Goal: Task Accomplishment & Management: Manage account settings

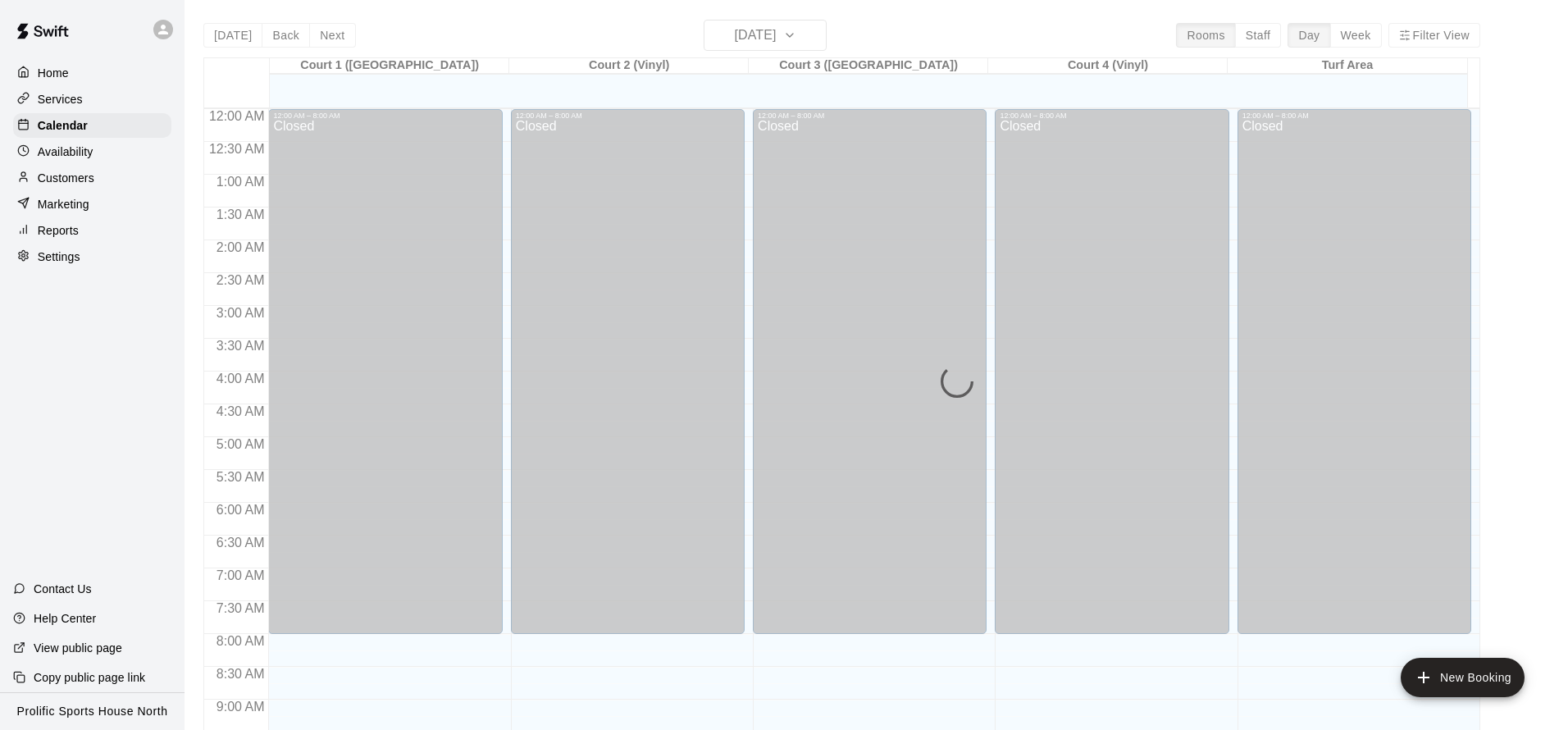
scroll to position [886, 0]
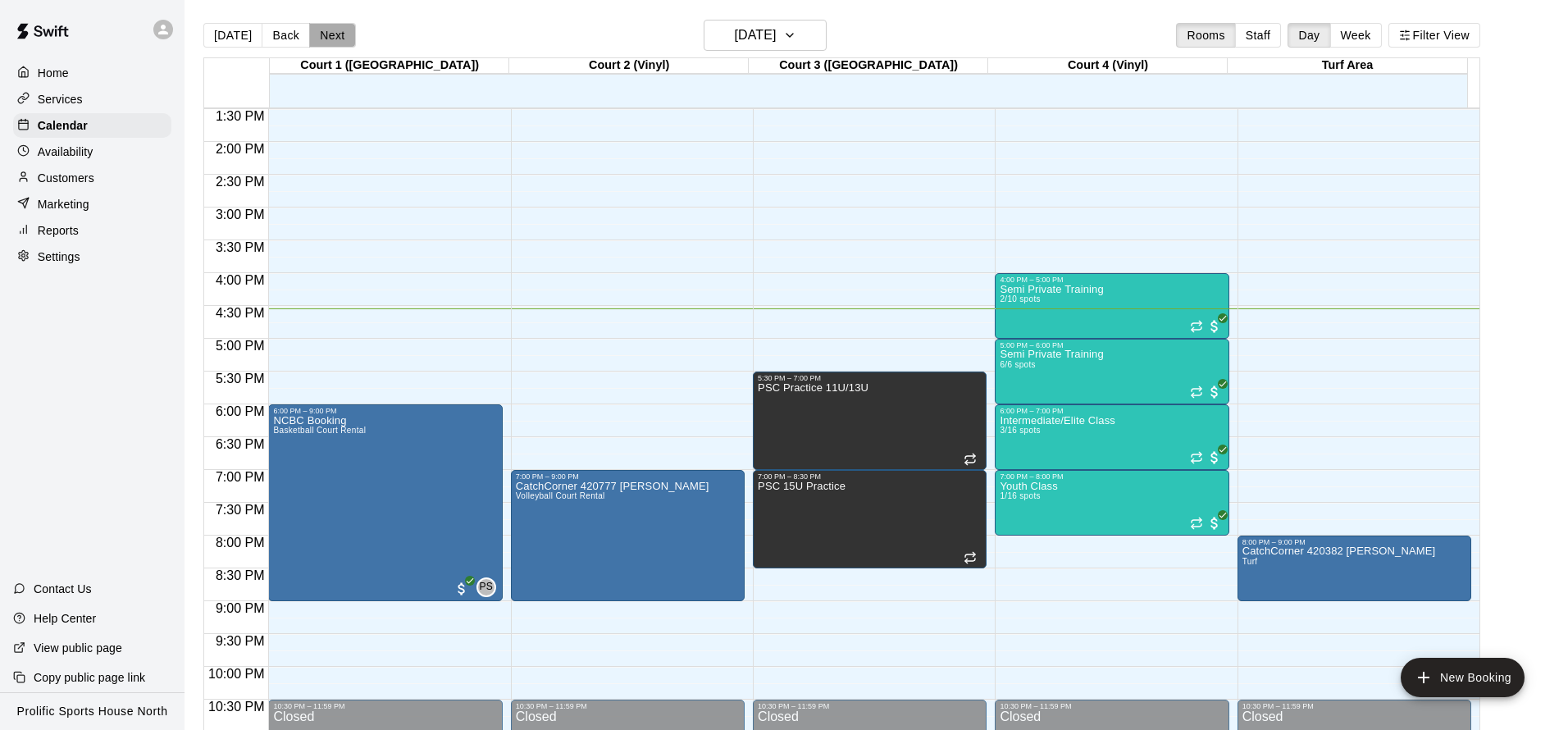
click at [318, 31] on button "Next" at bounding box center [332, 35] width 46 height 25
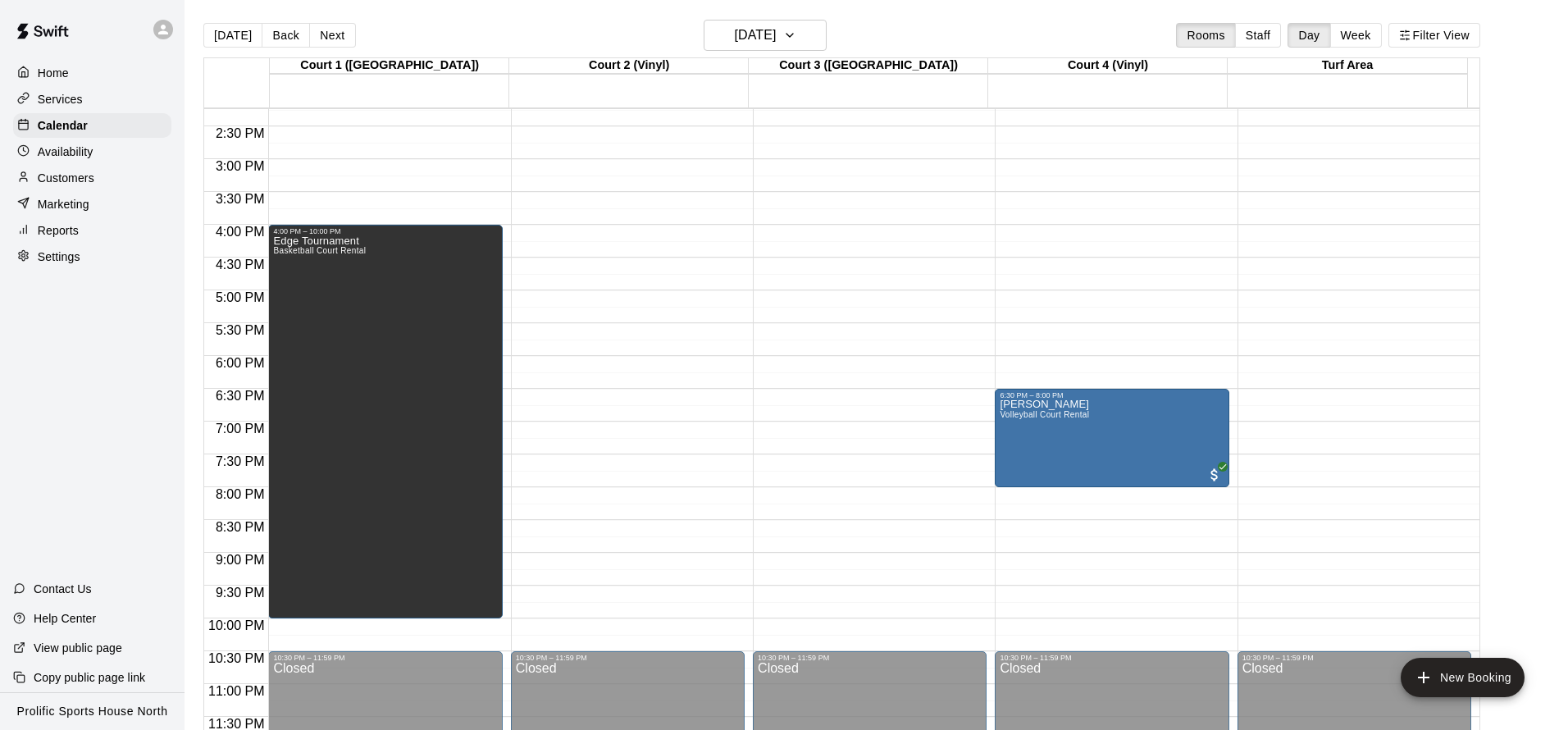
scroll to position [935, 0]
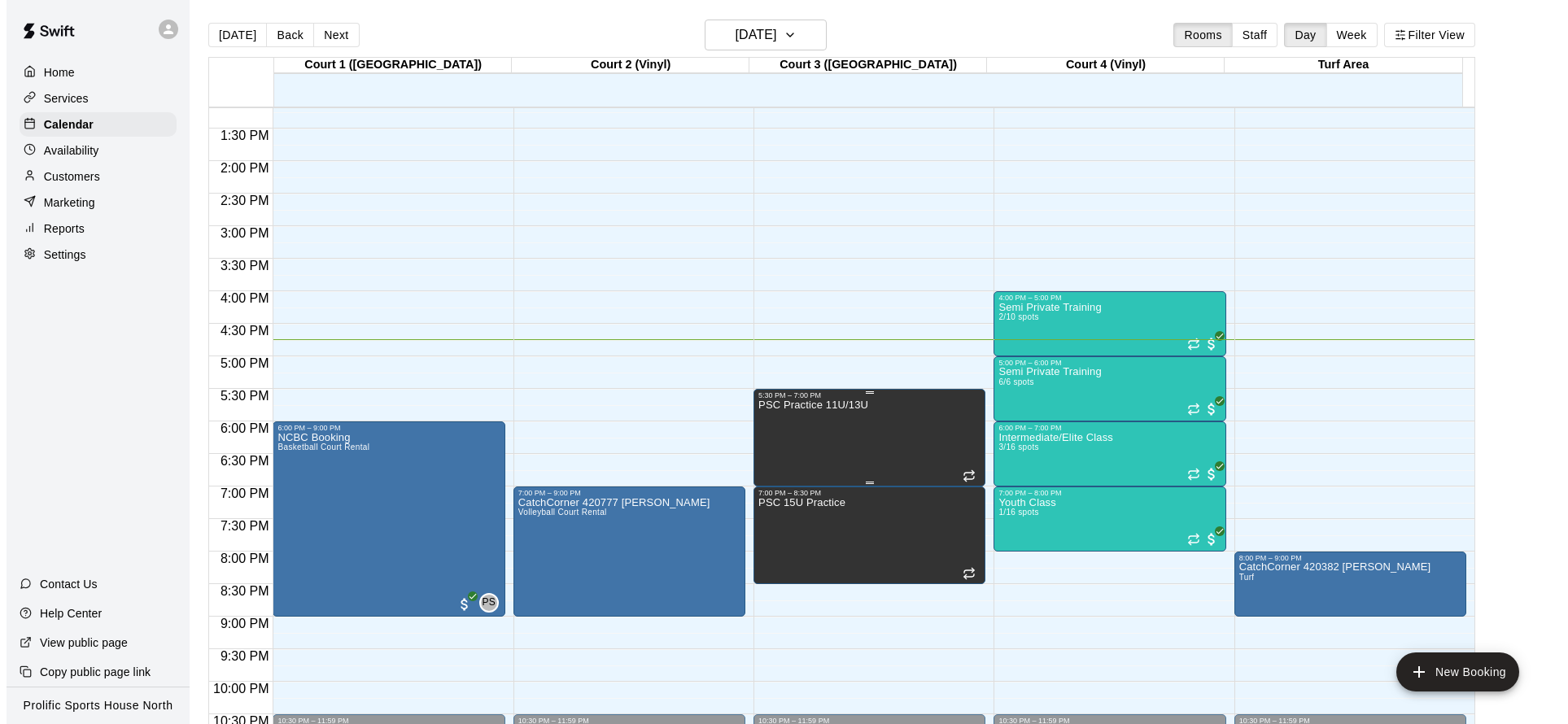
scroll to position [852, 0]
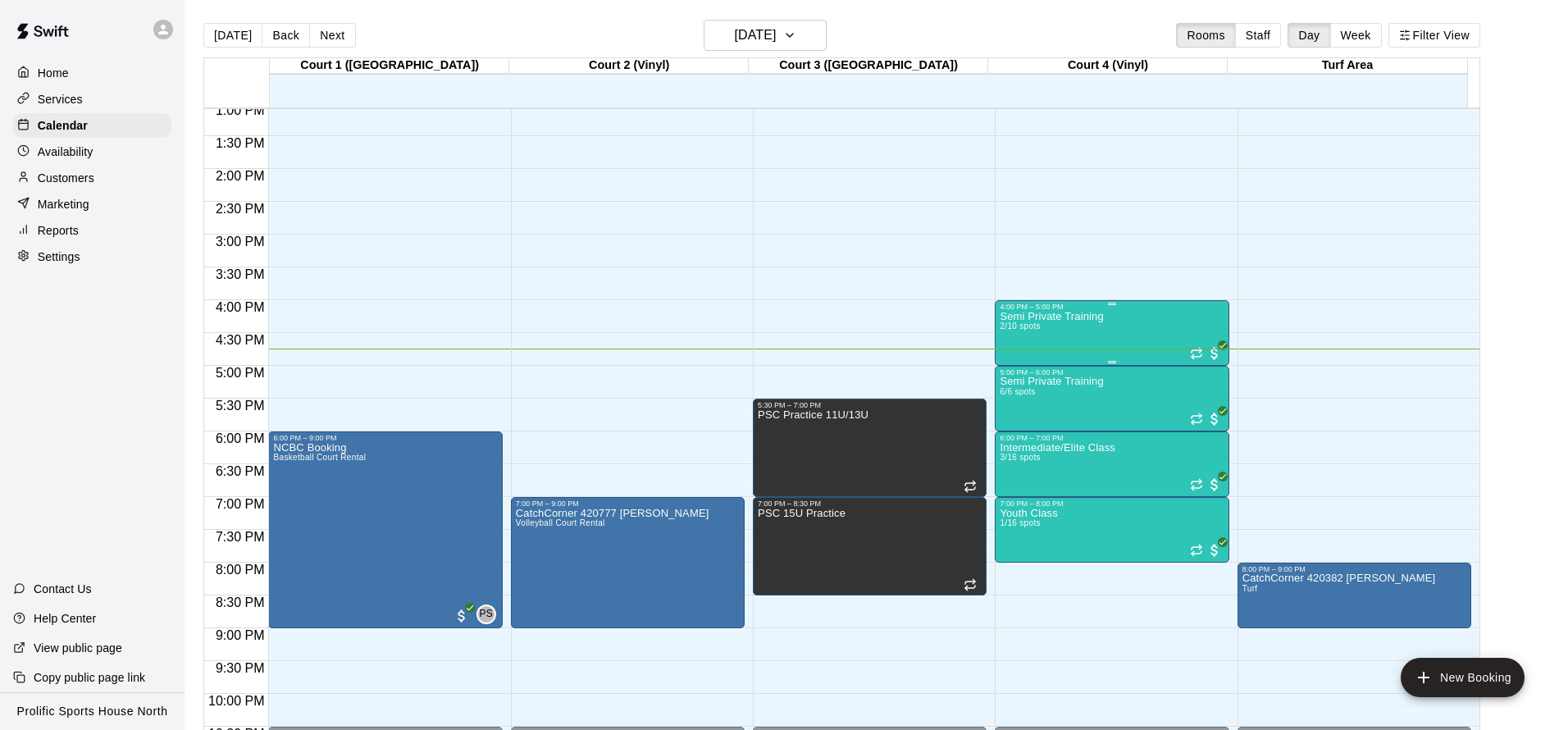
click at [1137, 346] on div "Semi Private Training 2/10 spots" at bounding box center [1111, 676] width 224 height 730
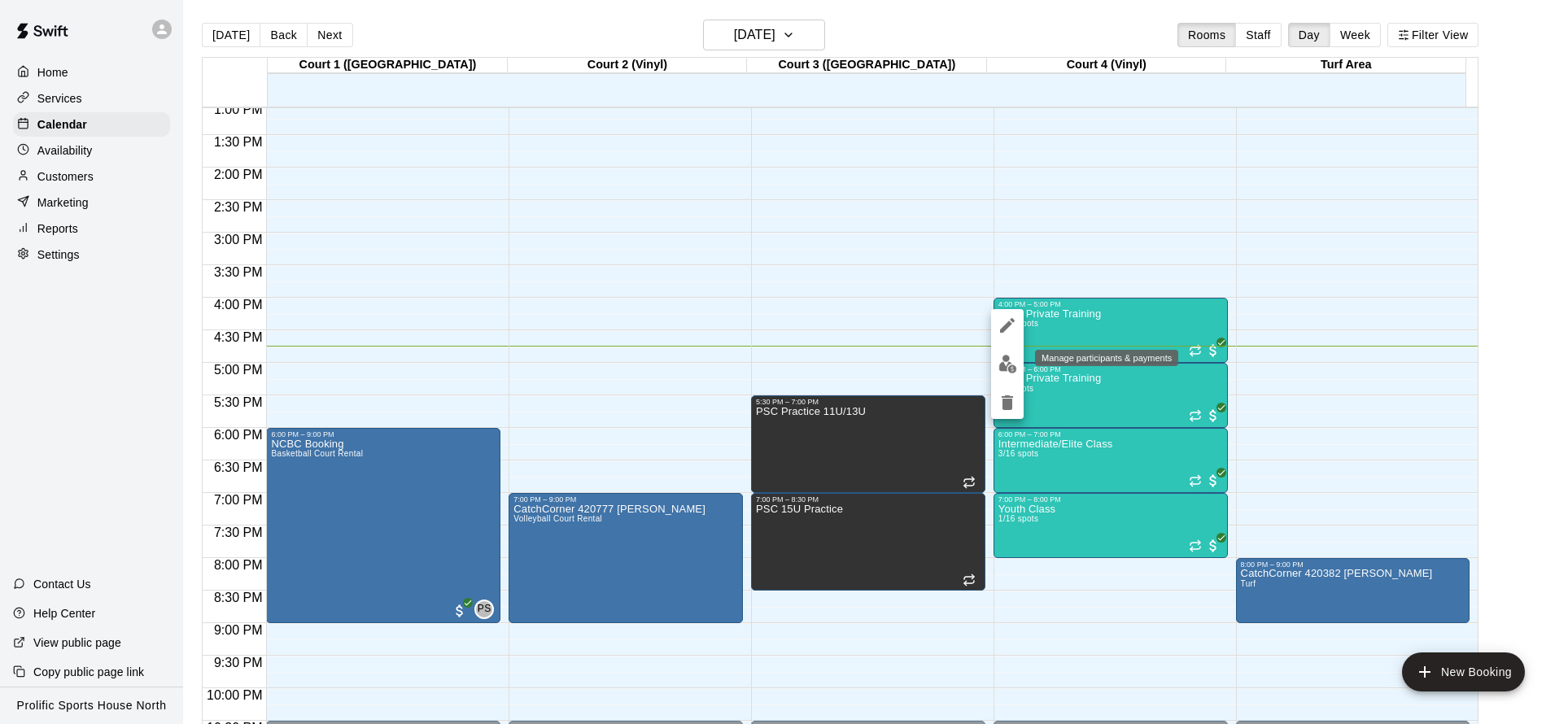
click at [998, 362] on img "edit" at bounding box center [1008, 364] width 18 height 18
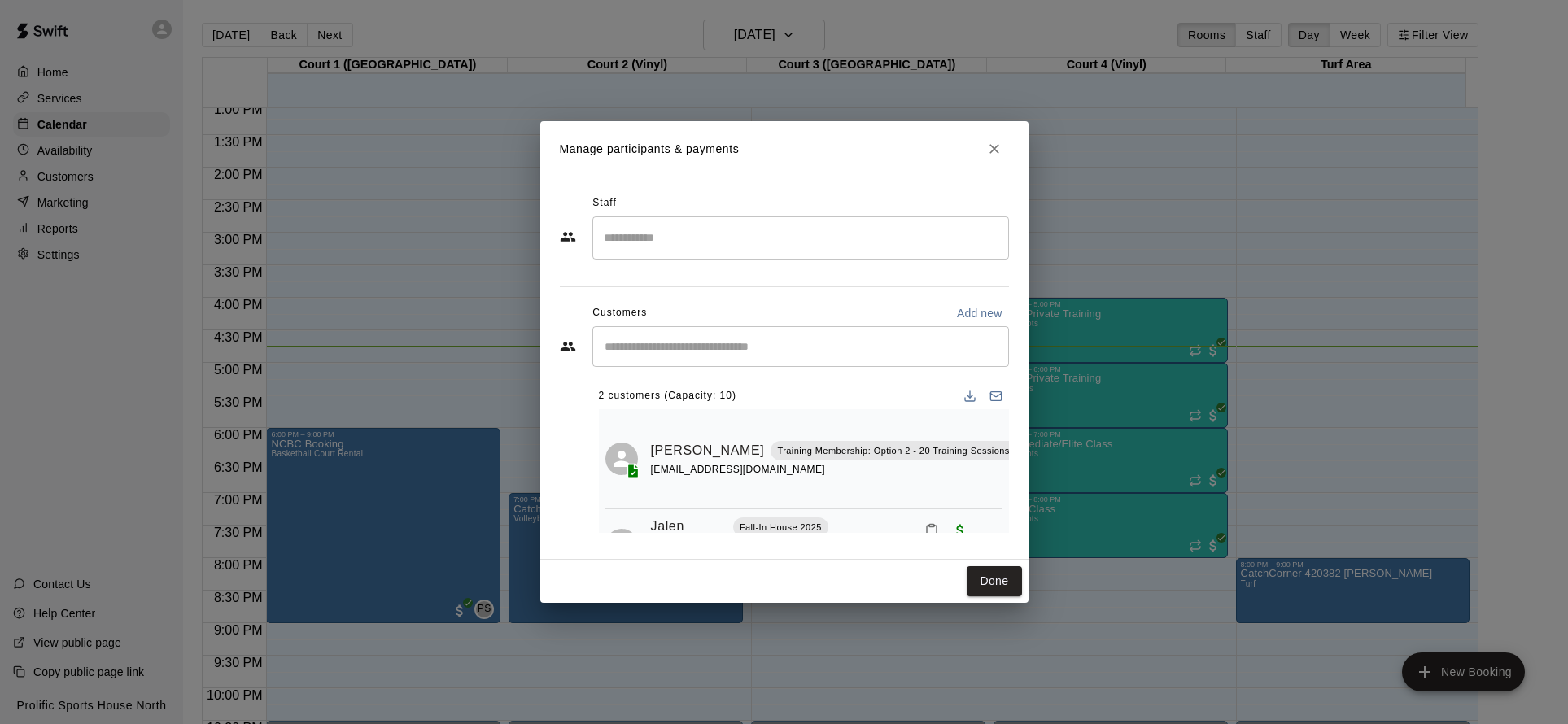
scroll to position [0, 59]
click at [1010, 429] on icon "Mark attendance" at bounding box center [1017, 429] width 14 height 14
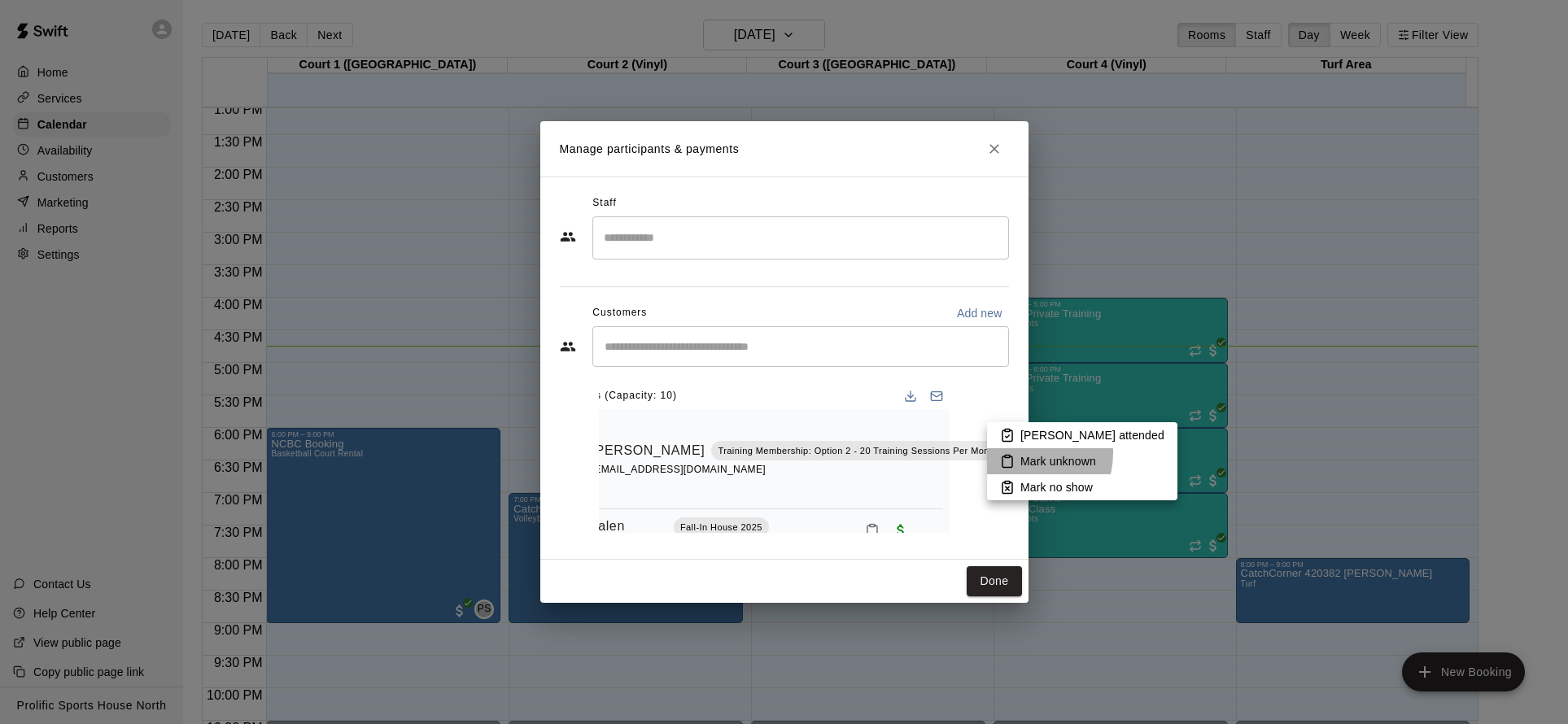
click at [1028, 453] on p "Mark unknown" at bounding box center [1058, 461] width 75 height 16
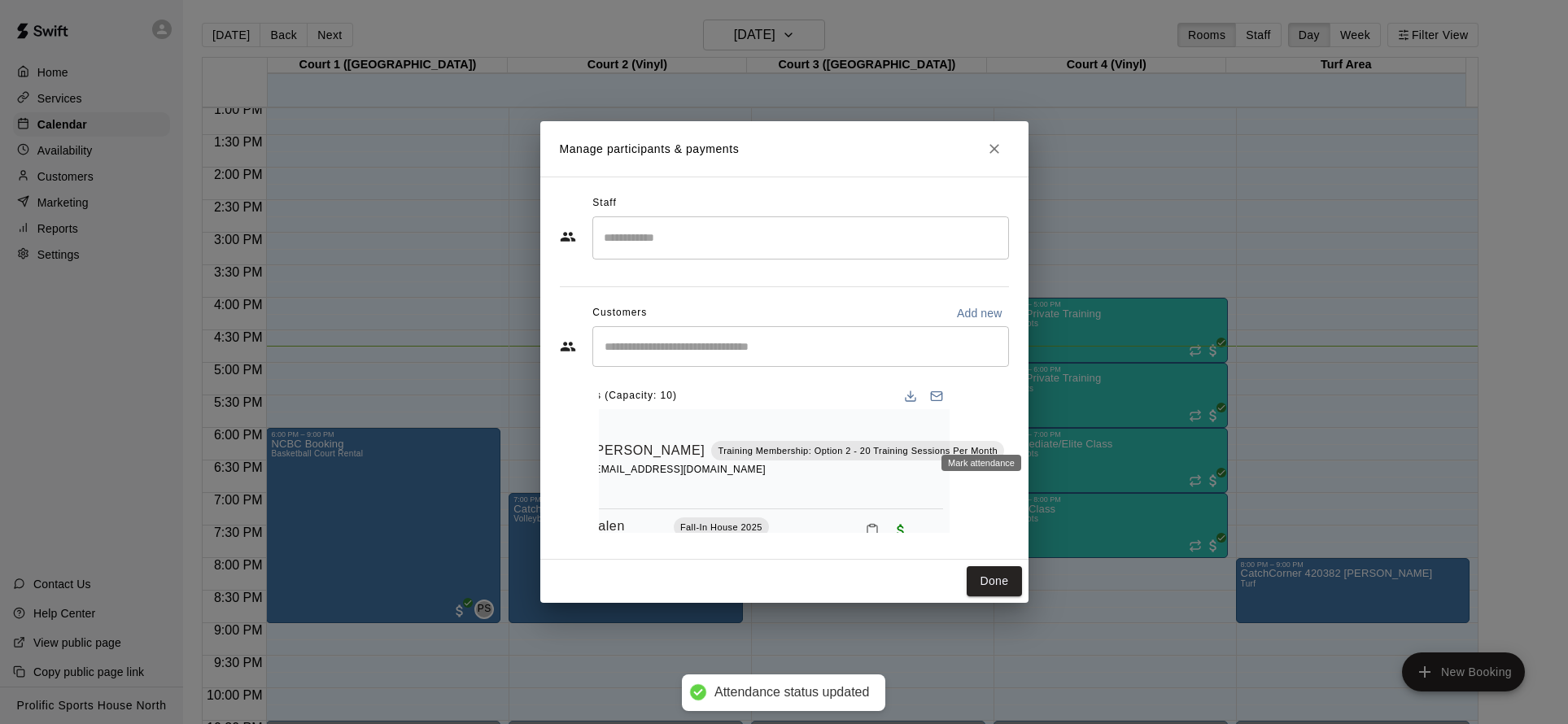
click at [1013, 426] on icon "Mark attendance" at bounding box center [1018, 431] width 10 height 12
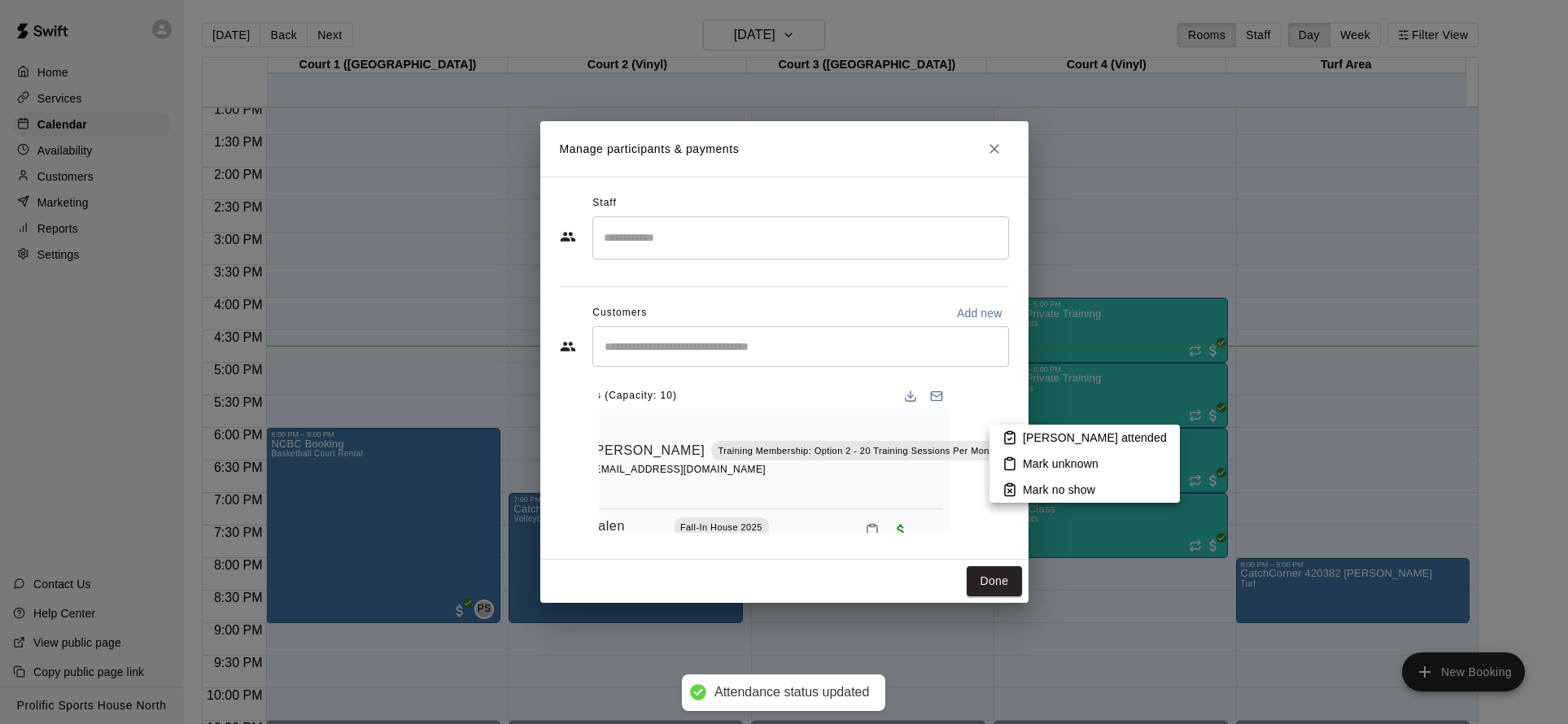
click at [1008, 434] on rect at bounding box center [1009, 433] width 5 height 3
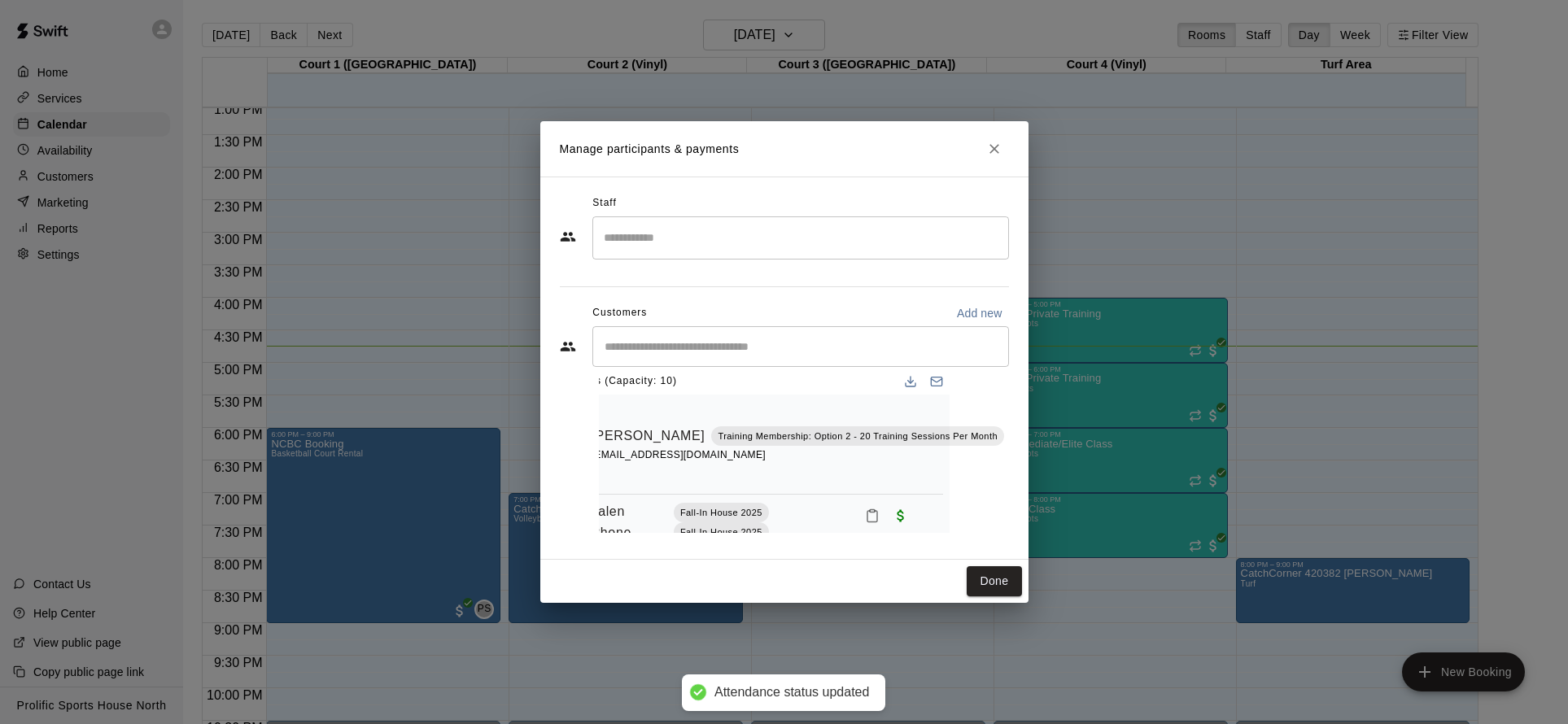
scroll to position [69, 59]
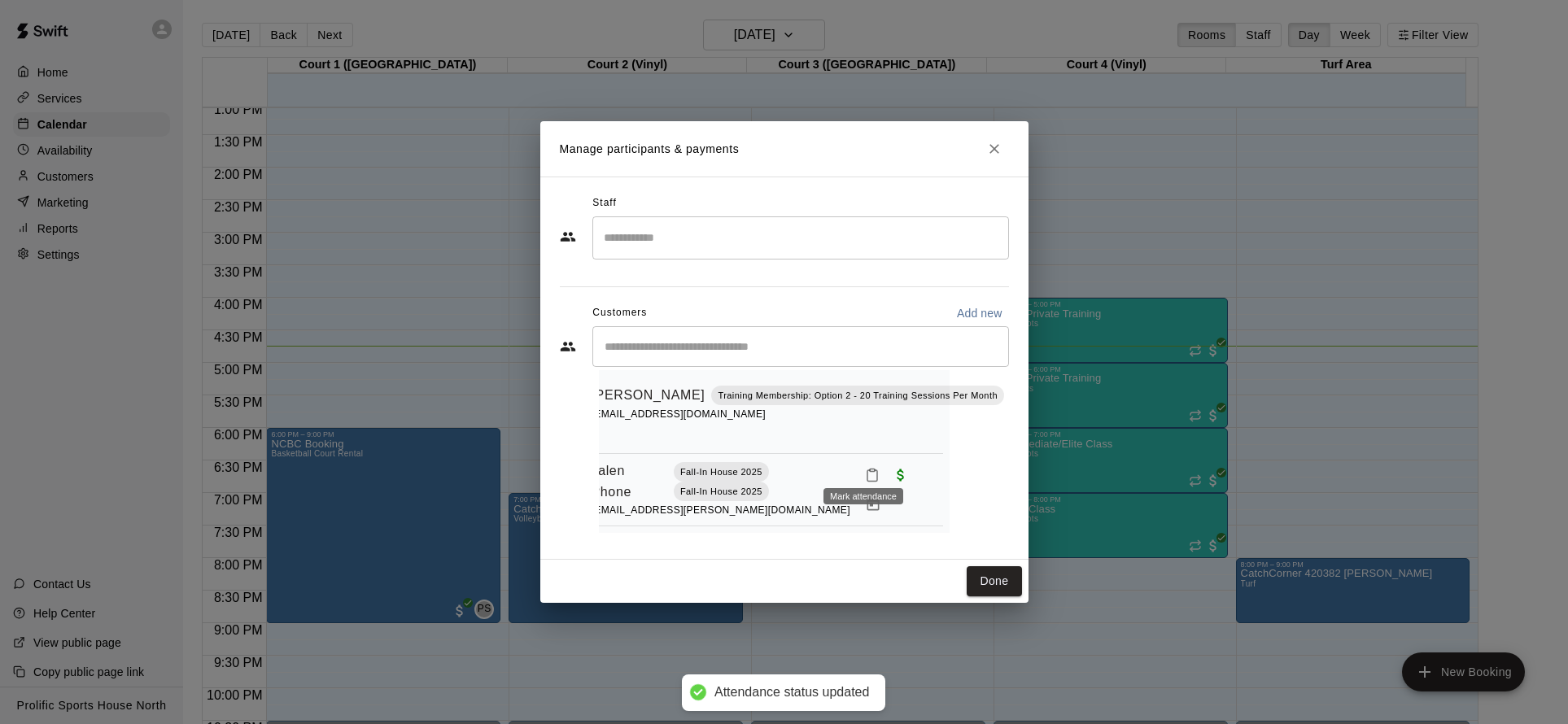
click at [871, 464] on button "Mark attendance" at bounding box center [872, 475] width 28 height 28
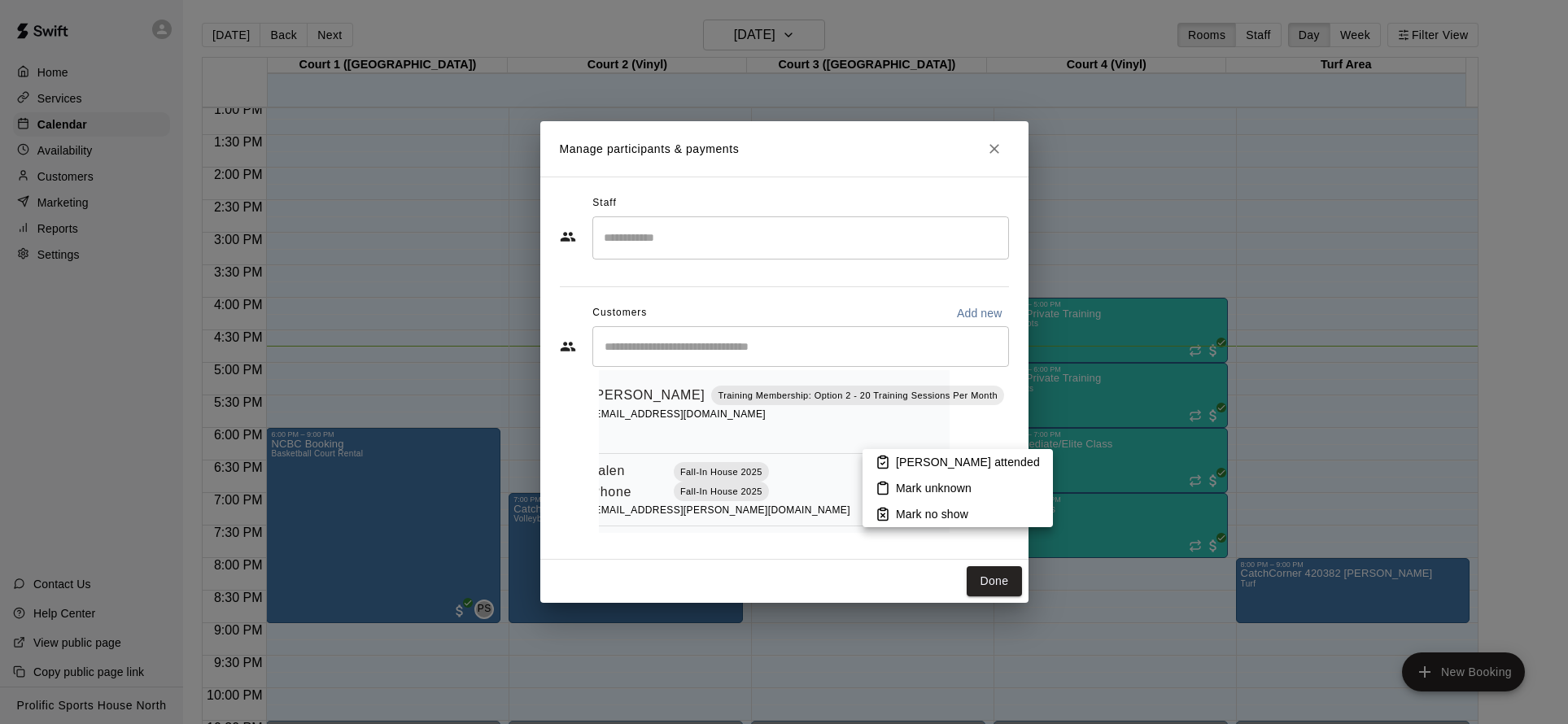
click at [958, 467] on p "[PERSON_NAME] attended" at bounding box center [967, 462] width 144 height 16
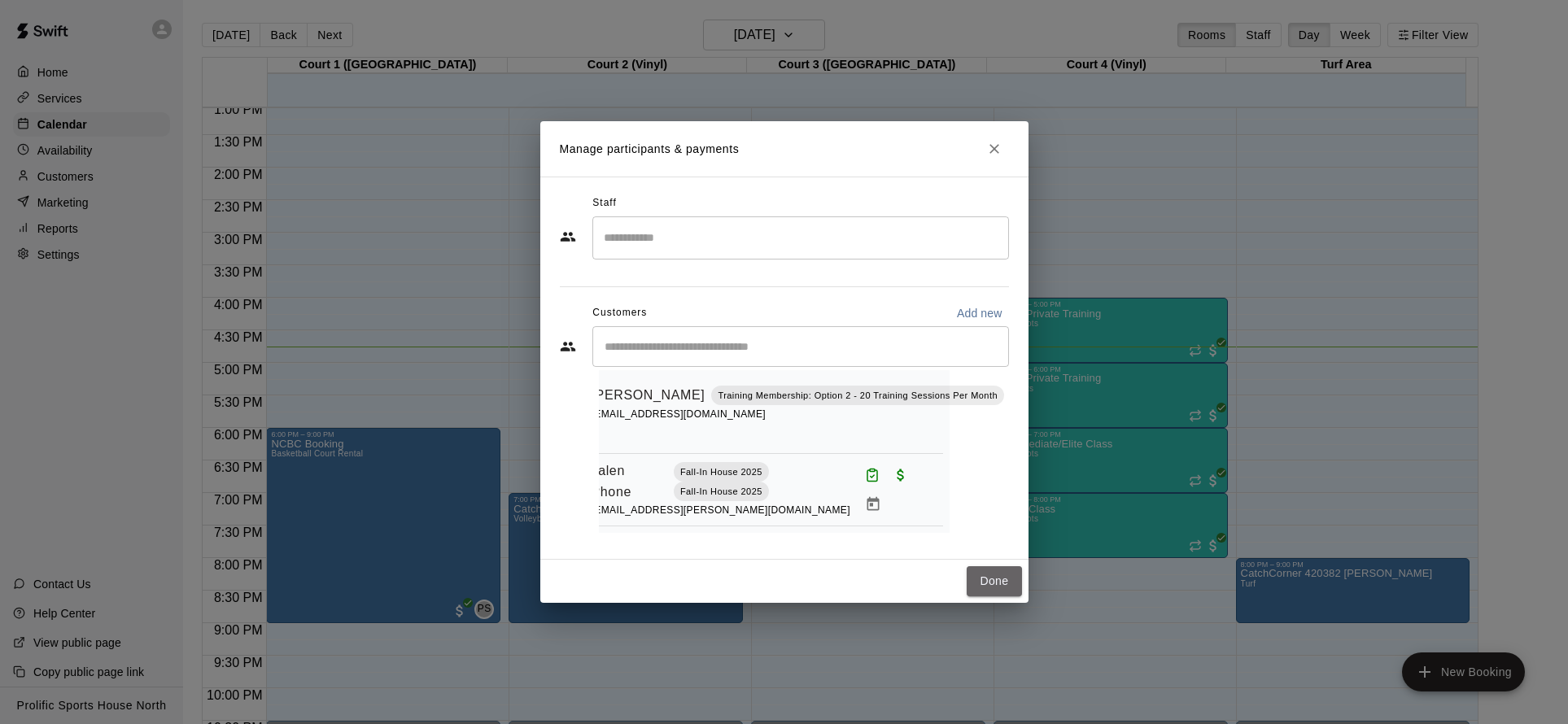
drag, startPoint x: 988, startPoint y: 582, endPoint x: 1024, endPoint y: 545, distance: 51.6
click at [987, 582] on button "Done" at bounding box center [993, 582] width 54 height 30
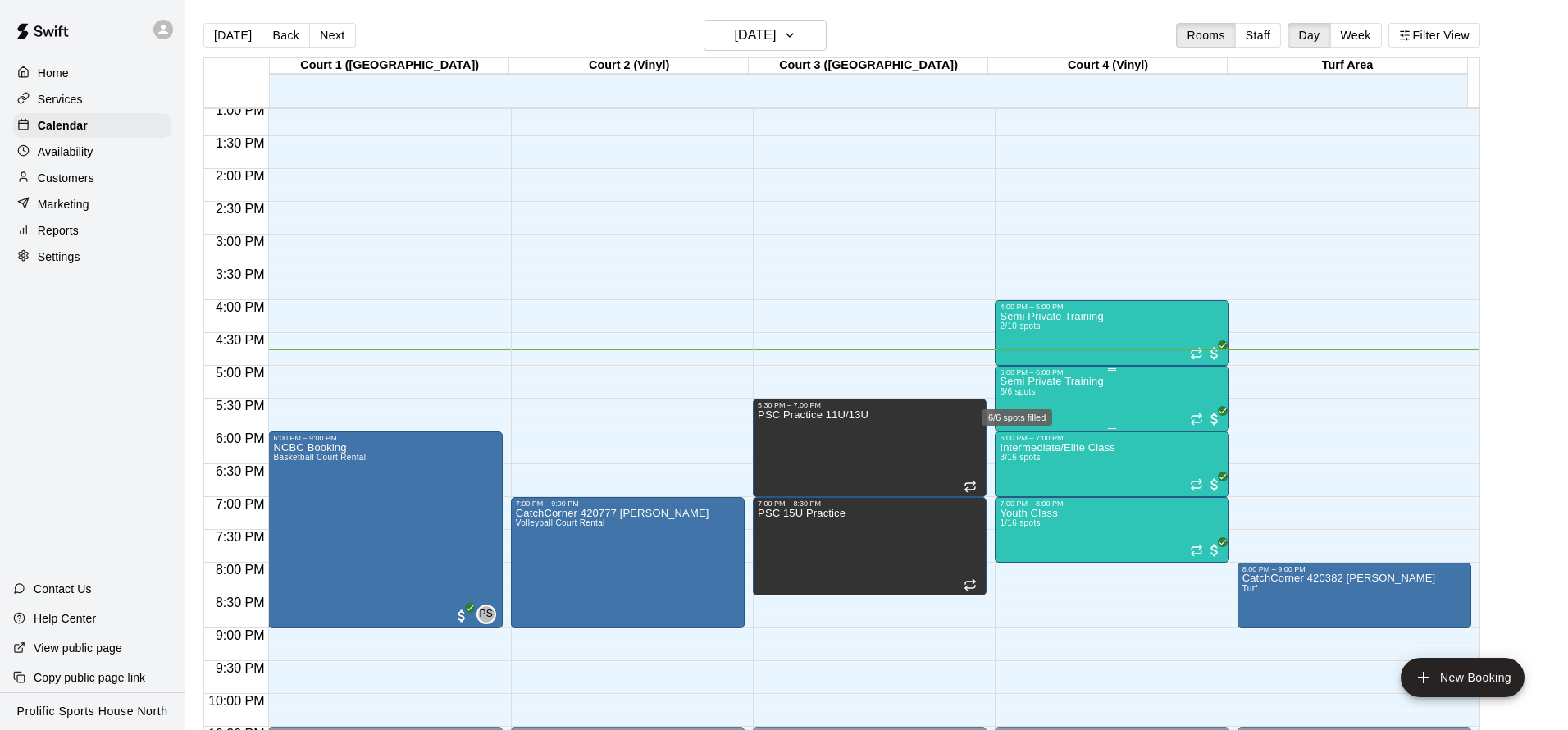
click at [1010, 387] on span "6/6 spots" at bounding box center [1017, 391] width 36 height 9
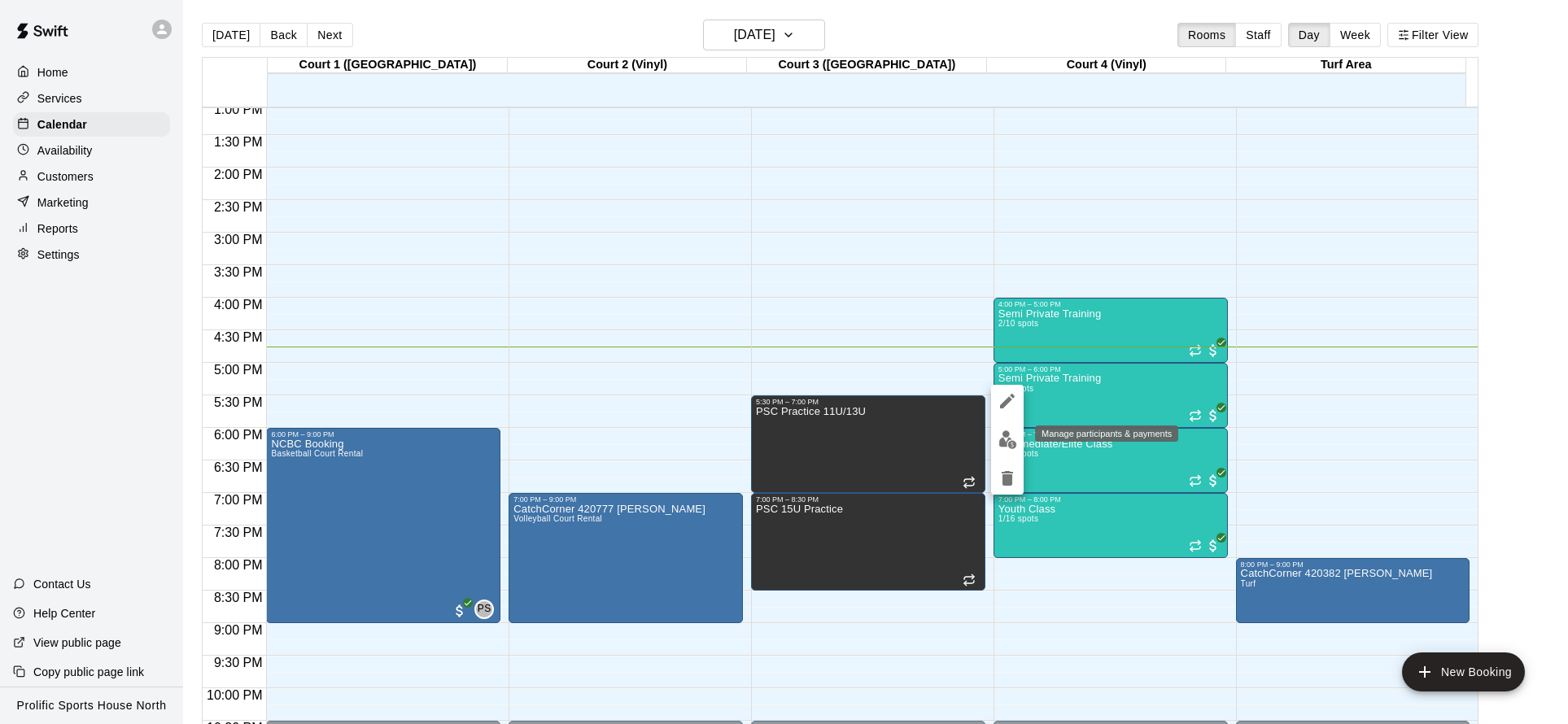
click at [1009, 432] on img "edit" at bounding box center [1008, 440] width 18 height 18
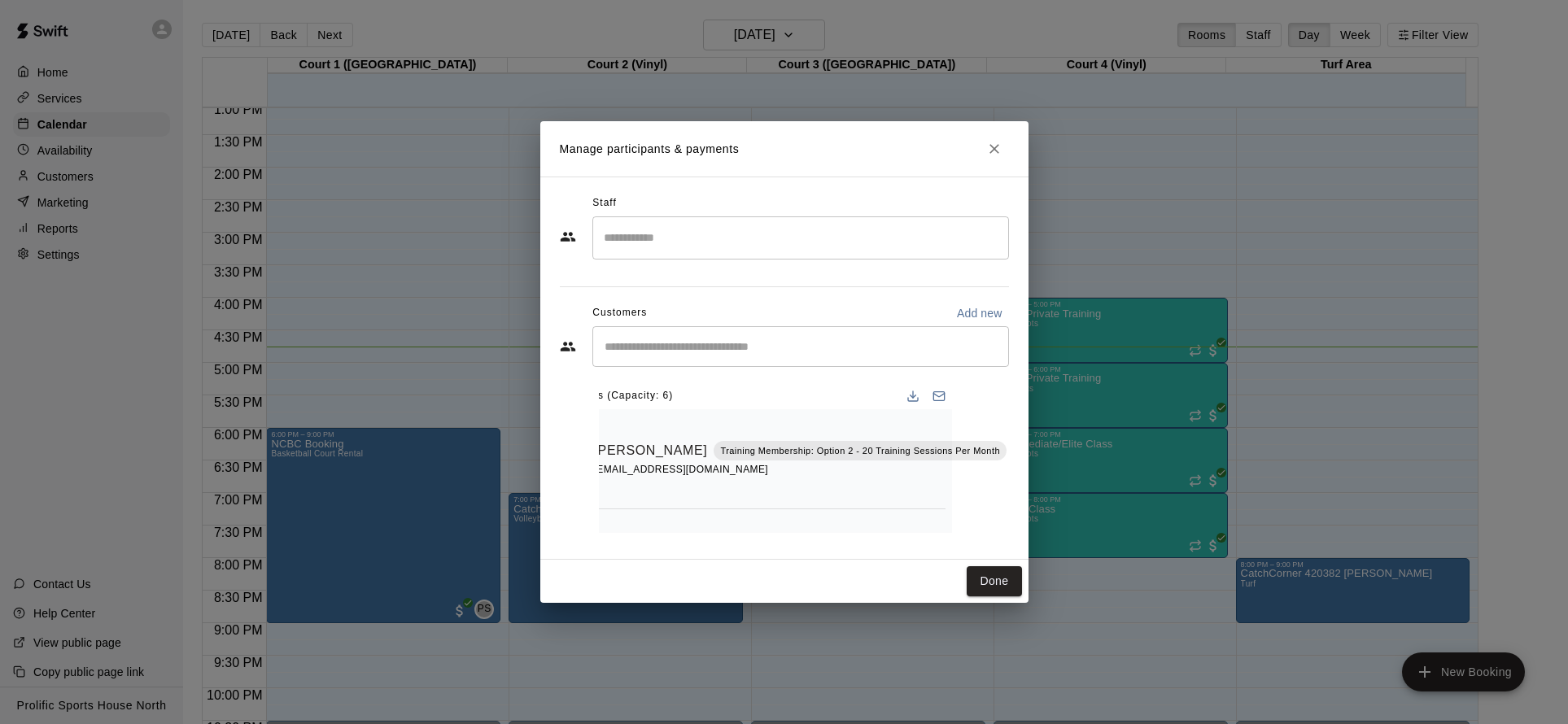
scroll to position [0, 59]
click at [1010, 429] on icon "Mark attendance" at bounding box center [1017, 429] width 14 height 14
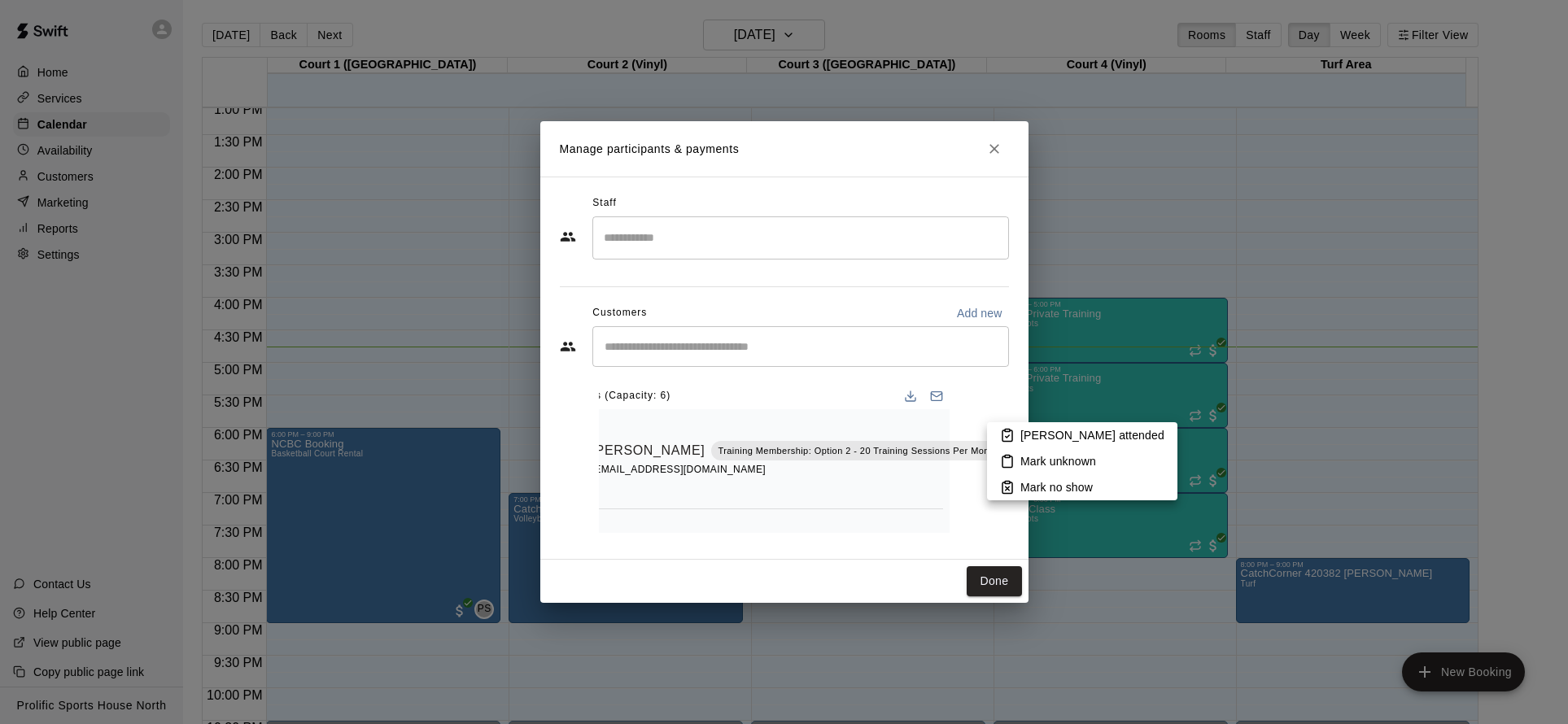
click at [1017, 432] on li "[PERSON_NAME] attended" at bounding box center [1081, 435] width 190 height 26
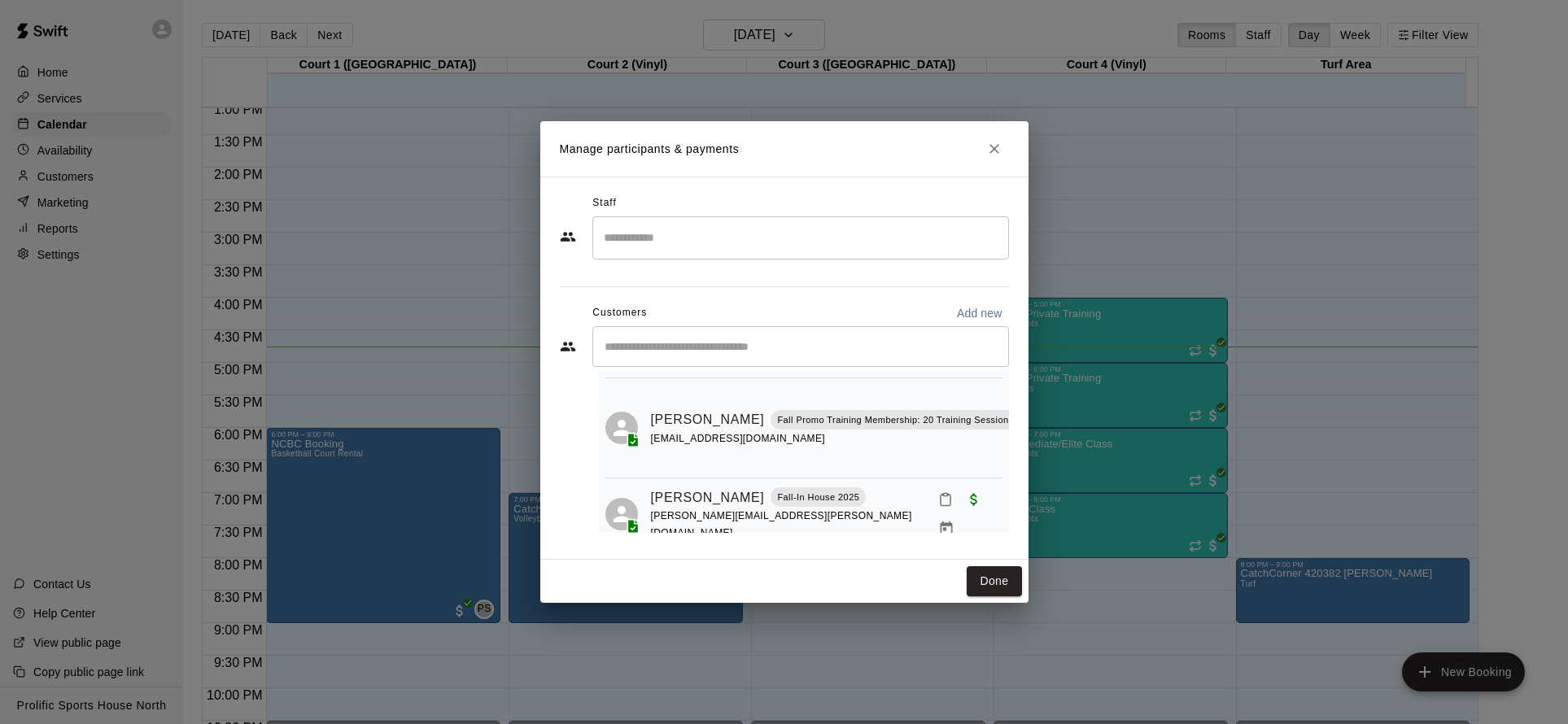
scroll to position [231, 59]
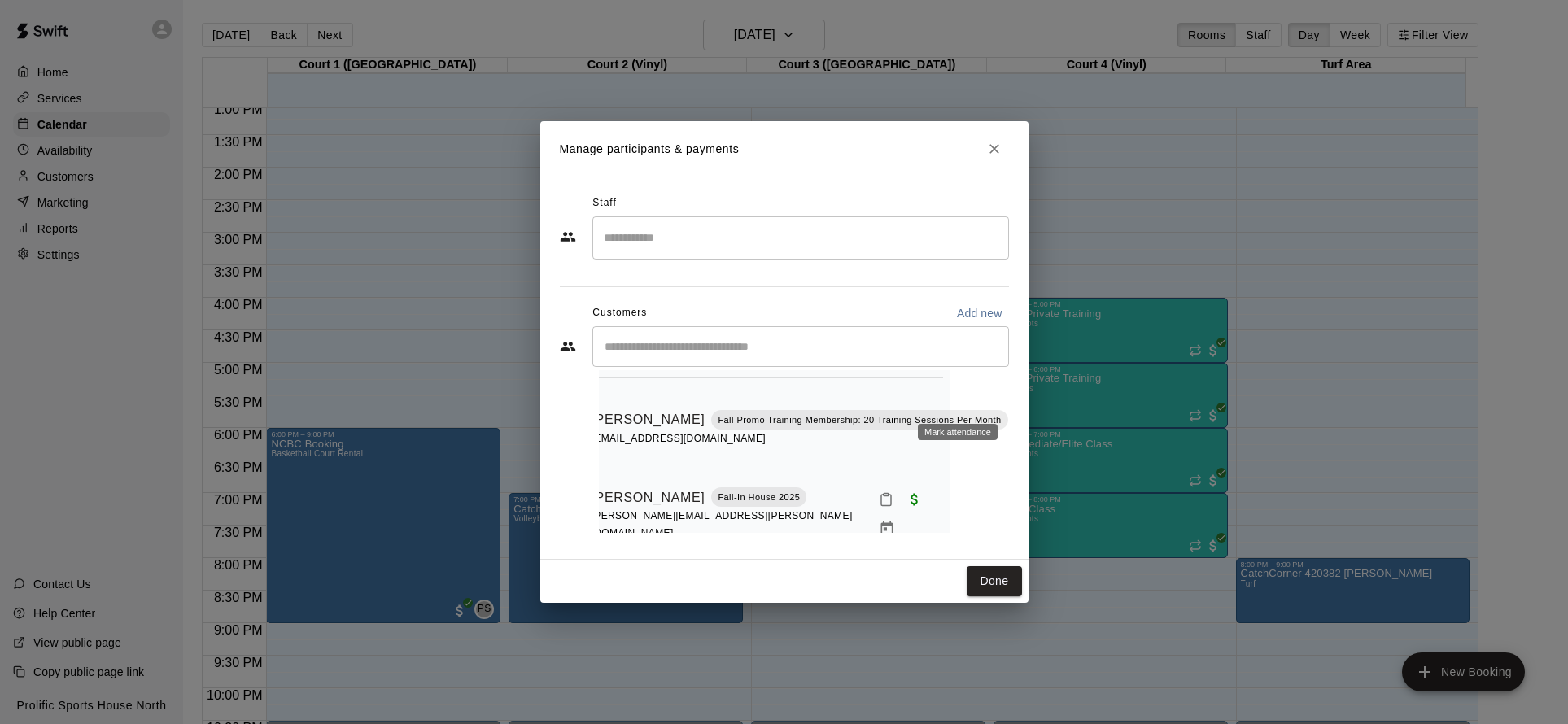
click at [1014, 401] on icon "Mark attendance" at bounding box center [1021, 398] width 14 height 14
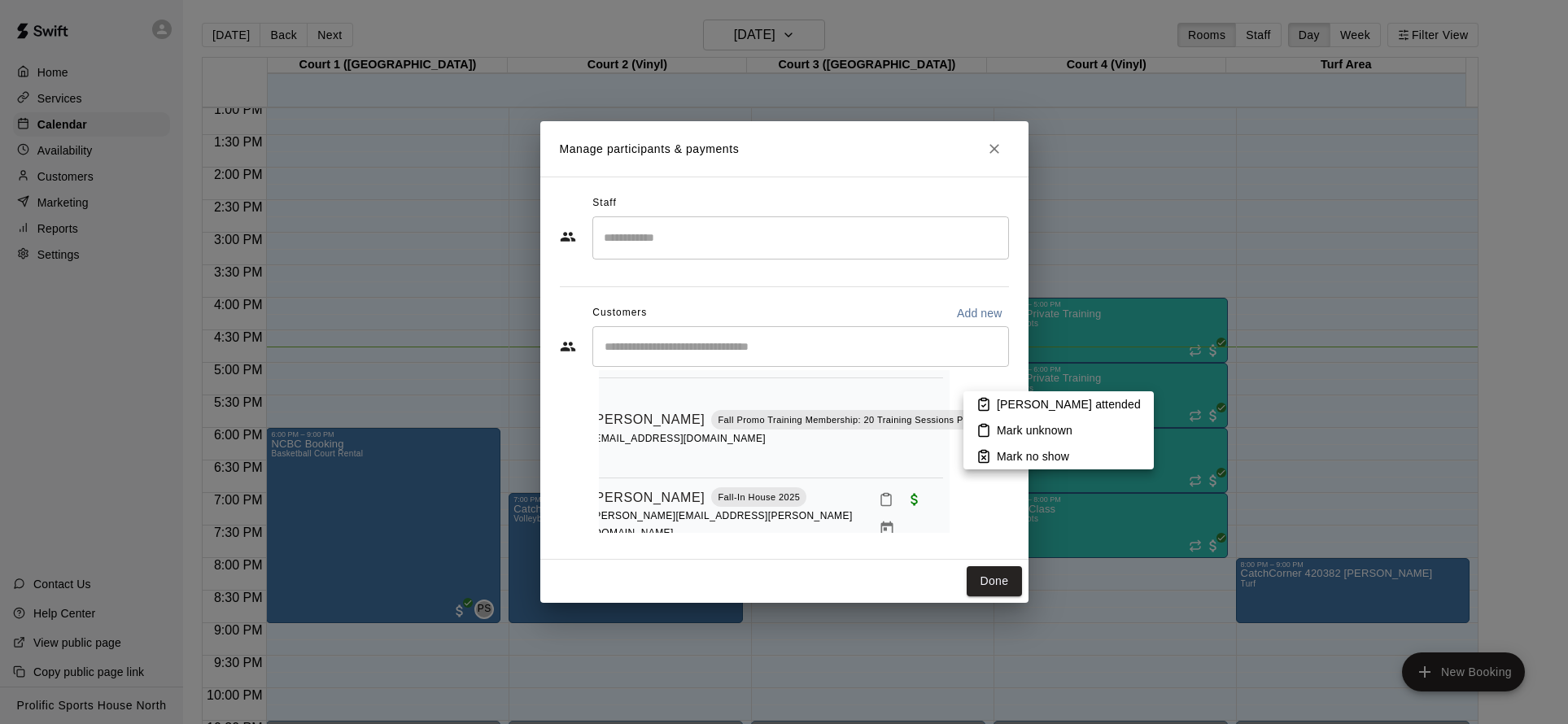
click at [977, 402] on icon at bounding box center [983, 404] width 14 height 14
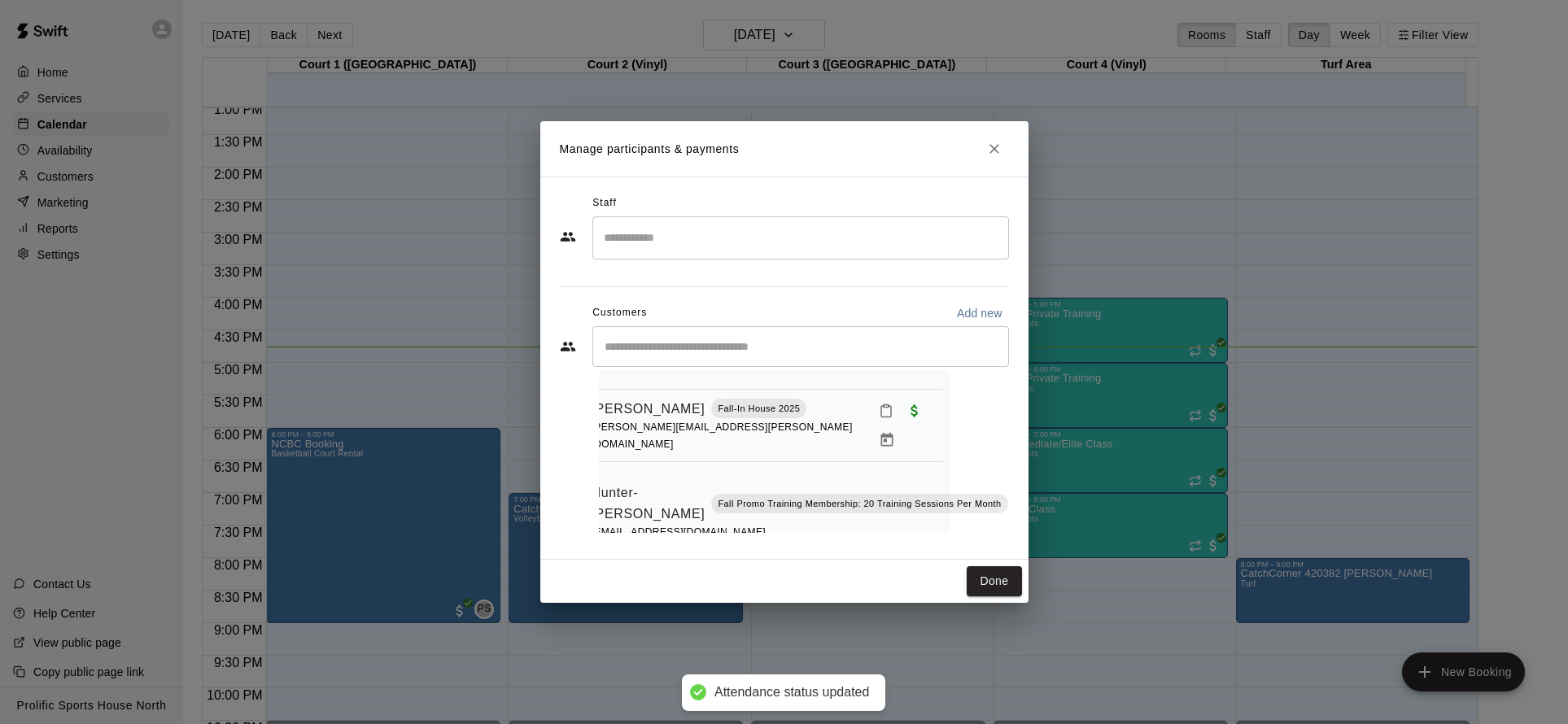
scroll to position [321, 59]
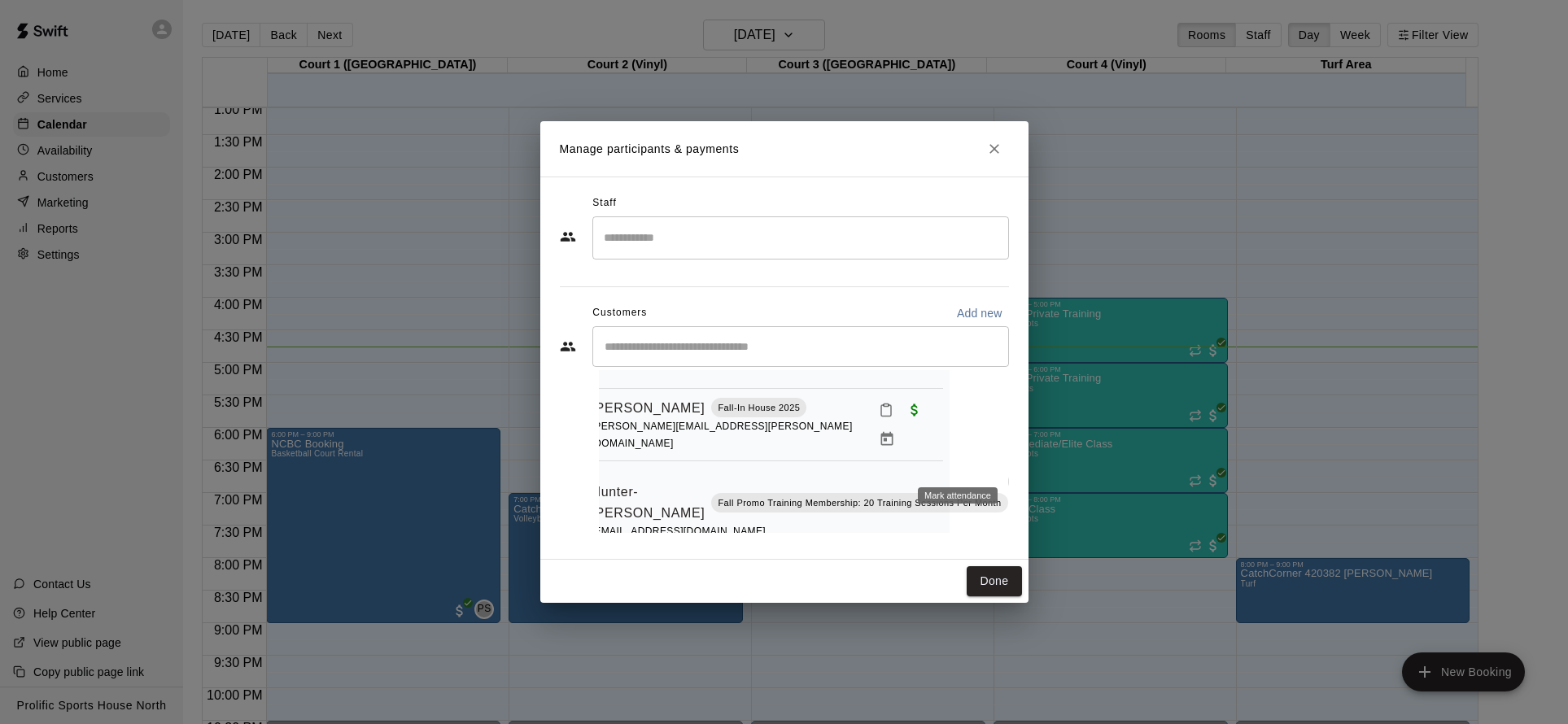
click at [1014, 474] on icon "Mark attendance" at bounding box center [1021, 481] width 14 height 14
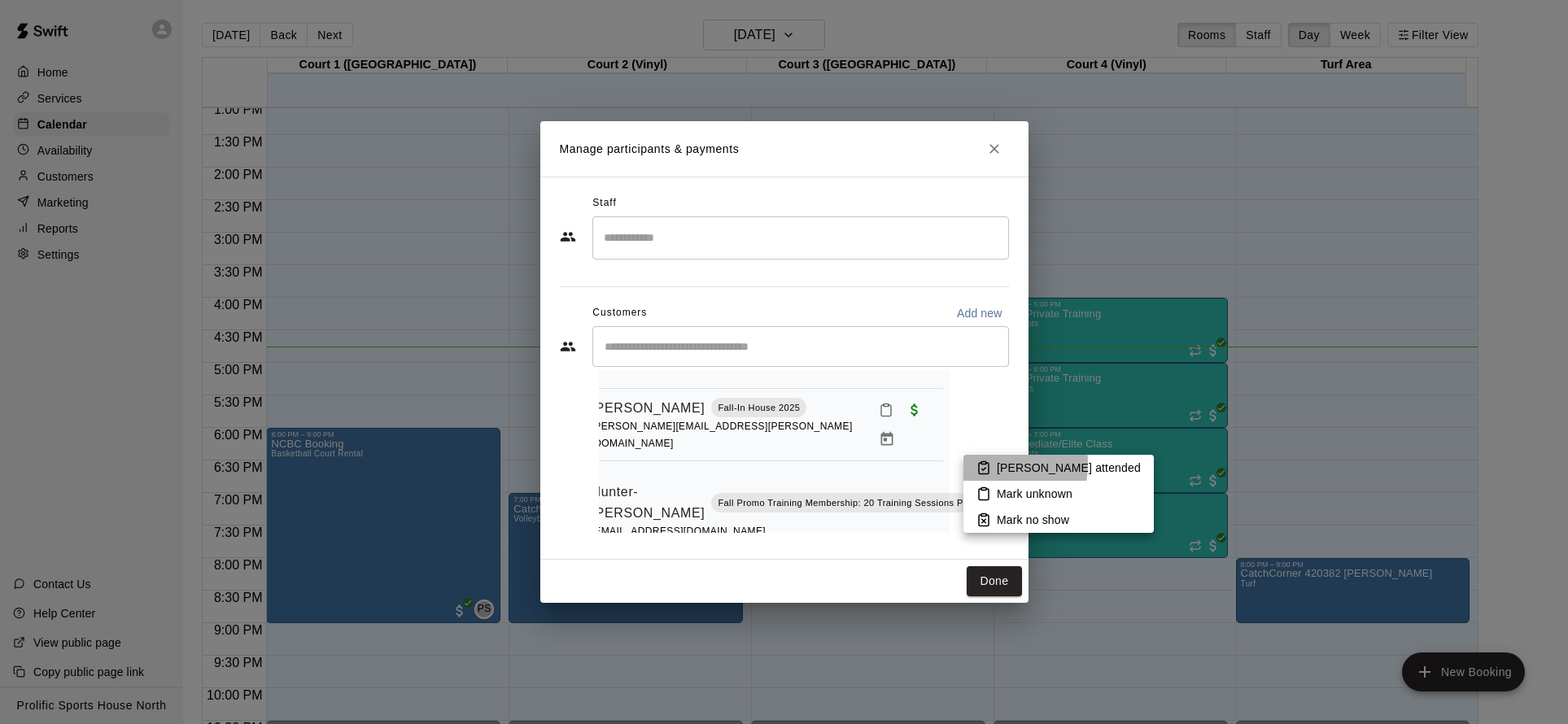
click at [980, 464] on icon at bounding box center [983, 468] width 14 height 14
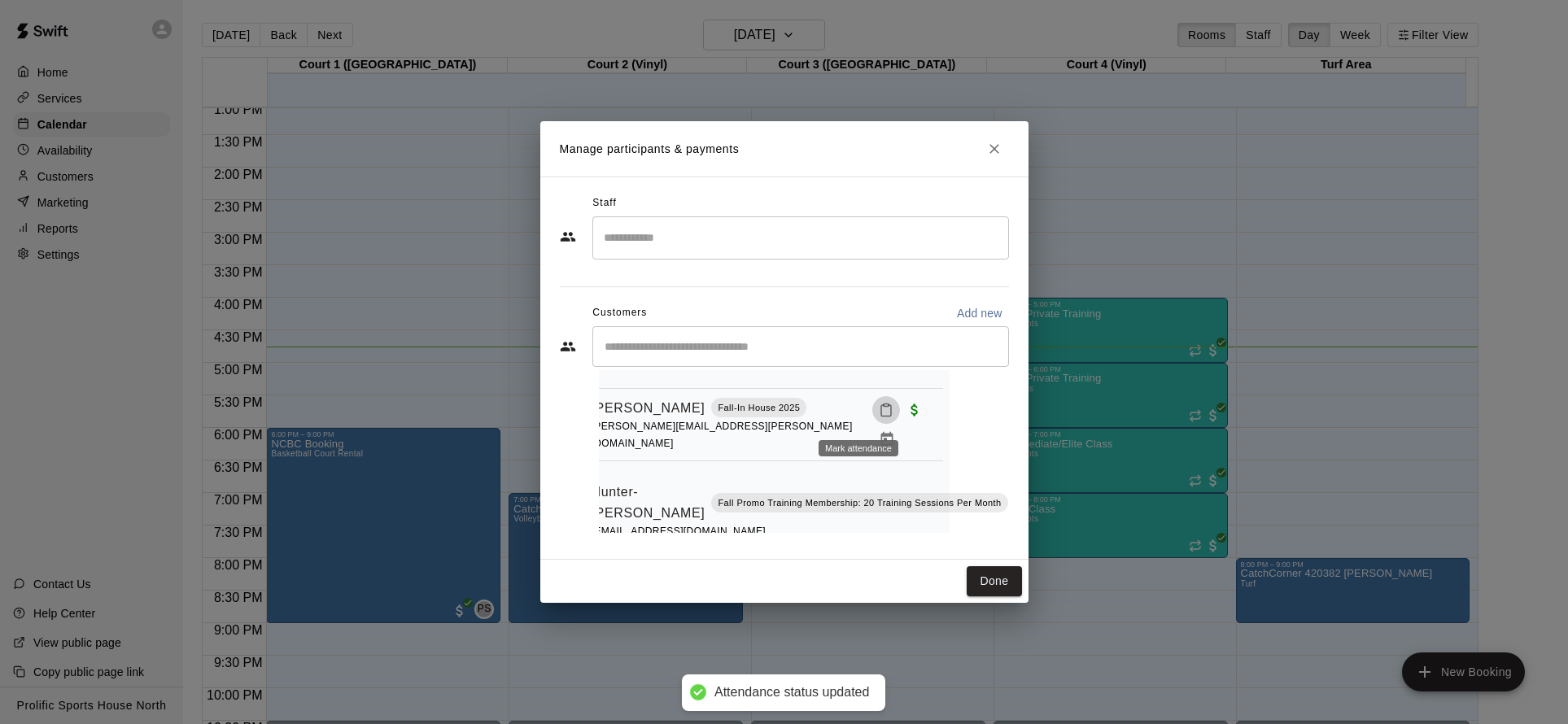
click at [872, 412] on button "Mark attendance" at bounding box center [885, 410] width 28 height 28
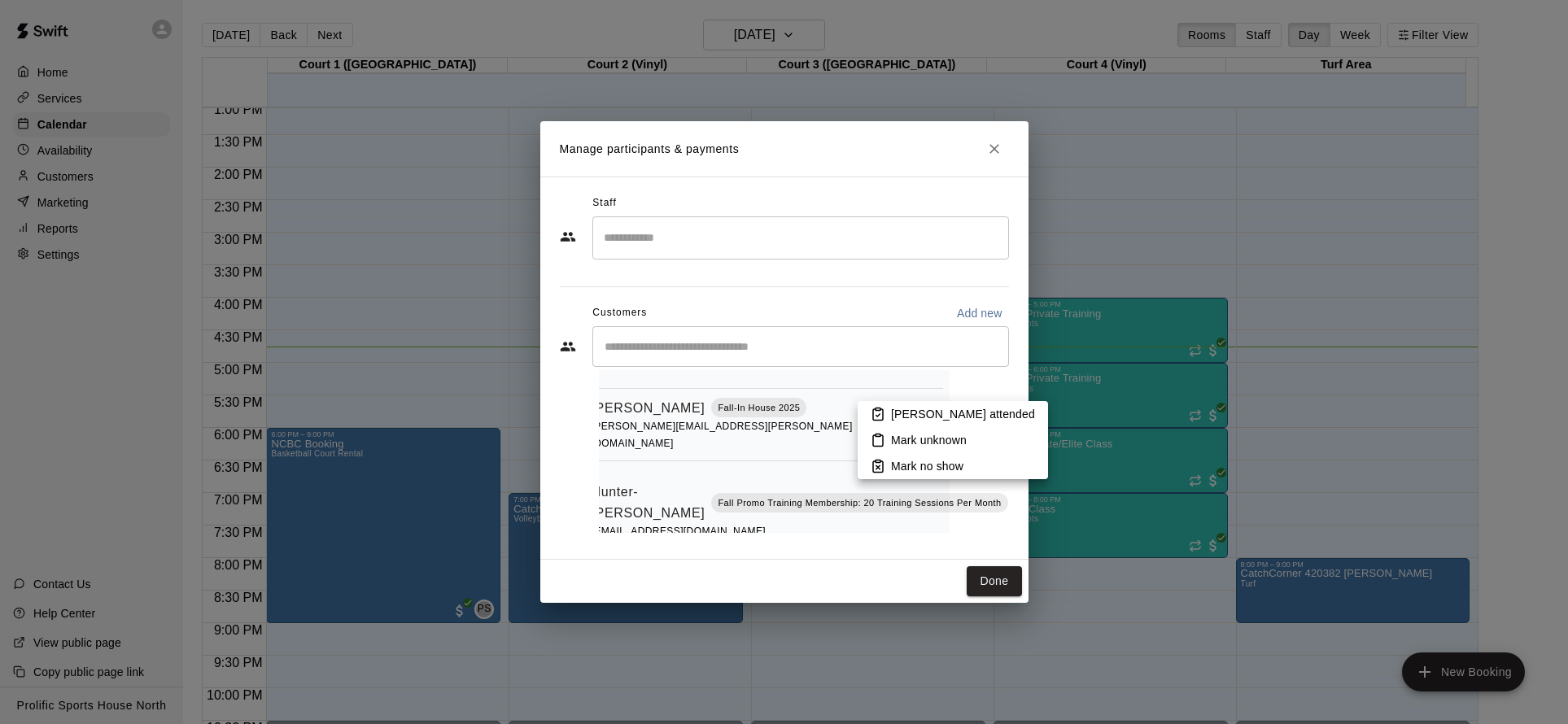
click at [892, 416] on p "[PERSON_NAME] attended" at bounding box center [963, 414] width 144 height 16
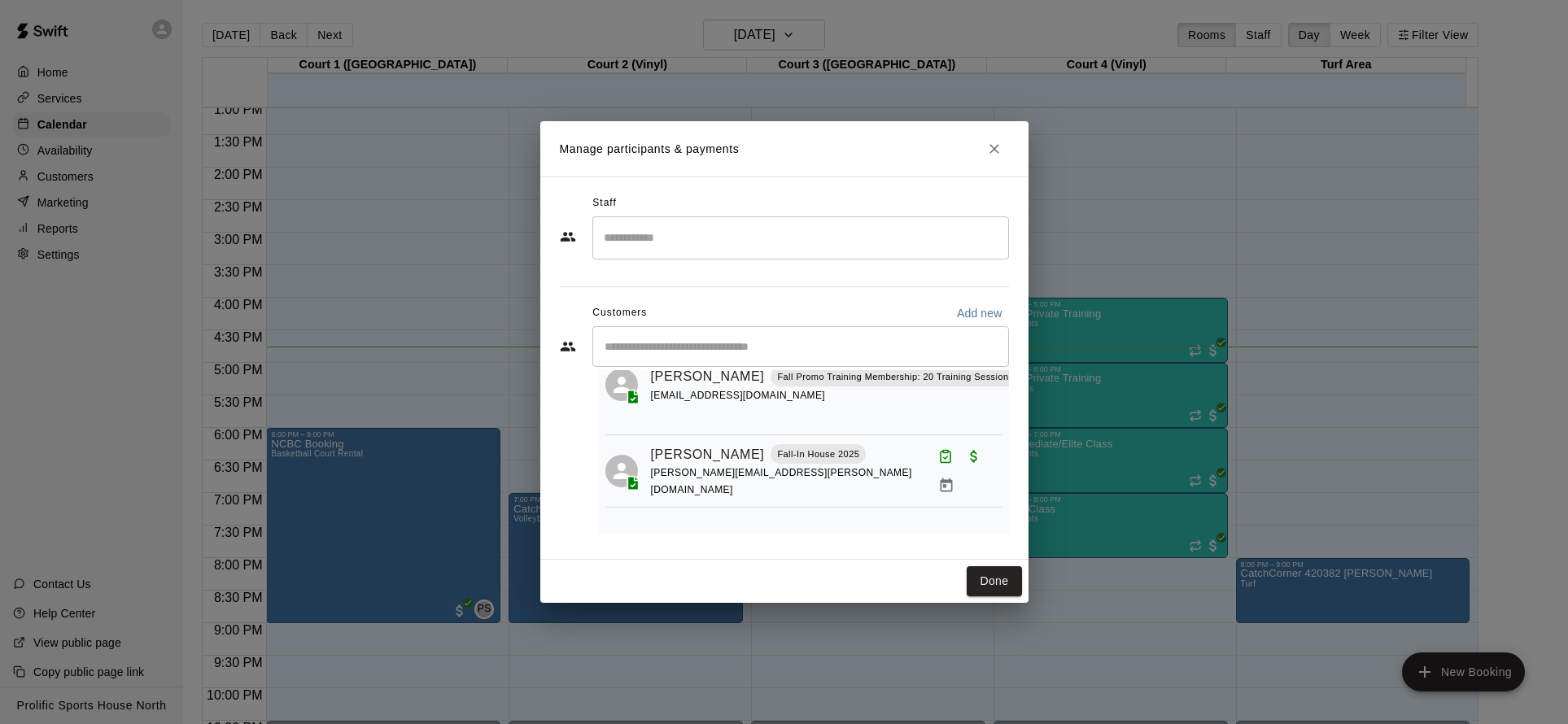
scroll to position [282, 0]
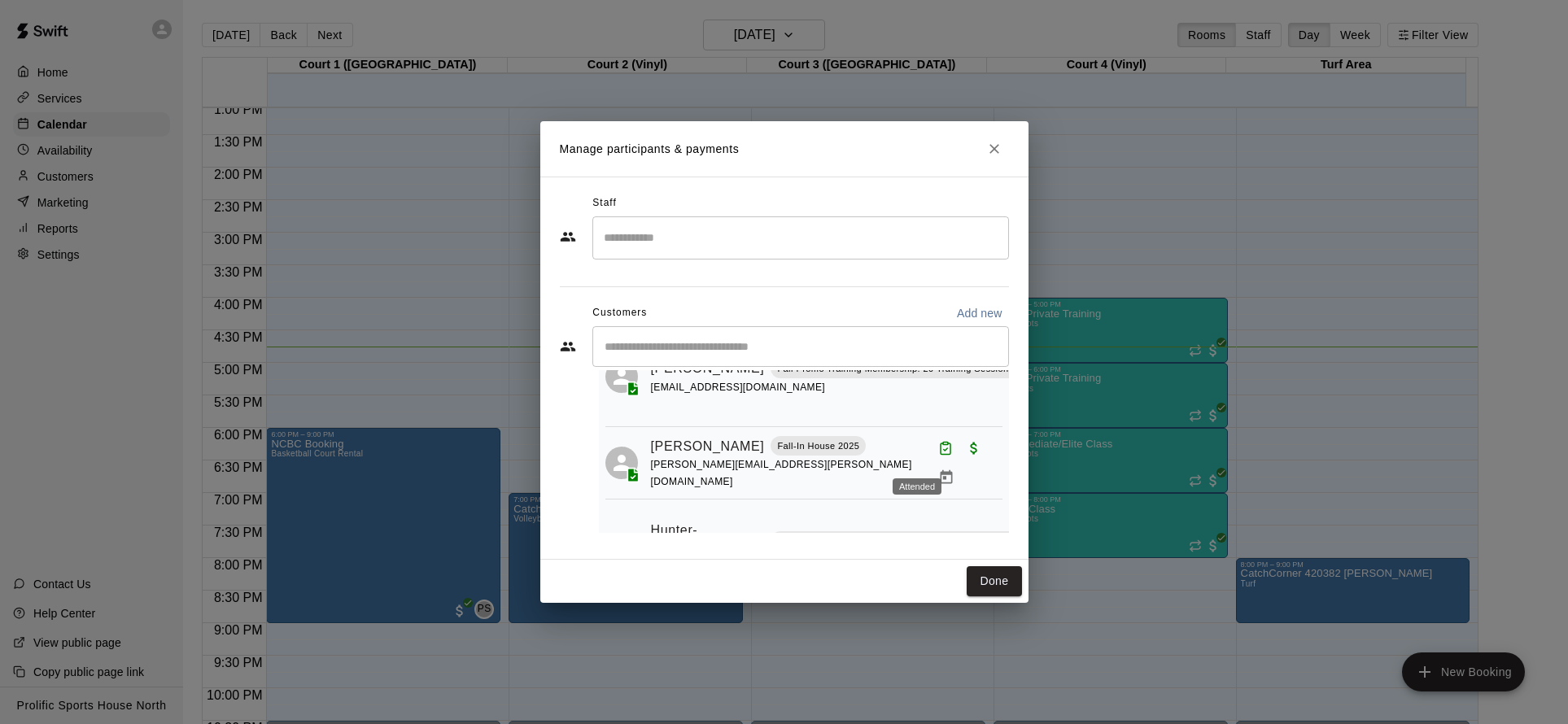
click at [931, 451] on button "Attended" at bounding box center [945, 448] width 28 height 28
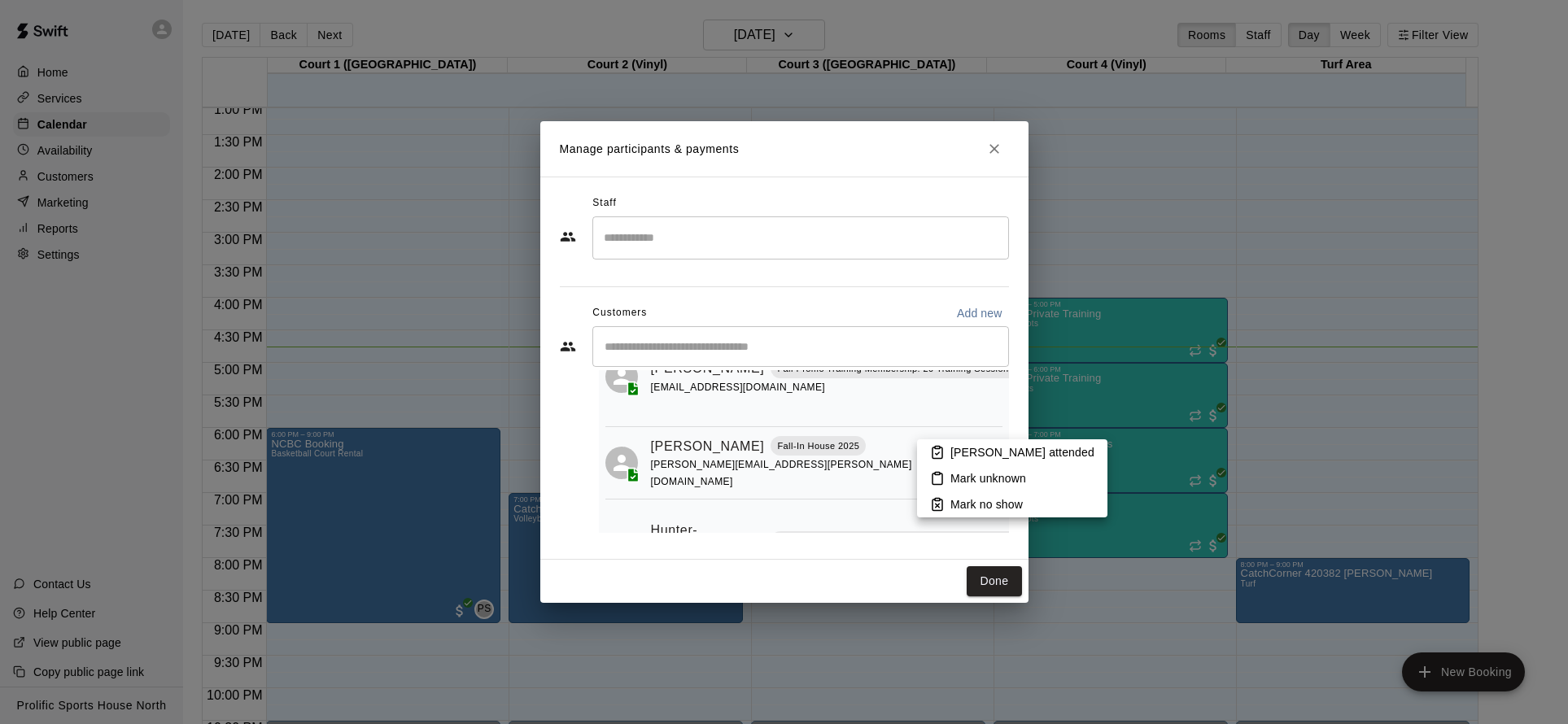
click at [936, 471] on icon at bounding box center [936, 478] width 14 height 14
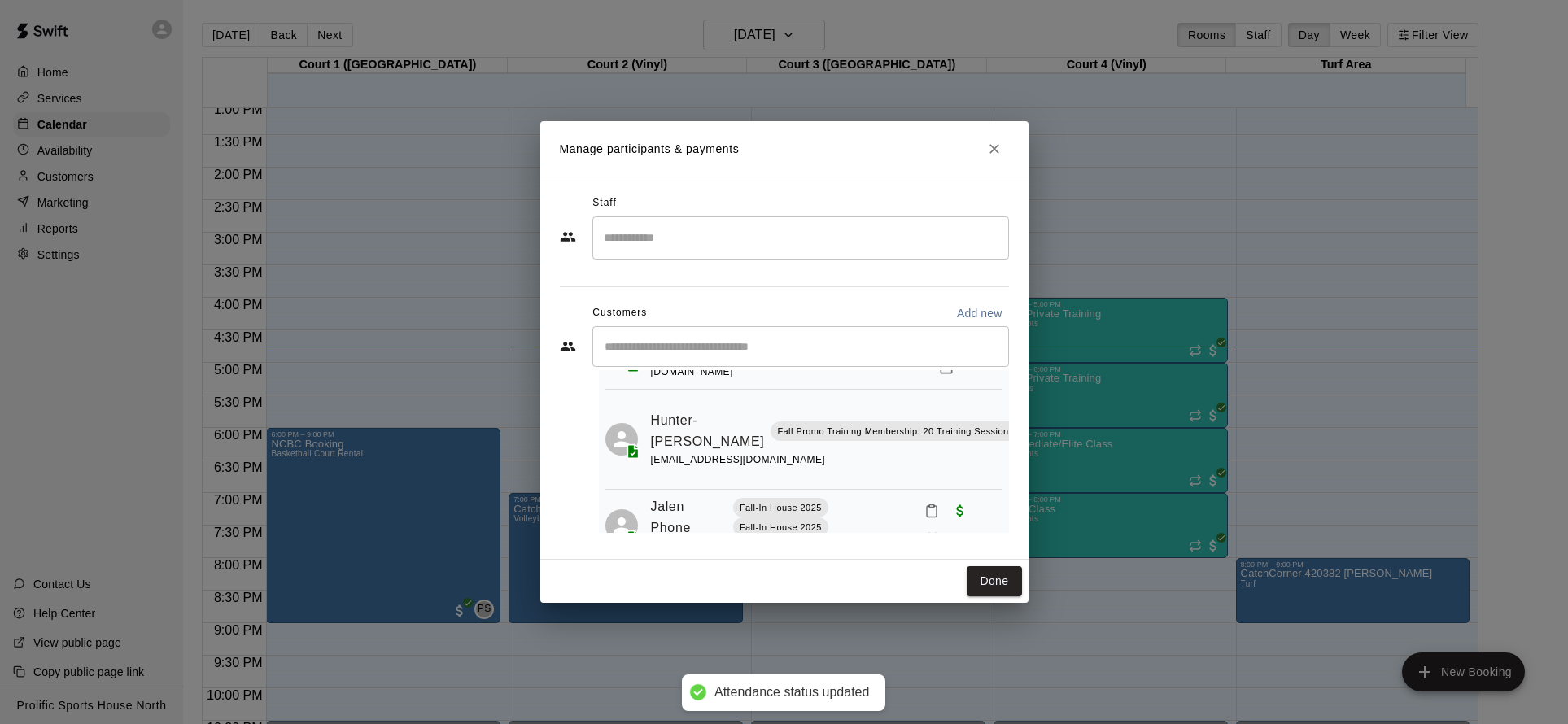
scroll to position [421, 0]
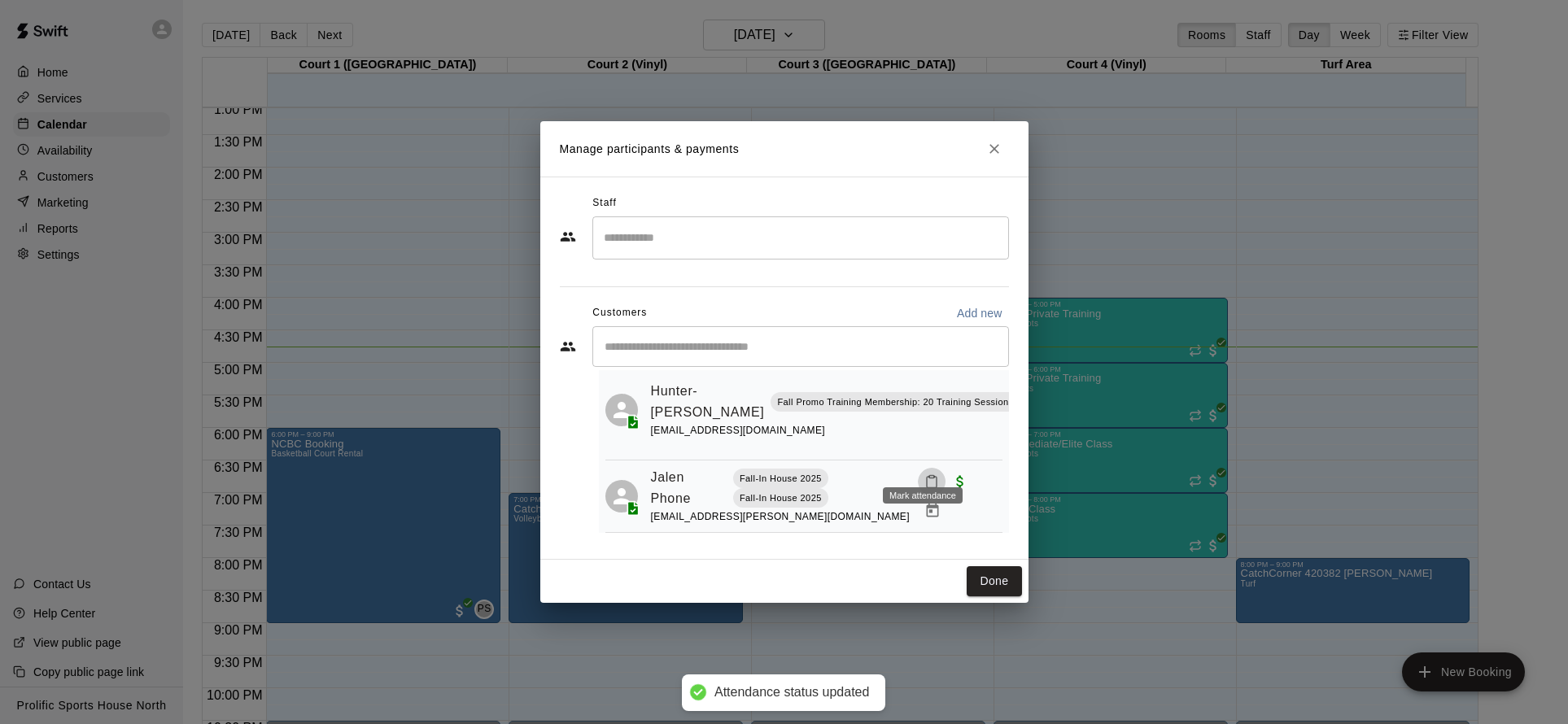
click at [924, 474] on icon "Mark attendance" at bounding box center [931, 481] width 14 height 14
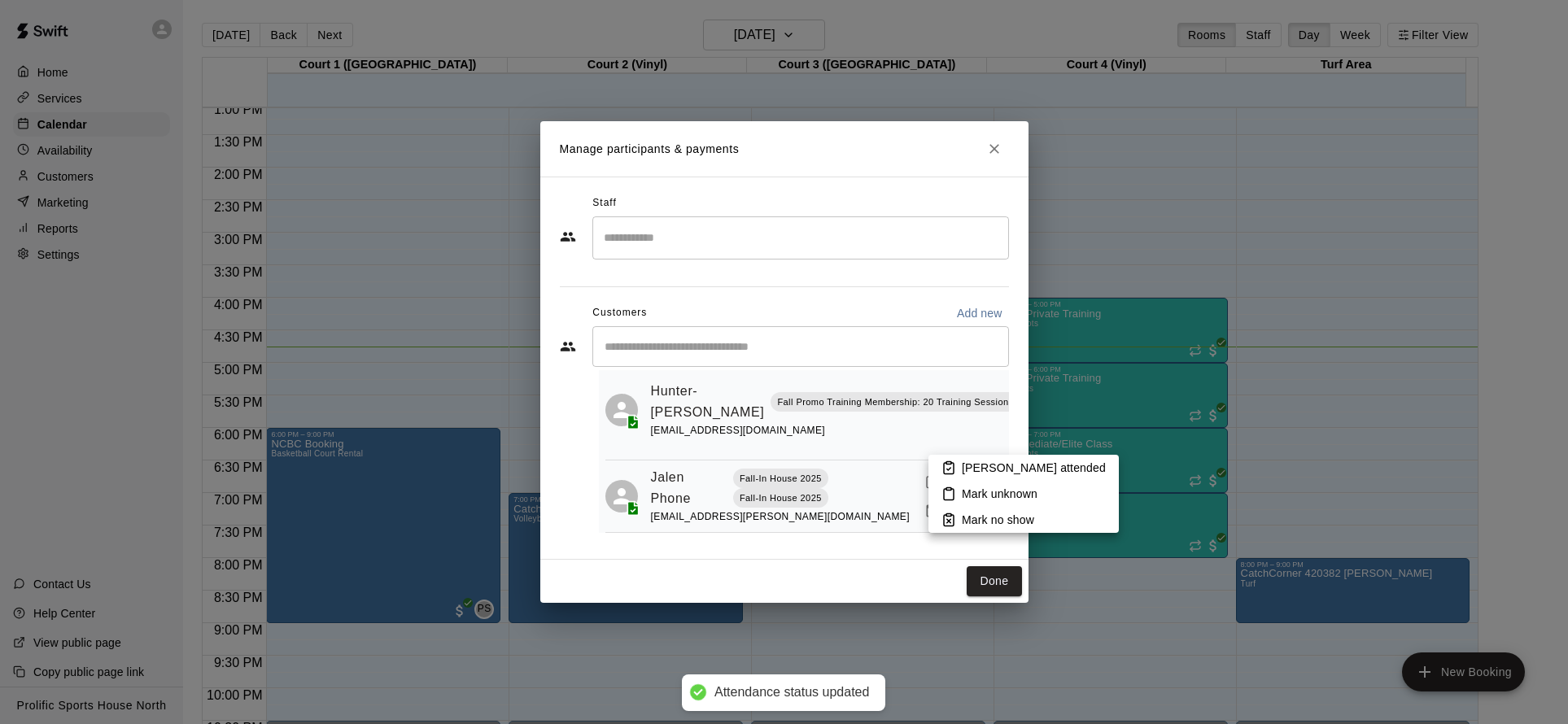
click at [945, 462] on icon at bounding box center [948, 468] width 14 height 14
drag, startPoint x: 998, startPoint y: 580, endPoint x: 1003, endPoint y: 556, distance: 24.5
click at [998, 580] on button "Done" at bounding box center [993, 582] width 54 height 30
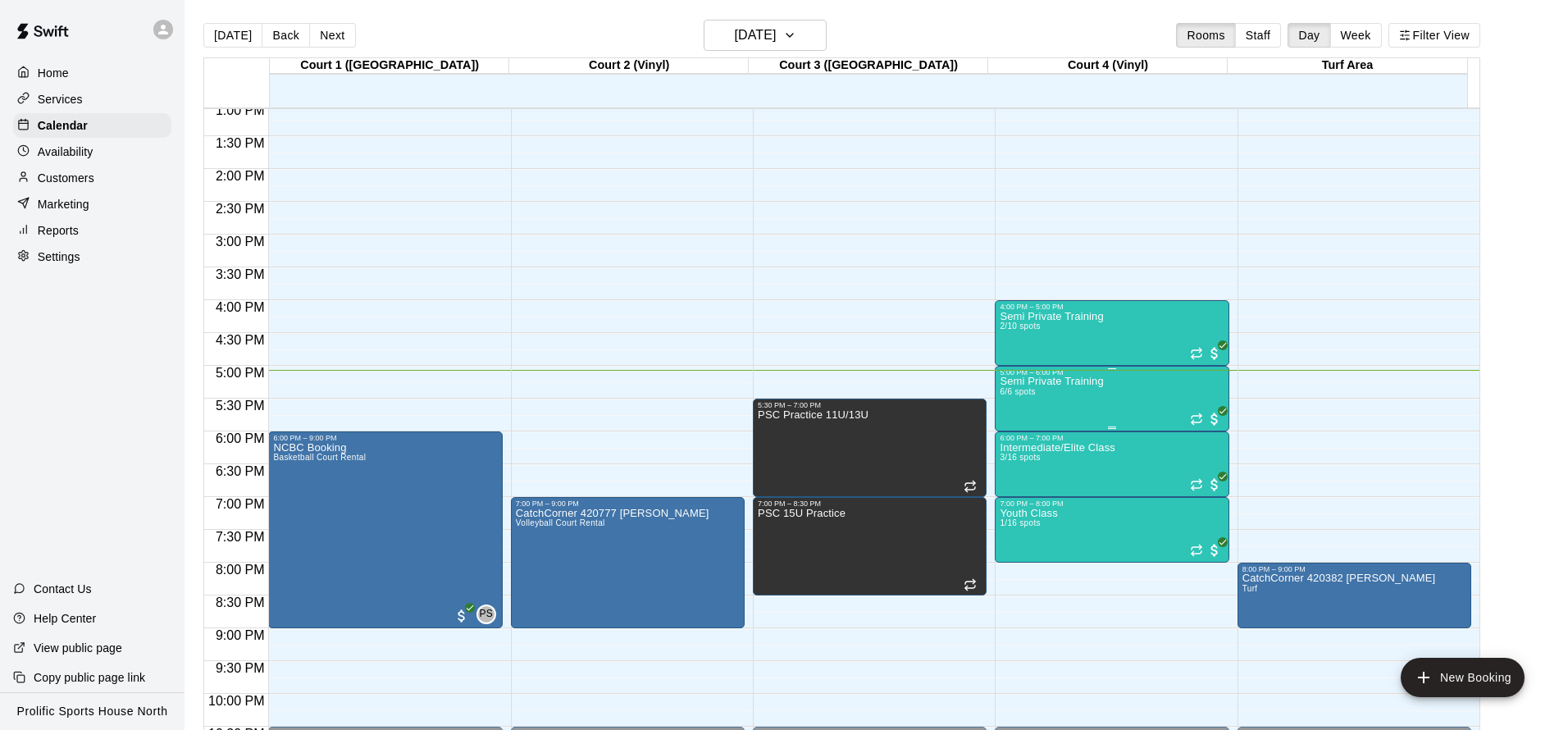
click at [1063, 409] on div "Semi Private Training 6/6 spots" at bounding box center [1051, 742] width 103 height 730
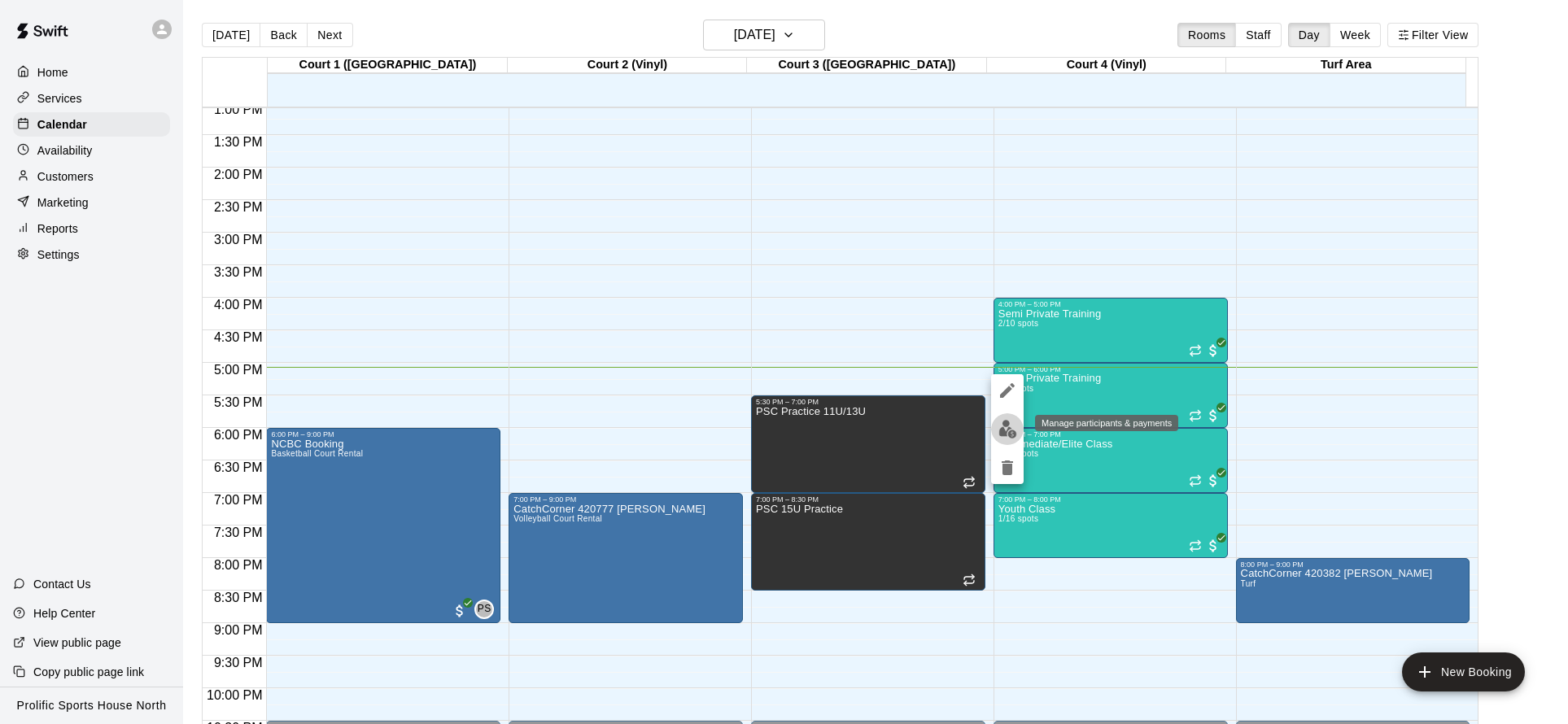
click at [1016, 437] on img "edit" at bounding box center [1008, 429] width 18 height 18
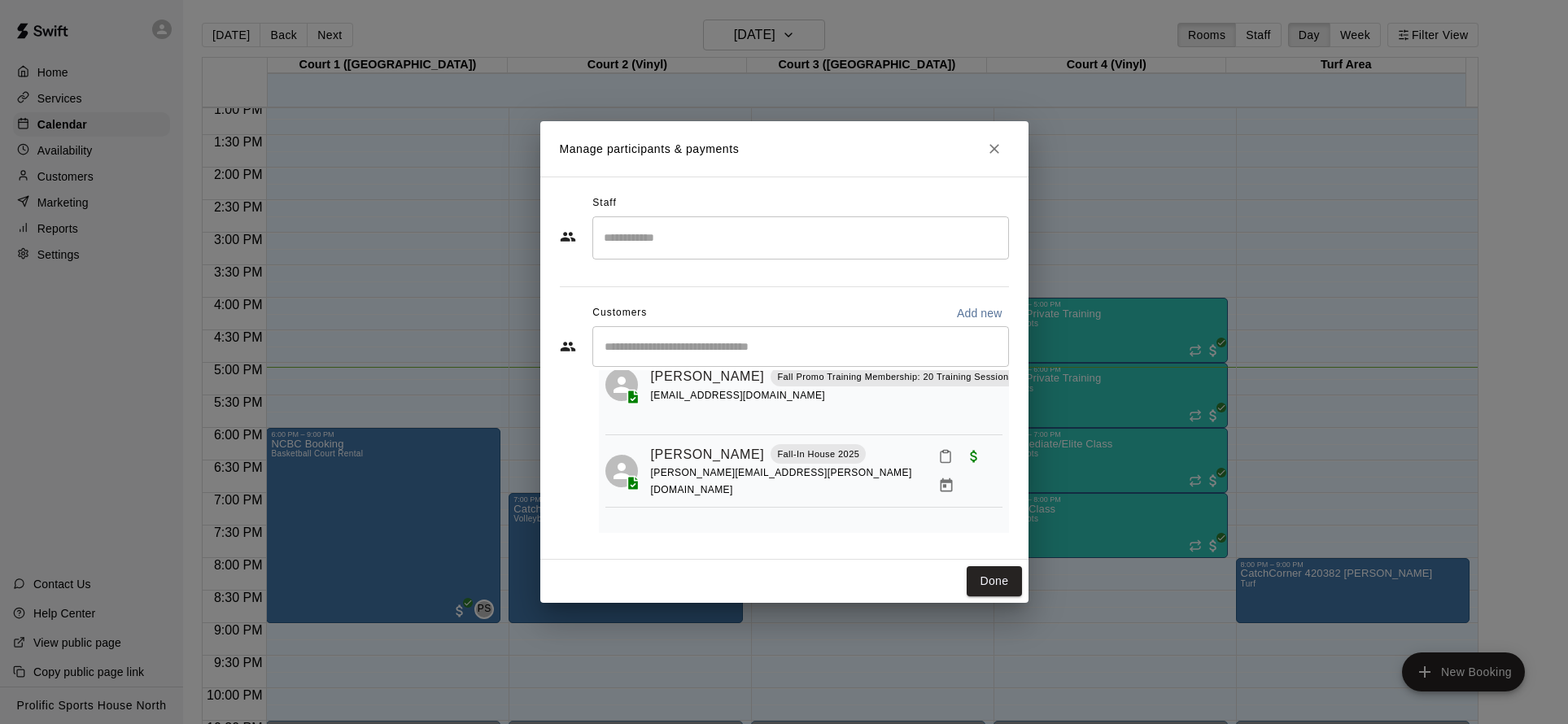
scroll to position [324, 0]
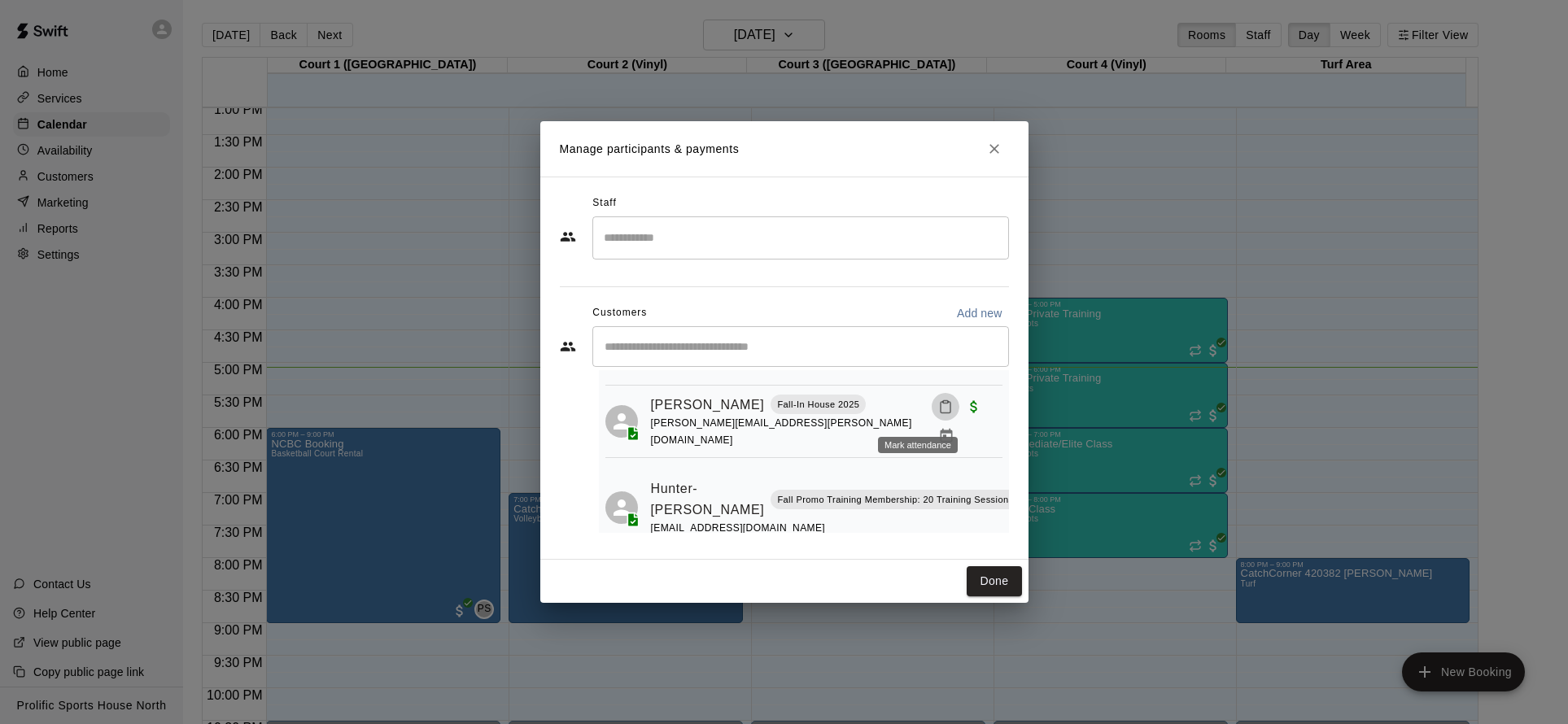
click at [938, 414] on icon "Mark attendance" at bounding box center [945, 406] width 14 height 14
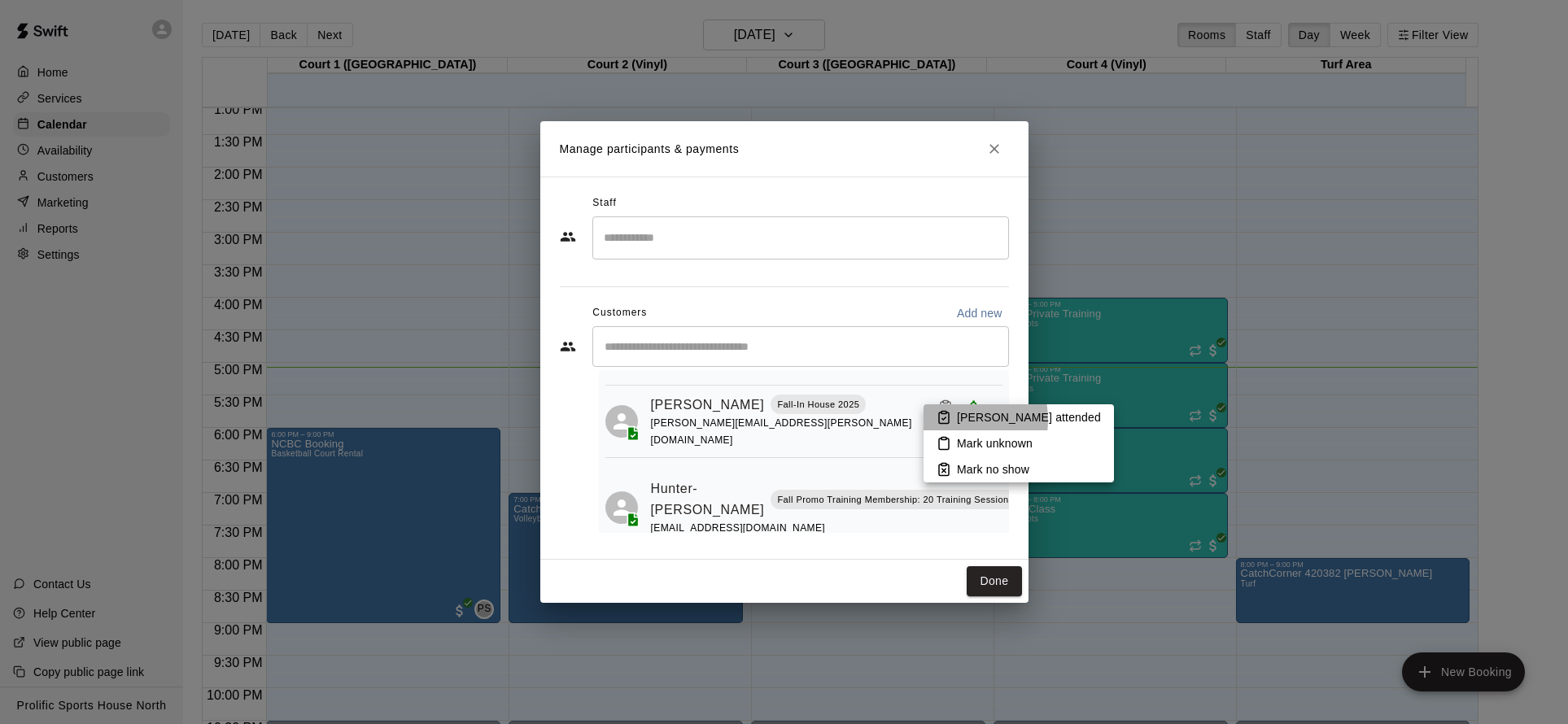
click at [952, 420] on li "[PERSON_NAME] attended" at bounding box center [1018, 417] width 190 height 26
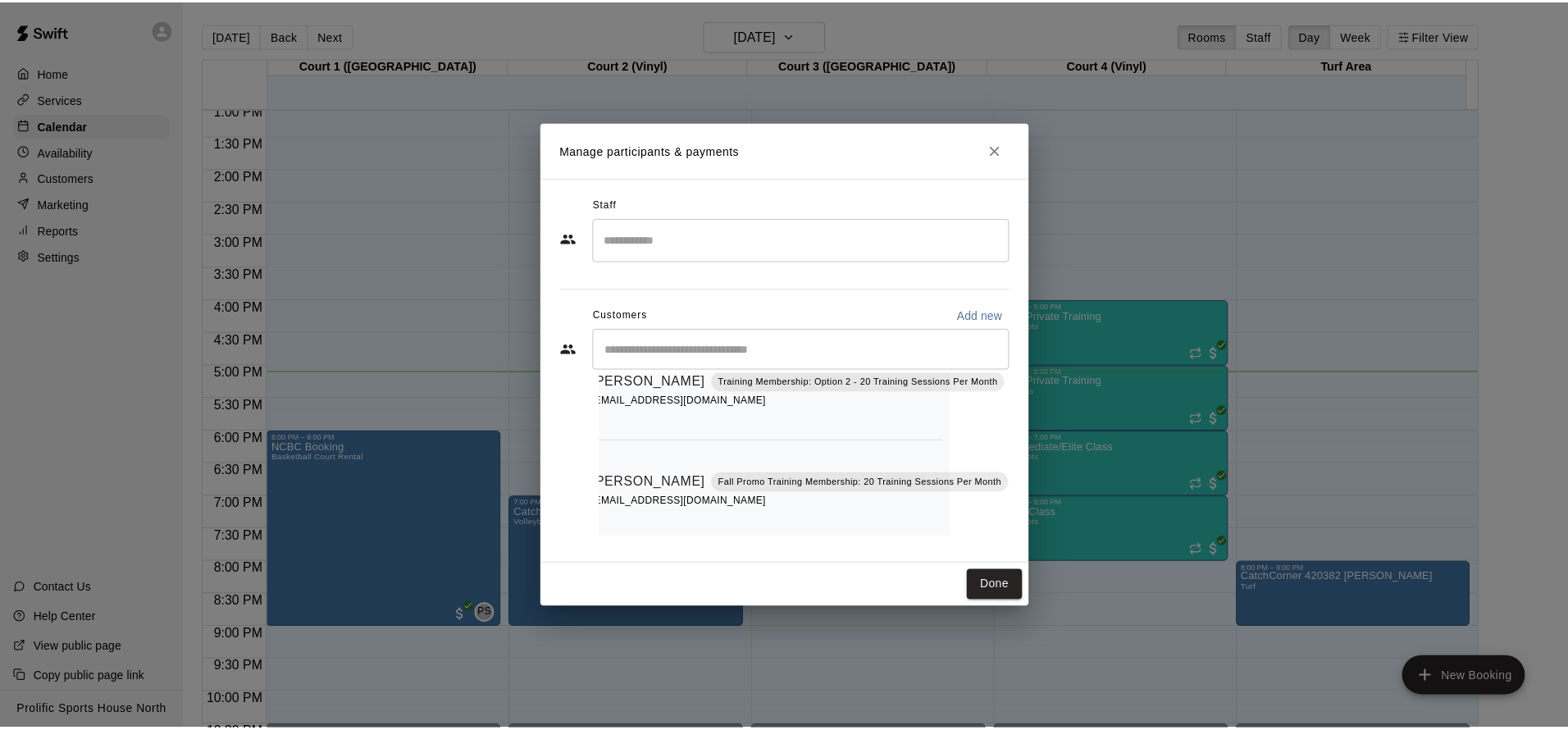
scroll to position [0, 60]
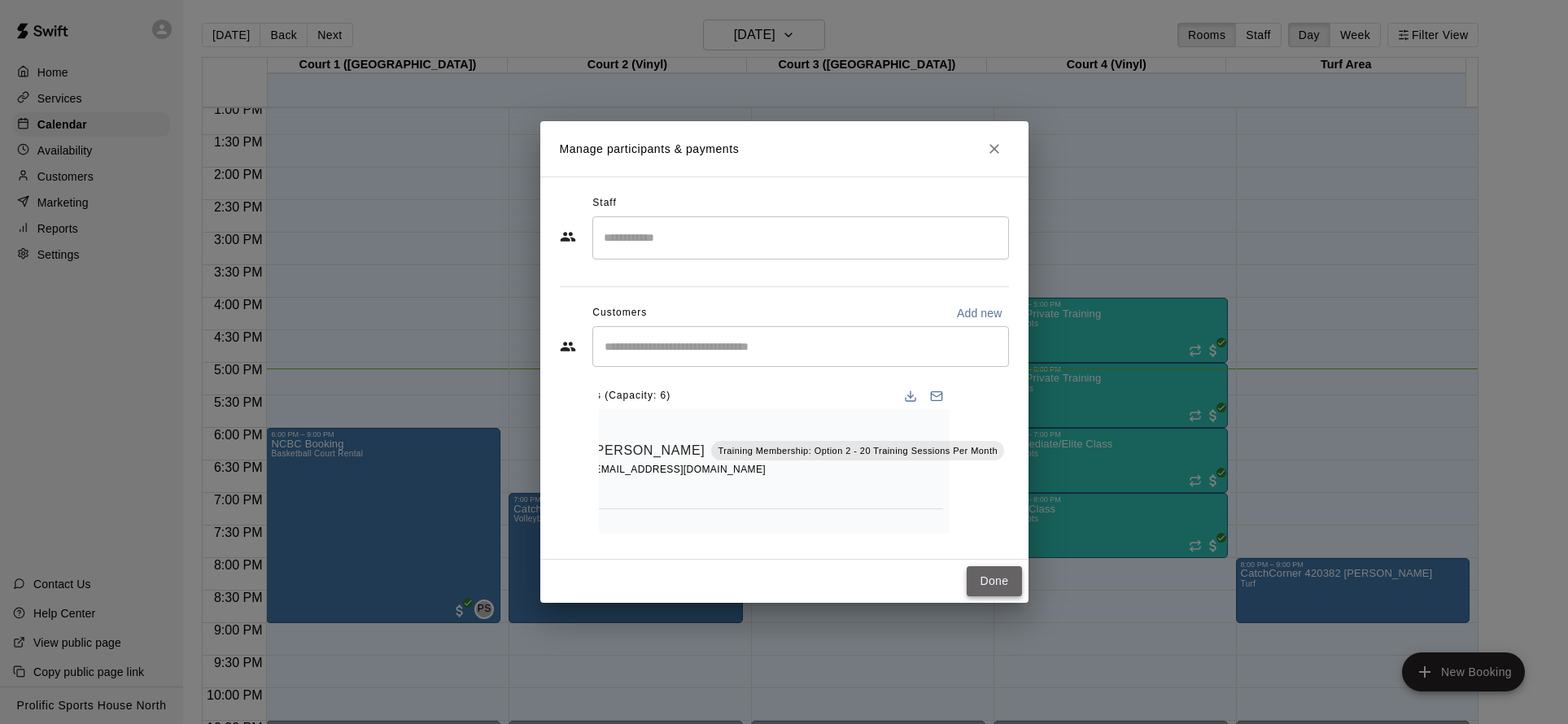
click at [998, 569] on button "Done" at bounding box center [993, 582] width 54 height 30
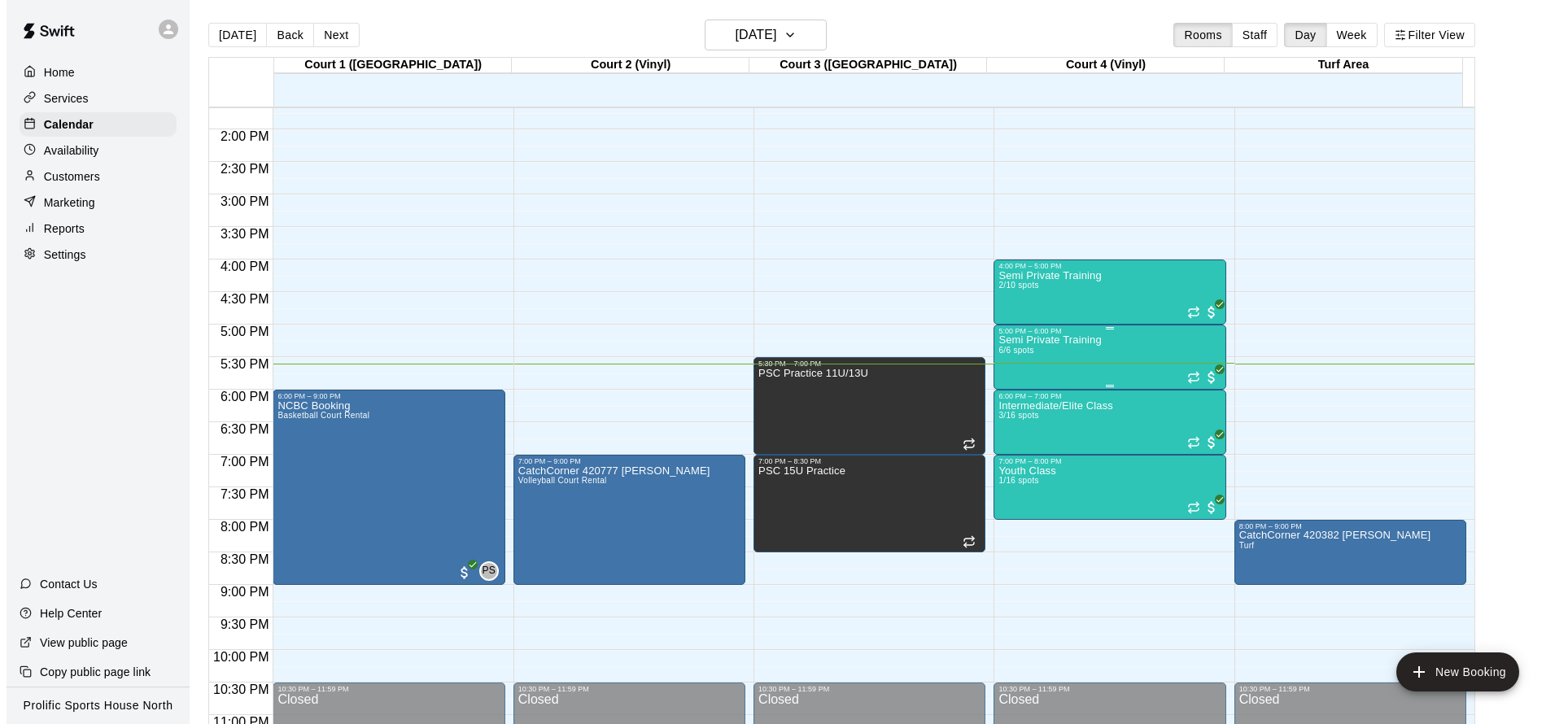
scroll to position [928, 0]
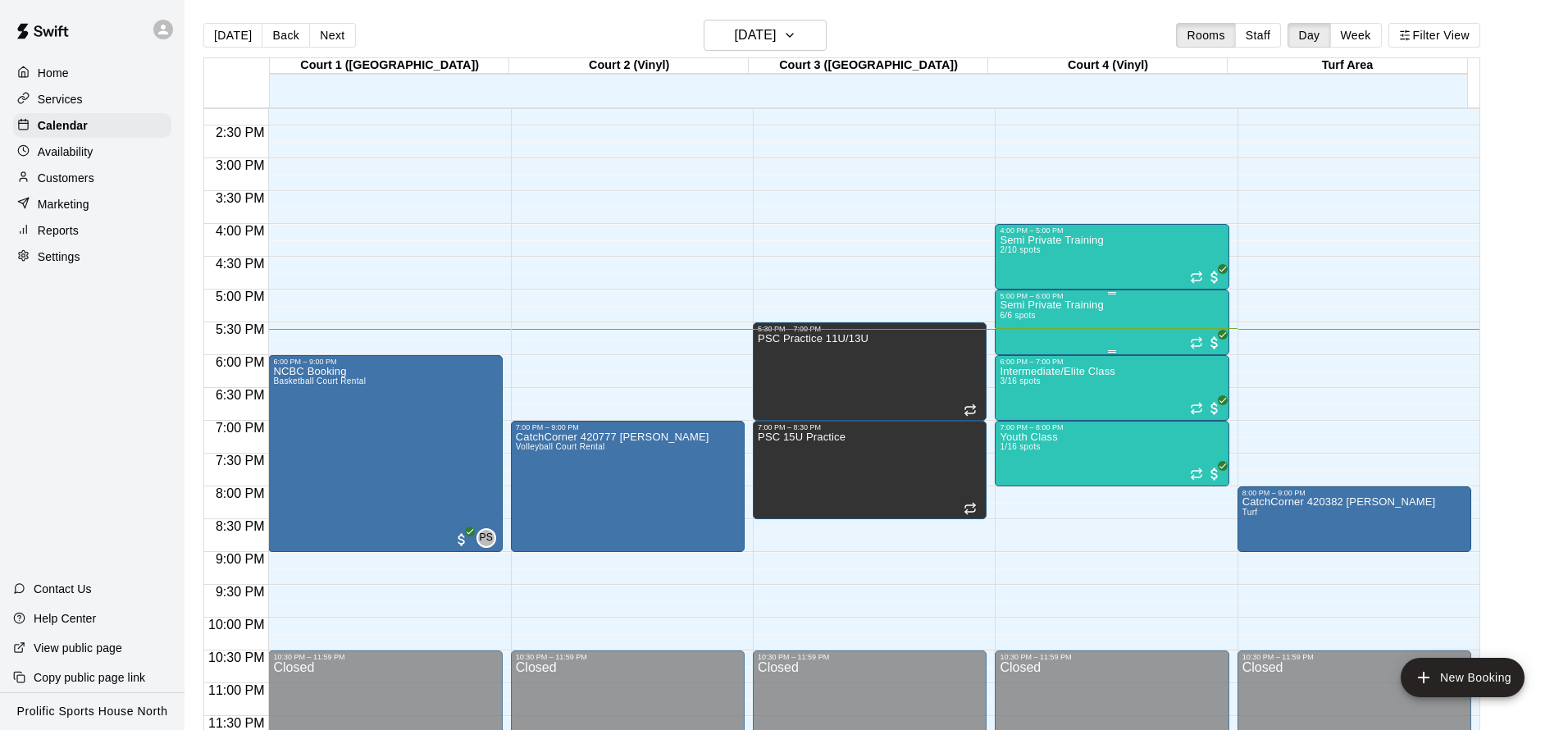
click at [1044, 338] on div "Semi Private Training 6/6 spots" at bounding box center [1051, 665] width 103 height 730
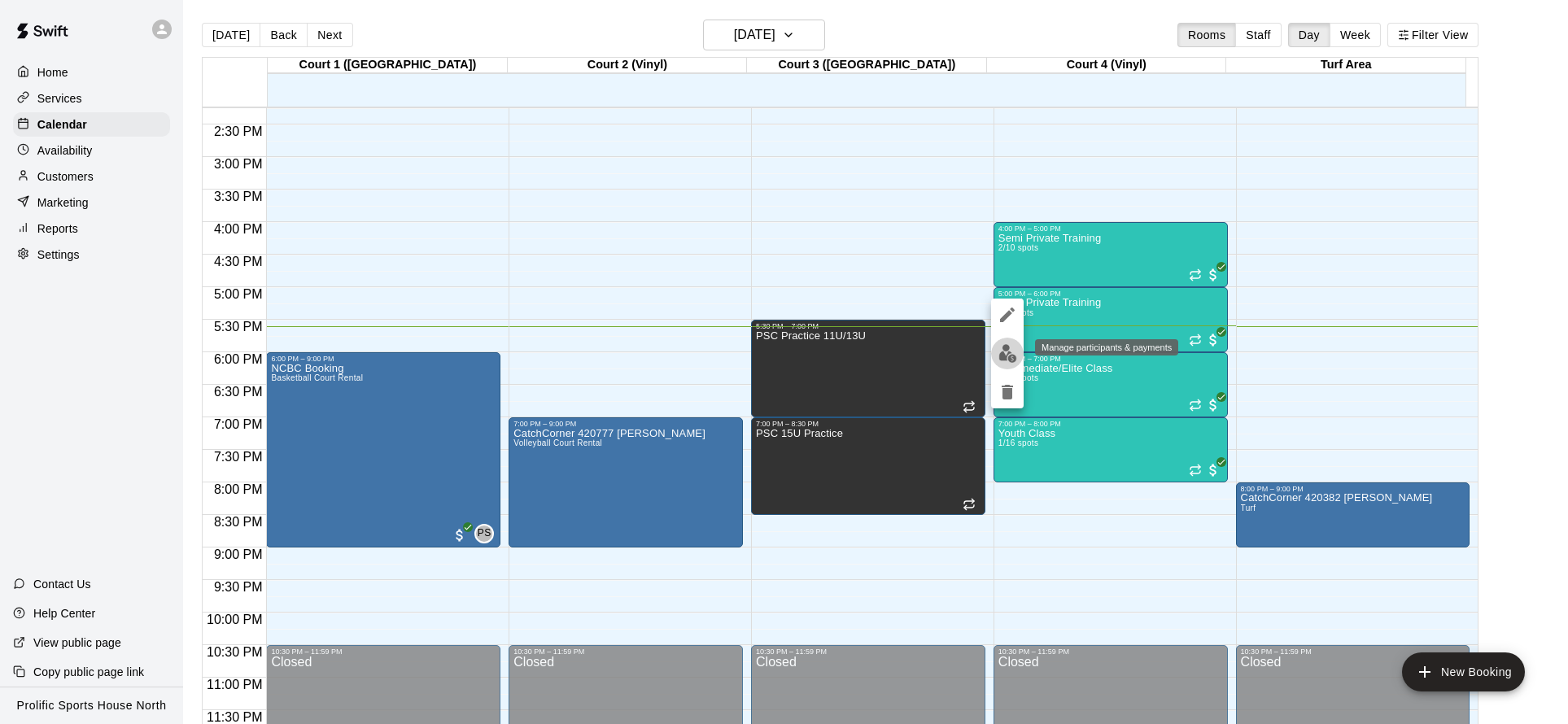
click at [1015, 358] on img "edit" at bounding box center [1008, 354] width 18 height 18
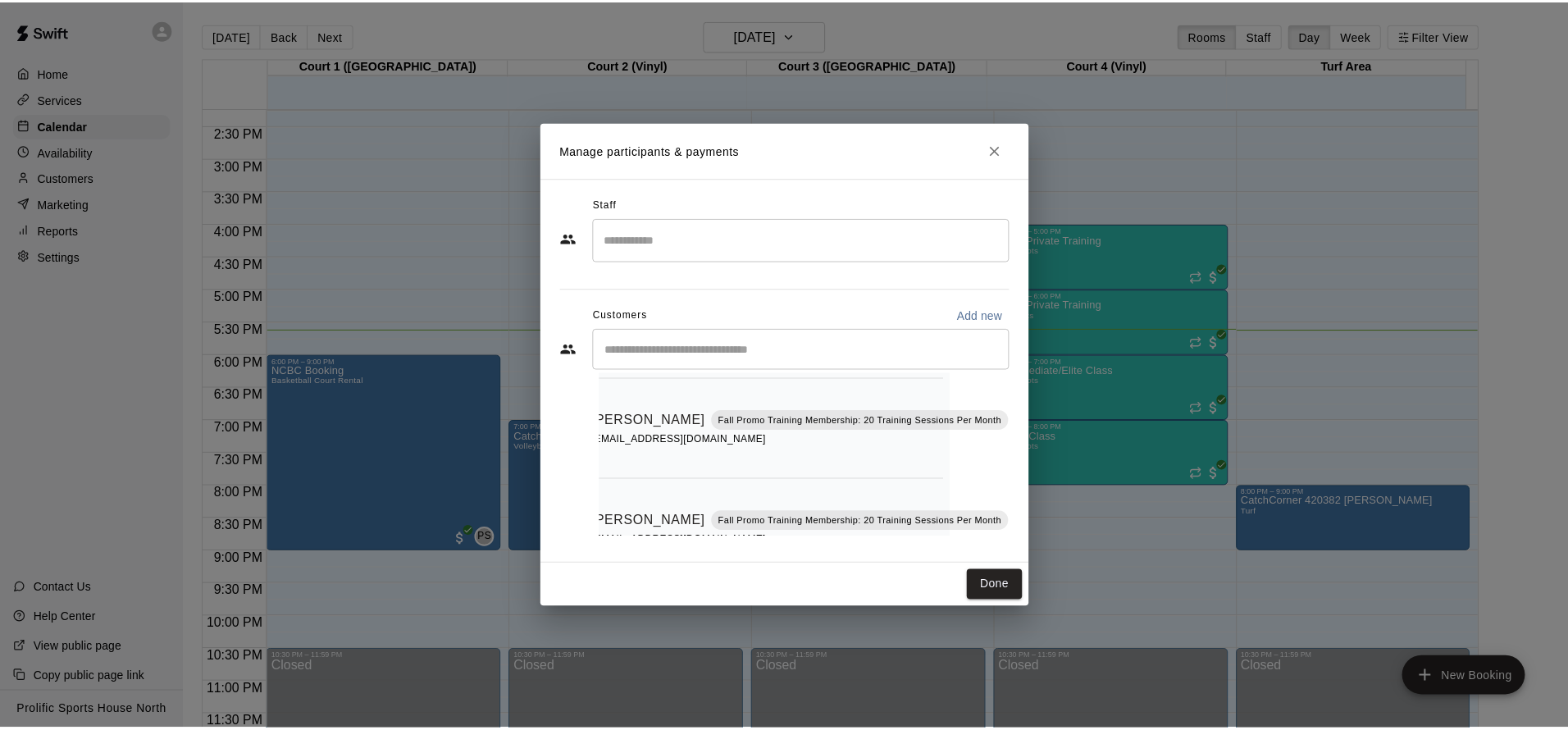
scroll to position [117, 60]
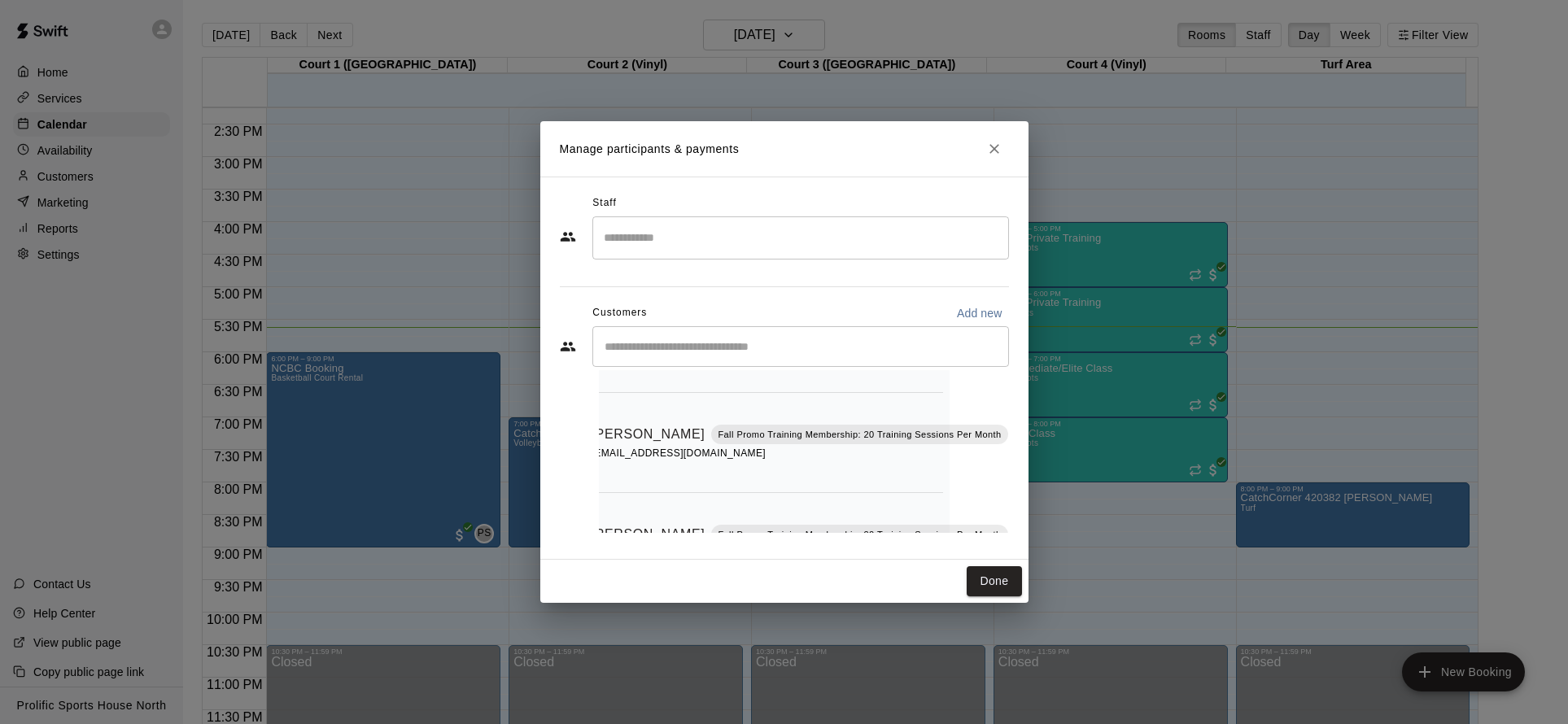
click at [990, 141] on icon "Close" at bounding box center [993, 148] width 16 height 16
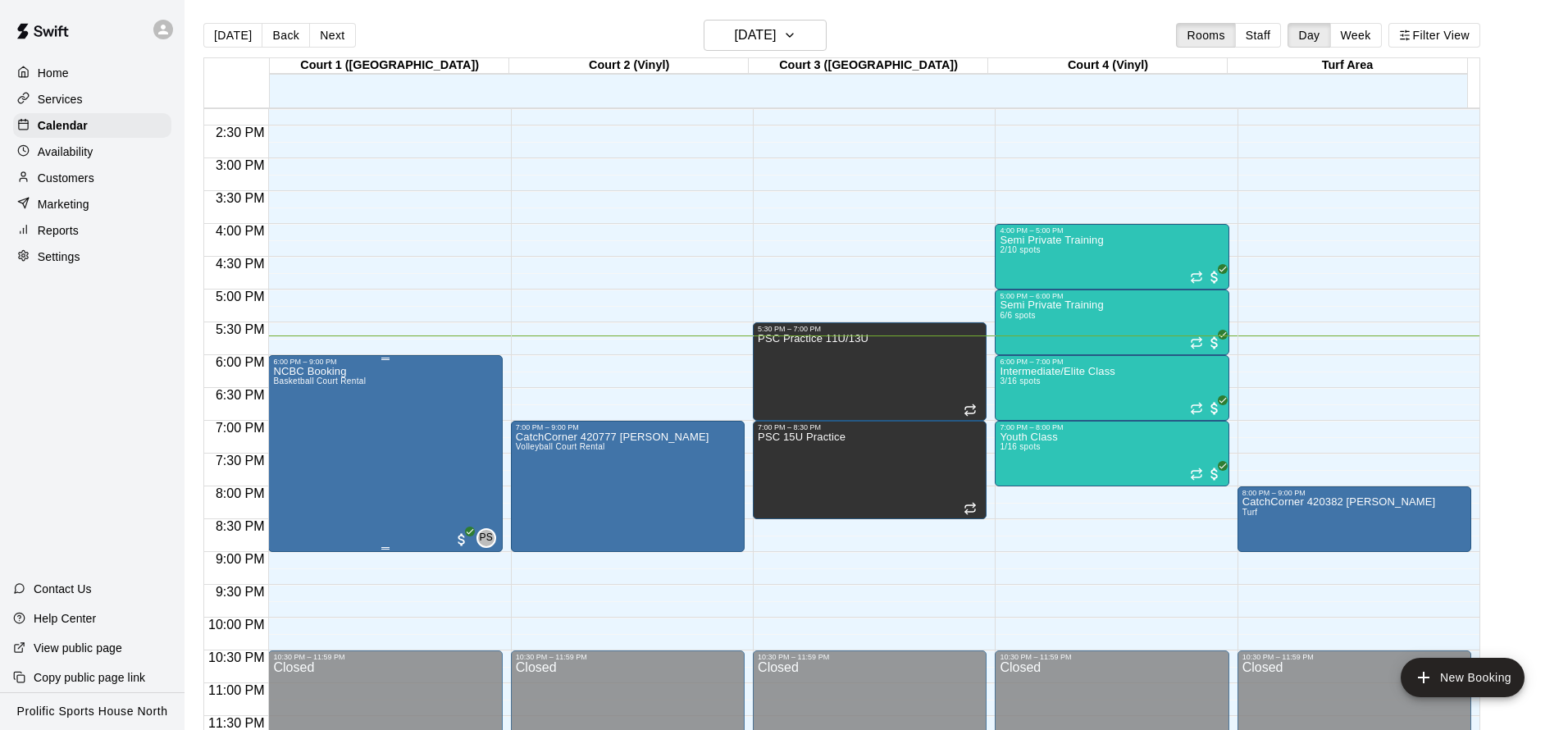
scroll to position [932, 0]
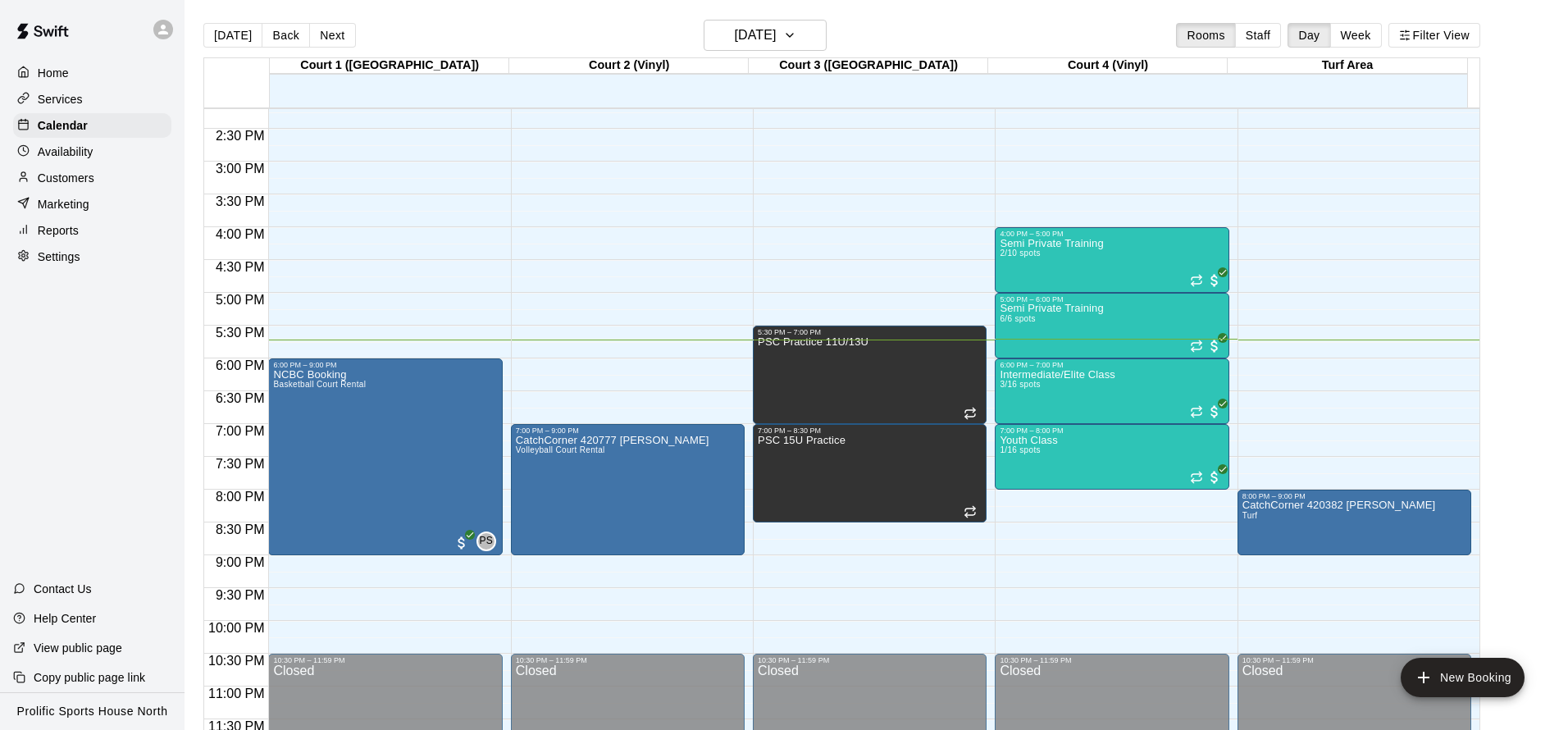
click at [95, 178] on div "Customers" at bounding box center [92, 177] width 158 height 25
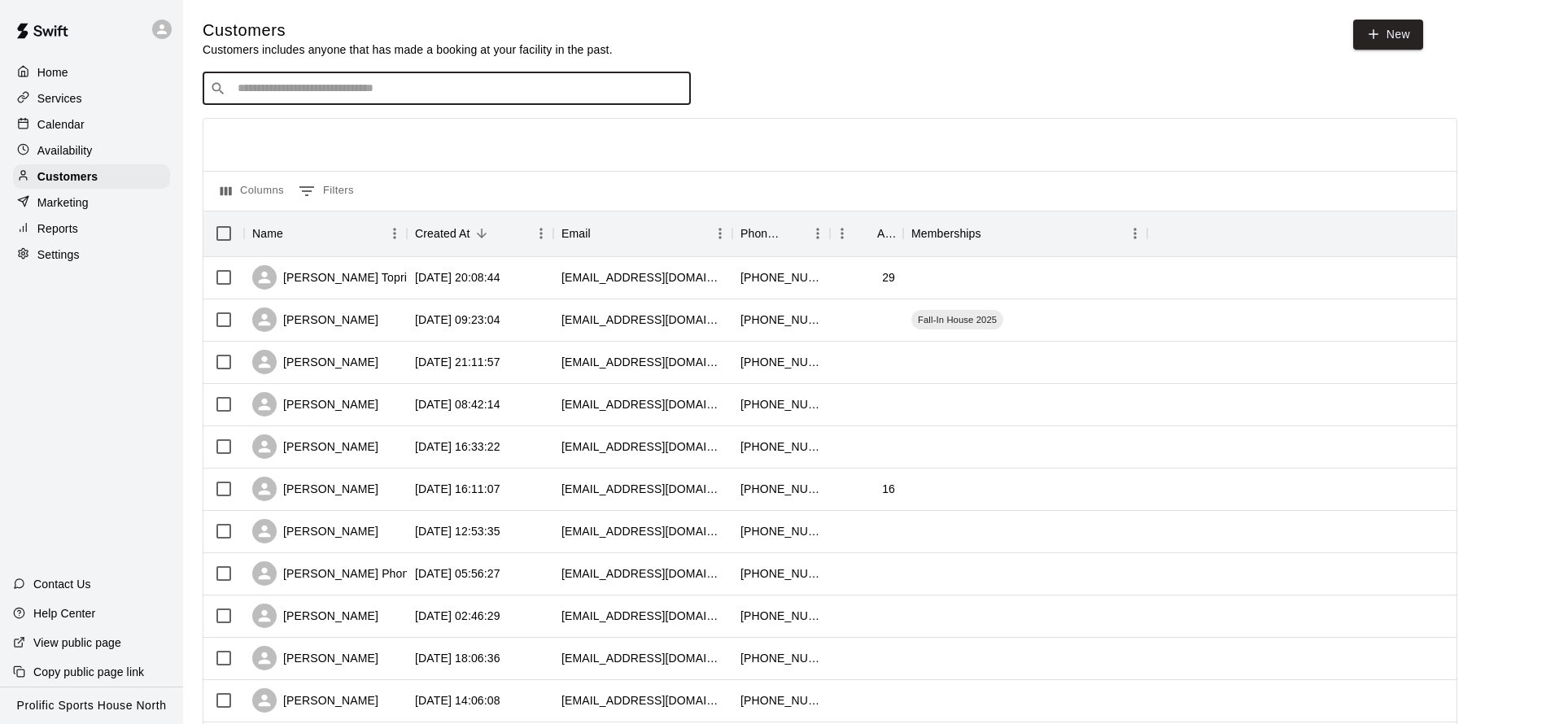
click at [420, 85] on input "Search customers by name or email" at bounding box center [458, 88] width 451 height 16
type input "***"
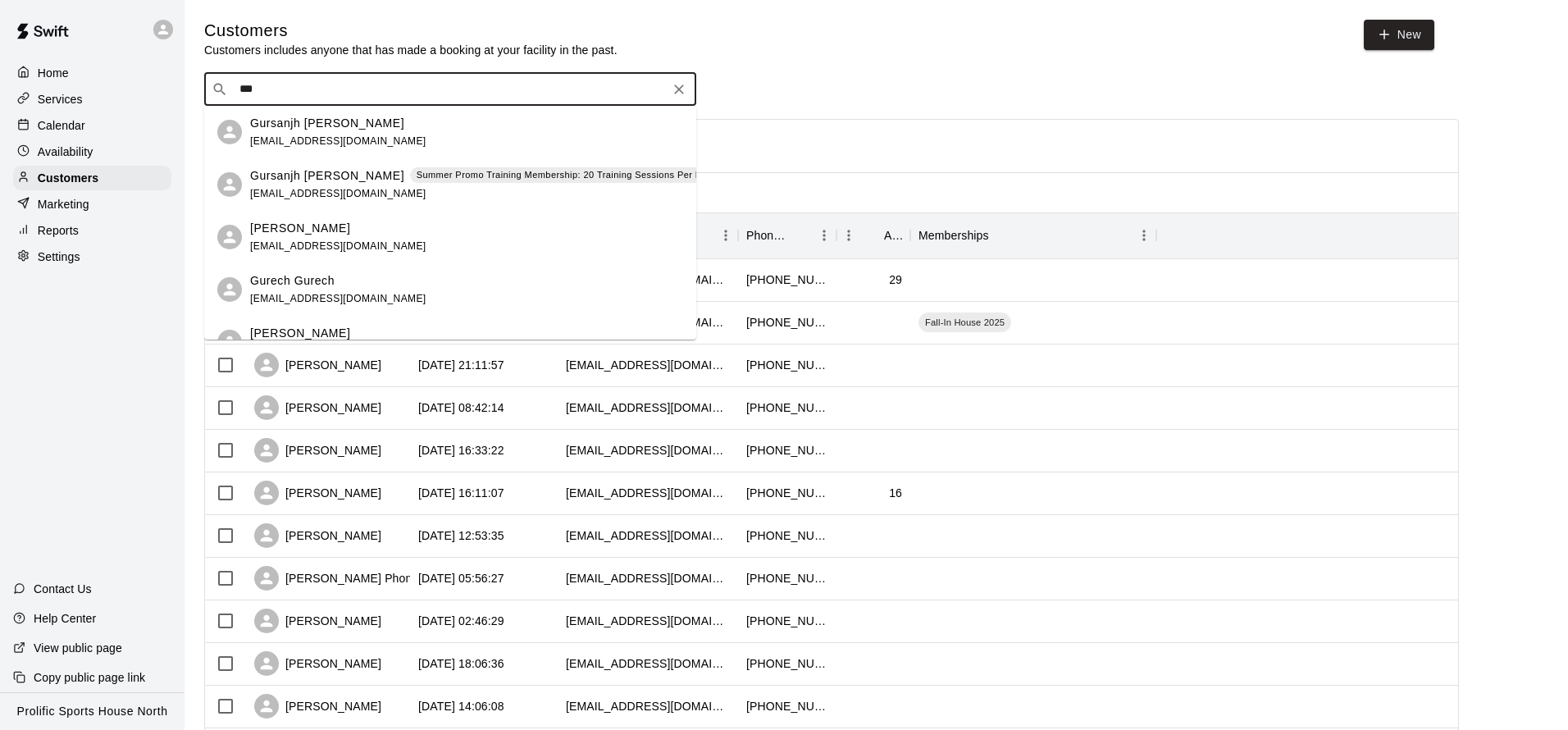
click at [677, 83] on icon "Clear" at bounding box center [678, 89] width 16 height 16
type input "****"
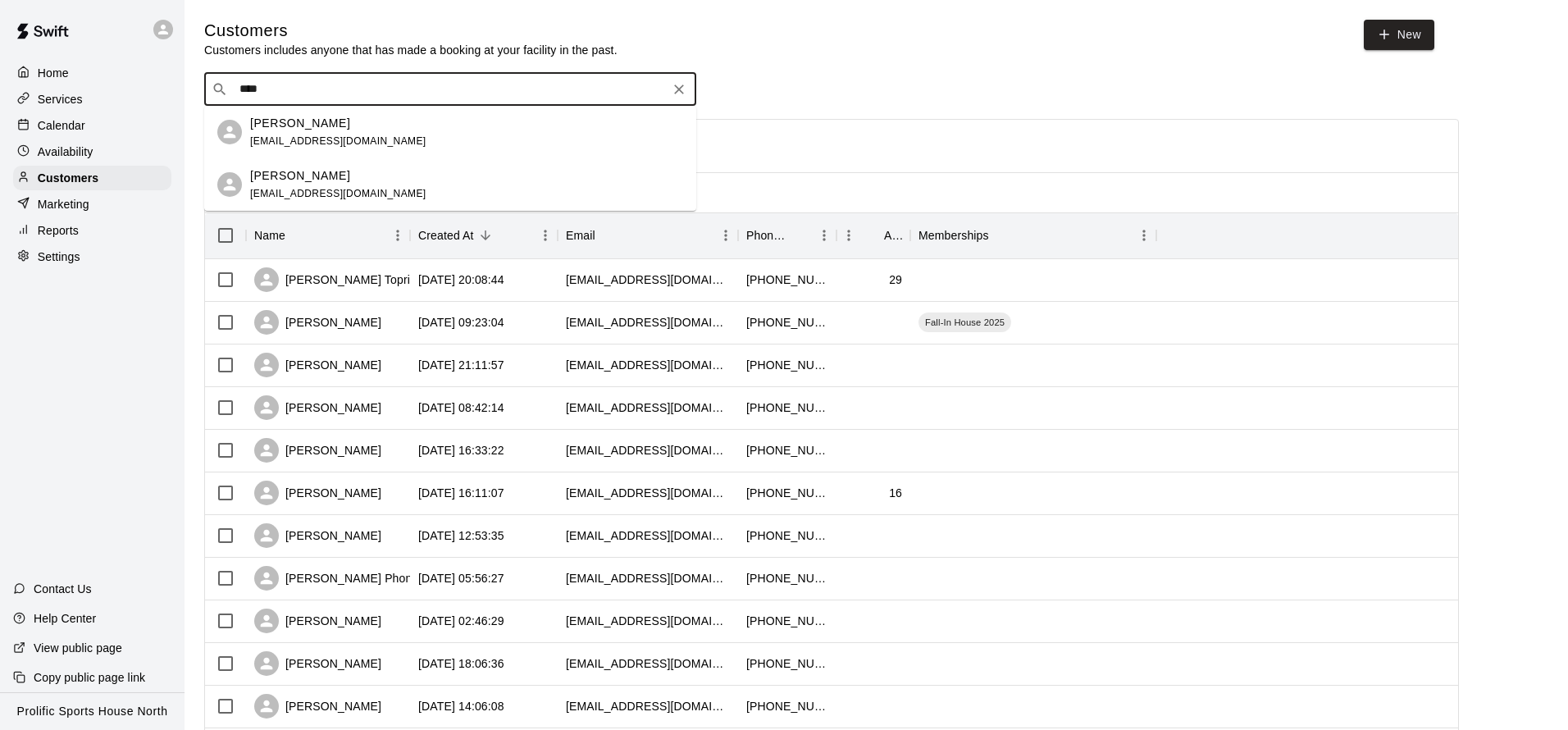
click at [351, 133] on div "[PERSON_NAME] [EMAIL_ADDRESS][DOMAIN_NAME]" at bounding box center [338, 133] width 176 height 35
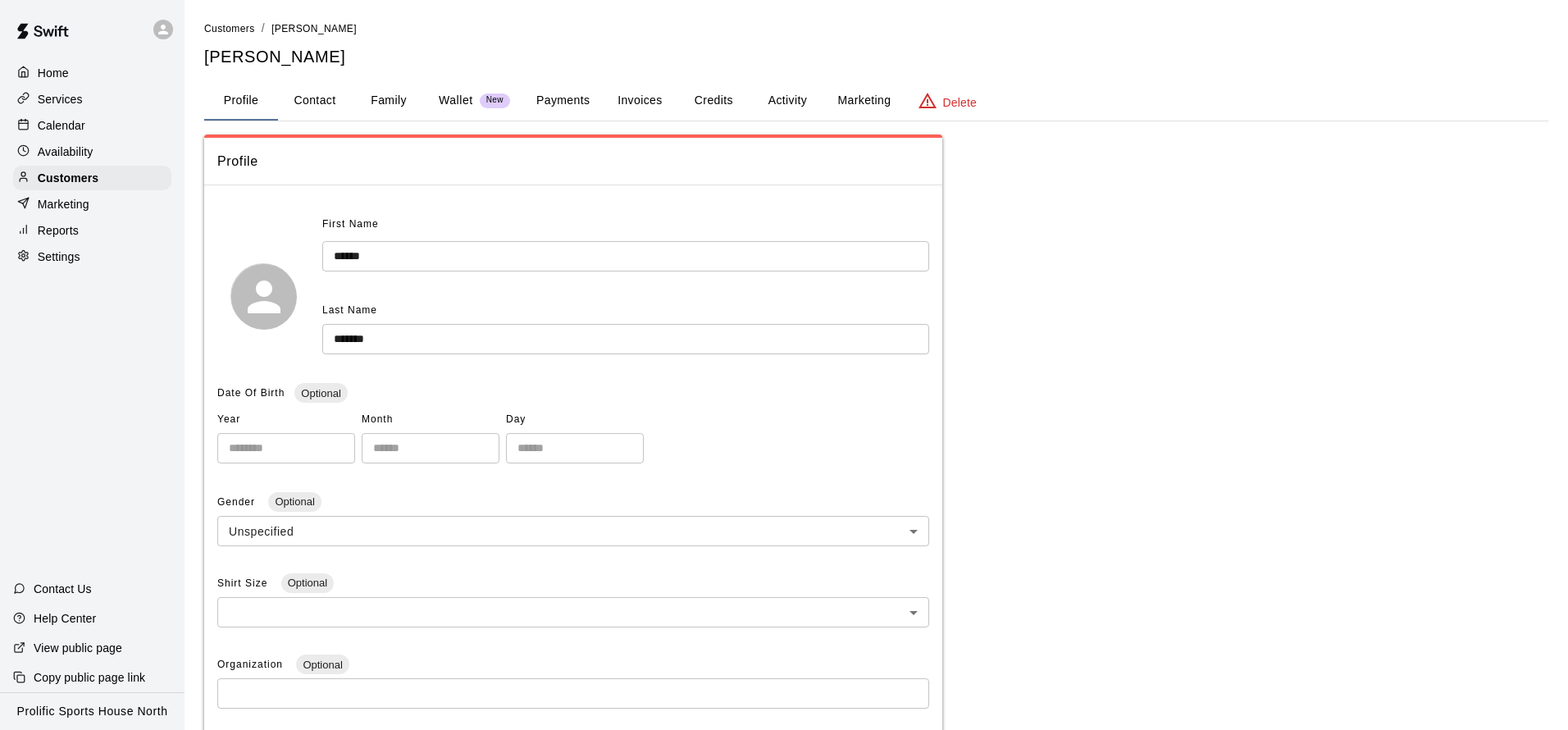
click at [724, 98] on button "Credits" at bounding box center [713, 101] width 73 height 40
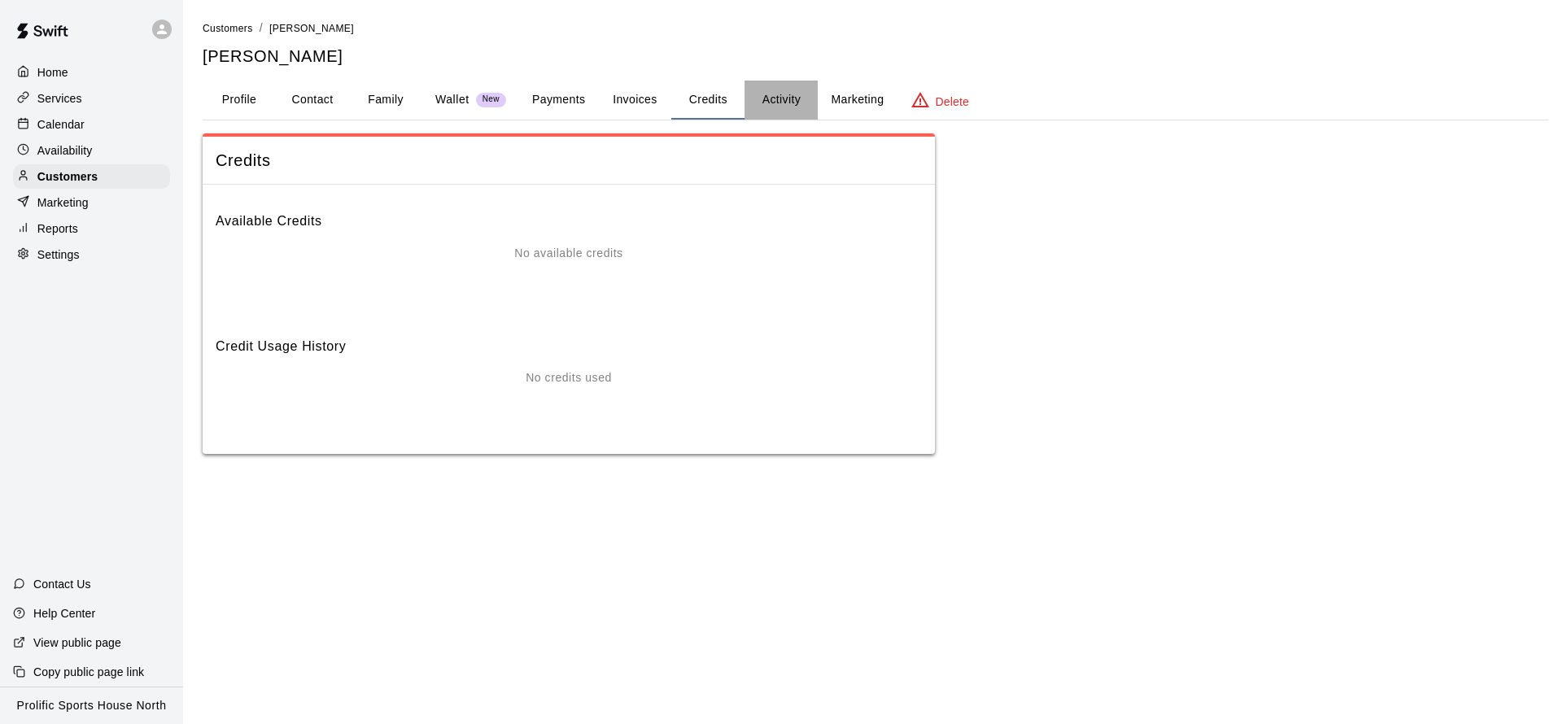
click at [774, 91] on button "Activity" at bounding box center [781, 100] width 73 height 39
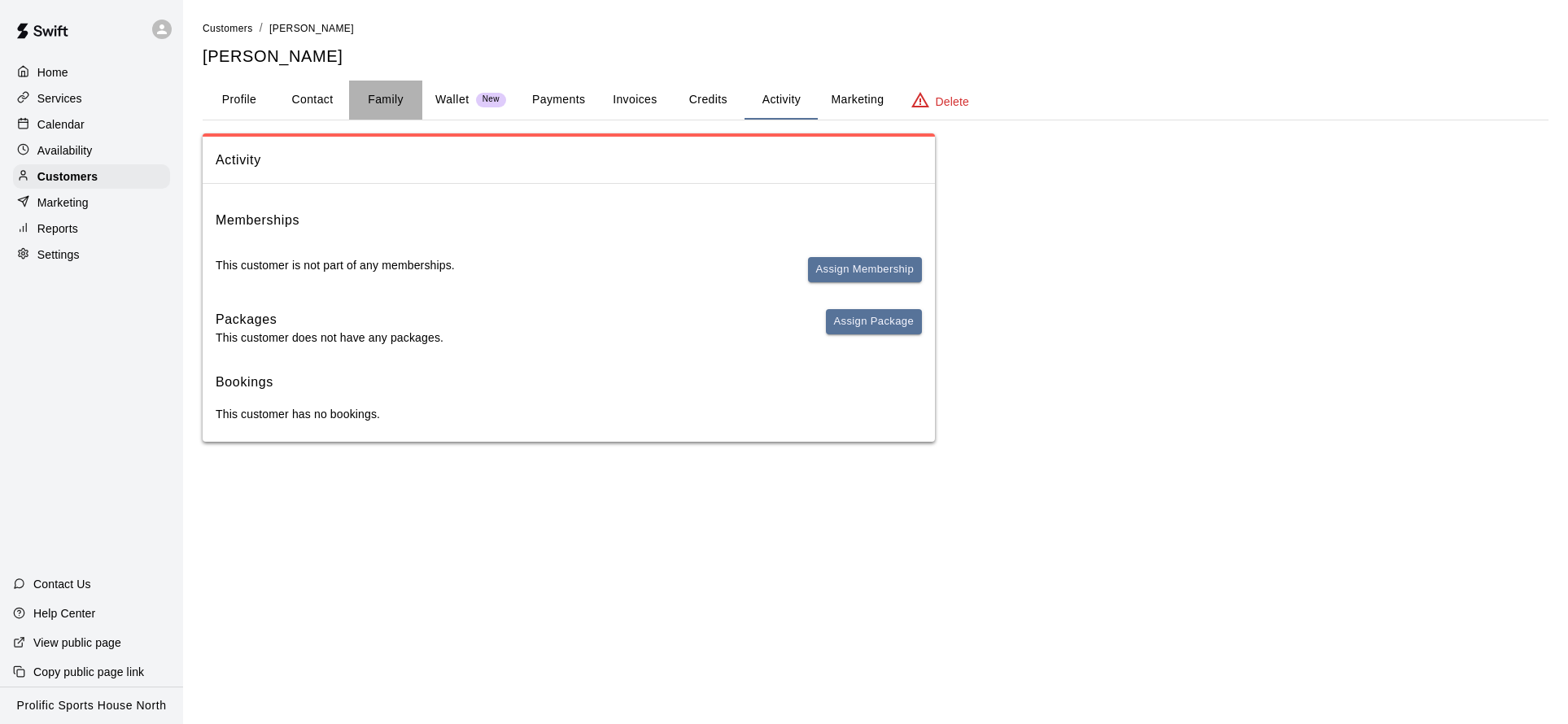
click at [381, 96] on button "Family" at bounding box center [385, 100] width 73 height 39
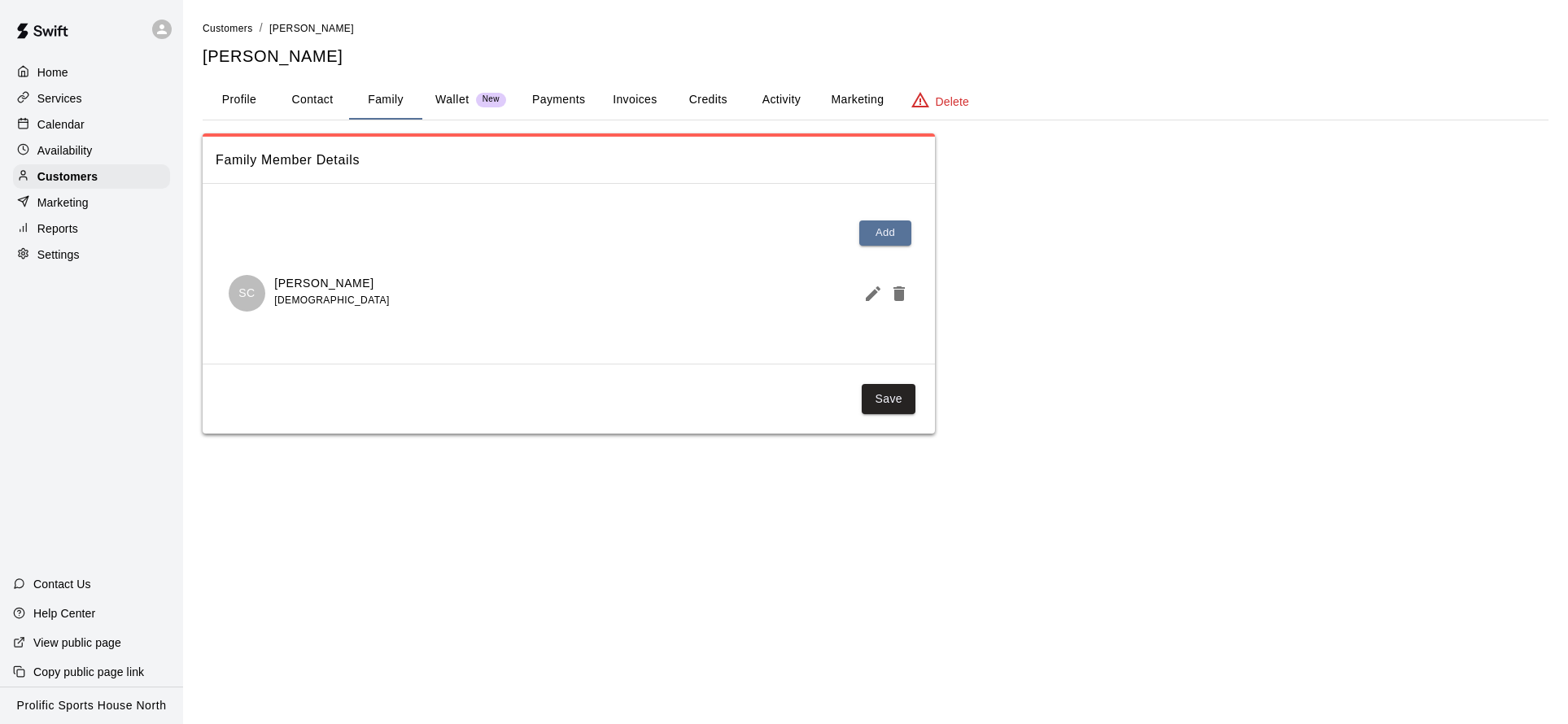
click at [775, 97] on button "Activity" at bounding box center [781, 100] width 73 height 39
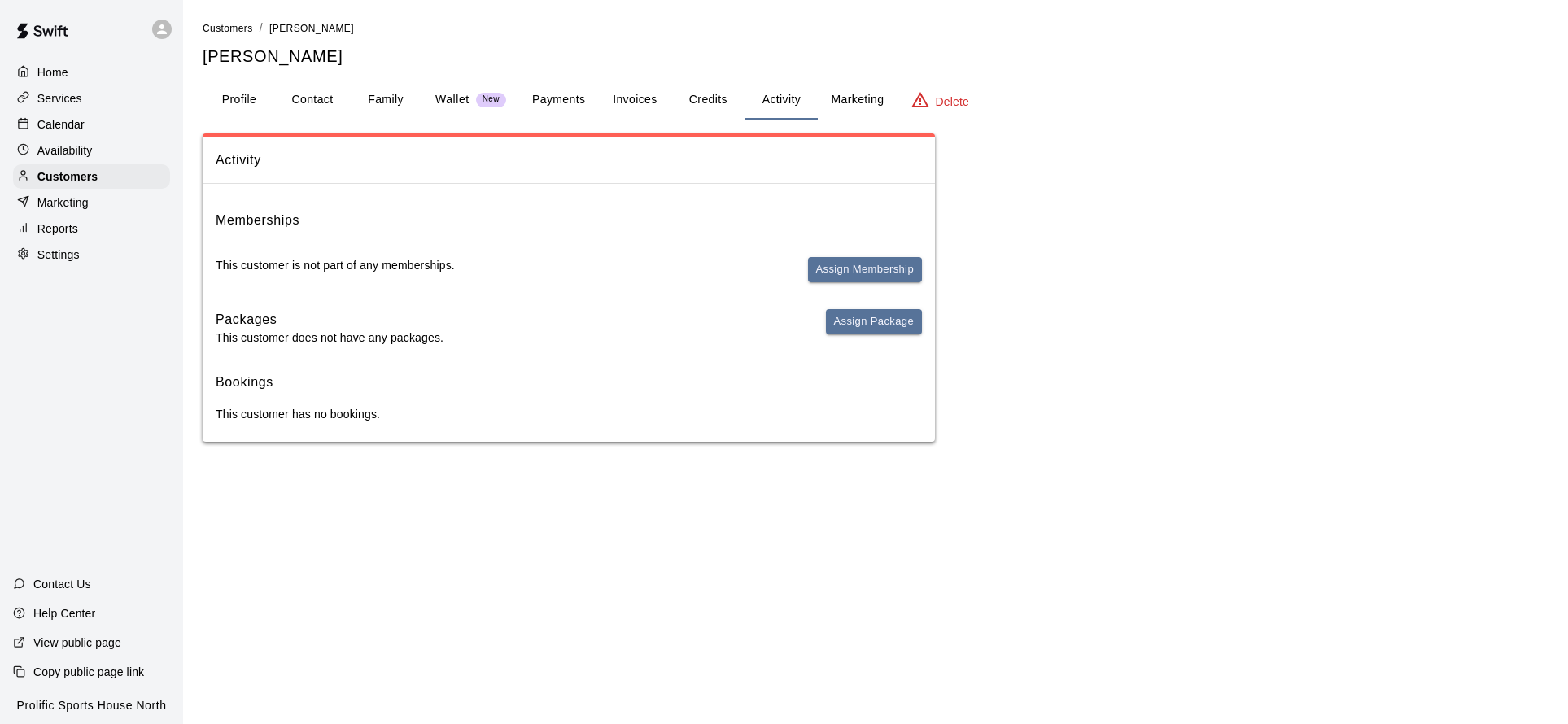
click at [707, 95] on button "Credits" at bounding box center [707, 100] width 73 height 39
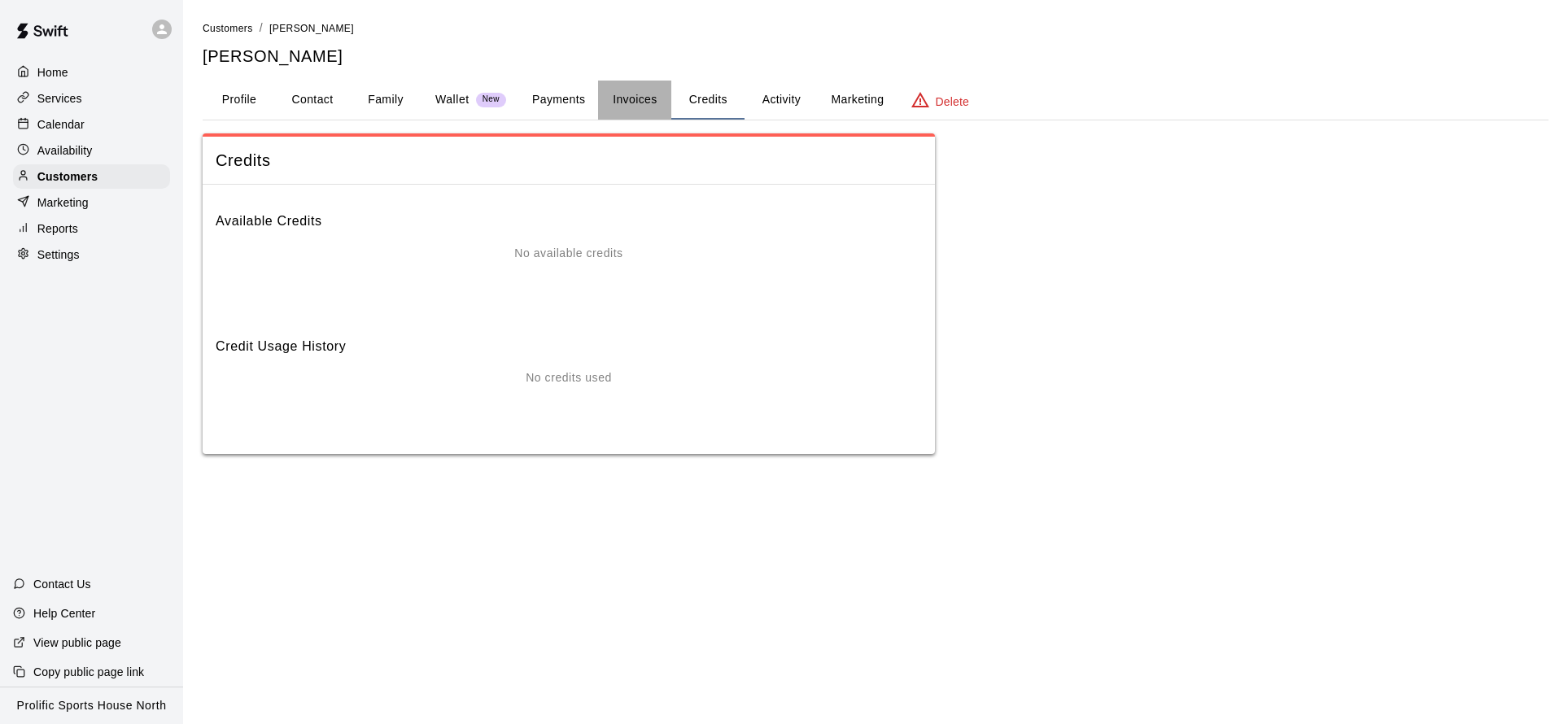
click at [637, 100] on button "Invoices" at bounding box center [634, 100] width 73 height 39
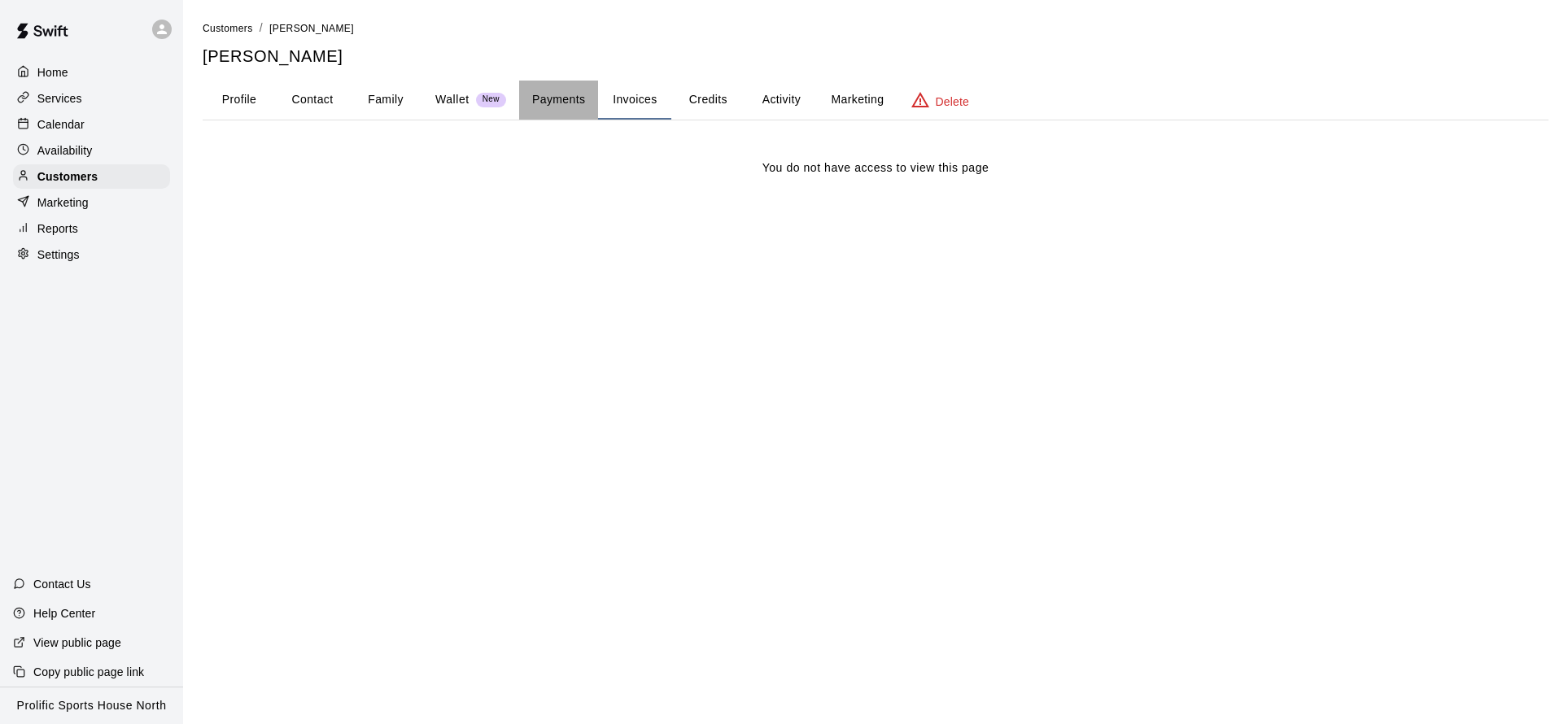
click at [547, 93] on button "Payments" at bounding box center [559, 100] width 79 height 39
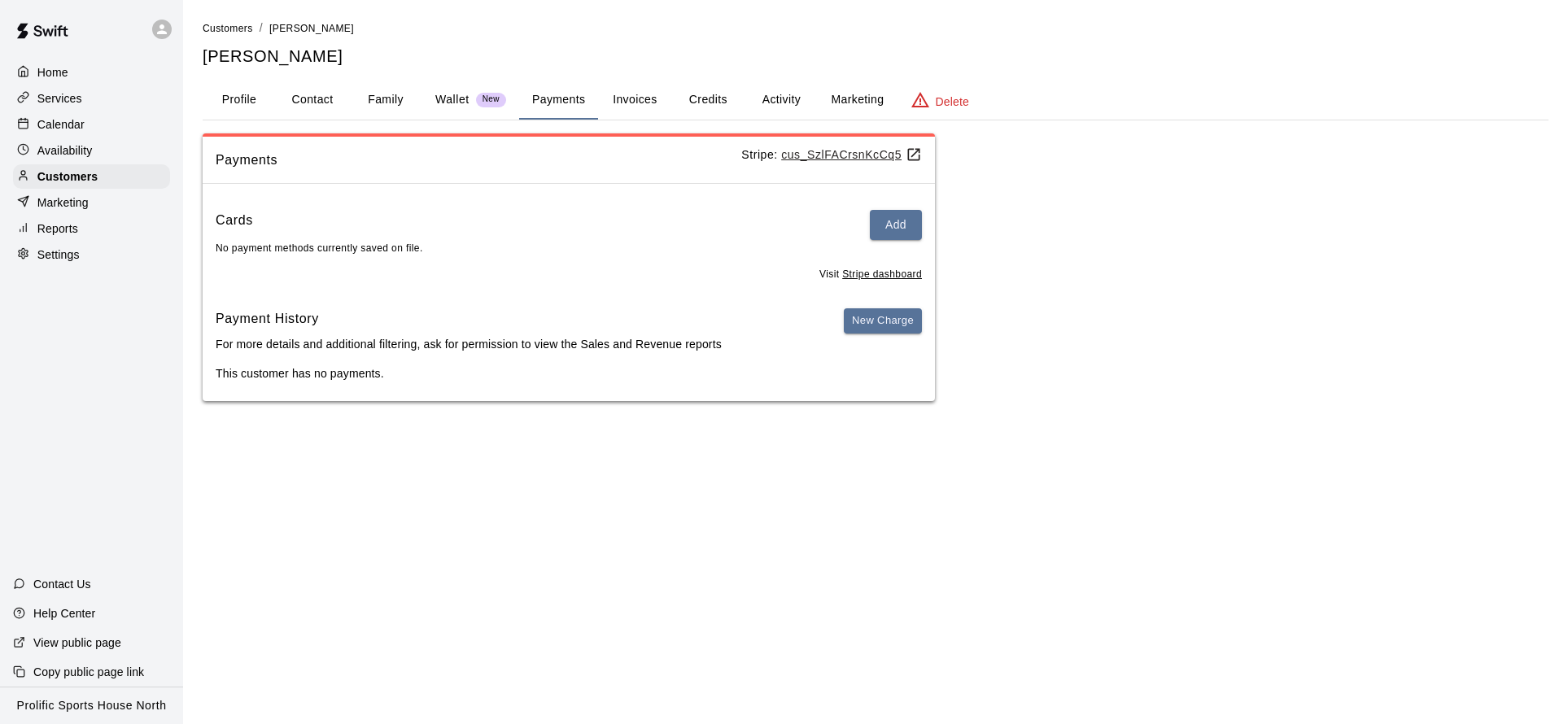
click at [625, 96] on button "Invoices" at bounding box center [634, 100] width 73 height 39
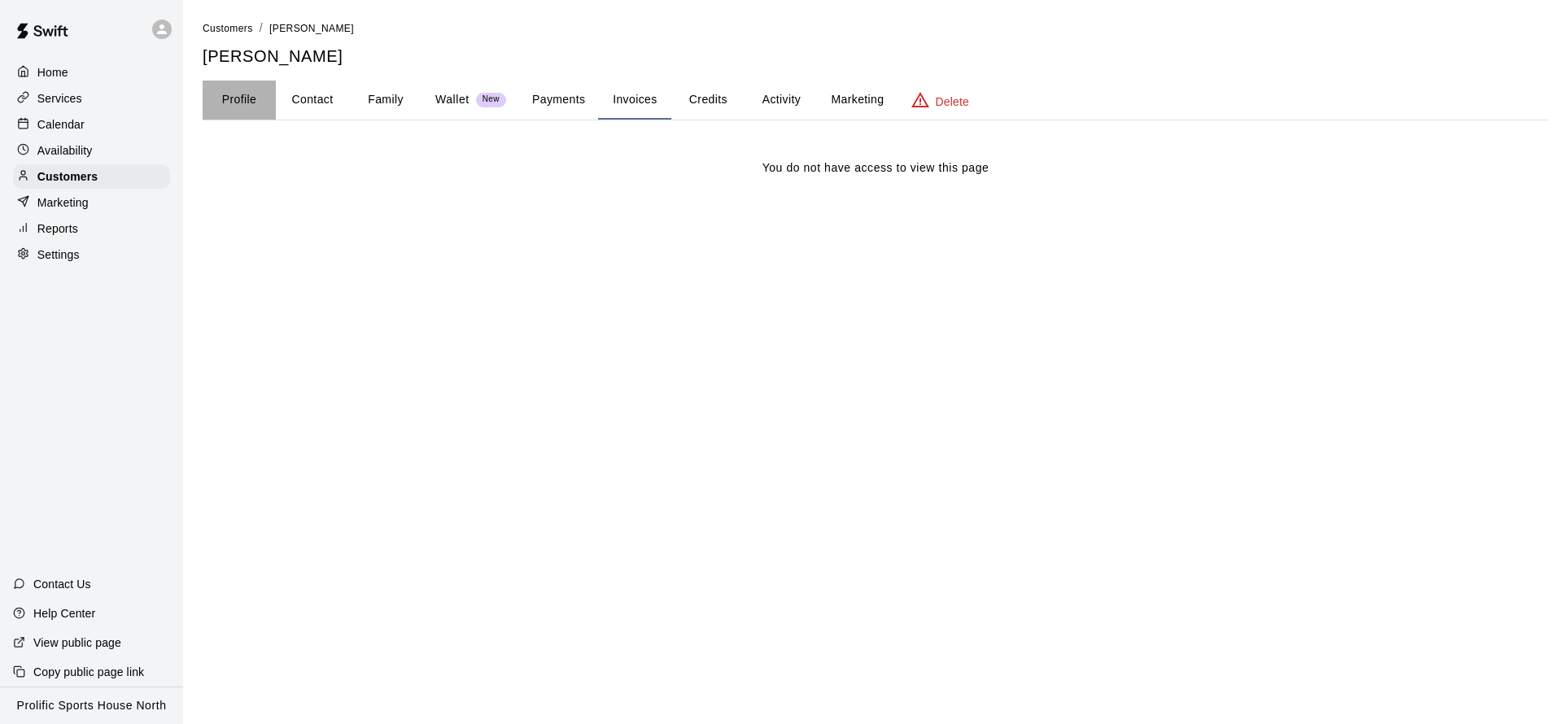
click at [240, 106] on button "Profile" at bounding box center [239, 100] width 73 height 39
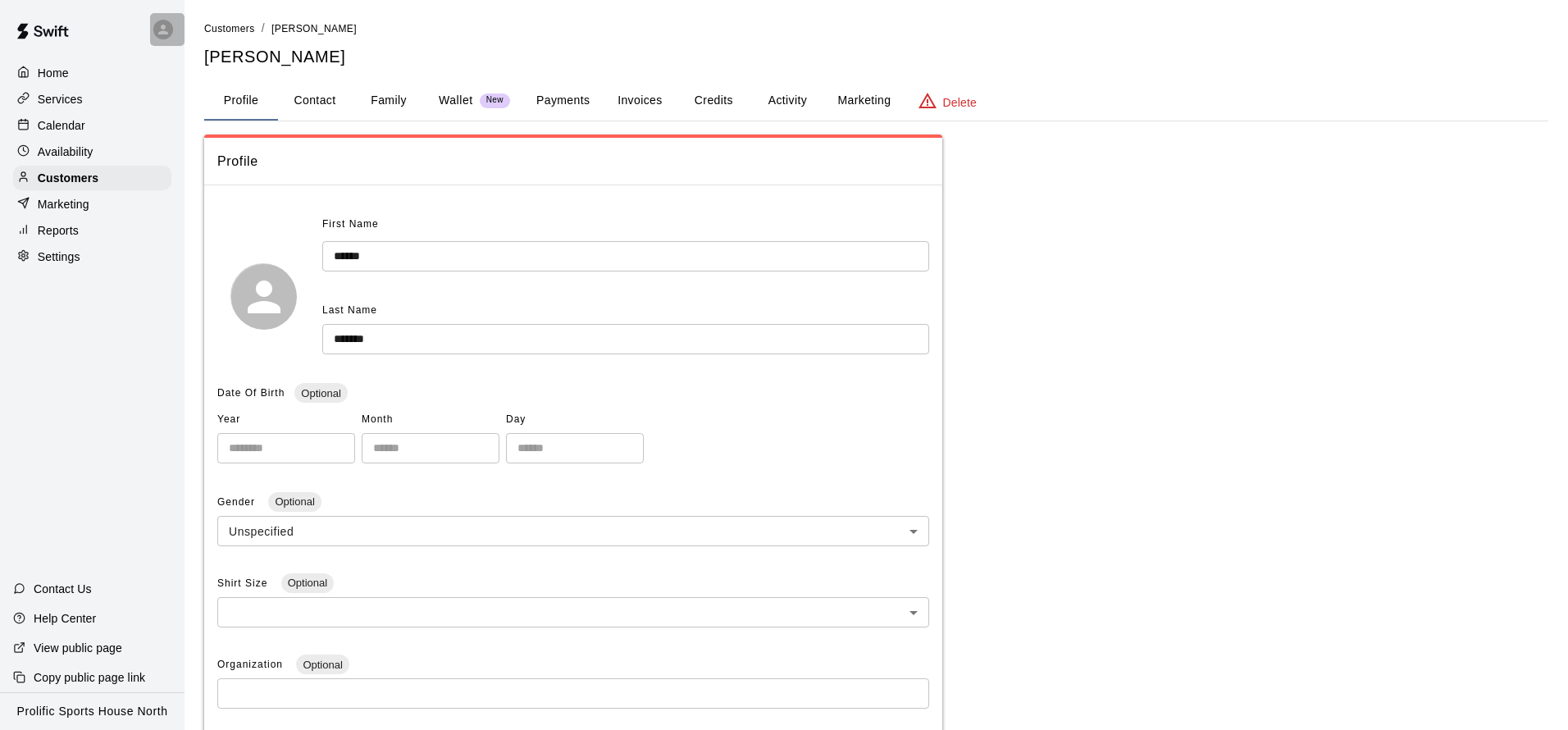
click at [162, 34] on icon at bounding box center [163, 29] width 14 height 14
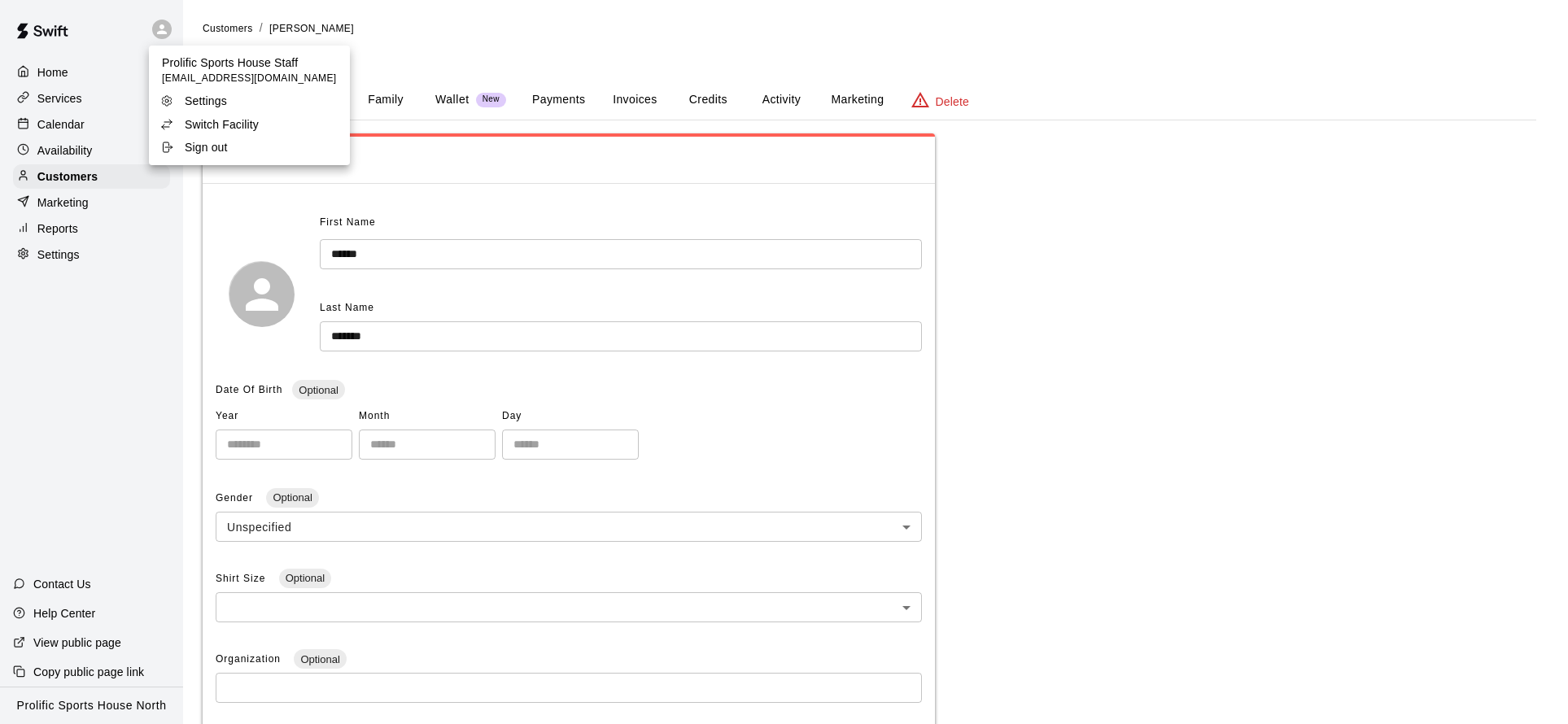
click at [130, 175] on div at bounding box center [784, 362] width 1568 height 724
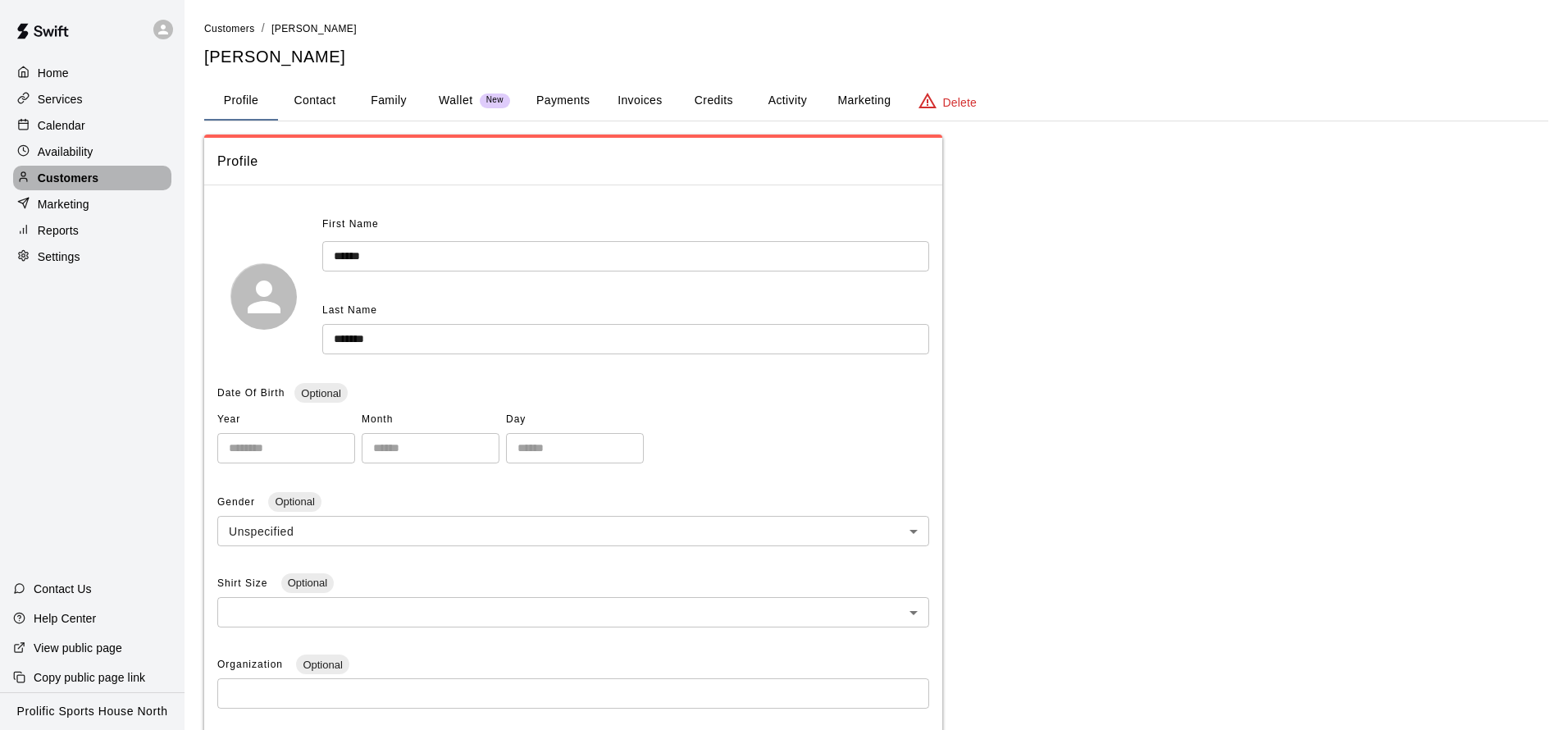
click at [106, 171] on div "Customers" at bounding box center [92, 177] width 158 height 25
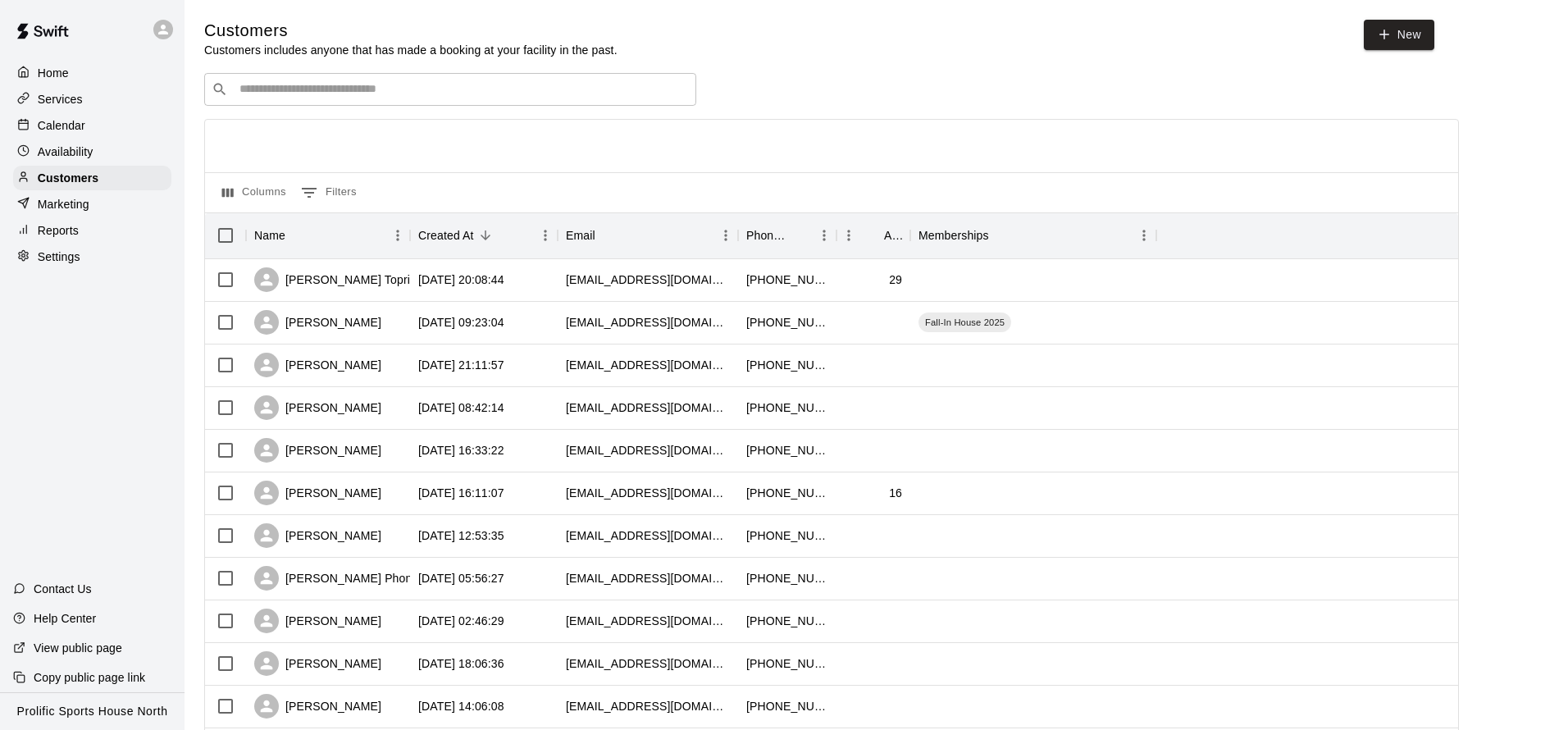
click at [373, 90] on input "Search customers by name or email" at bounding box center [462, 89] width 454 height 16
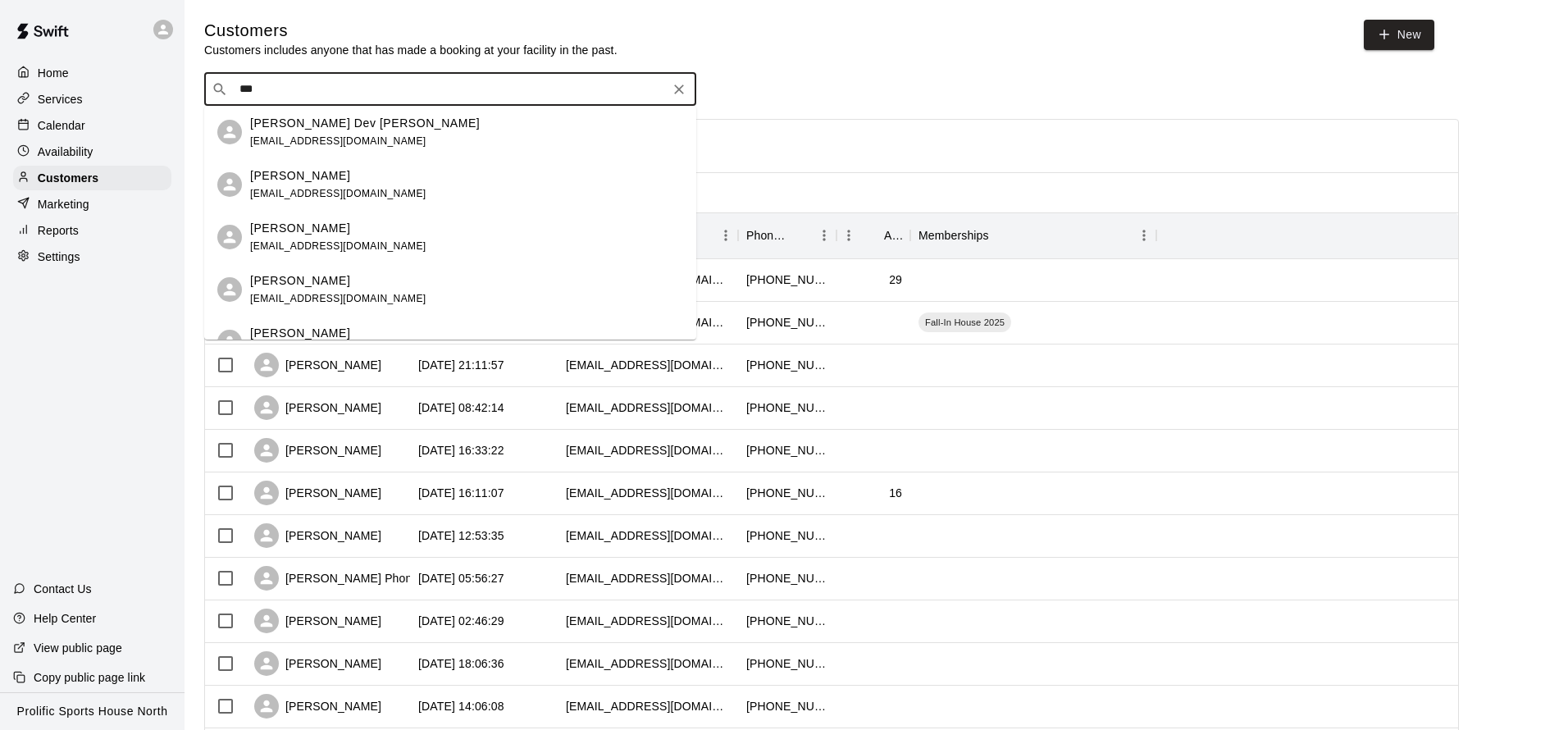
type input "****"
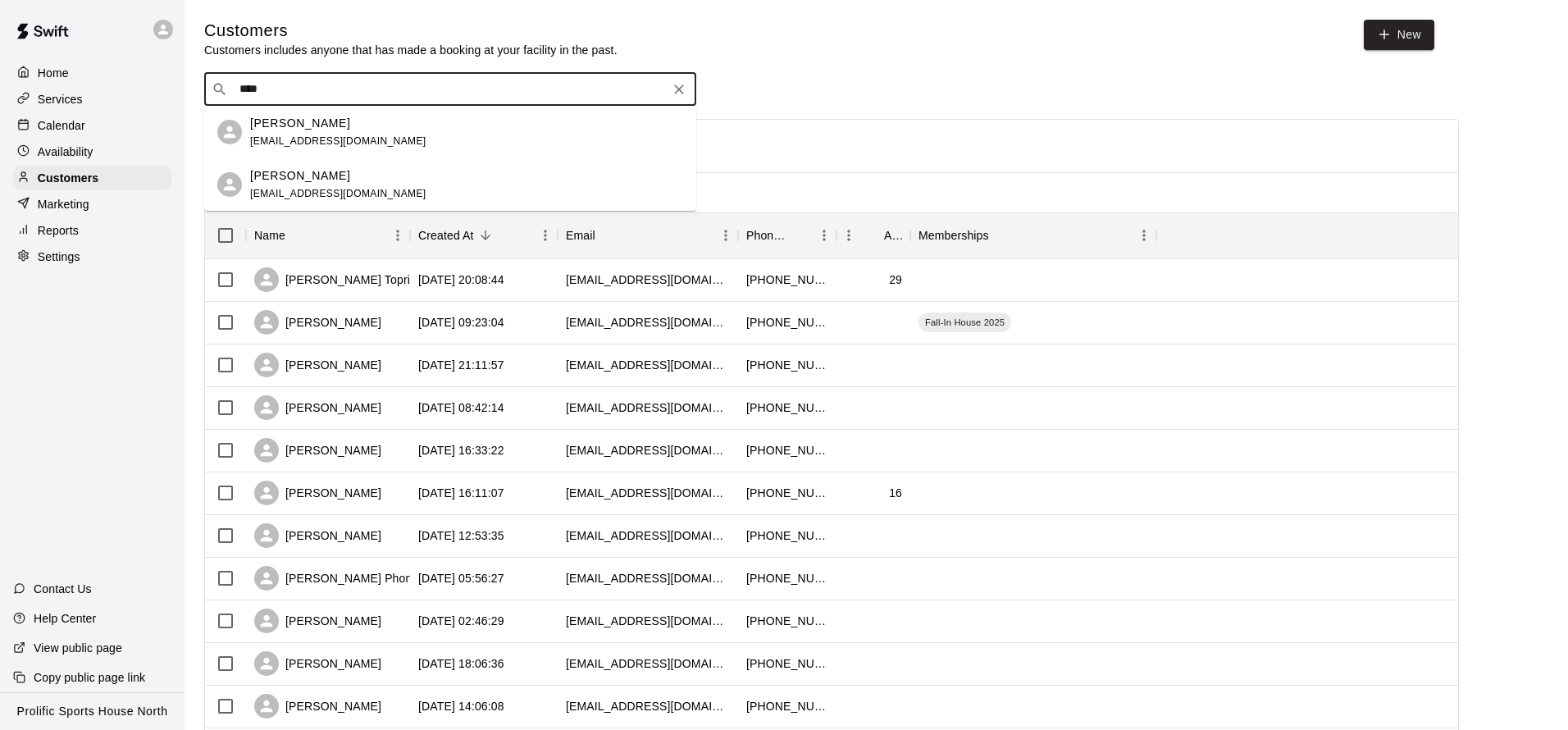
click at [364, 185] on div "[PERSON_NAME] [EMAIL_ADDRESS][DOMAIN_NAME]" at bounding box center [466, 185] width 433 height 35
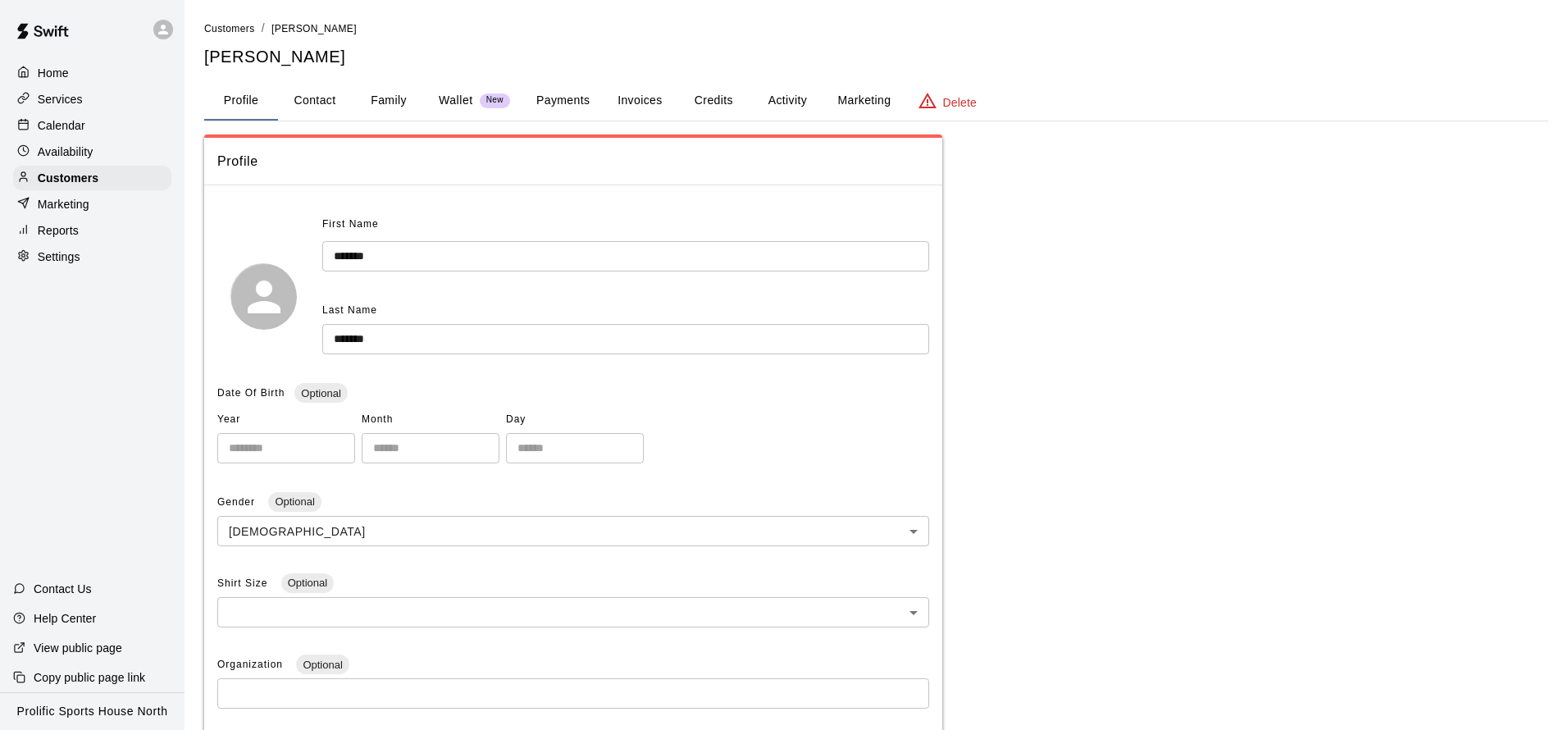
click at [708, 79] on div "Customers / [PERSON_NAME] [PERSON_NAME] Profile Contact Family Wallet New Payme…" at bounding box center [876, 540] width 1344 height 1041
click at [718, 93] on button "Credits" at bounding box center [713, 101] width 73 height 40
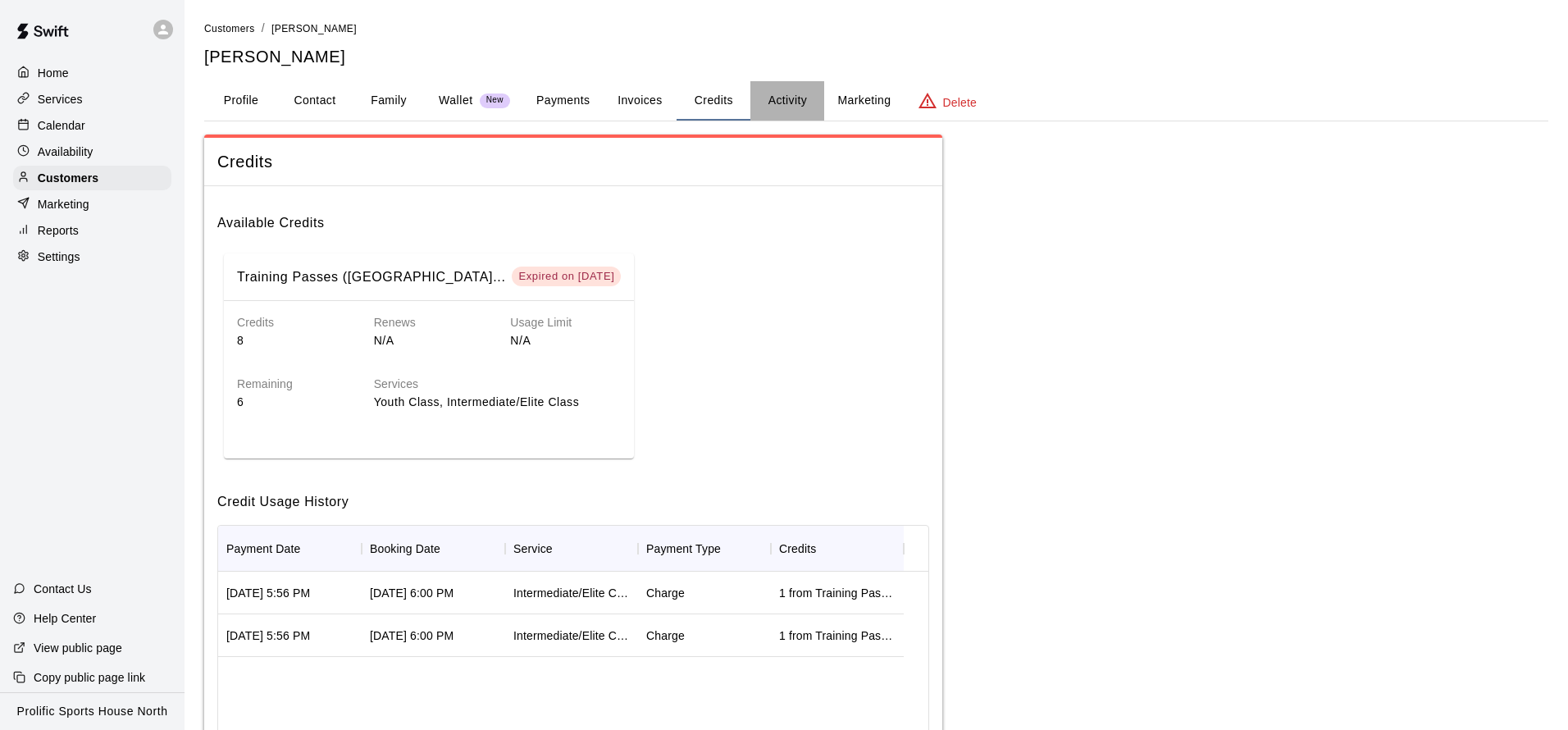
click at [785, 102] on button "Activity" at bounding box center [787, 101] width 73 height 40
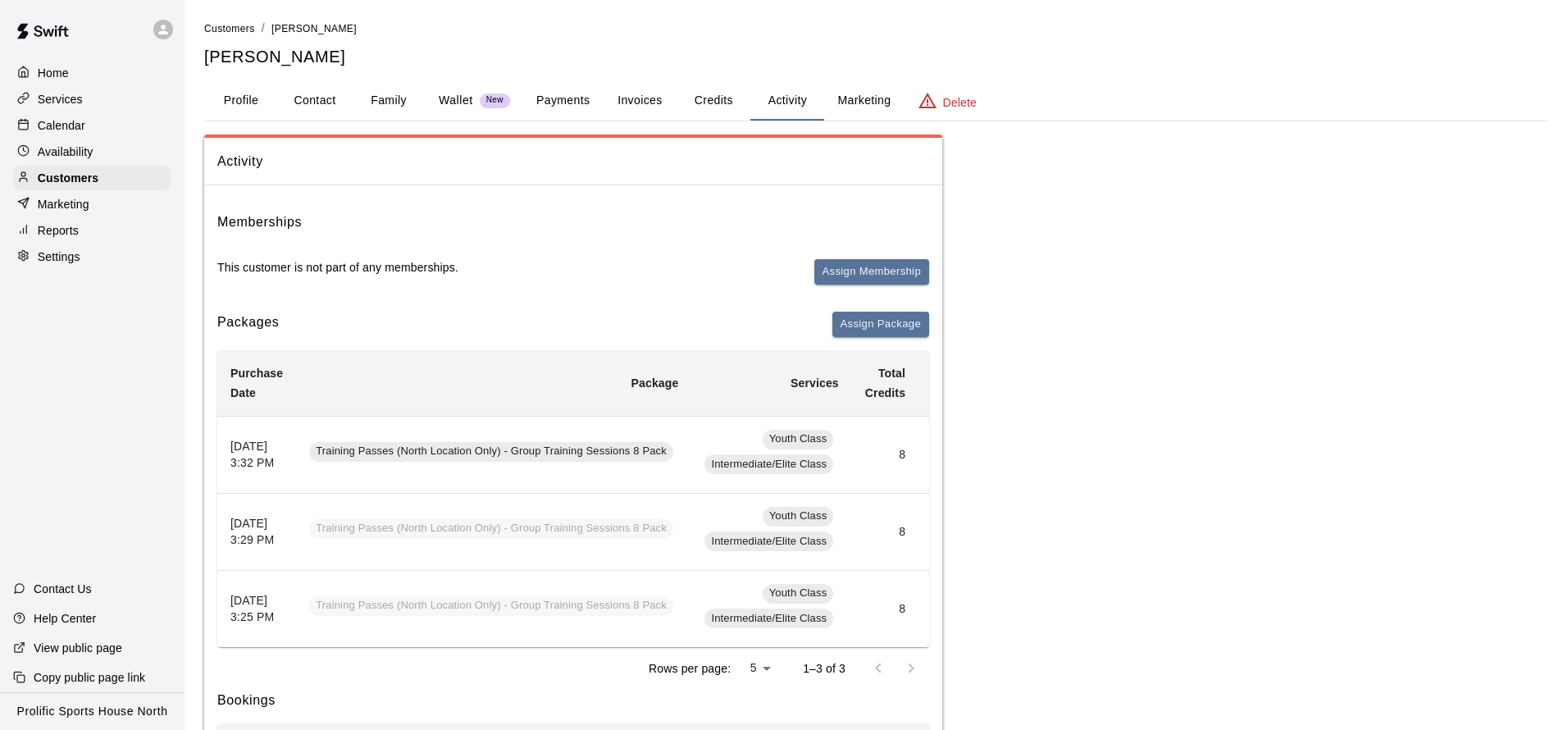
click at [735, 100] on button "Credits" at bounding box center [713, 101] width 73 height 40
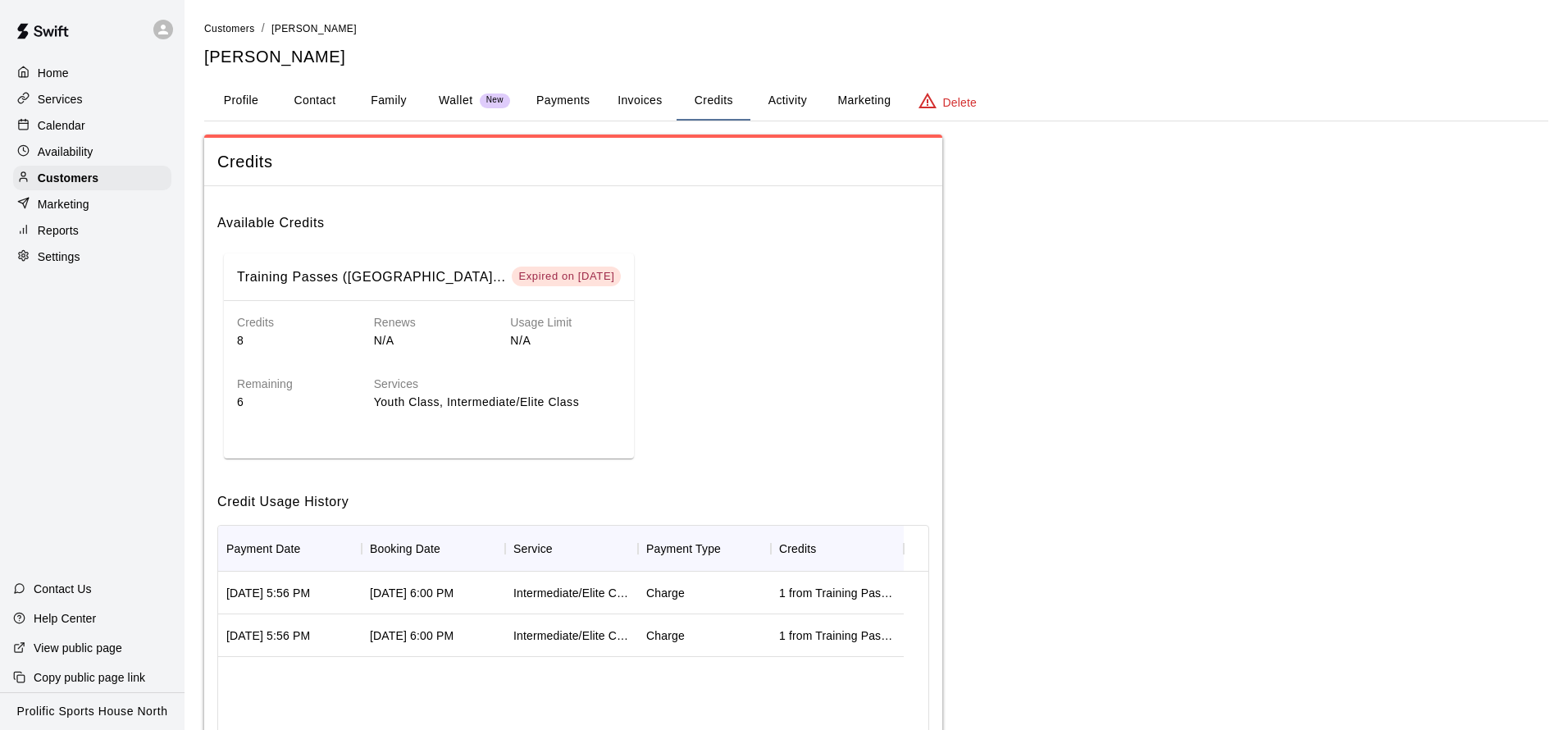
click at [242, 105] on button "Profile" at bounding box center [241, 101] width 73 height 40
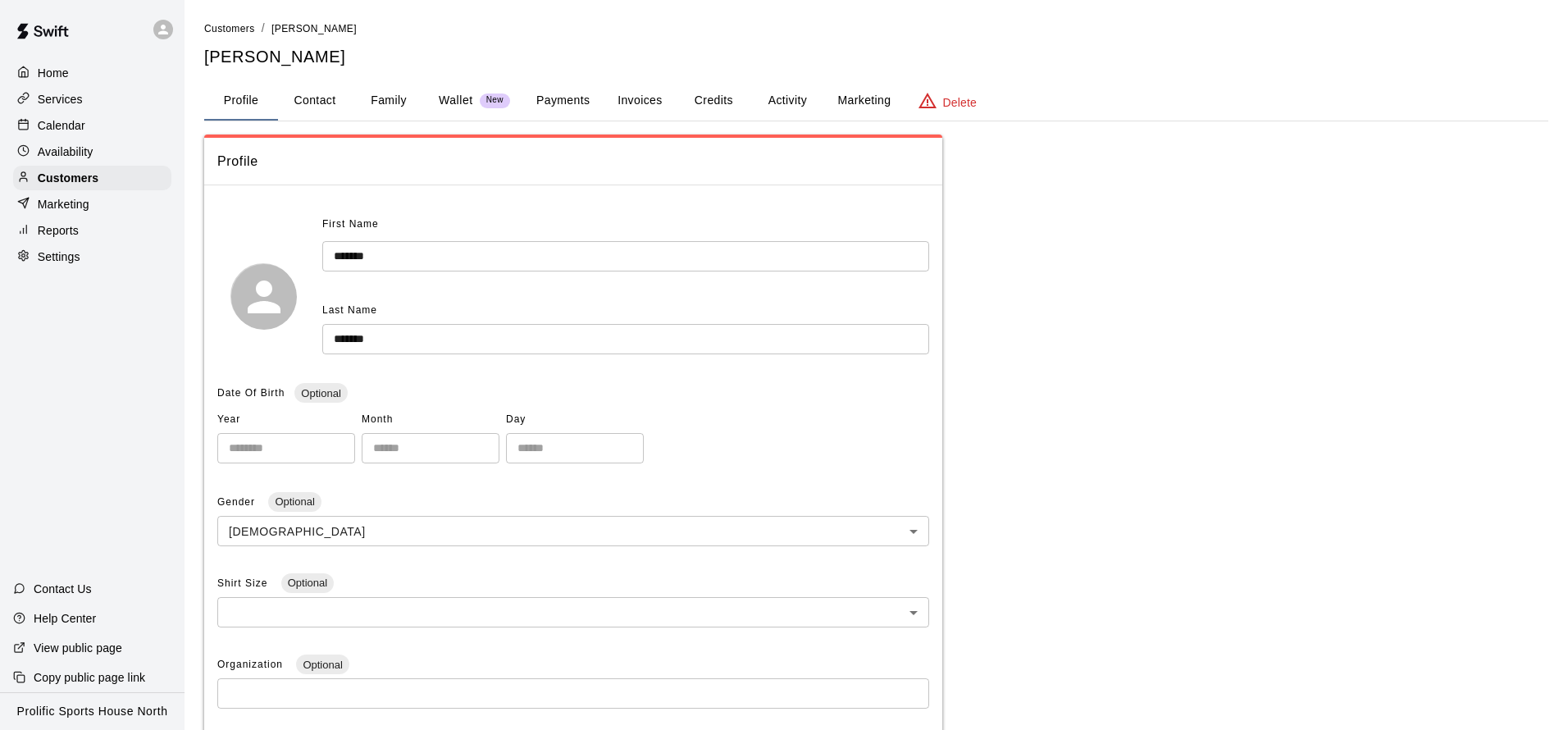
click at [414, 93] on button "Family" at bounding box center [388, 101] width 73 height 40
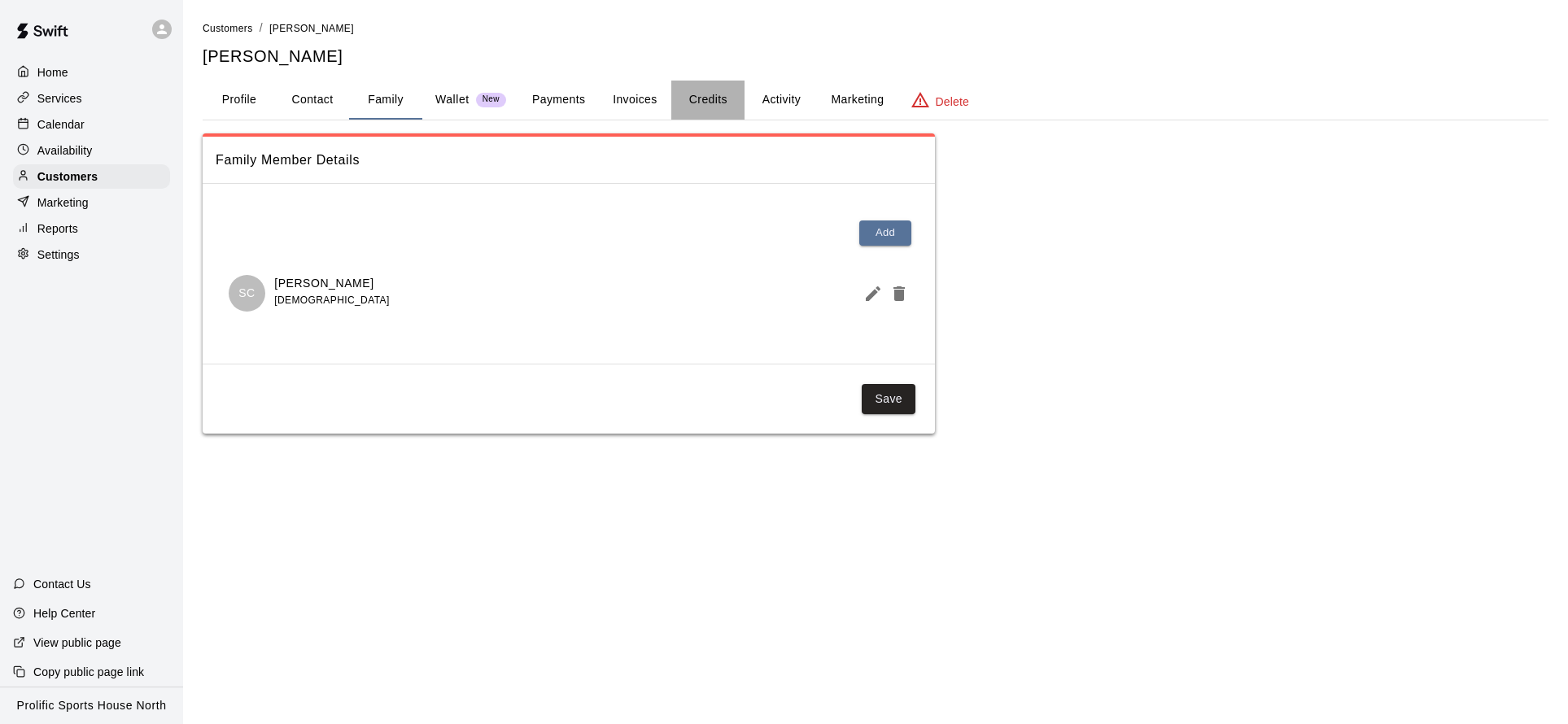
click at [689, 95] on button "Credits" at bounding box center [707, 100] width 73 height 39
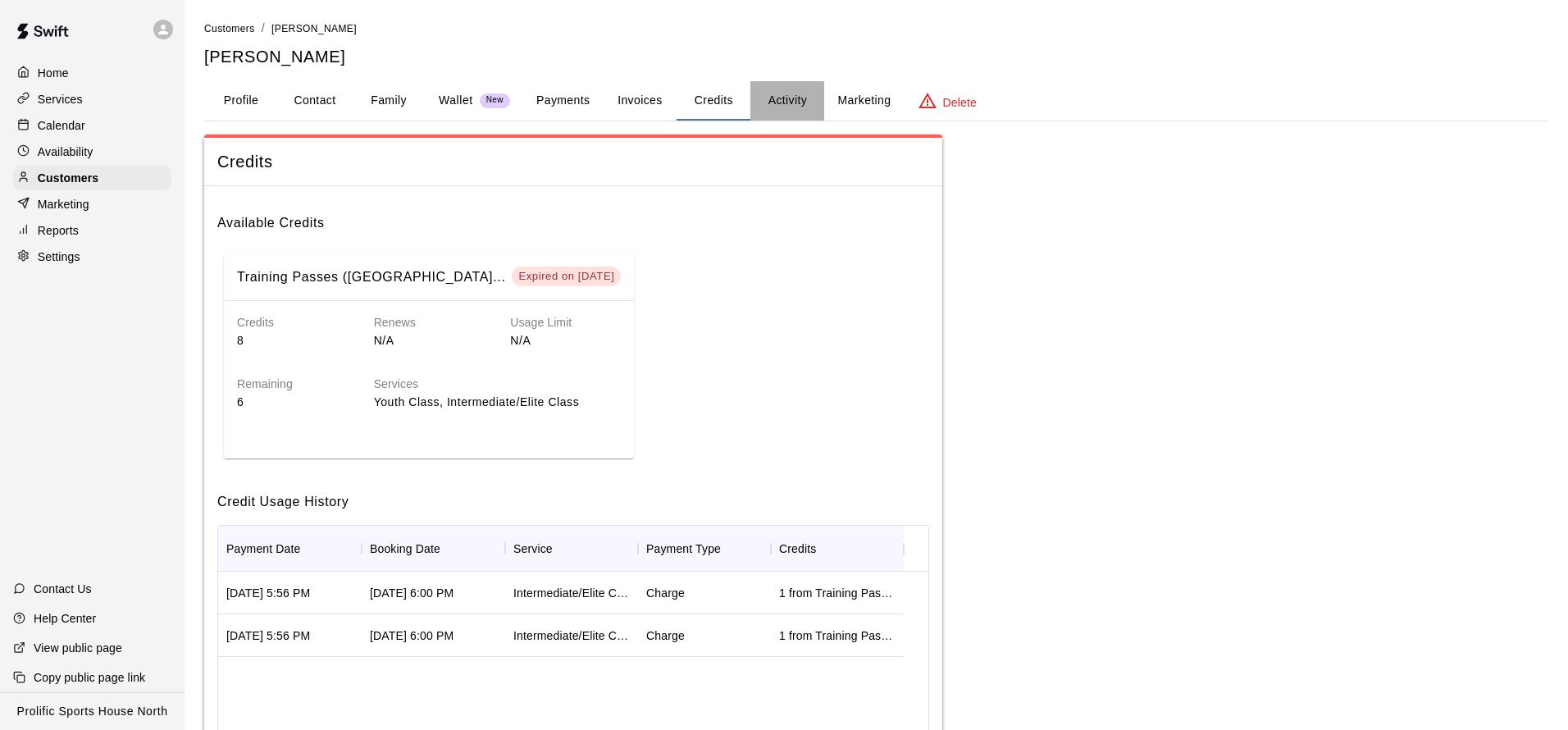
click at [773, 95] on button "Activity" at bounding box center [787, 101] width 73 height 40
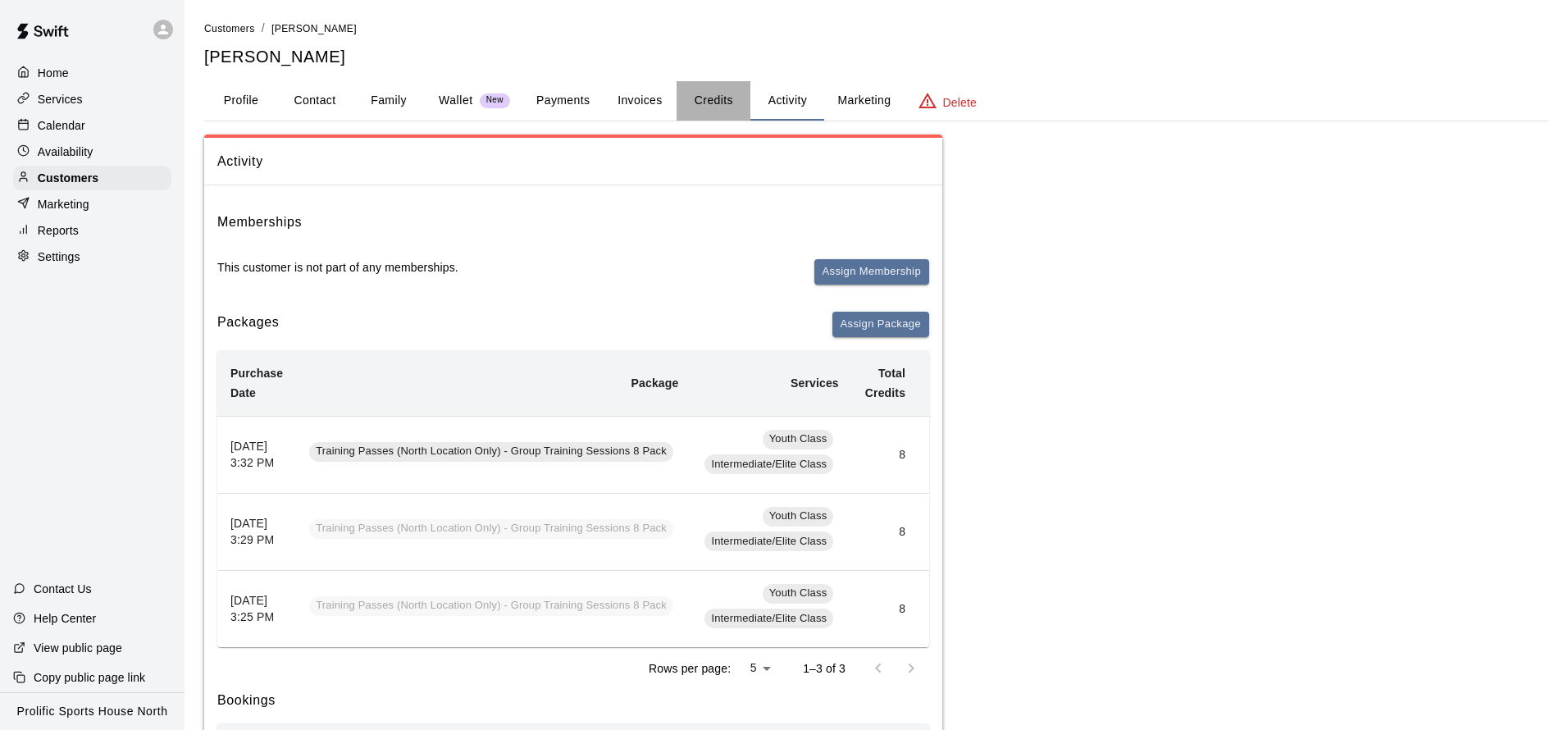
click at [721, 106] on button "Credits" at bounding box center [713, 101] width 73 height 40
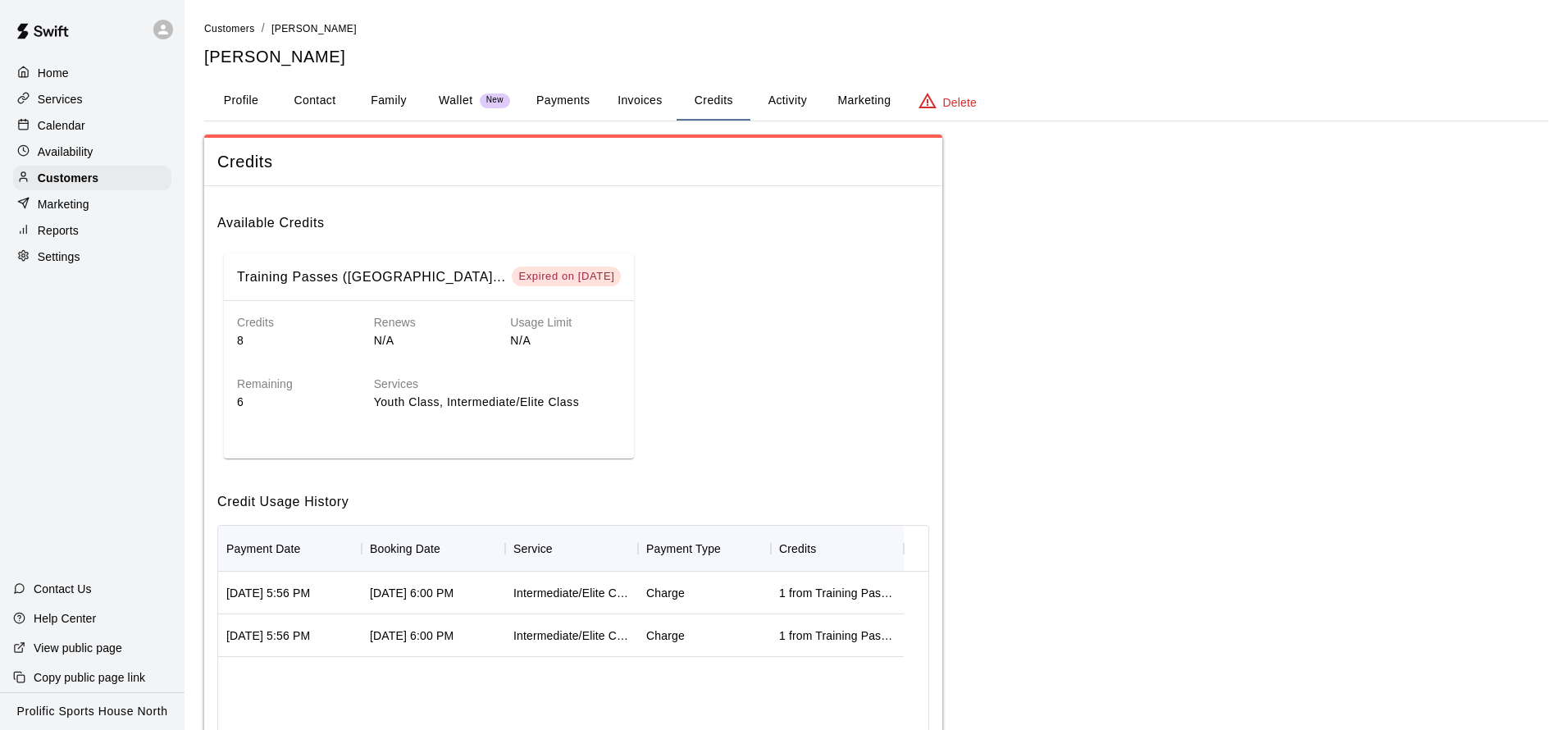
click at [563, 104] on button "Payments" at bounding box center [563, 101] width 79 height 40
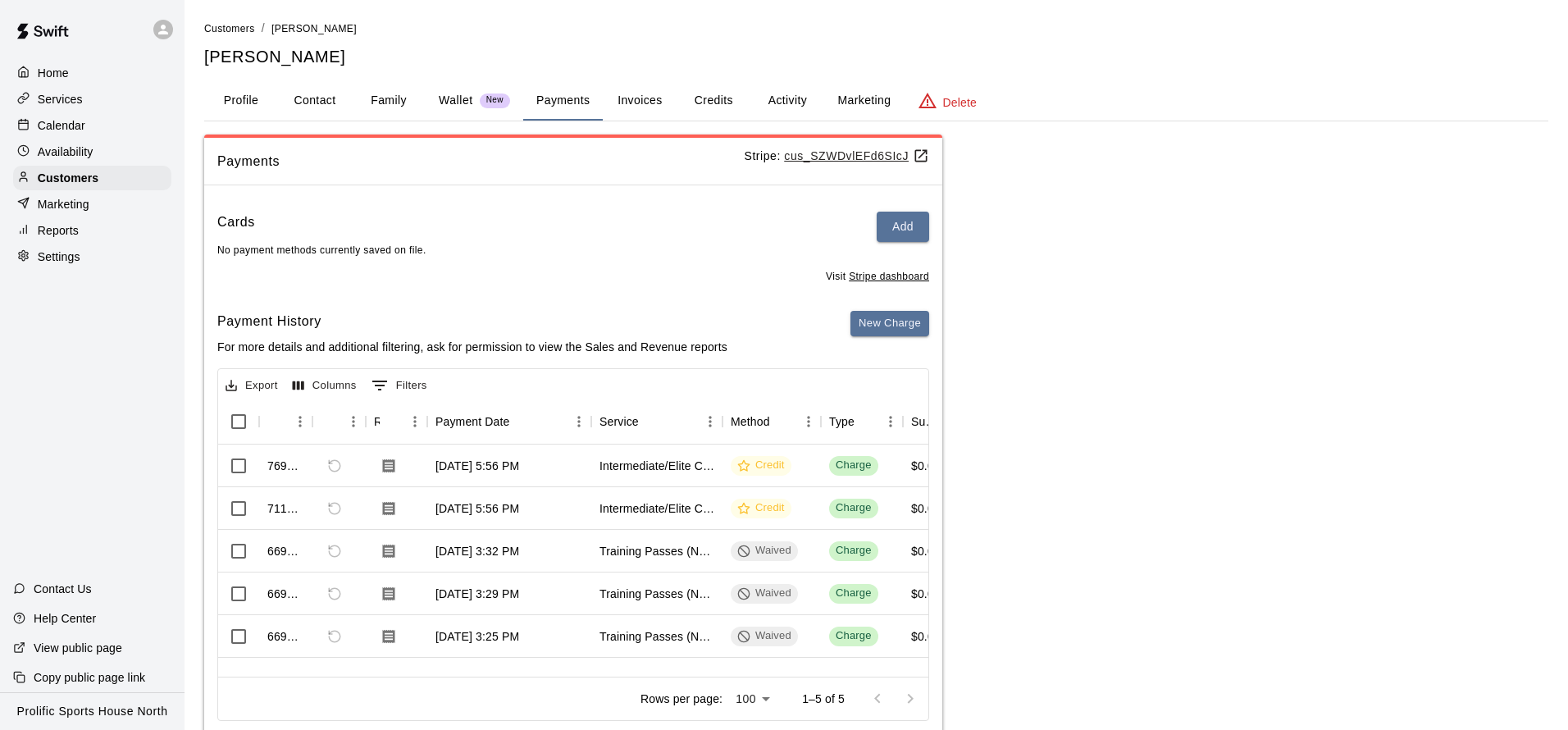
click at [787, 102] on button "Activity" at bounding box center [787, 101] width 73 height 40
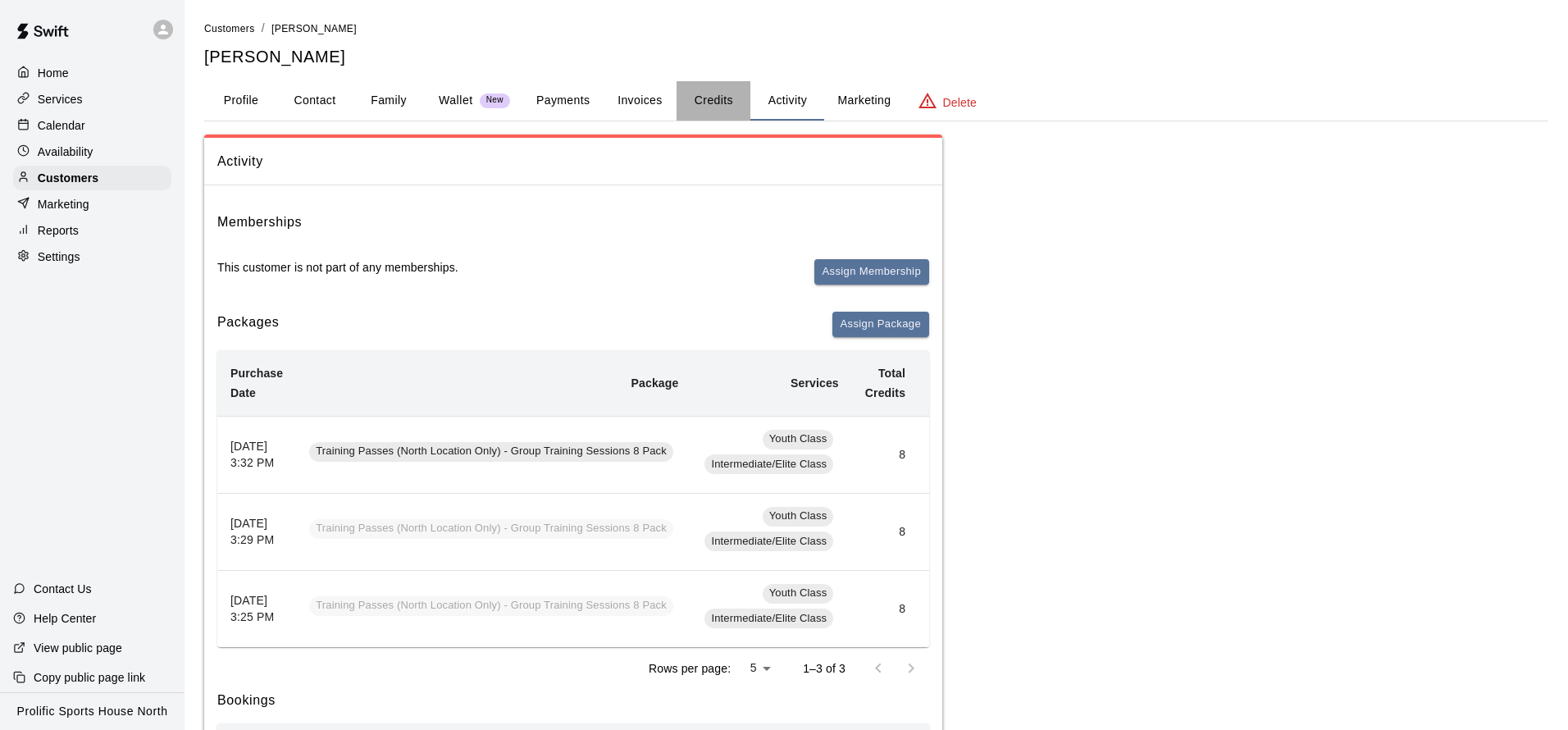
click at [724, 98] on button "Credits" at bounding box center [713, 101] width 73 height 40
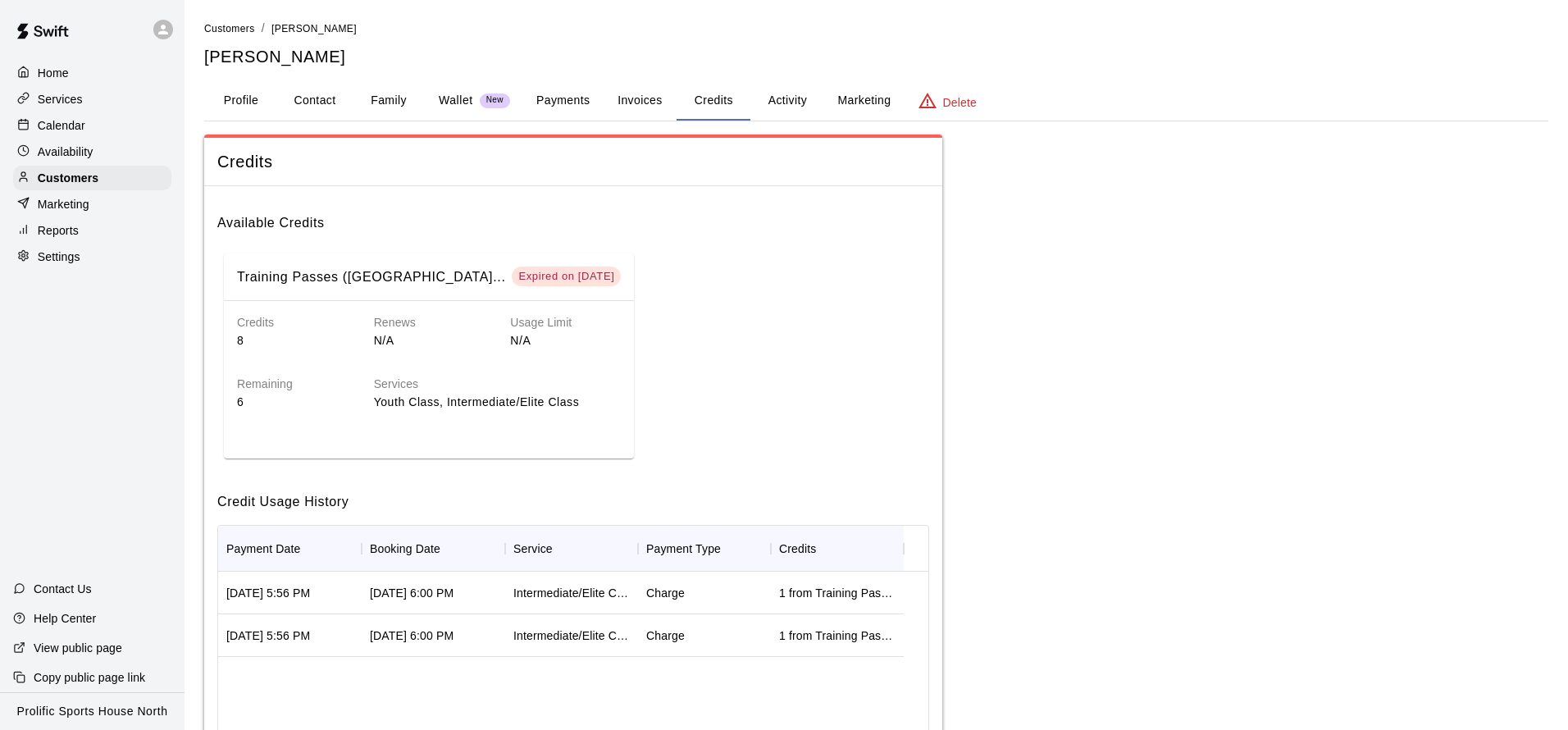
click at [779, 101] on button "Activity" at bounding box center [787, 101] width 73 height 40
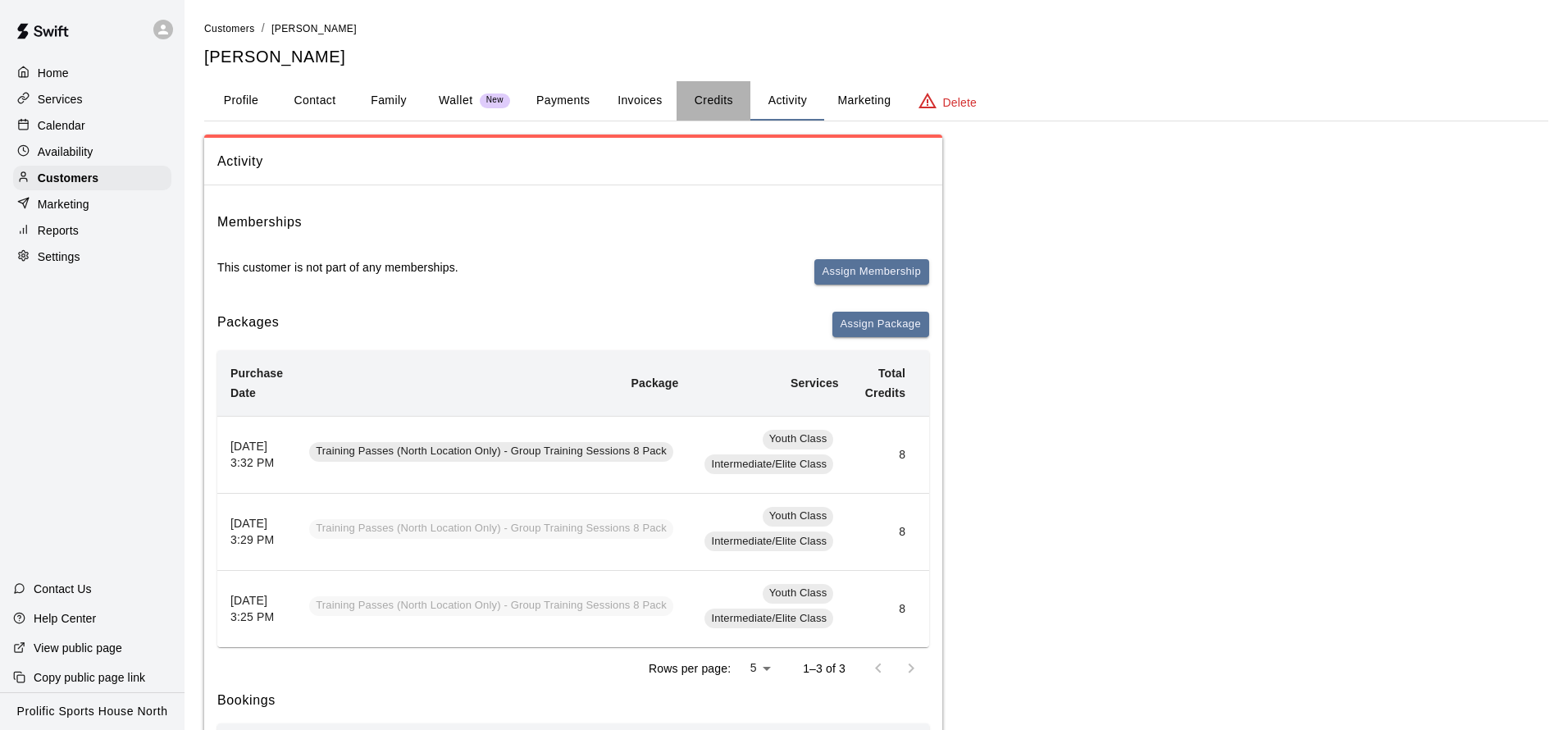
click at [705, 99] on button "Credits" at bounding box center [713, 101] width 73 height 40
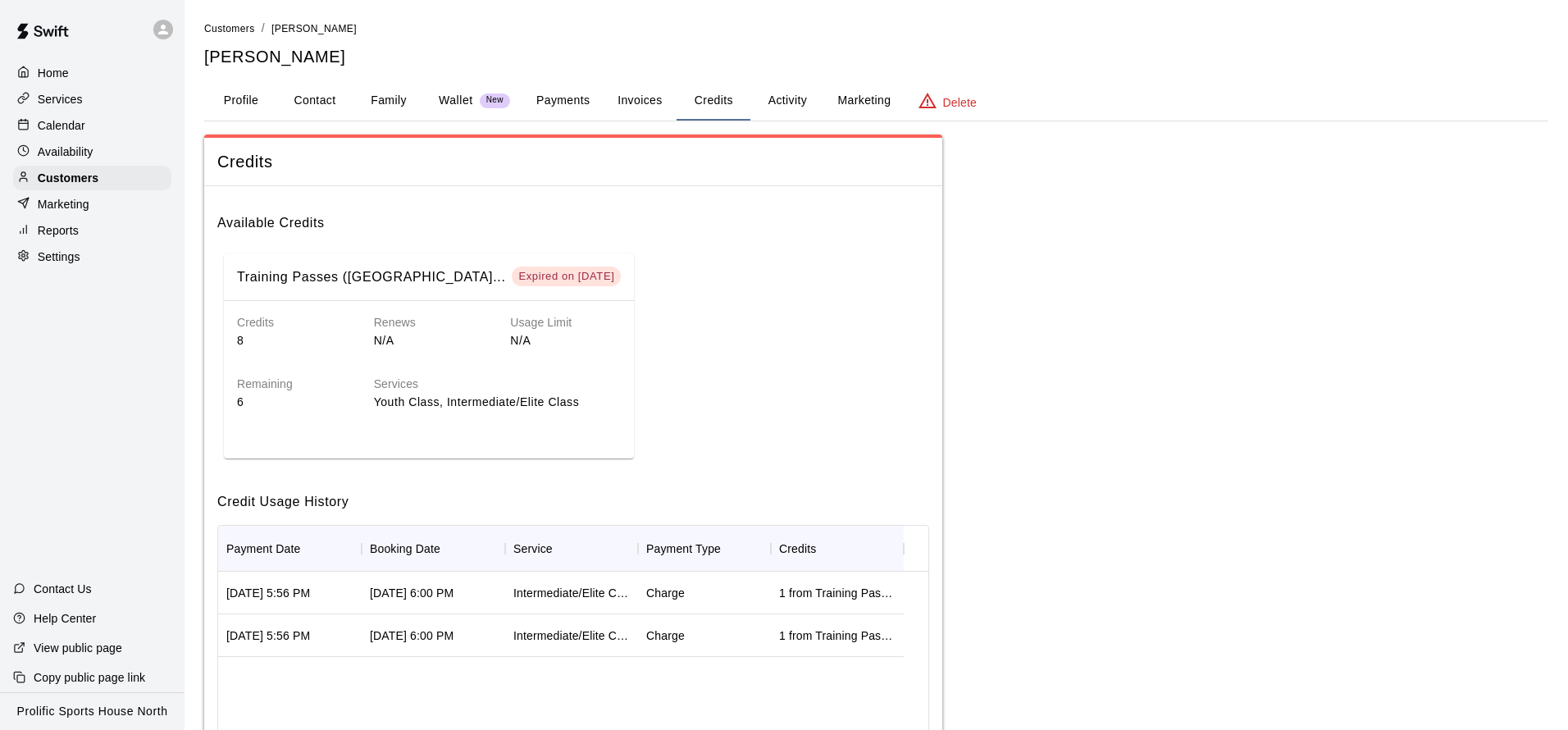
click at [784, 95] on button "Activity" at bounding box center [787, 101] width 73 height 40
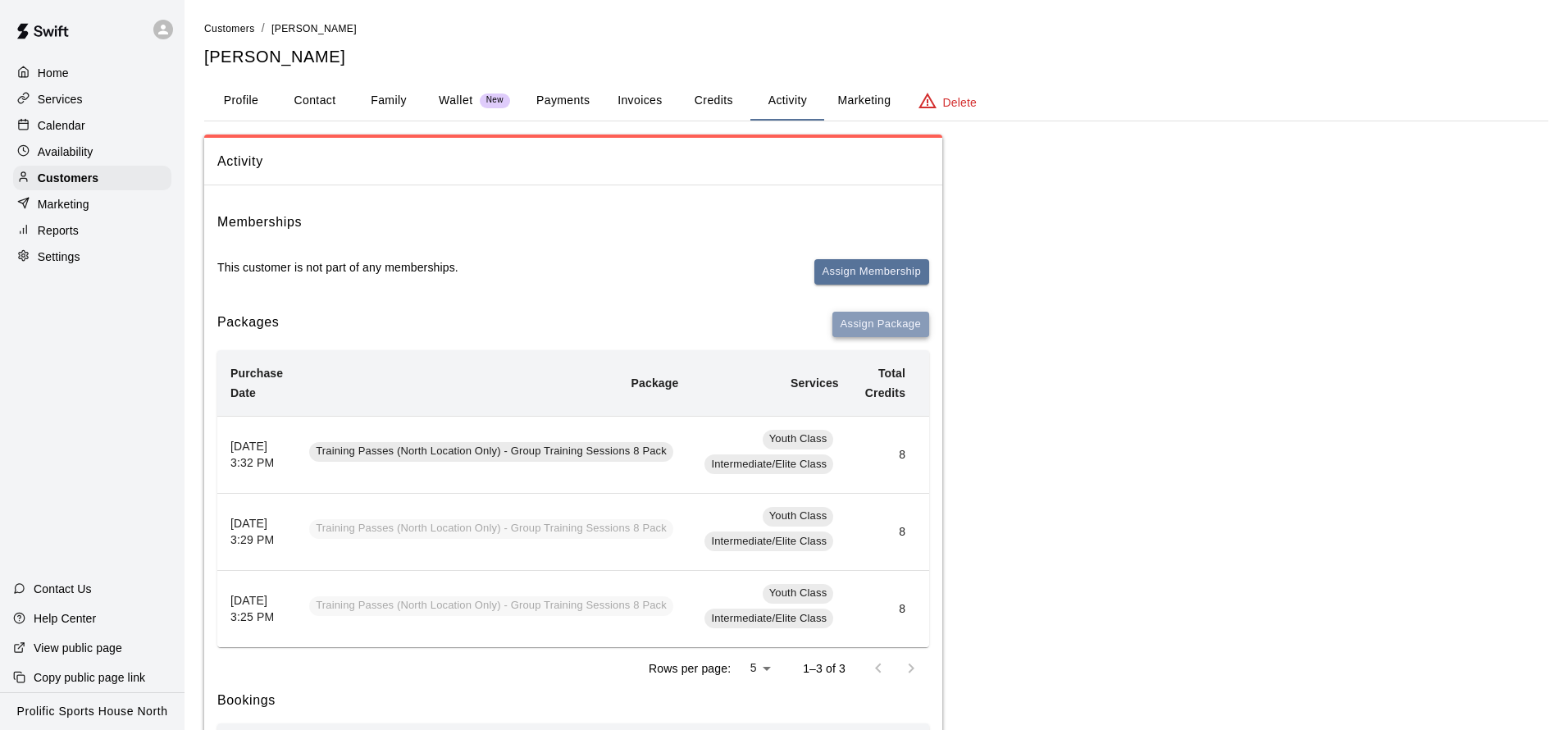
click at [891, 324] on button "Assign Package" at bounding box center [881, 324] width 97 height 25
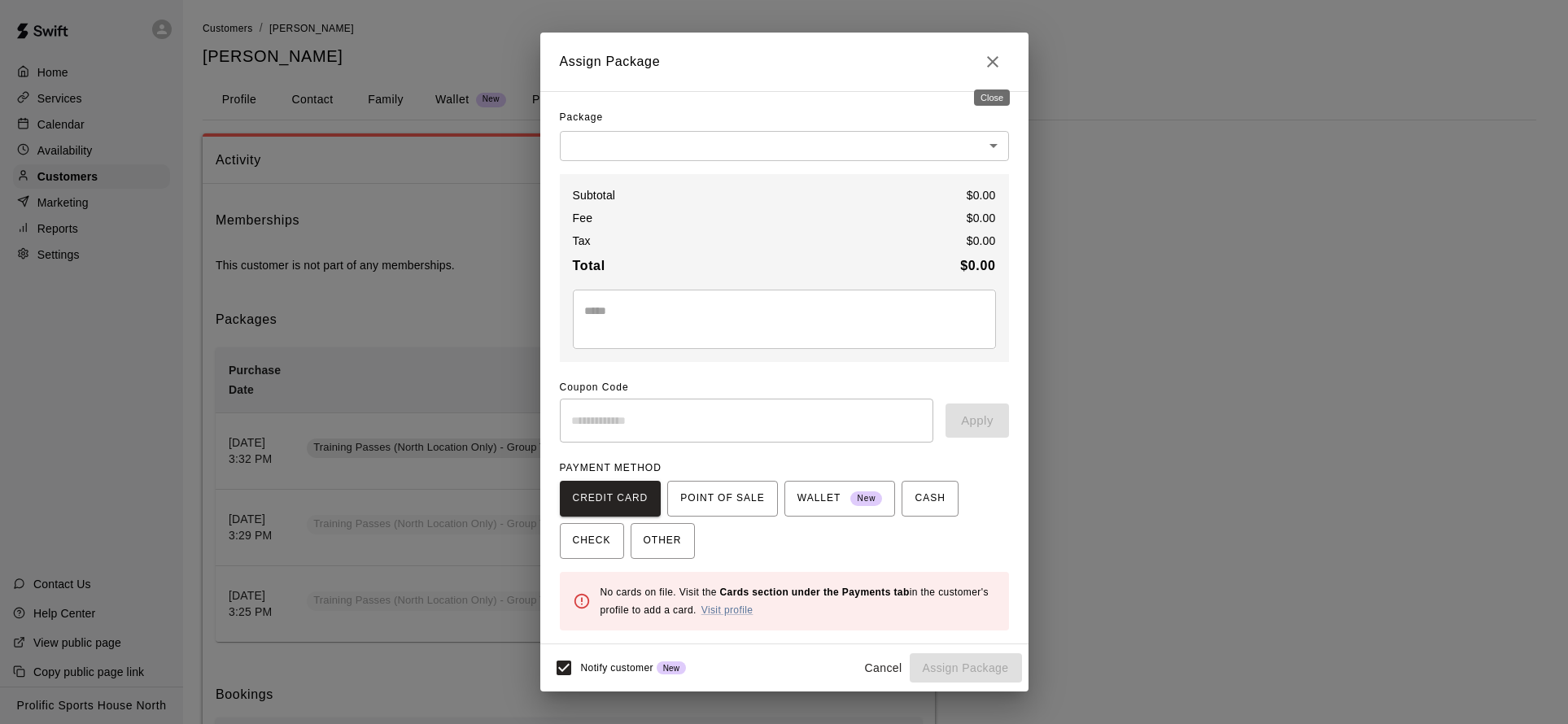
click at [990, 59] on icon "Close" at bounding box center [992, 61] width 19 height 19
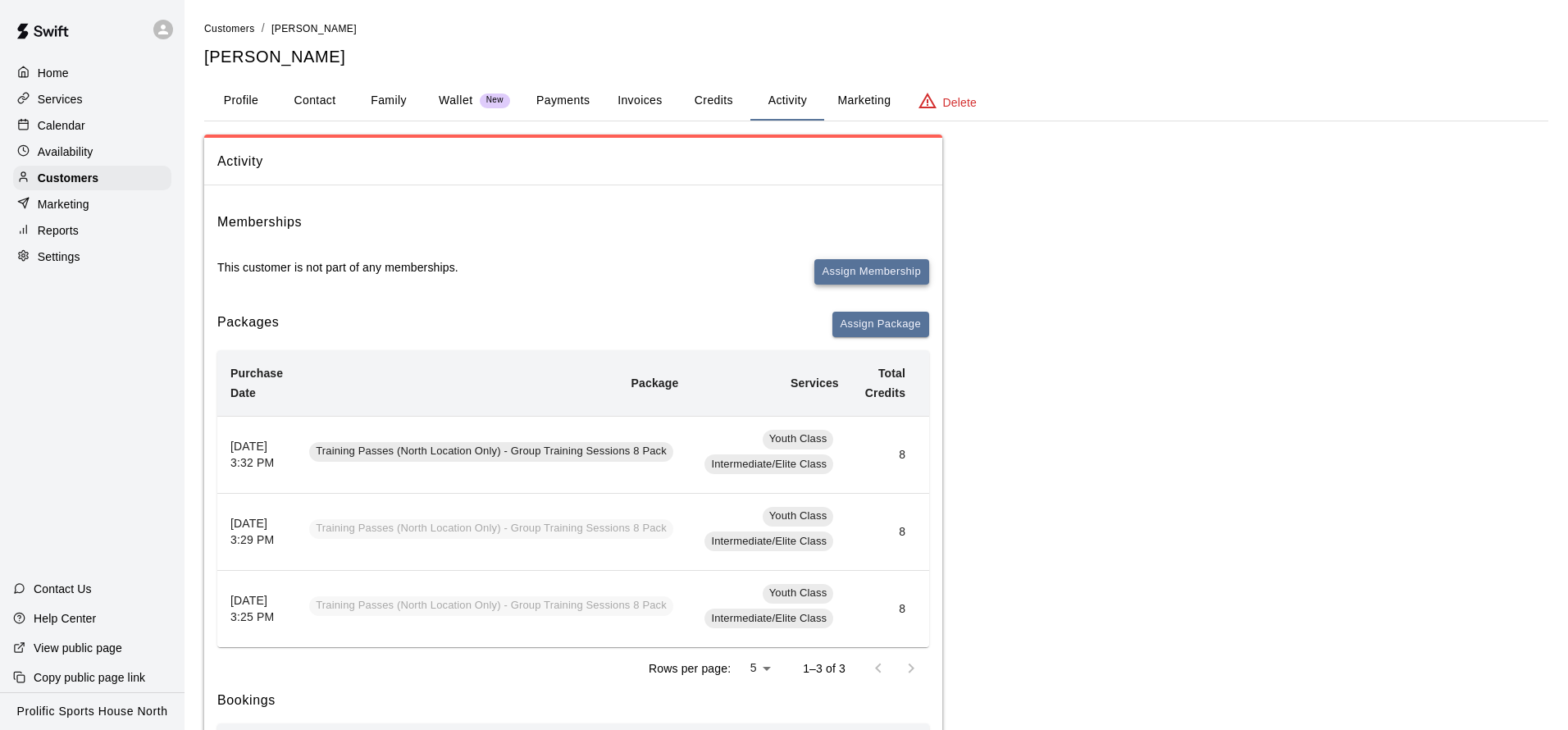
click at [877, 267] on button "Assign Membership" at bounding box center [871, 272] width 115 height 25
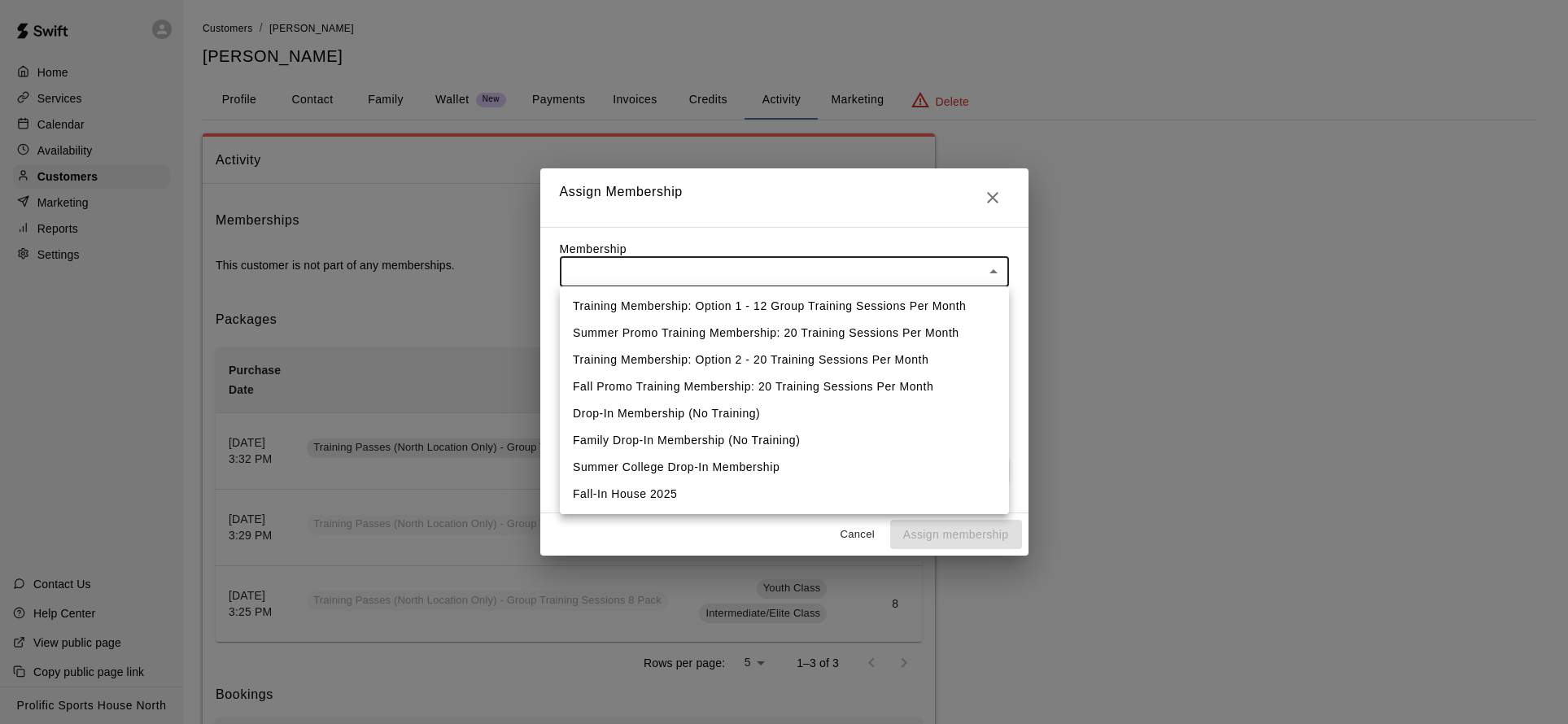
click at [878, 264] on body "Home Services Calendar Availability Customers Marketing Reports Settings Contac…" at bounding box center [784, 628] width 1568 height 1257
click at [992, 201] on div at bounding box center [784, 362] width 1568 height 724
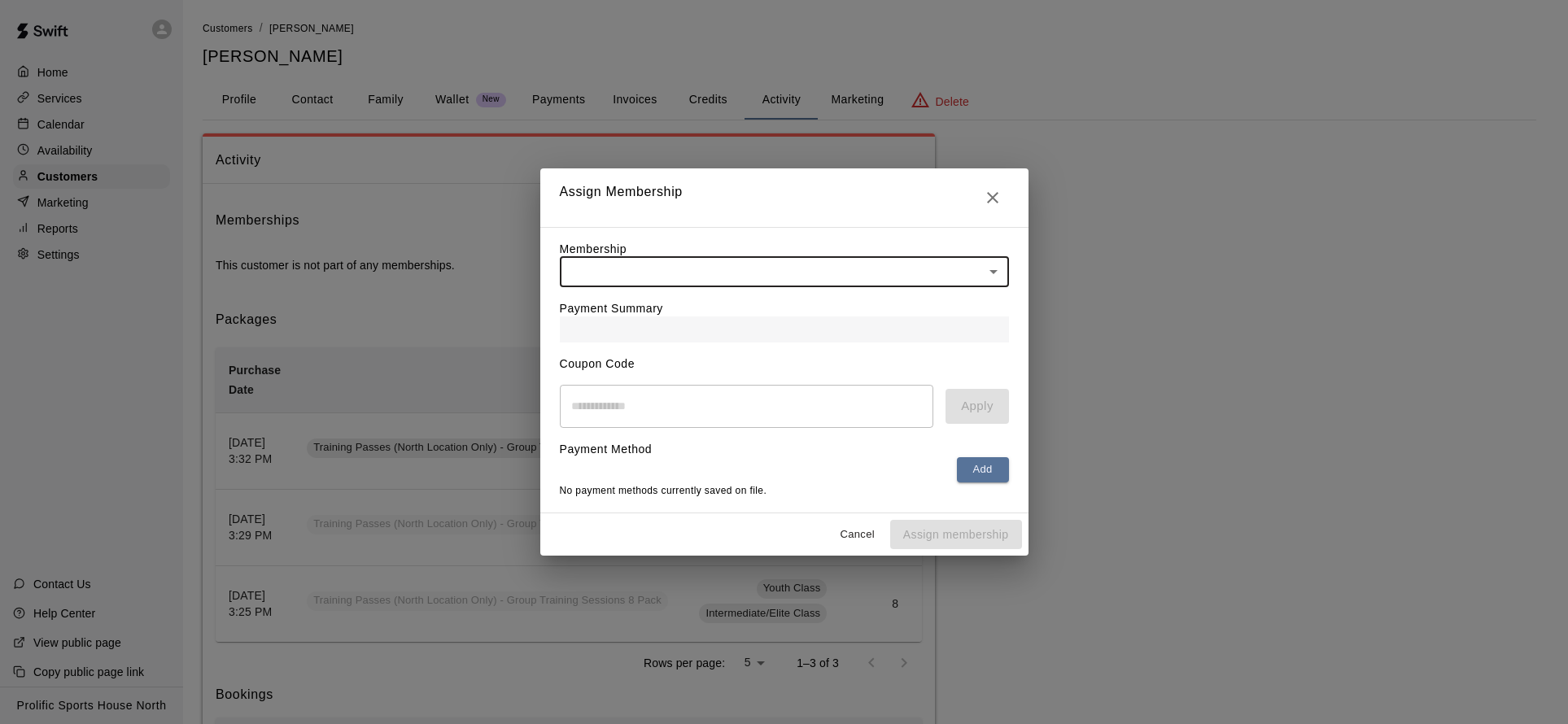
click at [992, 192] on icon "Close" at bounding box center [992, 197] width 19 height 19
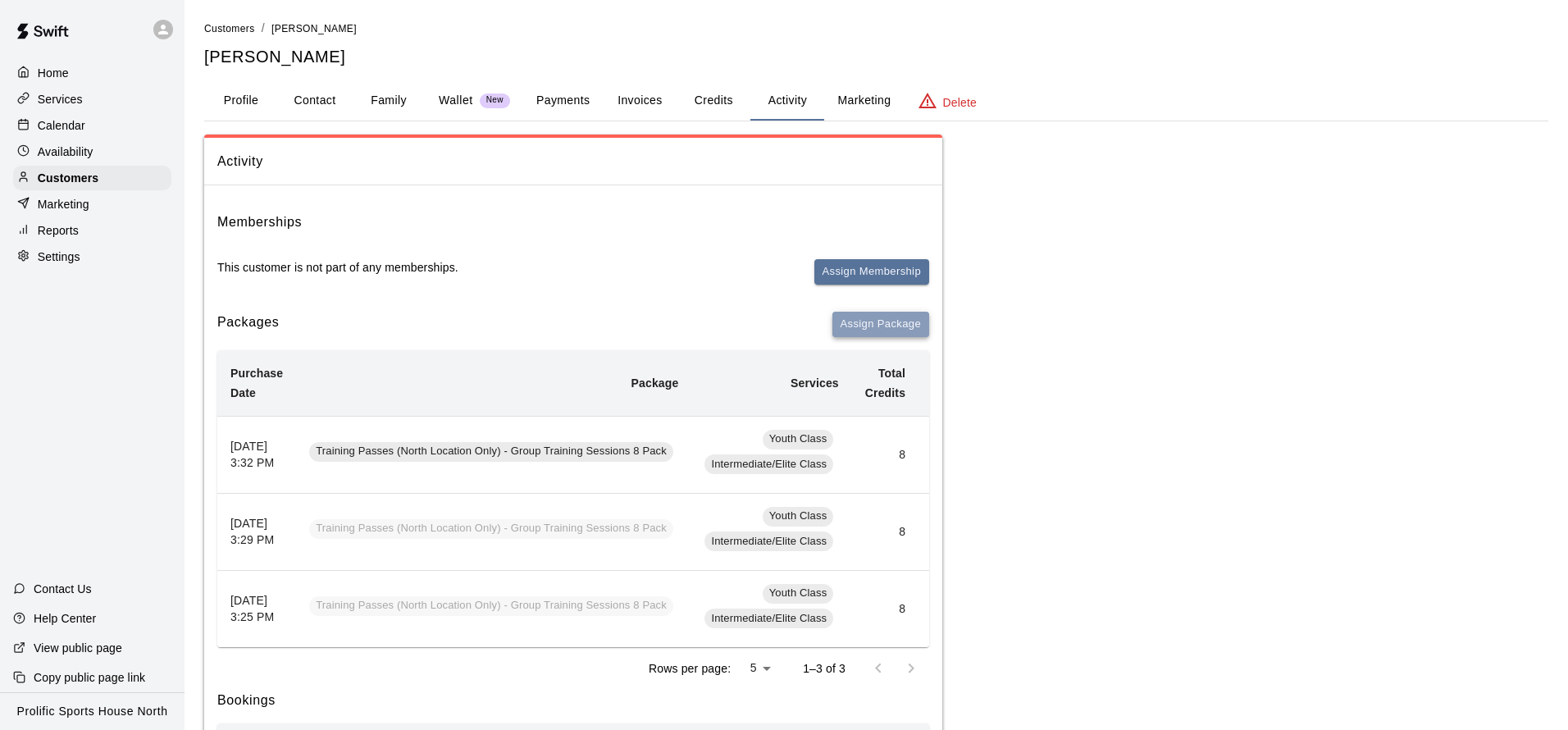
click at [882, 320] on button "Assign Package" at bounding box center [881, 324] width 97 height 25
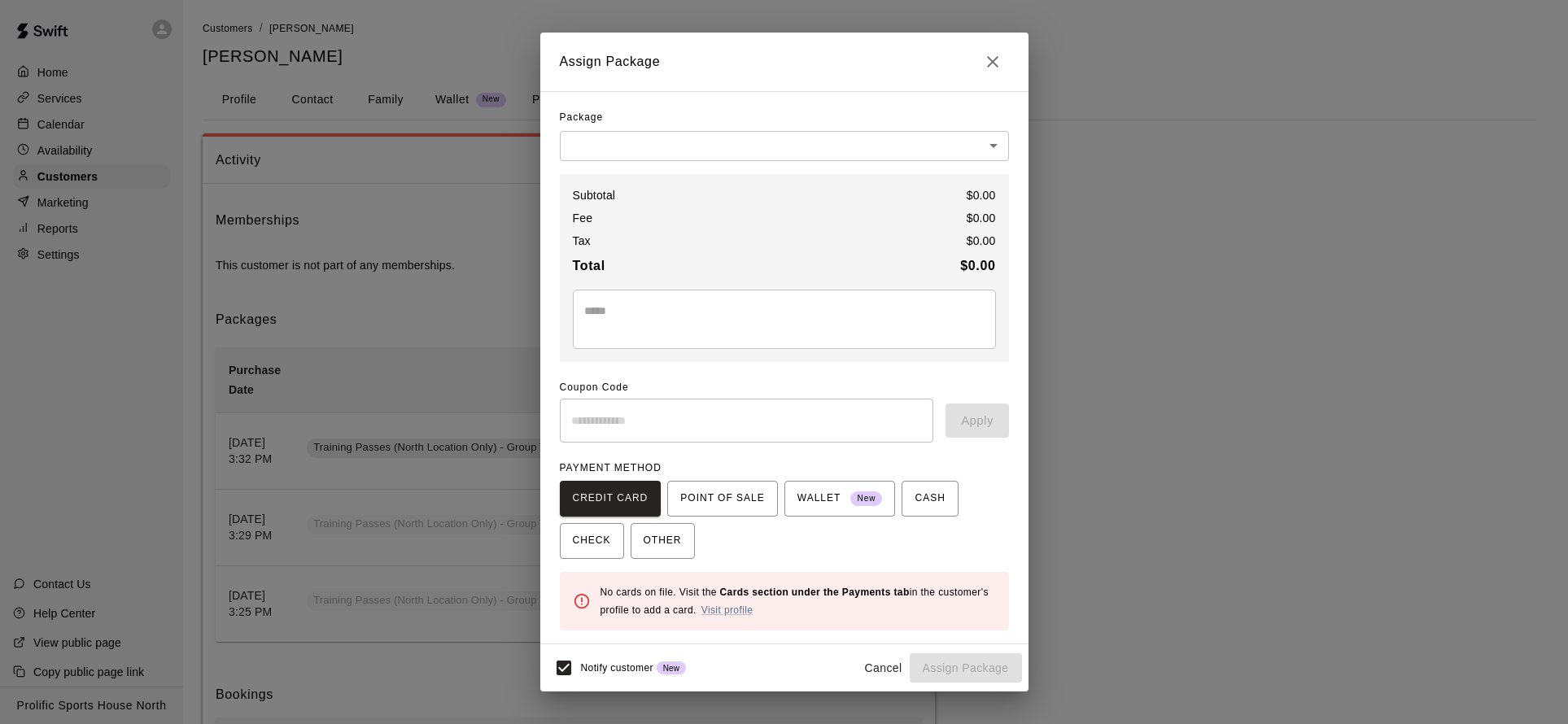
click at [854, 138] on body "Home Services Calendar Availability Customers Marketing Reports Settings Contac…" at bounding box center [784, 628] width 1568 height 1257
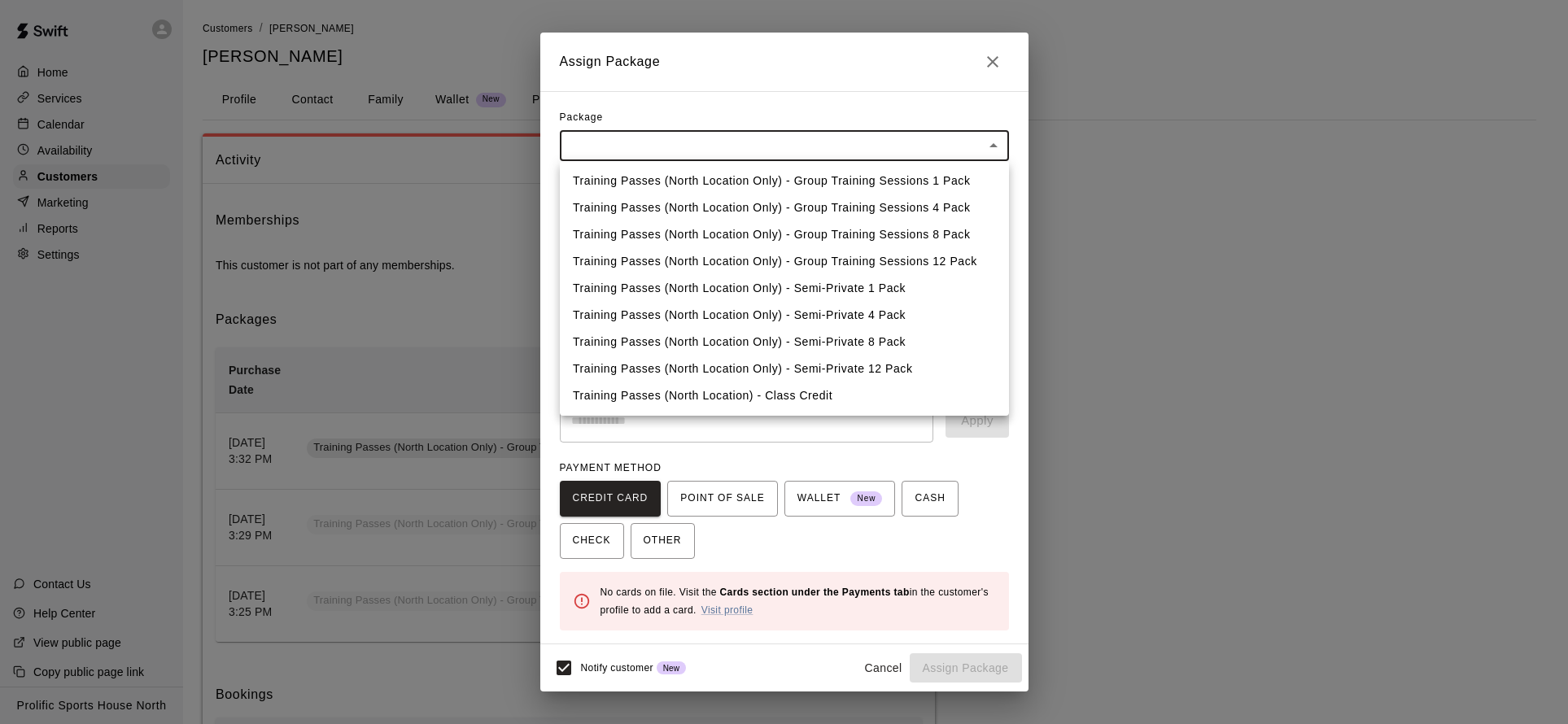
click at [955, 235] on li "Training Passes (North Location Only) - Group Training Sessions 8 Pack" at bounding box center [784, 235] width 449 height 27
type input "**********"
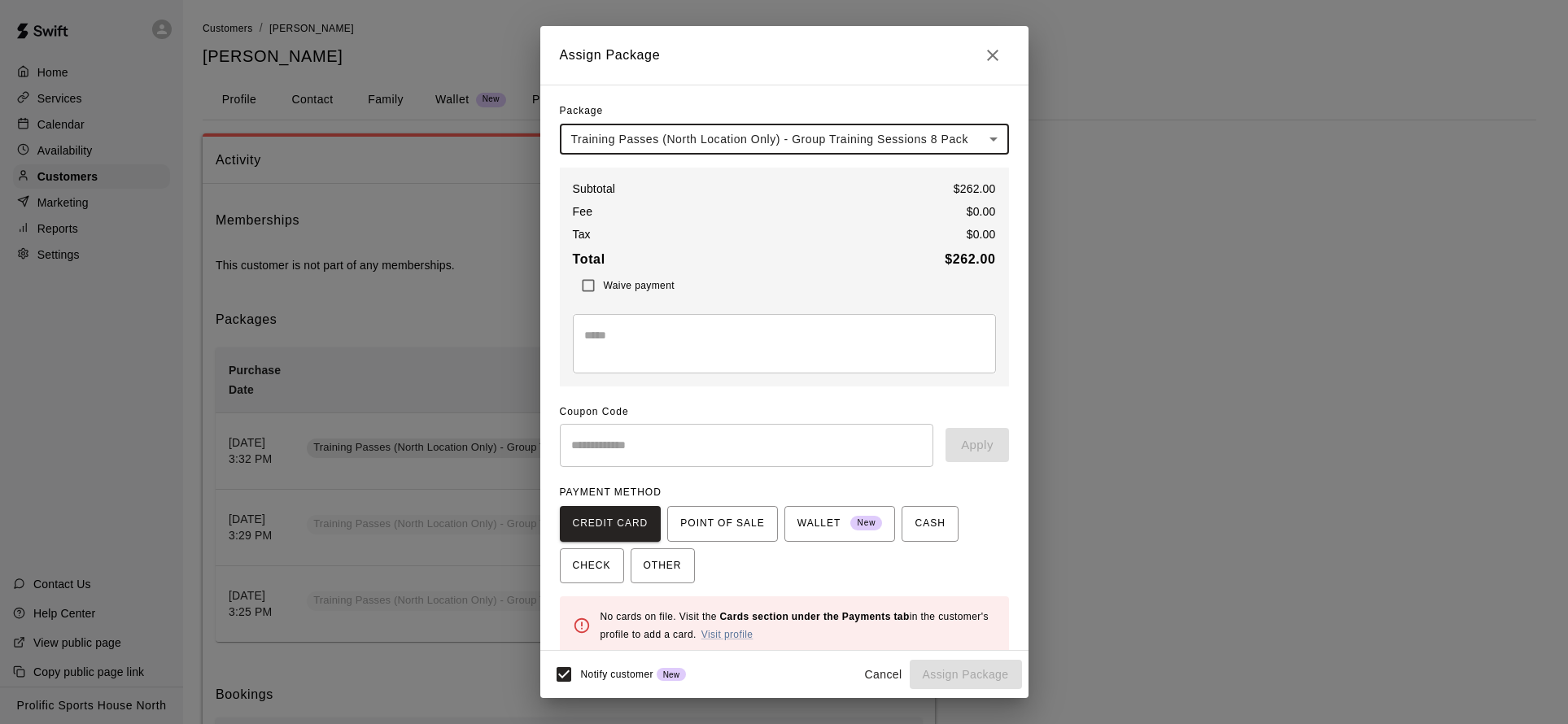
click at [948, 132] on body "Home Services Calendar Availability Customers Marketing Reports Settings Contac…" at bounding box center [784, 628] width 1568 height 1257
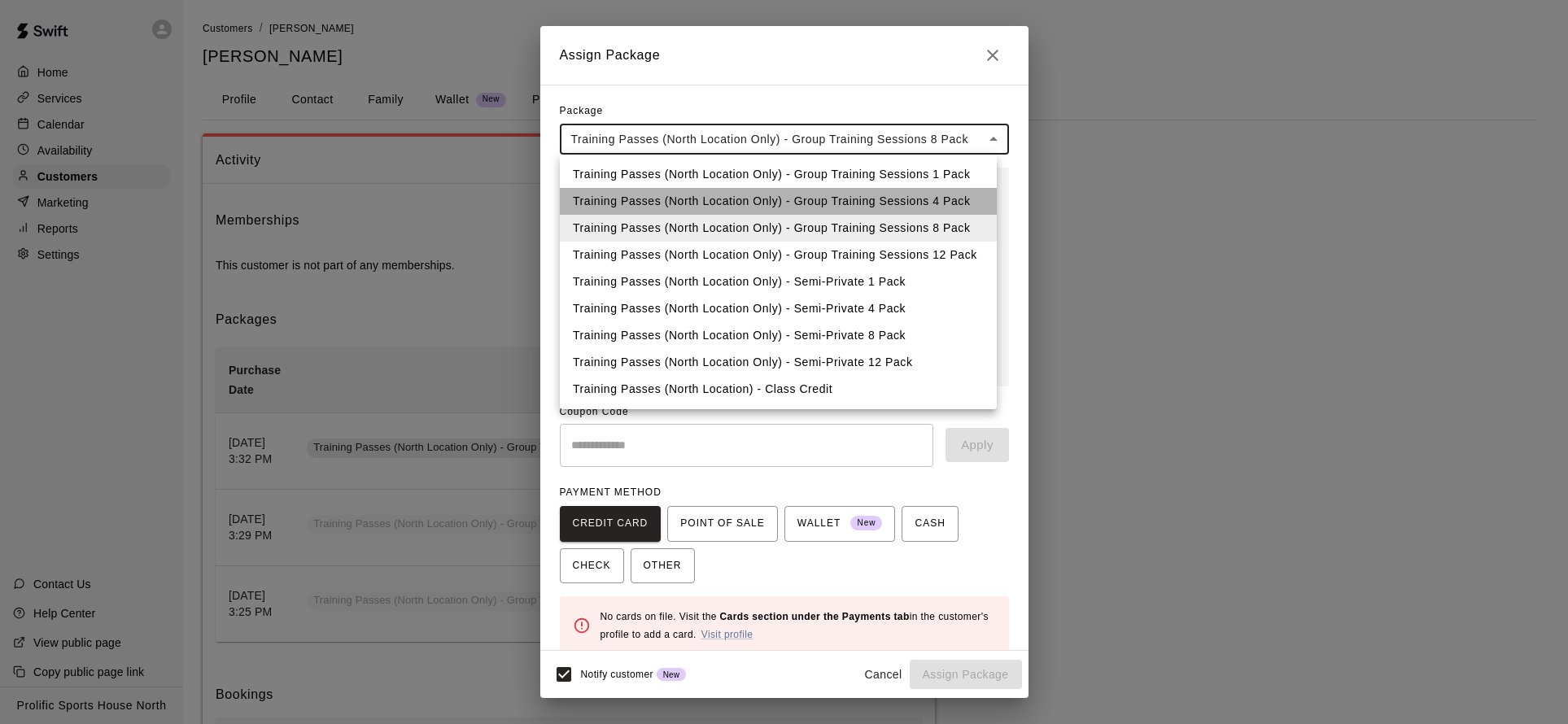
click at [957, 201] on li "Training Passes (North Location Only) - Group Training Sessions 4 Pack" at bounding box center [778, 201] width 437 height 27
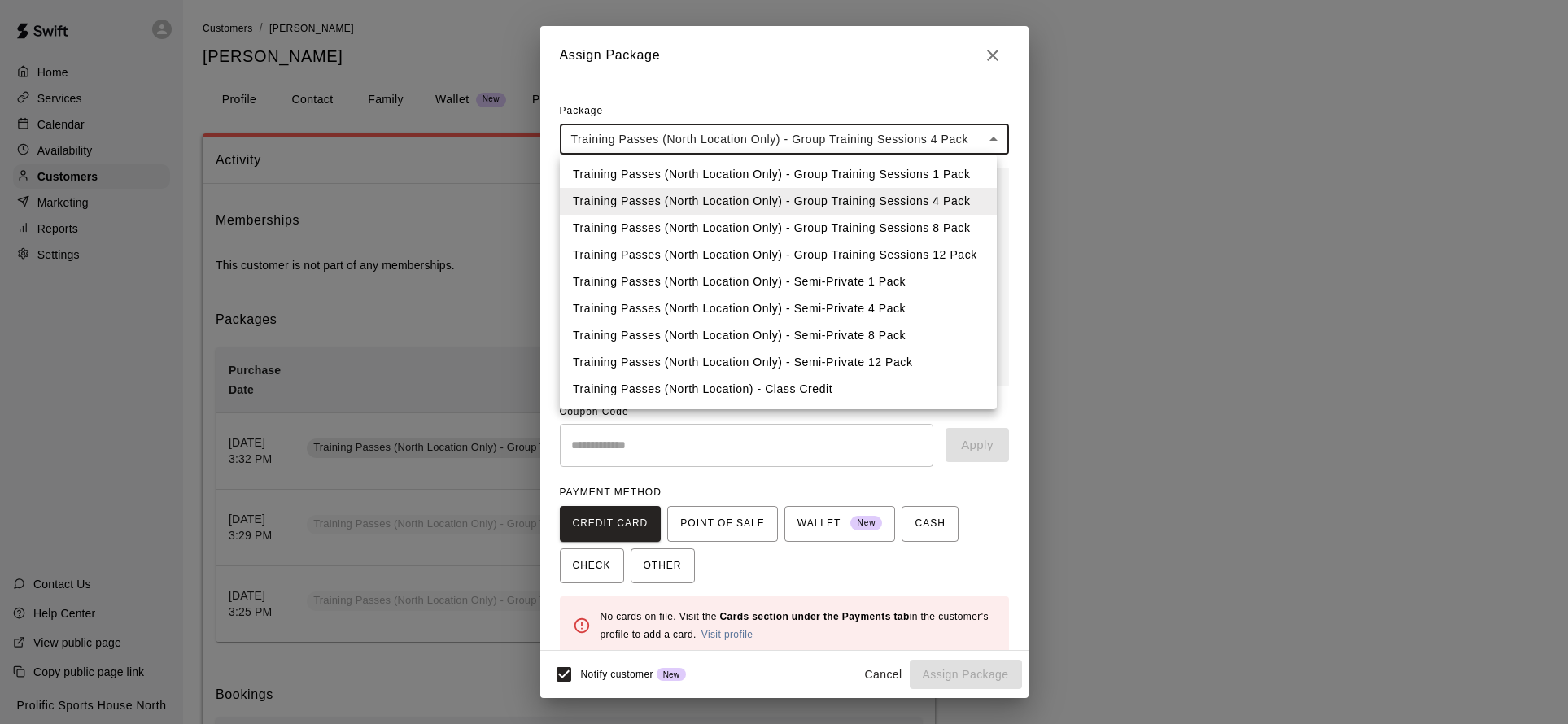
click at [978, 126] on body "Home Services Calendar Availability Customers Marketing Reports Settings Contac…" at bounding box center [784, 628] width 1568 height 1257
click at [970, 227] on li "Training Passes (North Location Only) - Group Training Sessions 8 Pack" at bounding box center [778, 228] width 437 height 27
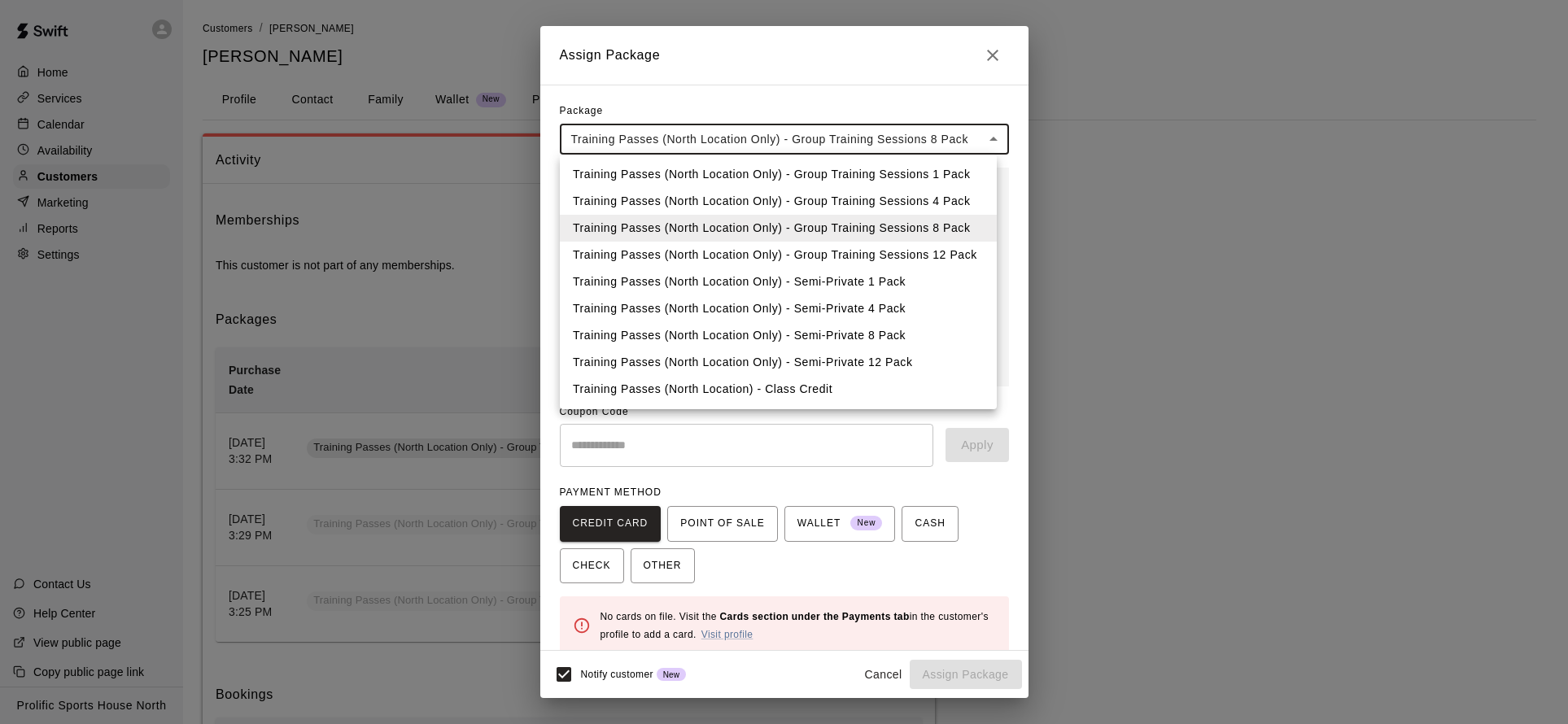
click at [890, 137] on body "Home Services Calendar Availability Customers Marketing Reports Settings Contac…" at bounding box center [784, 628] width 1568 height 1257
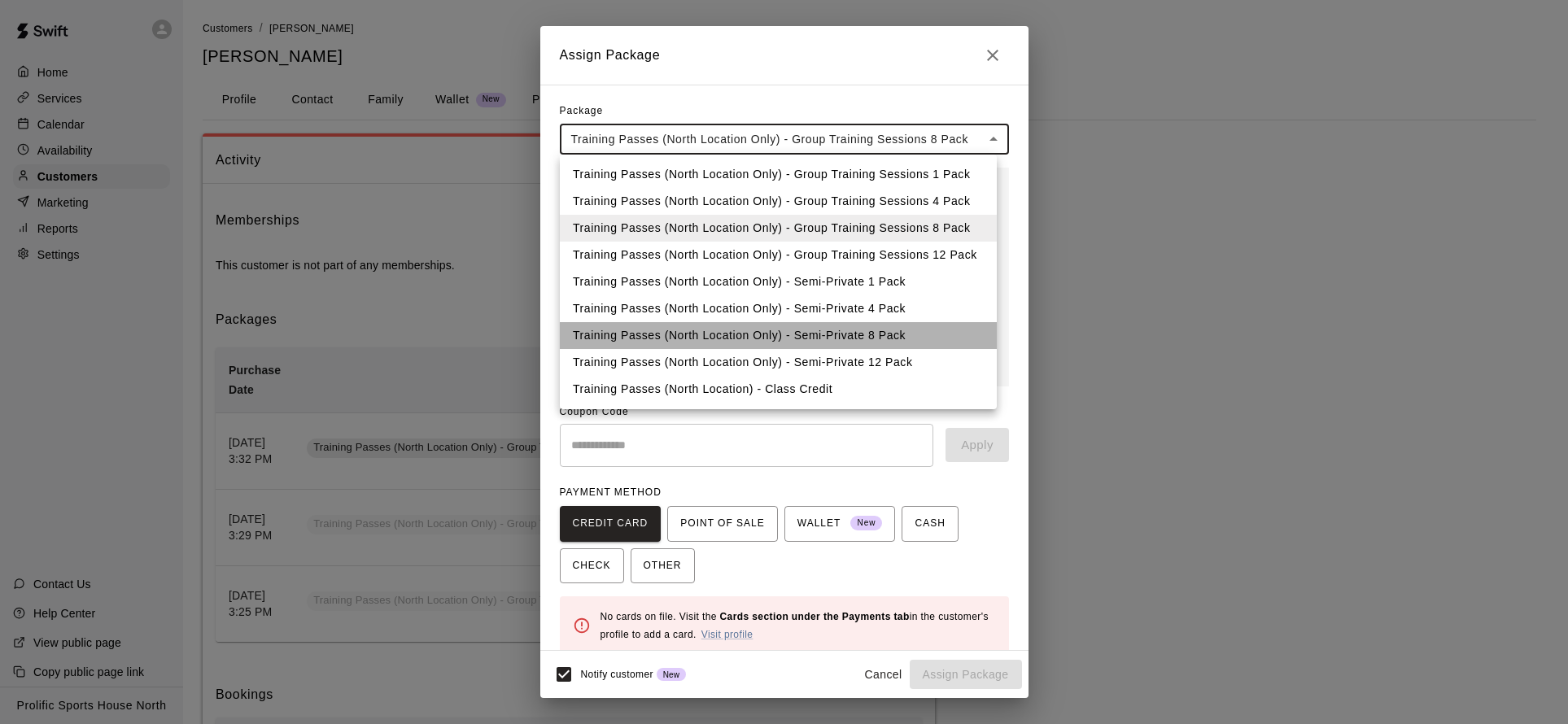
click at [890, 338] on li "Training Passes (North Location Only) - Semi-Private 8 Pack" at bounding box center [778, 336] width 437 height 27
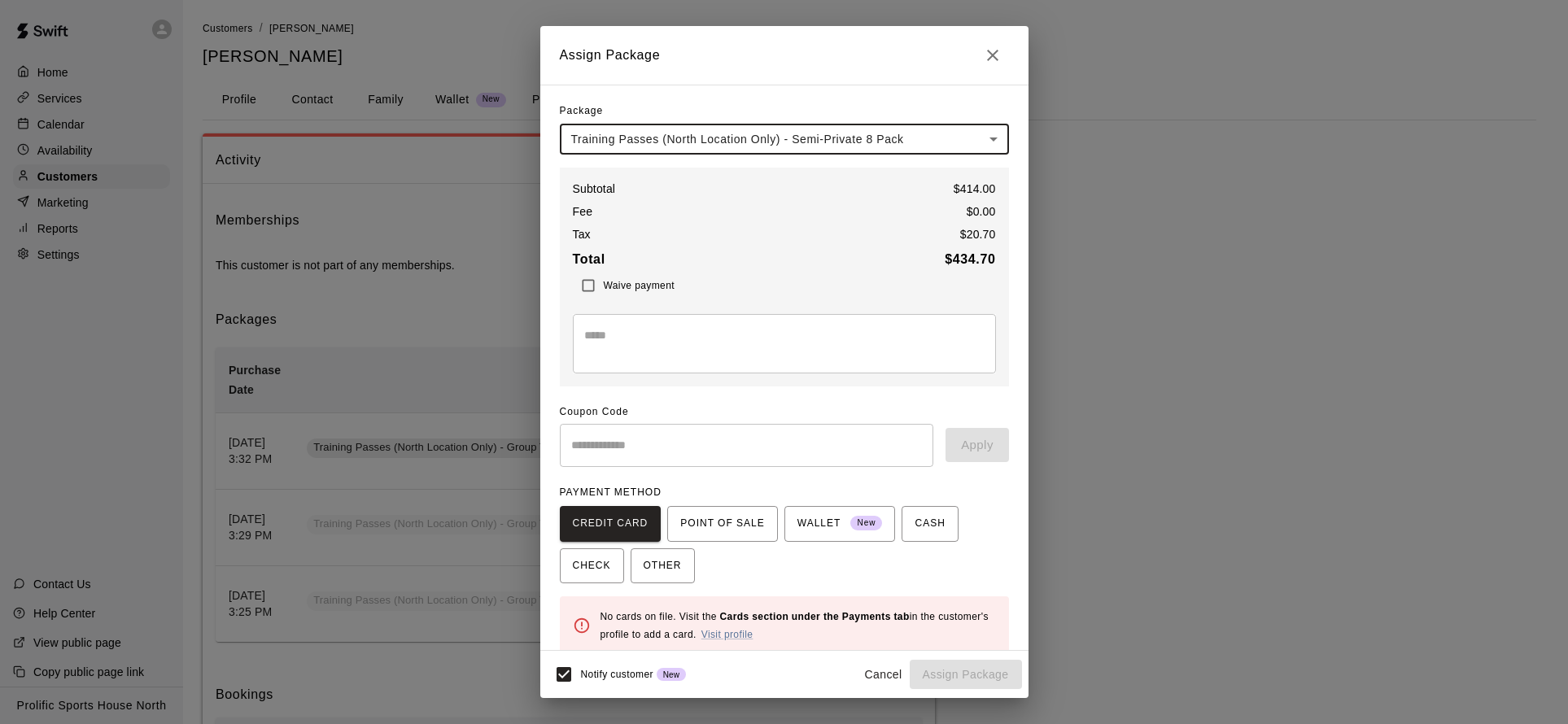
click at [934, 138] on body "Home Services Calendar Availability Customers Marketing Reports Settings Contac…" at bounding box center [784, 628] width 1568 height 1257
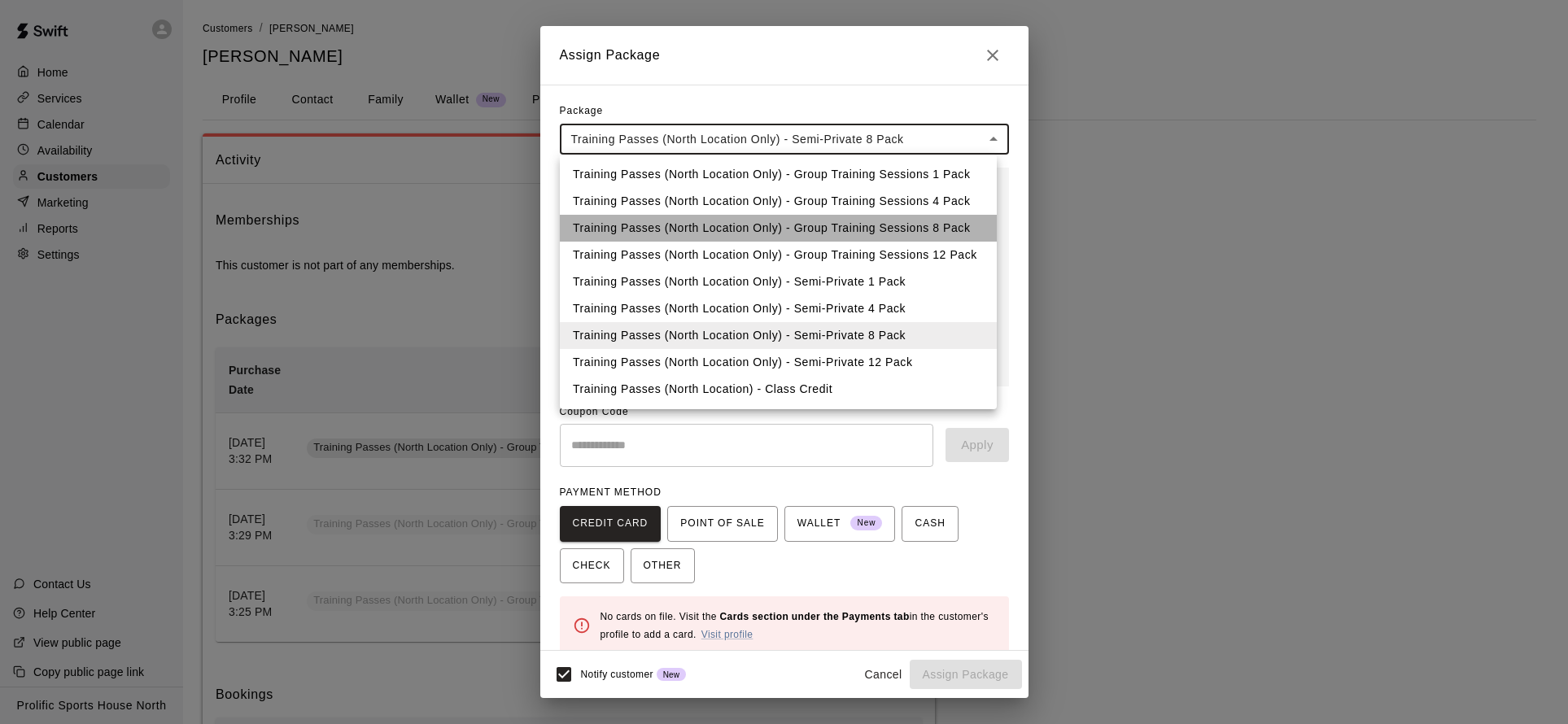
click at [953, 225] on li "Training Passes (North Location Only) - Group Training Sessions 8 Pack" at bounding box center [778, 228] width 437 height 27
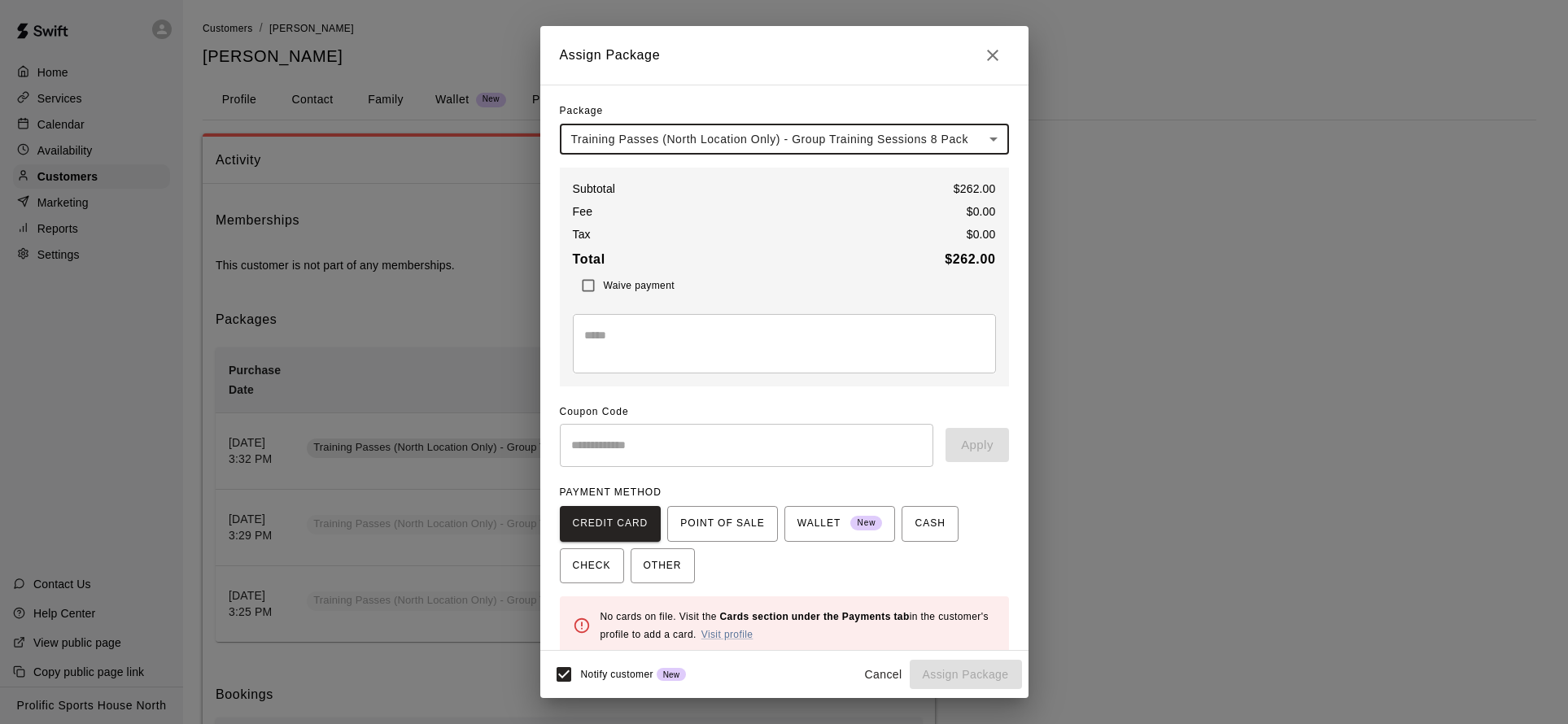
click at [968, 142] on body "Home Services Calendar Availability Customers Marketing Reports Settings Contac…" at bounding box center [784, 628] width 1568 height 1257
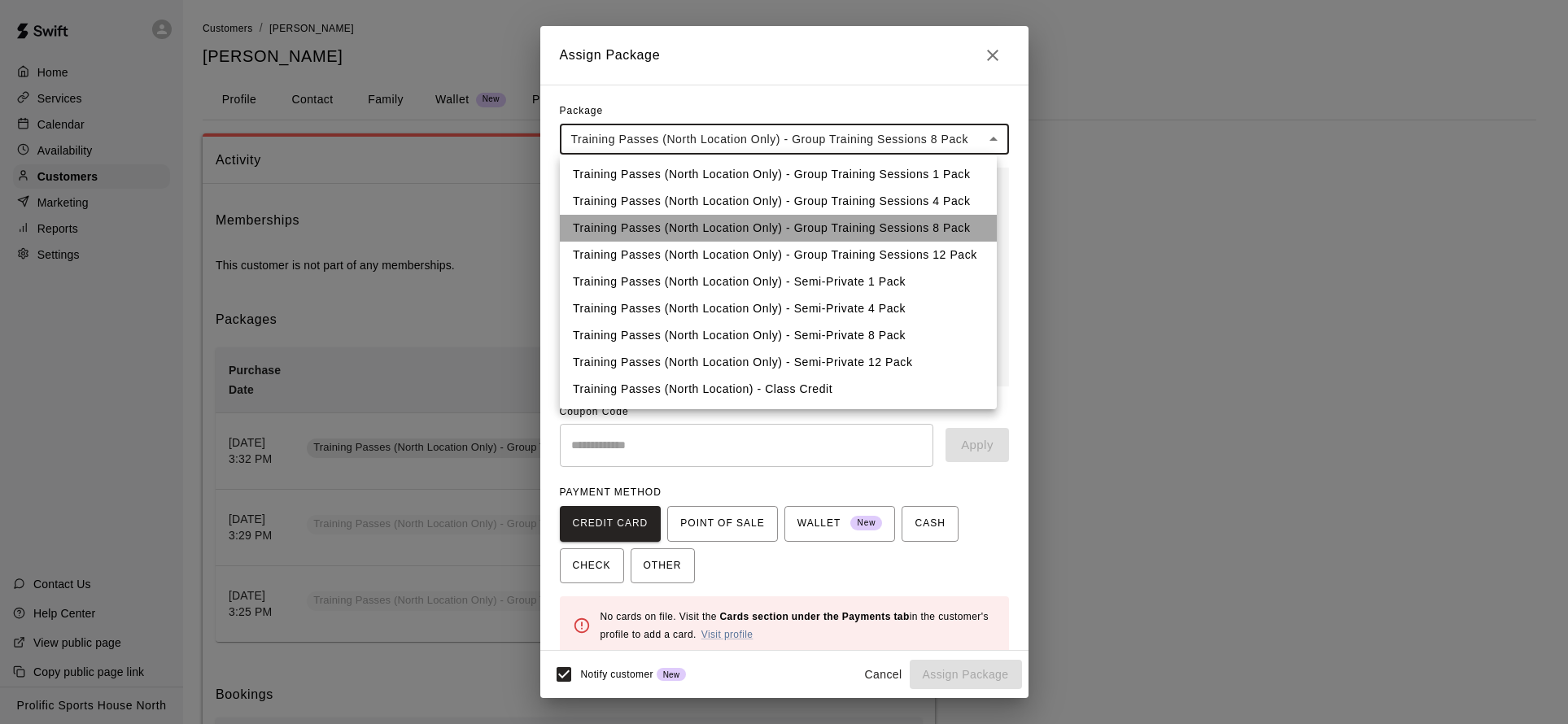
click at [928, 227] on li "Training Passes (North Location Only) - Group Training Sessions 8 Pack" at bounding box center [778, 228] width 437 height 27
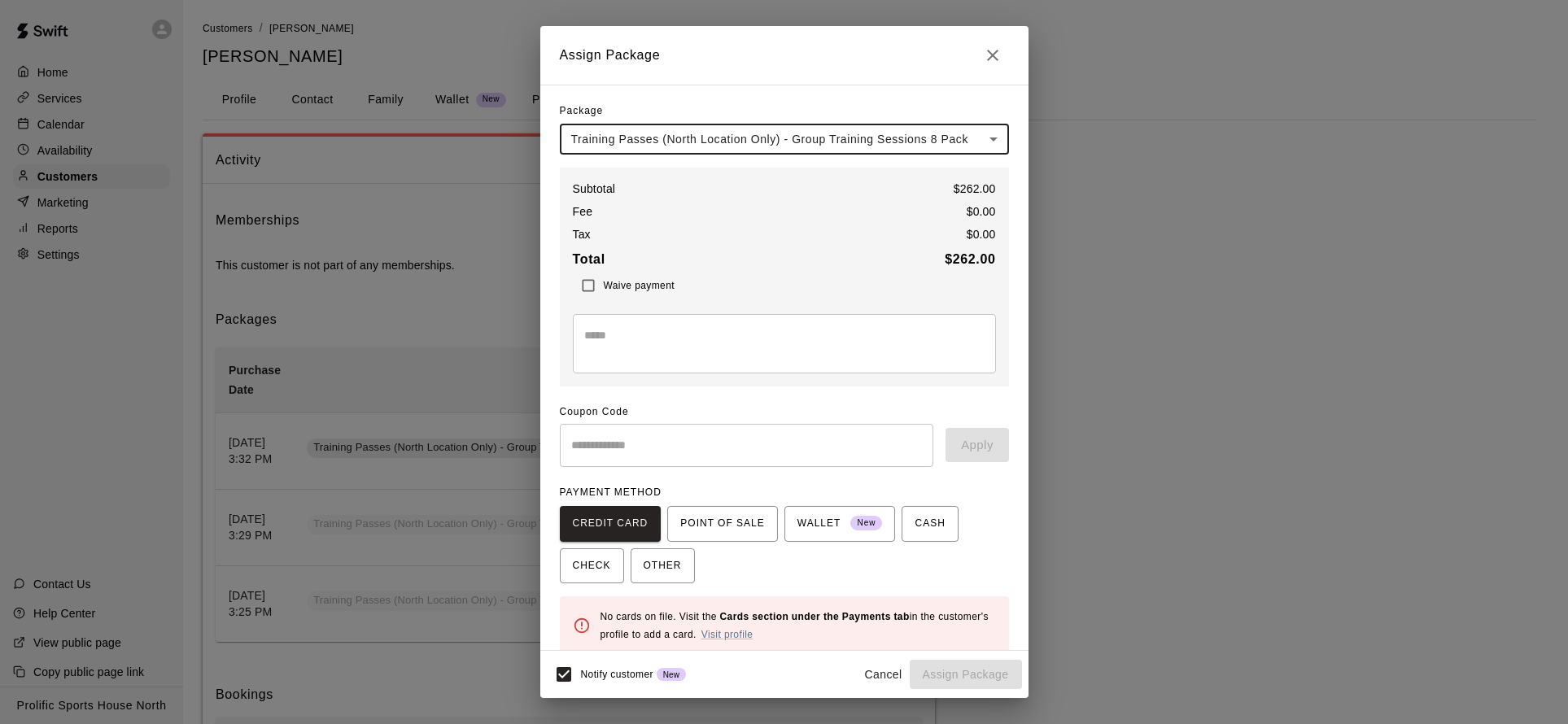
click at [961, 82] on h2 "Assign Package" at bounding box center [784, 55] width 488 height 59
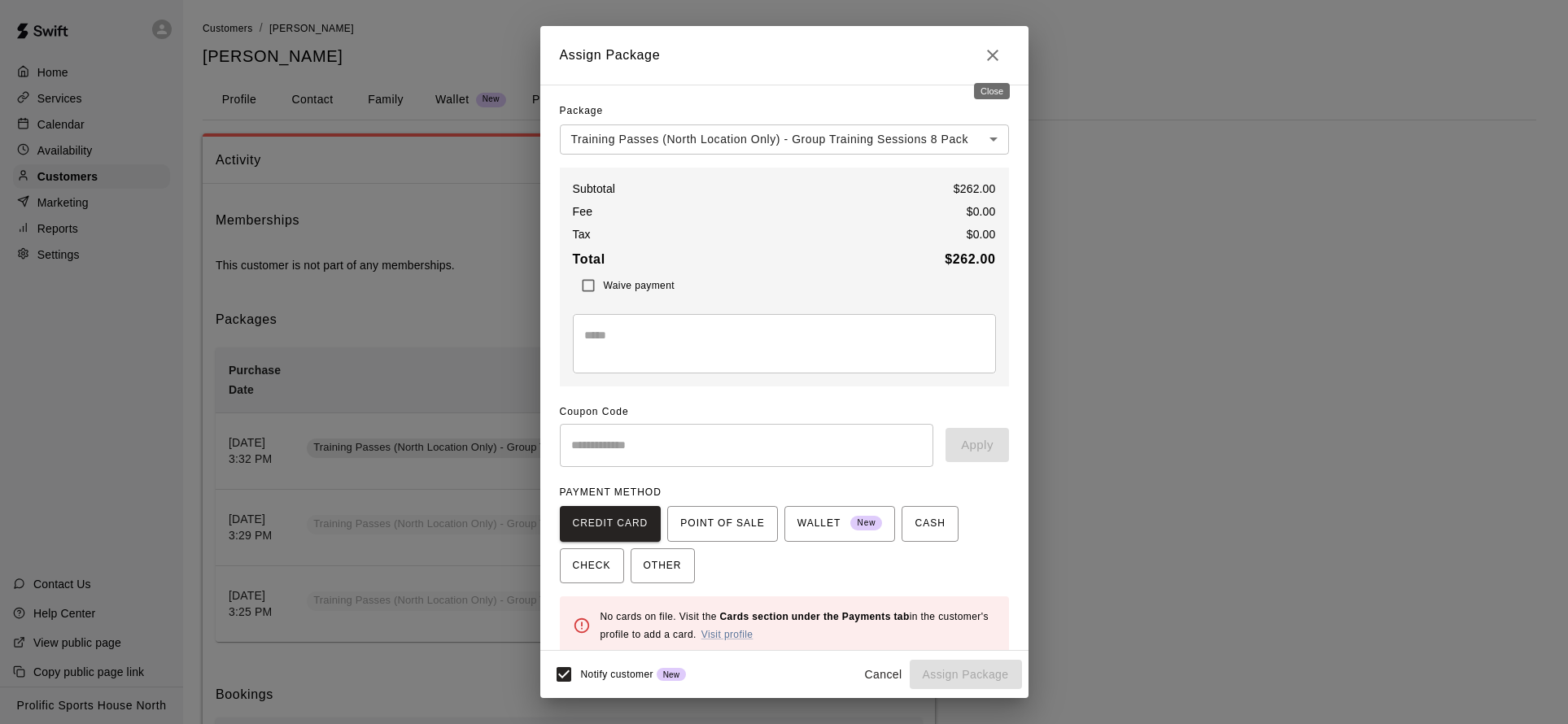
click at [1004, 54] on button "Close" at bounding box center [992, 55] width 33 height 33
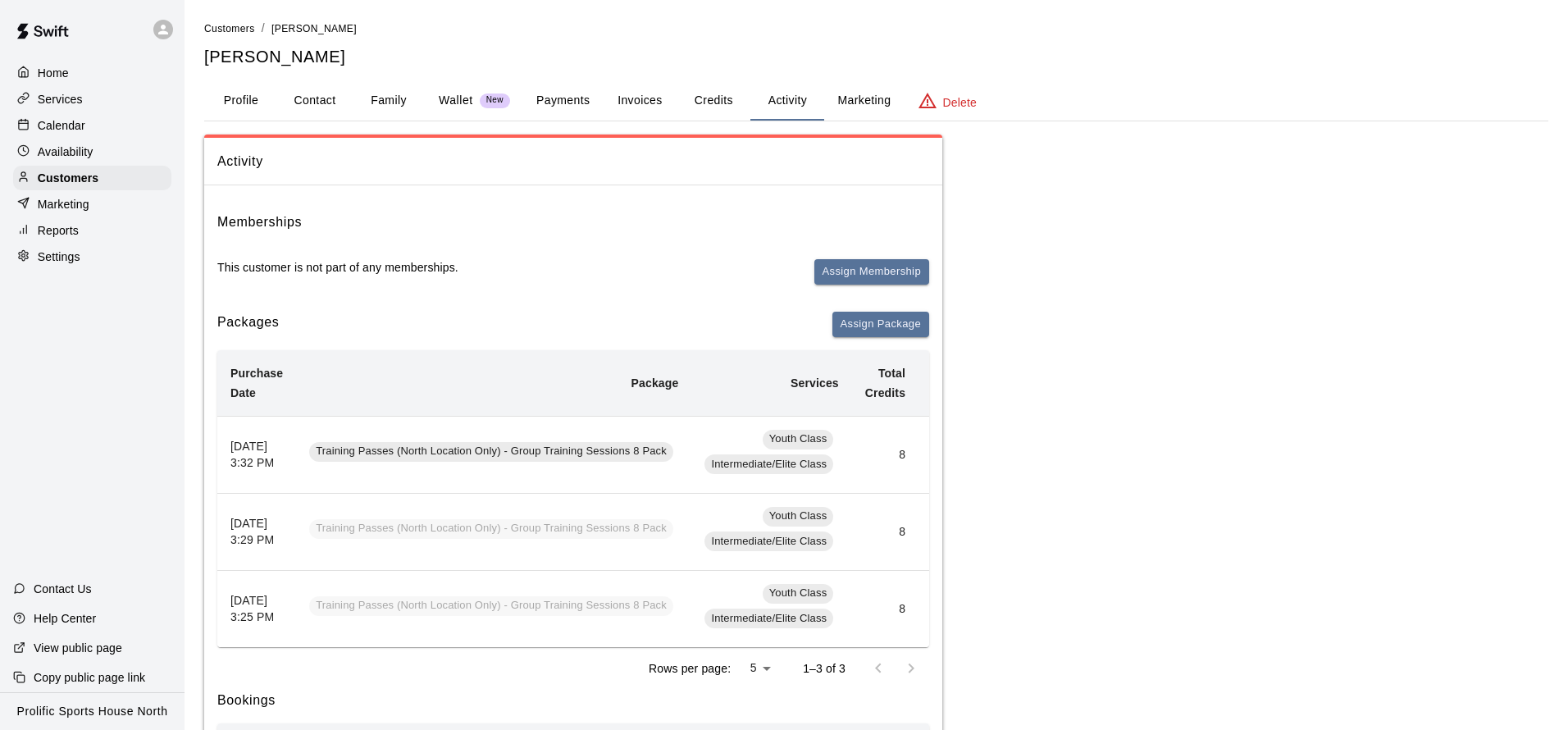
click at [716, 101] on button "Credits" at bounding box center [713, 101] width 73 height 40
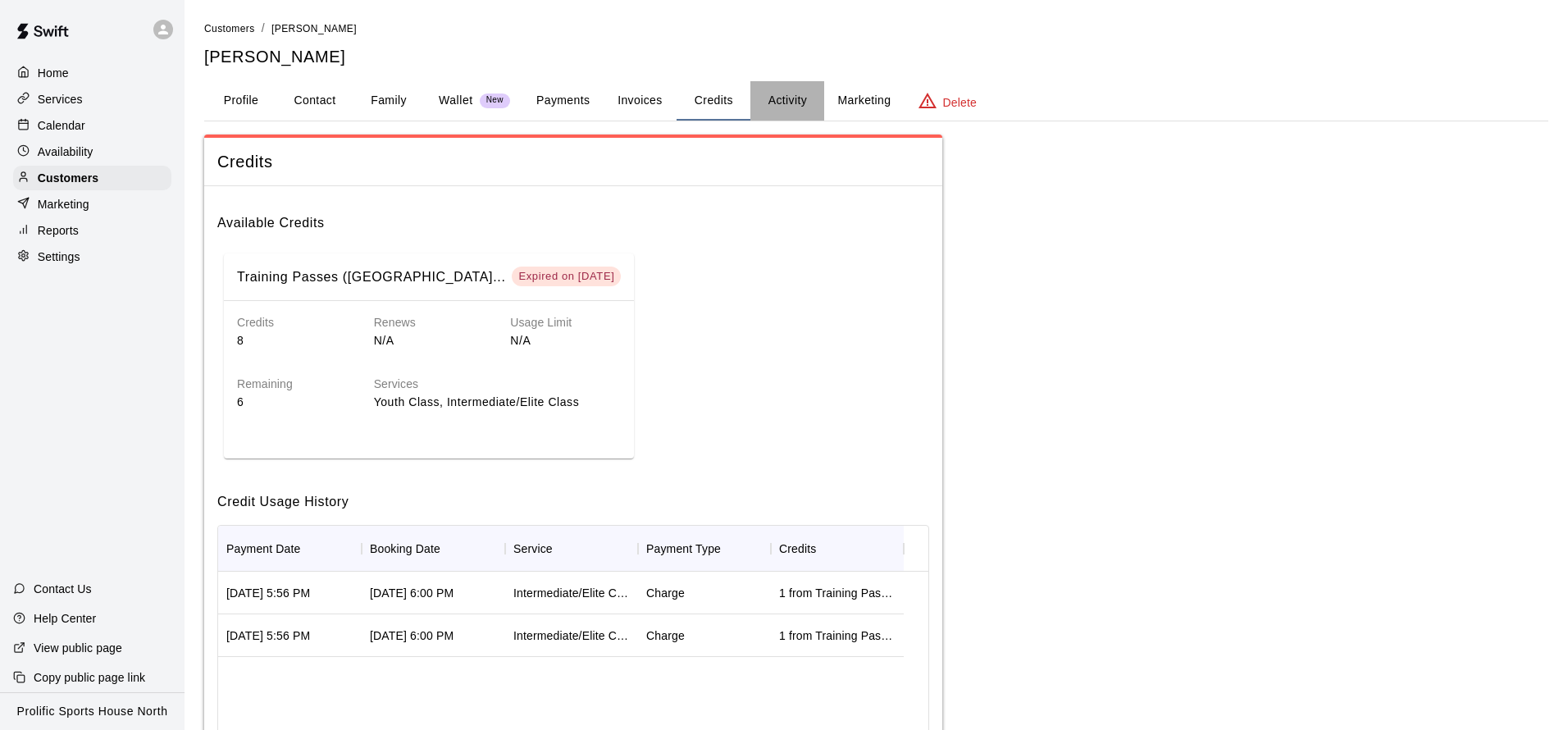
click at [786, 101] on button "Activity" at bounding box center [787, 101] width 73 height 40
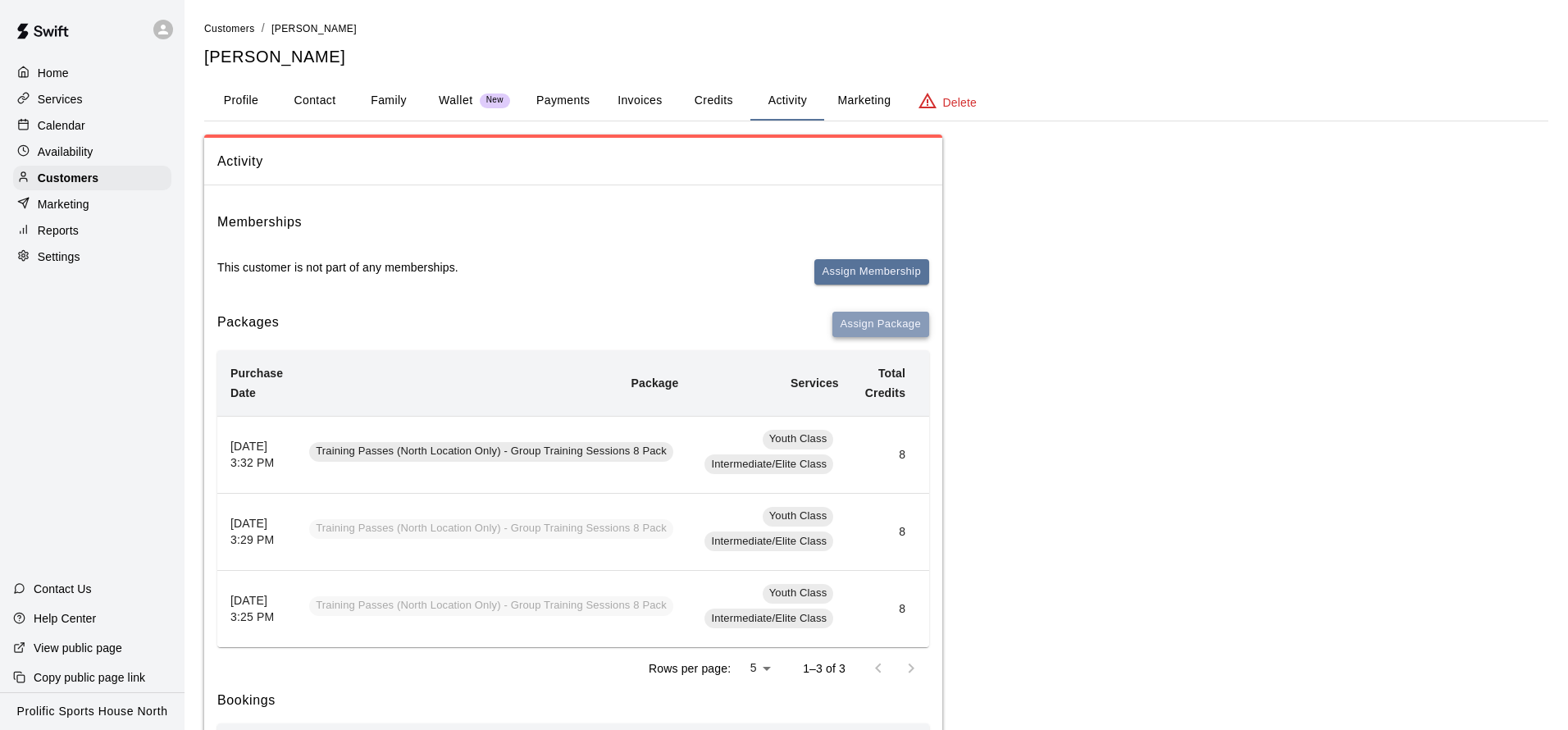
click at [847, 324] on button "Assign Package" at bounding box center [881, 324] width 97 height 25
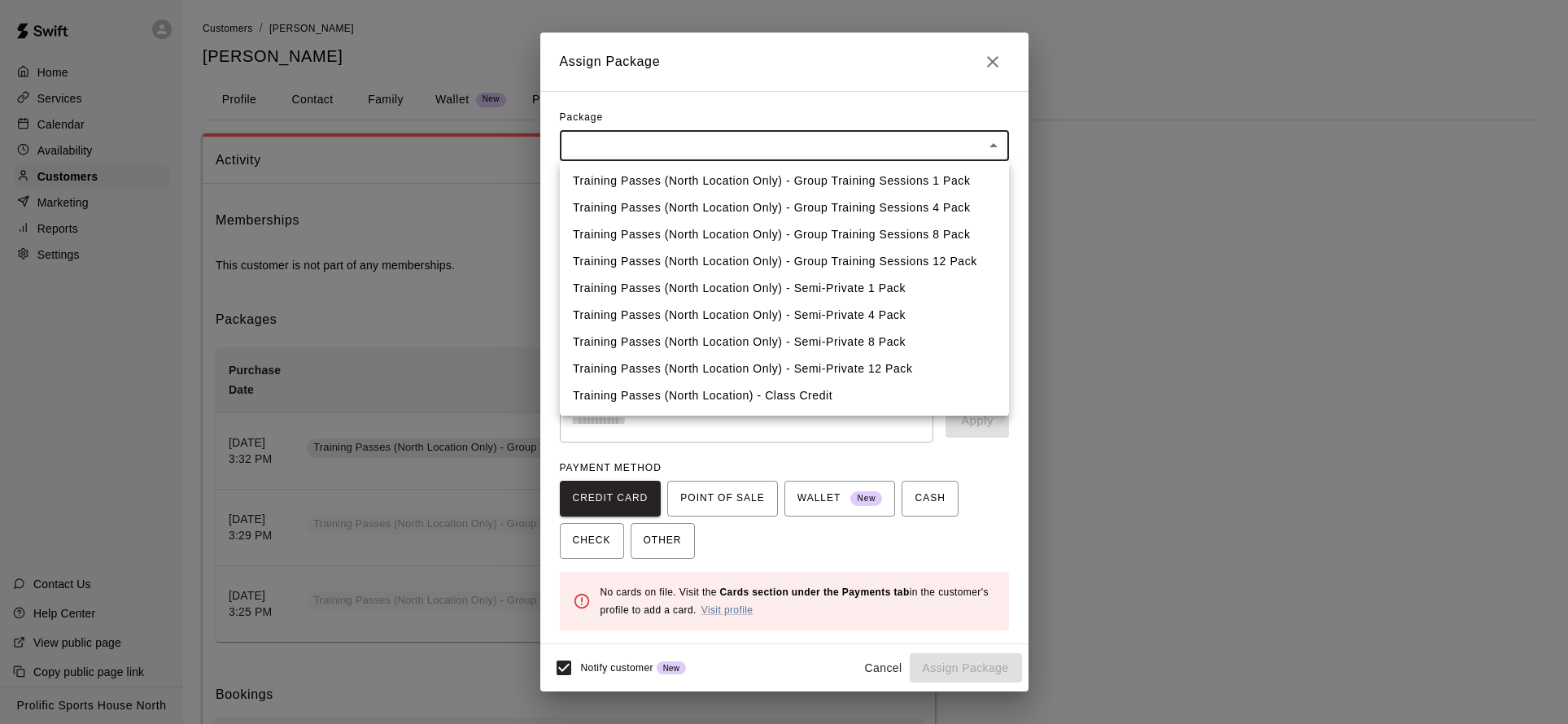
click at [819, 142] on body "Home Services Calendar Availability Customers Marketing Reports Settings Contac…" at bounding box center [784, 628] width 1568 height 1257
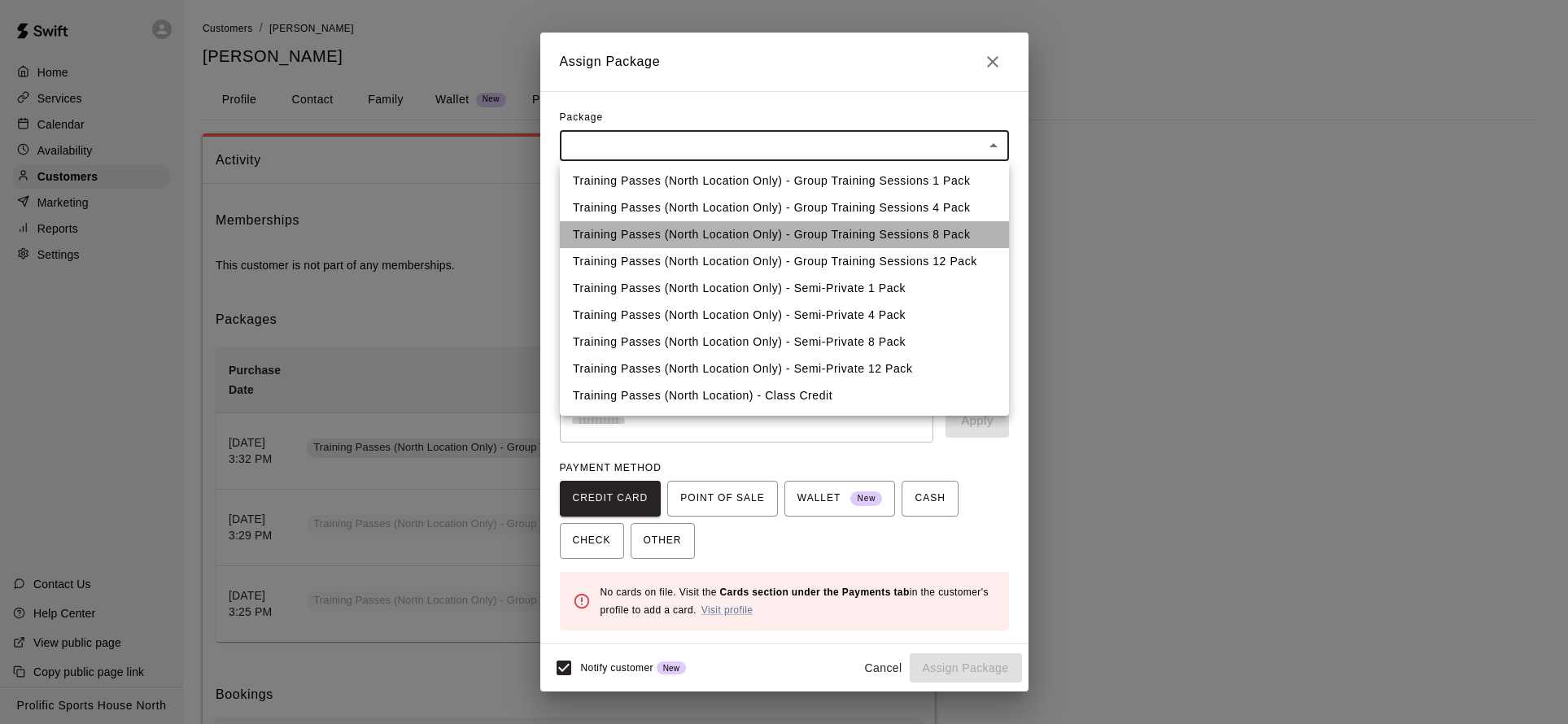
click at [926, 234] on li "Training Passes (North Location Only) - Group Training Sessions 8 Pack" at bounding box center [784, 235] width 449 height 27
type input "**********"
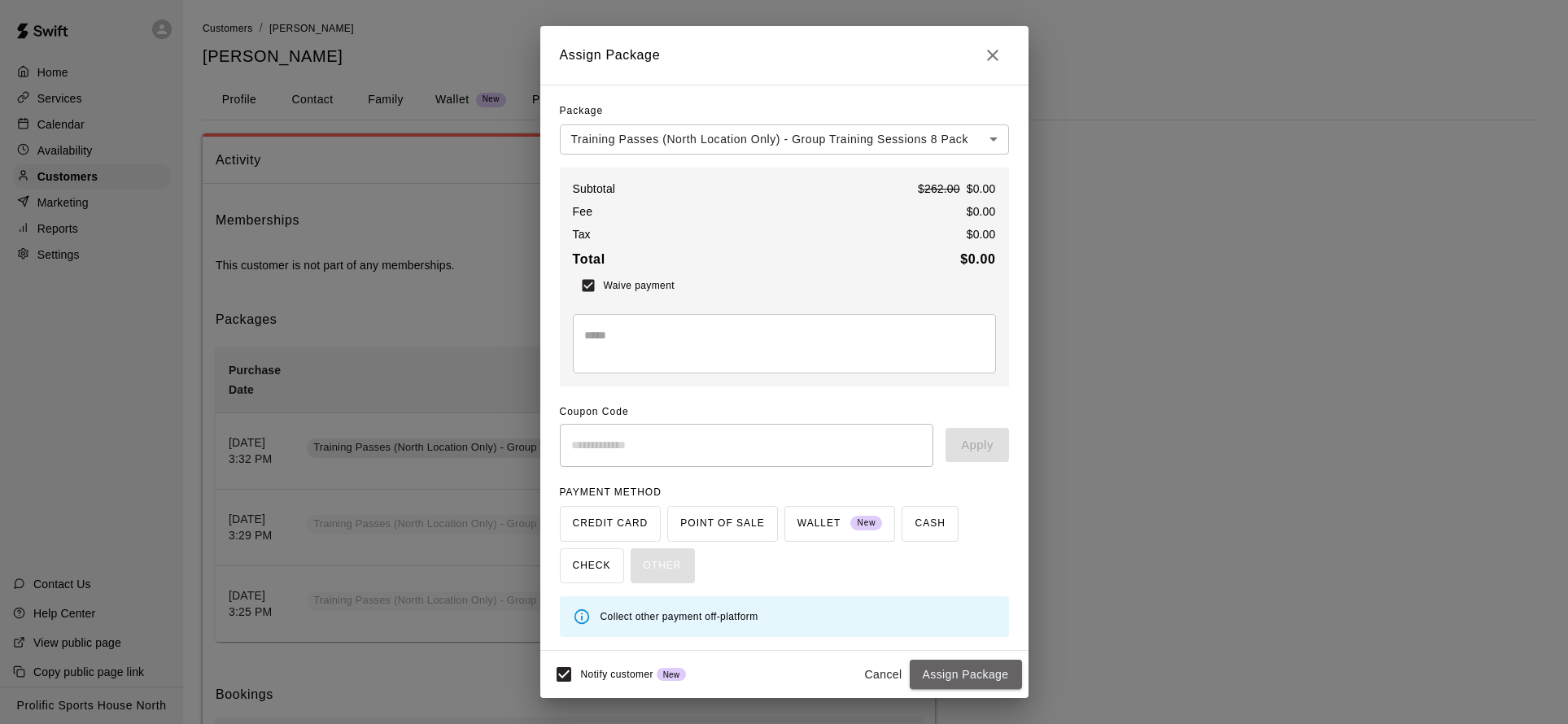
click at [949, 670] on button "Assign Package" at bounding box center [966, 675] width 112 height 30
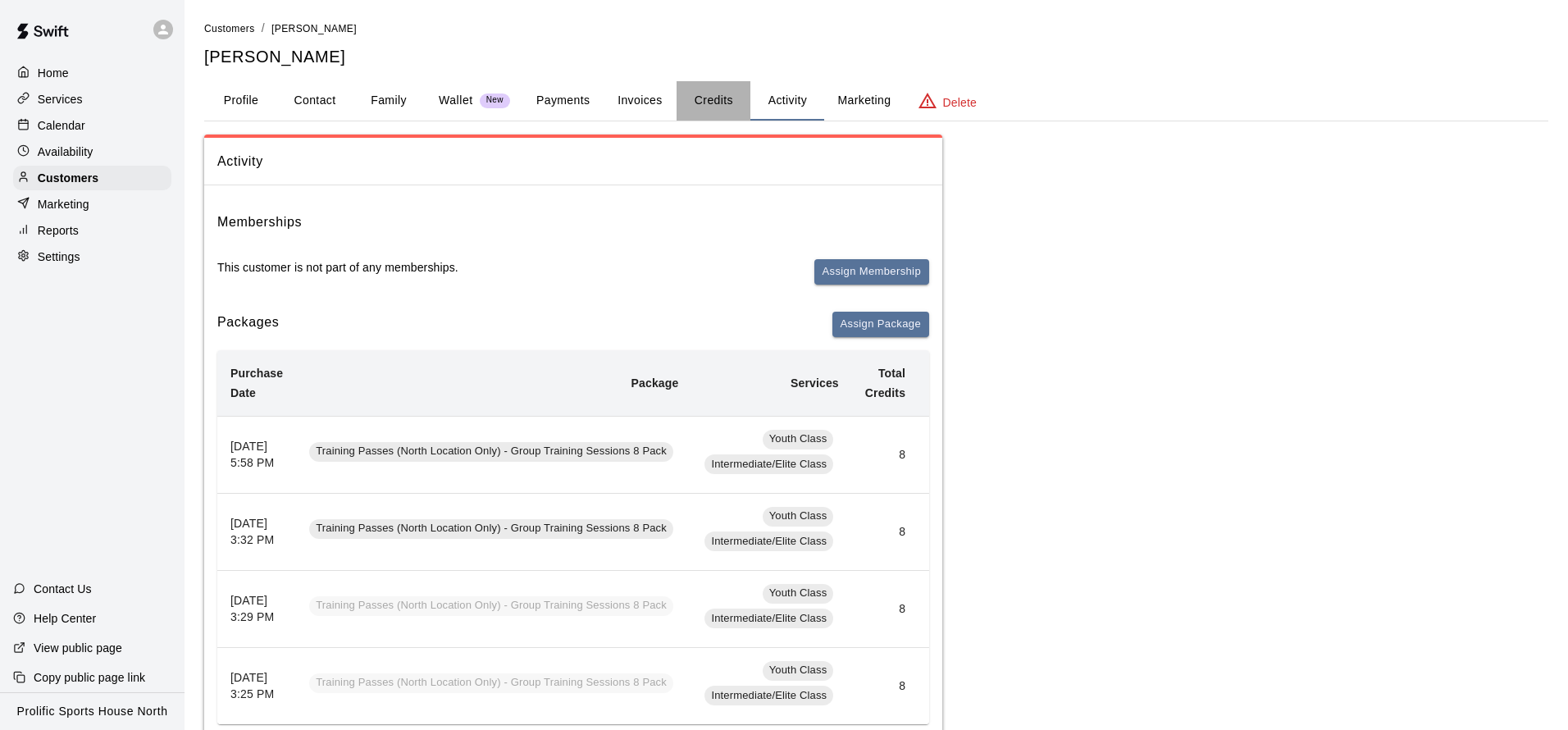
click at [721, 101] on button "Credits" at bounding box center [713, 101] width 73 height 40
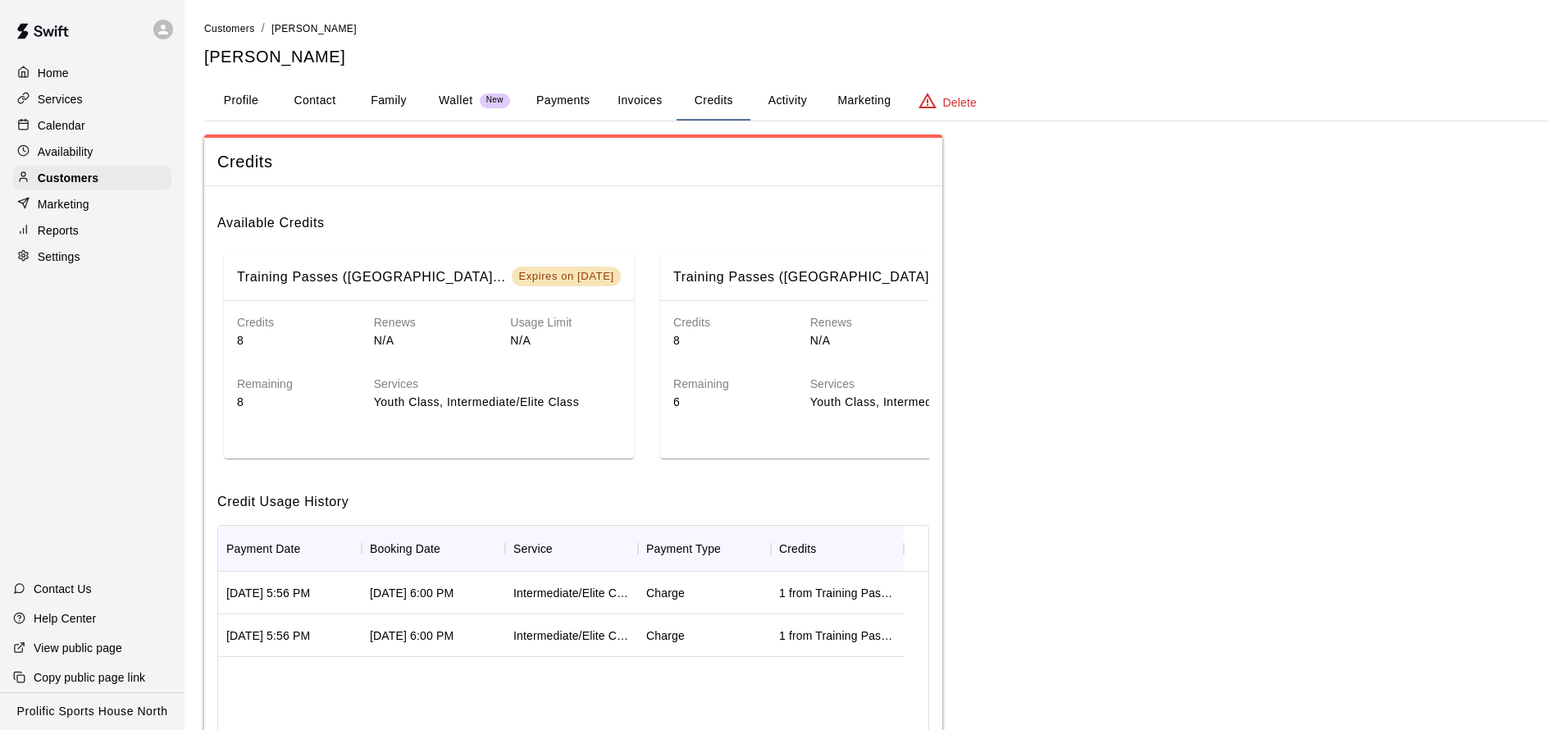
scroll to position [3, 0]
click at [95, 126] on div "Calendar" at bounding box center [92, 125] width 158 height 25
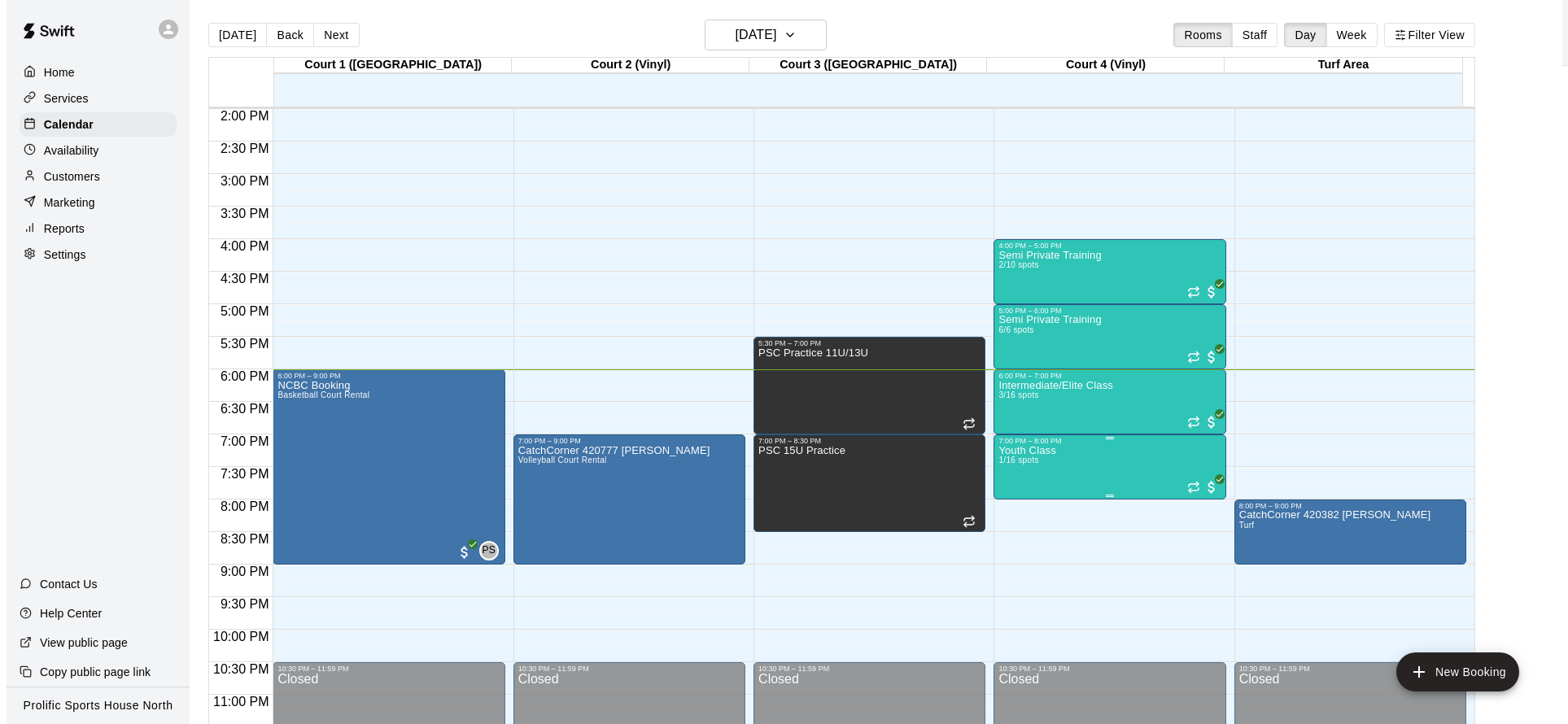
scroll to position [928, 0]
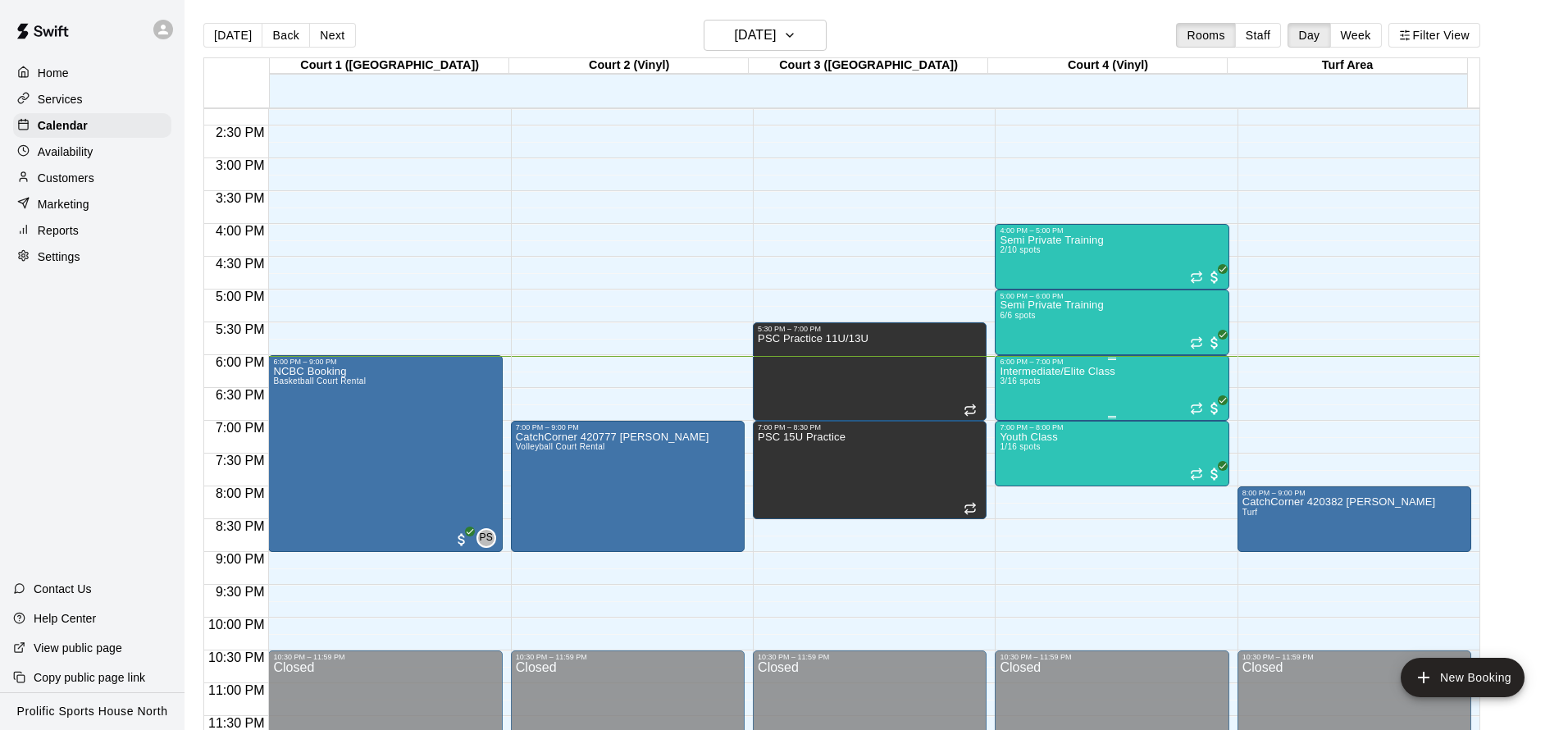
click at [1052, 372] on p "Intermediate/Elite Class" at bounding box center [1057, 372] width 116 height 0
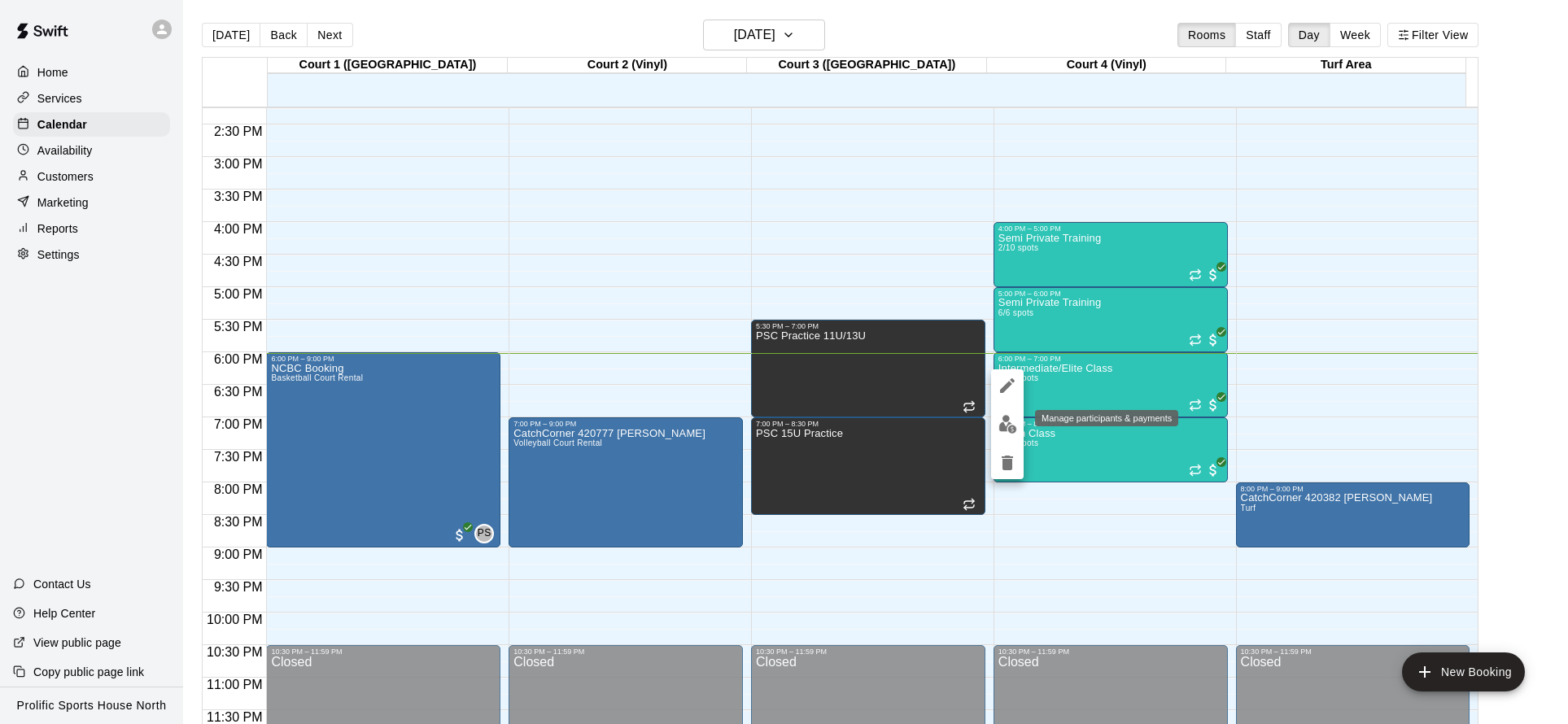
click at [1006, 422] on img "edit" at bounding box center [1008, 424] width 18 height 18
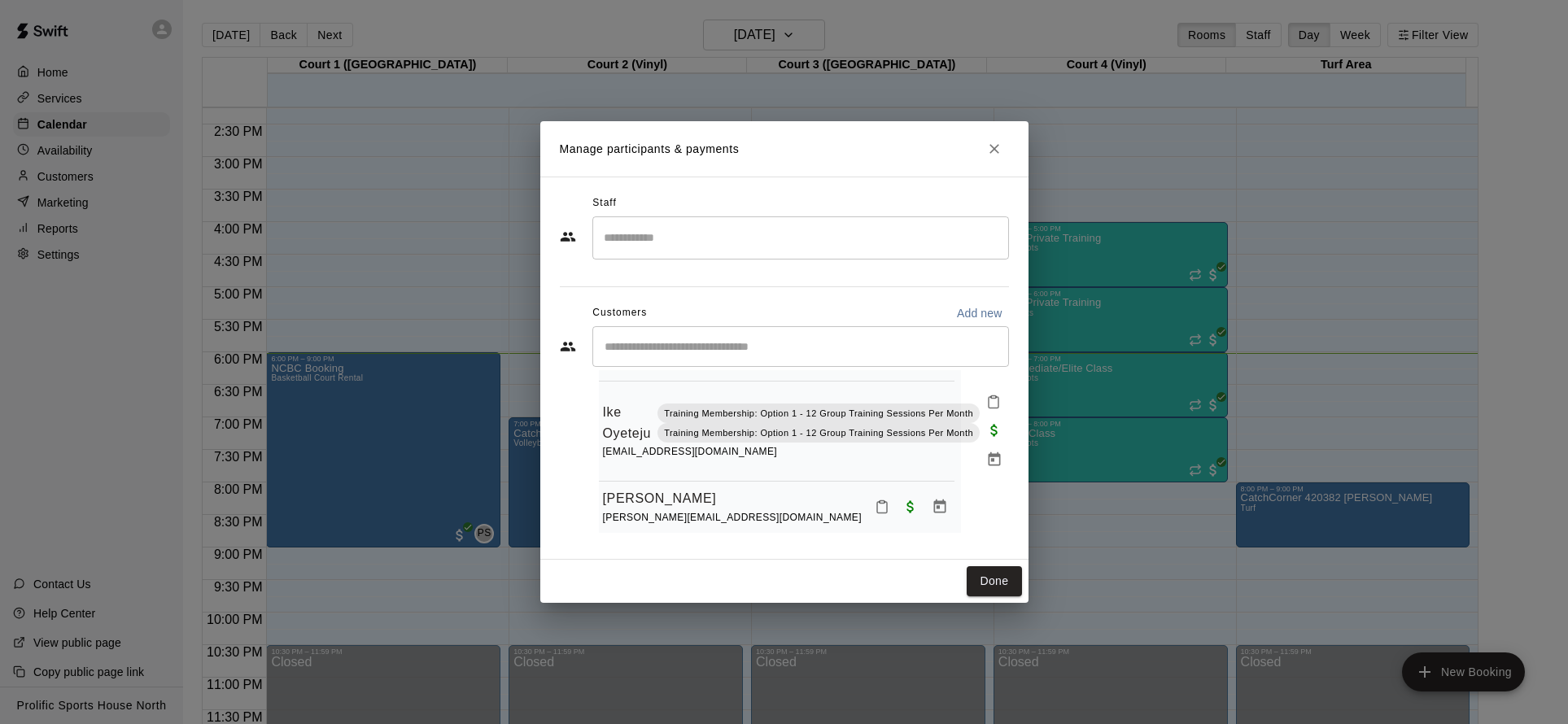
scroll to position [100, 60]
click at [983, 388] on button "Mark attendance" at bounding box center [993, 401] width 28 height 28
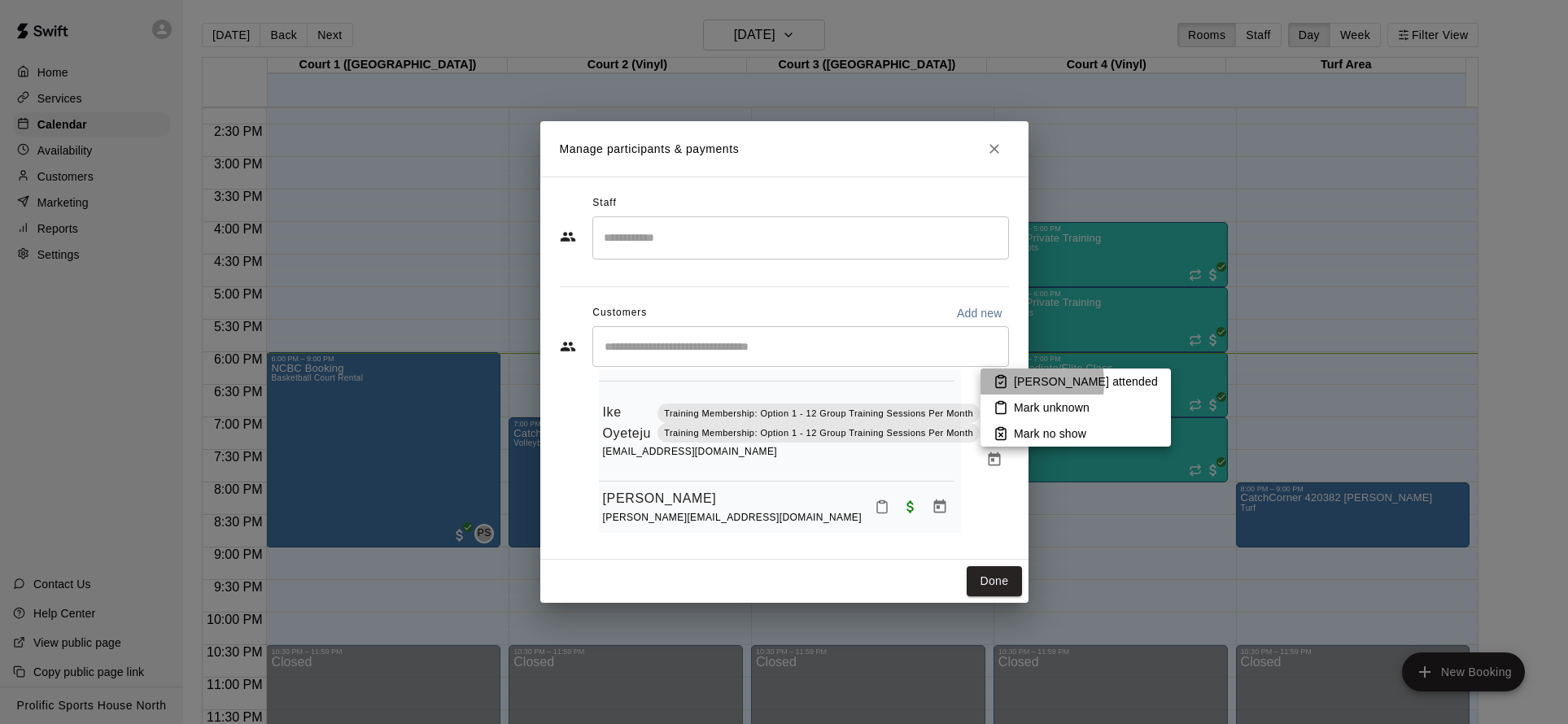
click at [1008, 382] on li "[PERSON_NAME] attended" at bounding box center [1075, 381] width 190 height 26
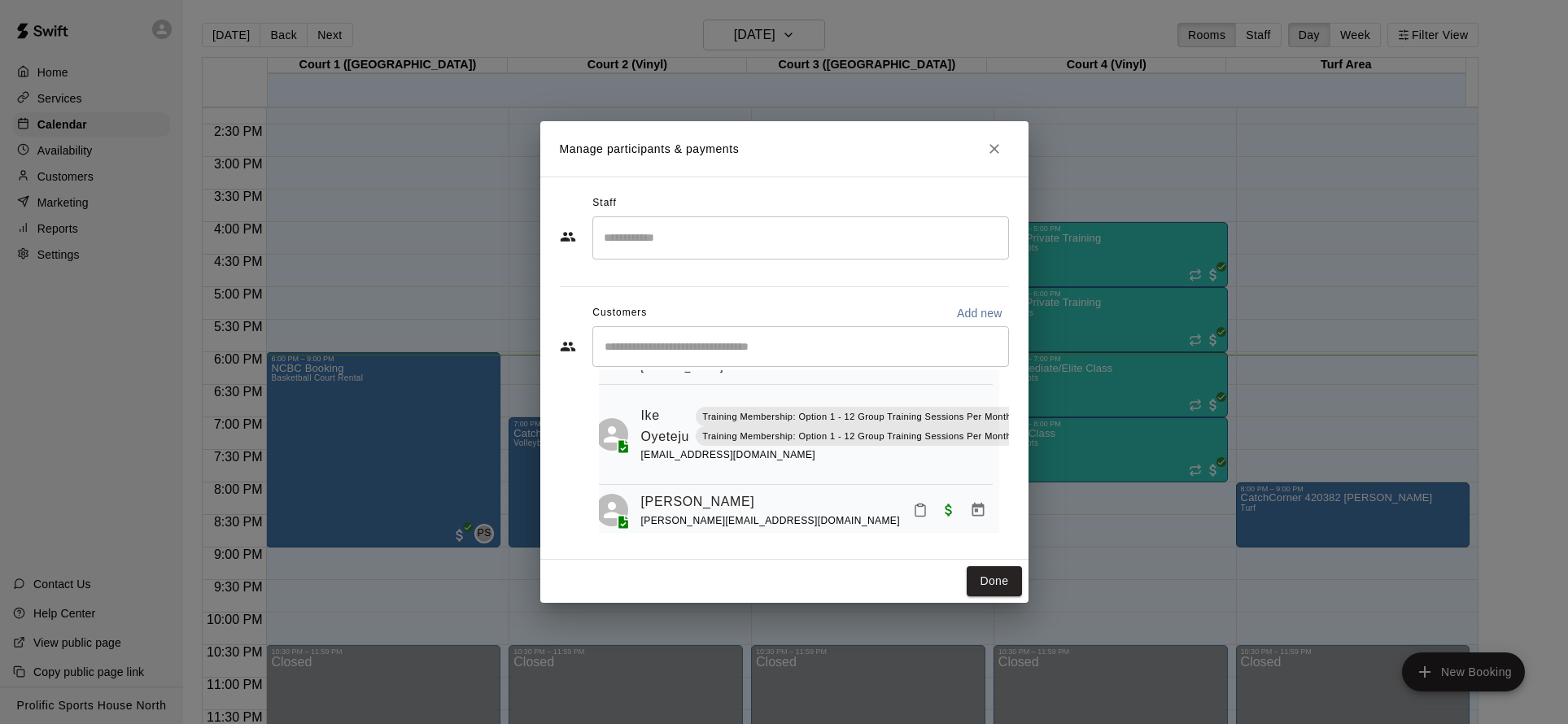
scroll to position [97, 0]
click at [916, 496] on button "Mark attendance" at bounding box center [930, 509] width 28 height 28
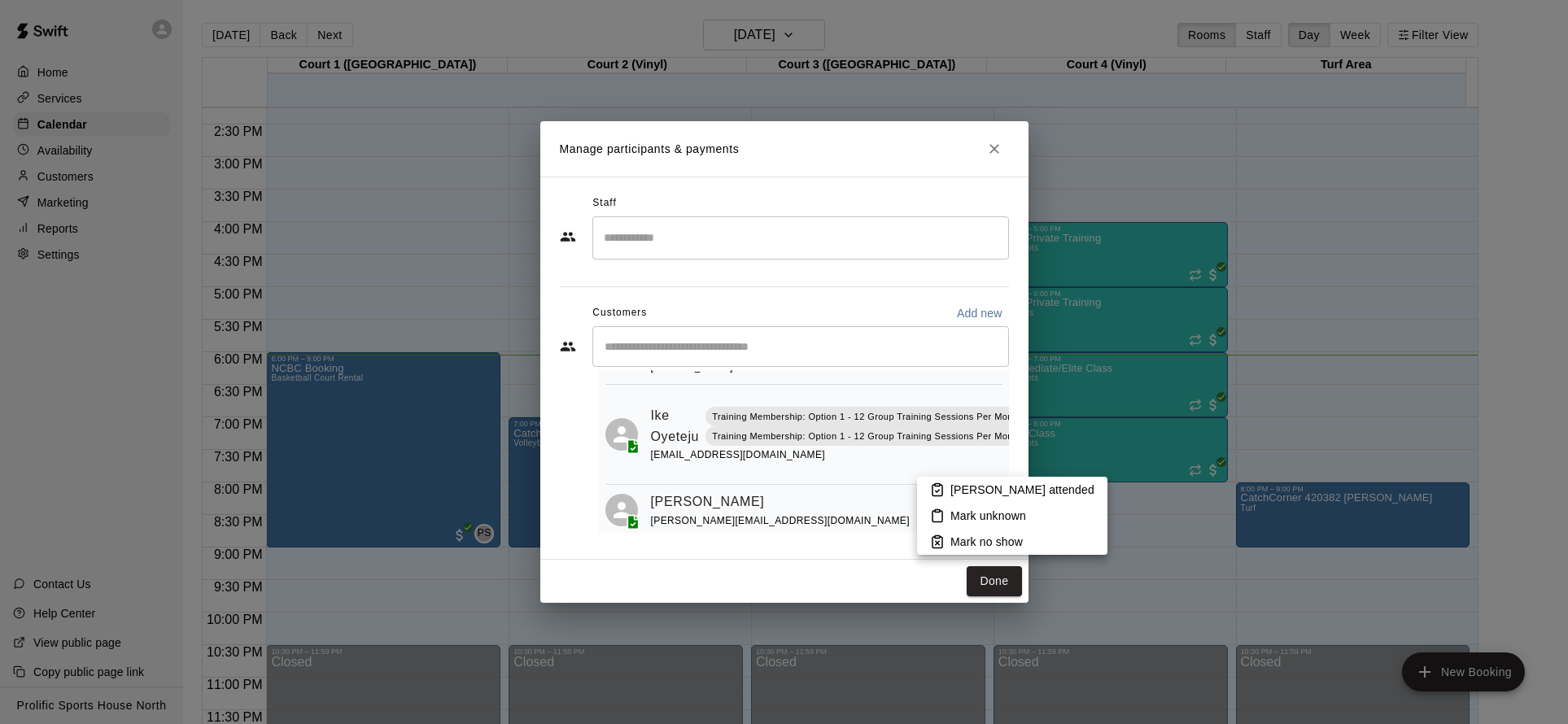
click at [961, 485] on p "[PERSON_NAME] attended" at bounding box center [1022, 489] width 144 height 16
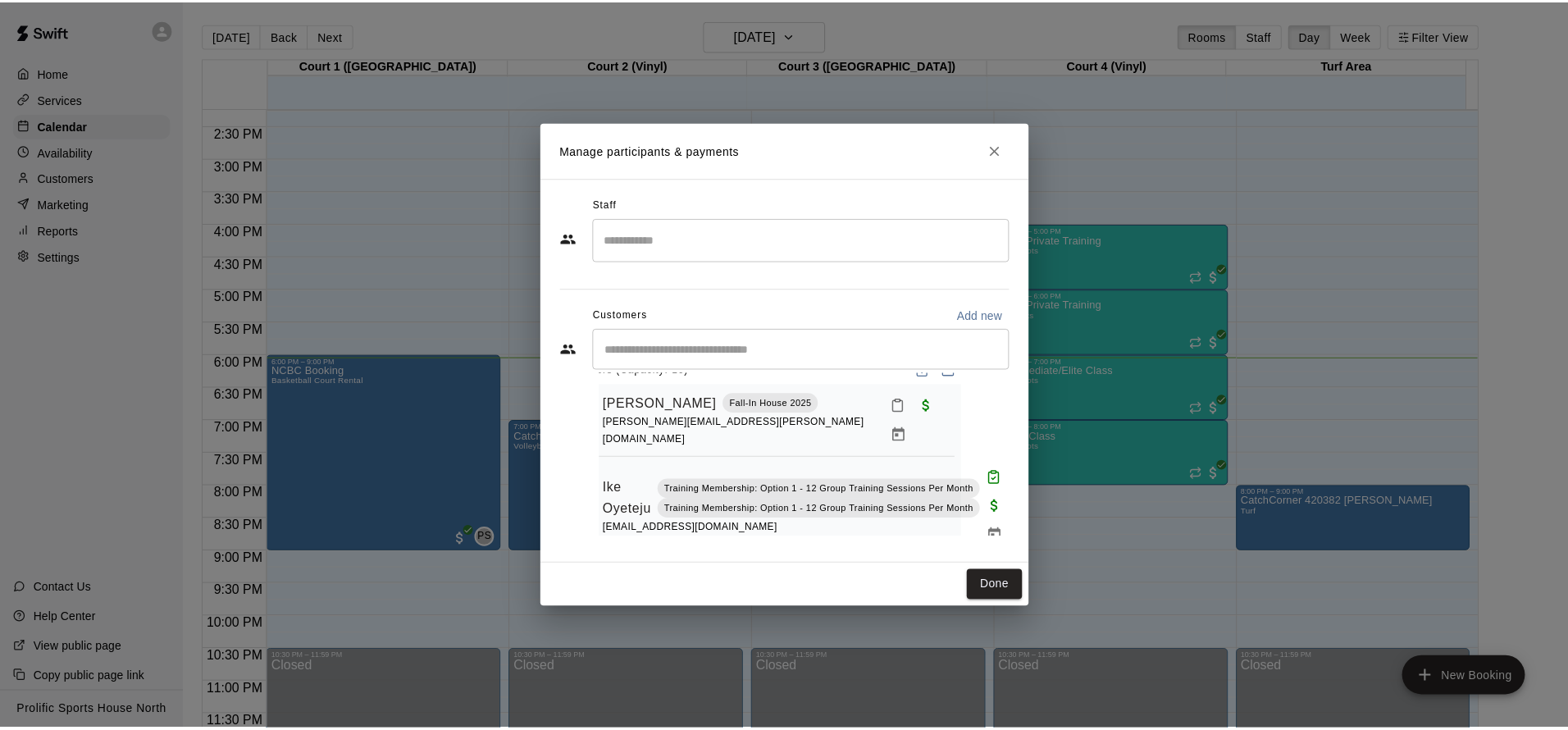
scroll to position [28, 0]
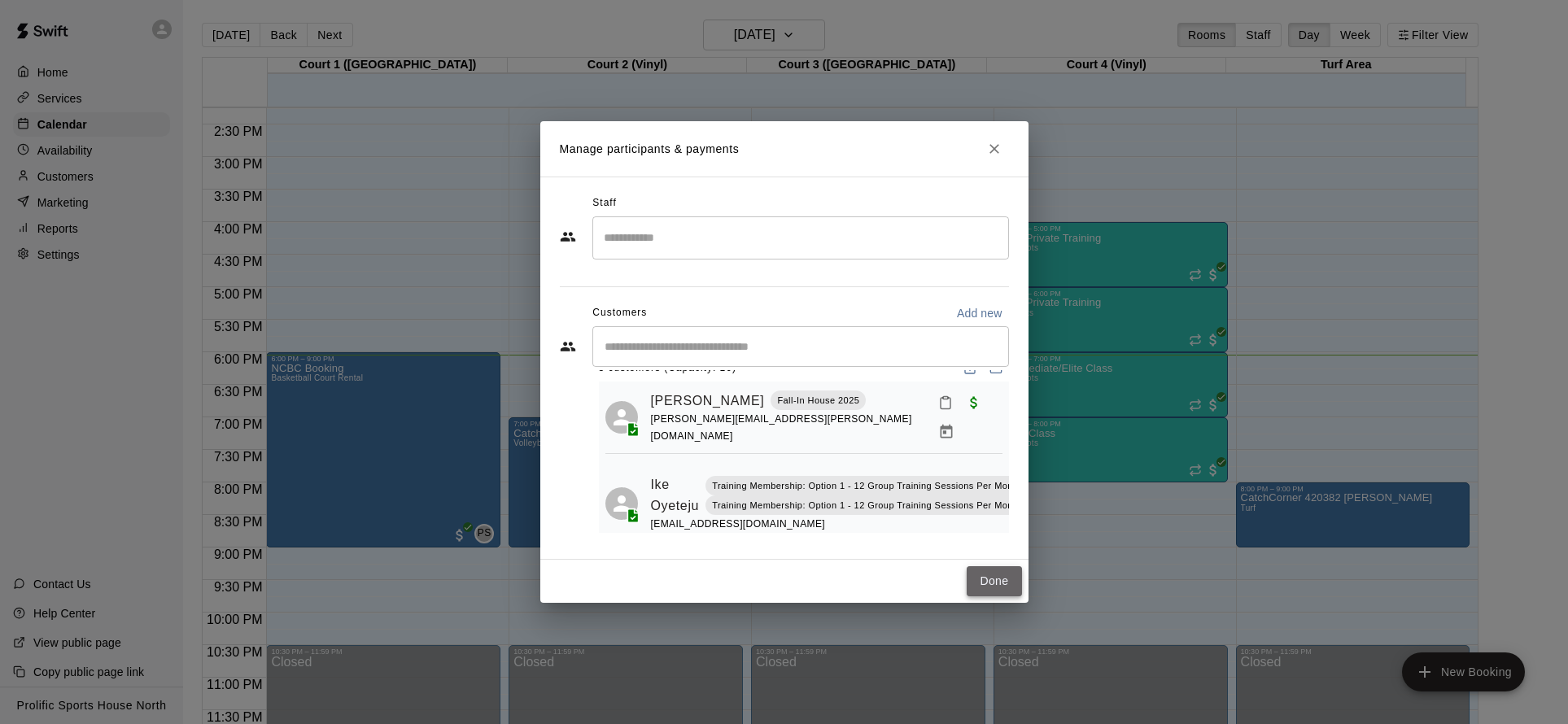
click at [997, 583] on button "Done" at bounding box center [993, 582] width 54 height 30
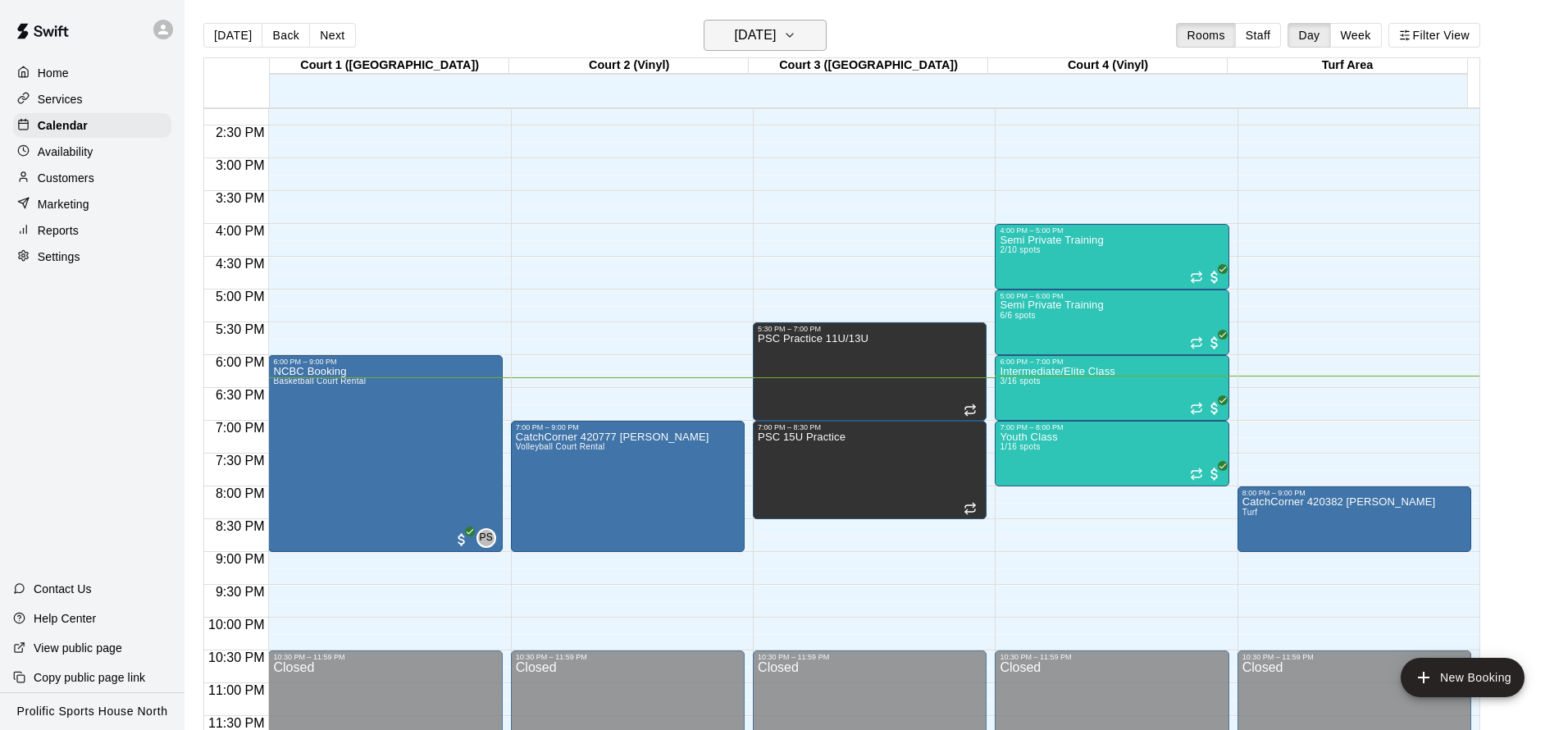
click at [776, 41] on h6 "[DATE]" at bounding box center [755, 35] width 42 height 23
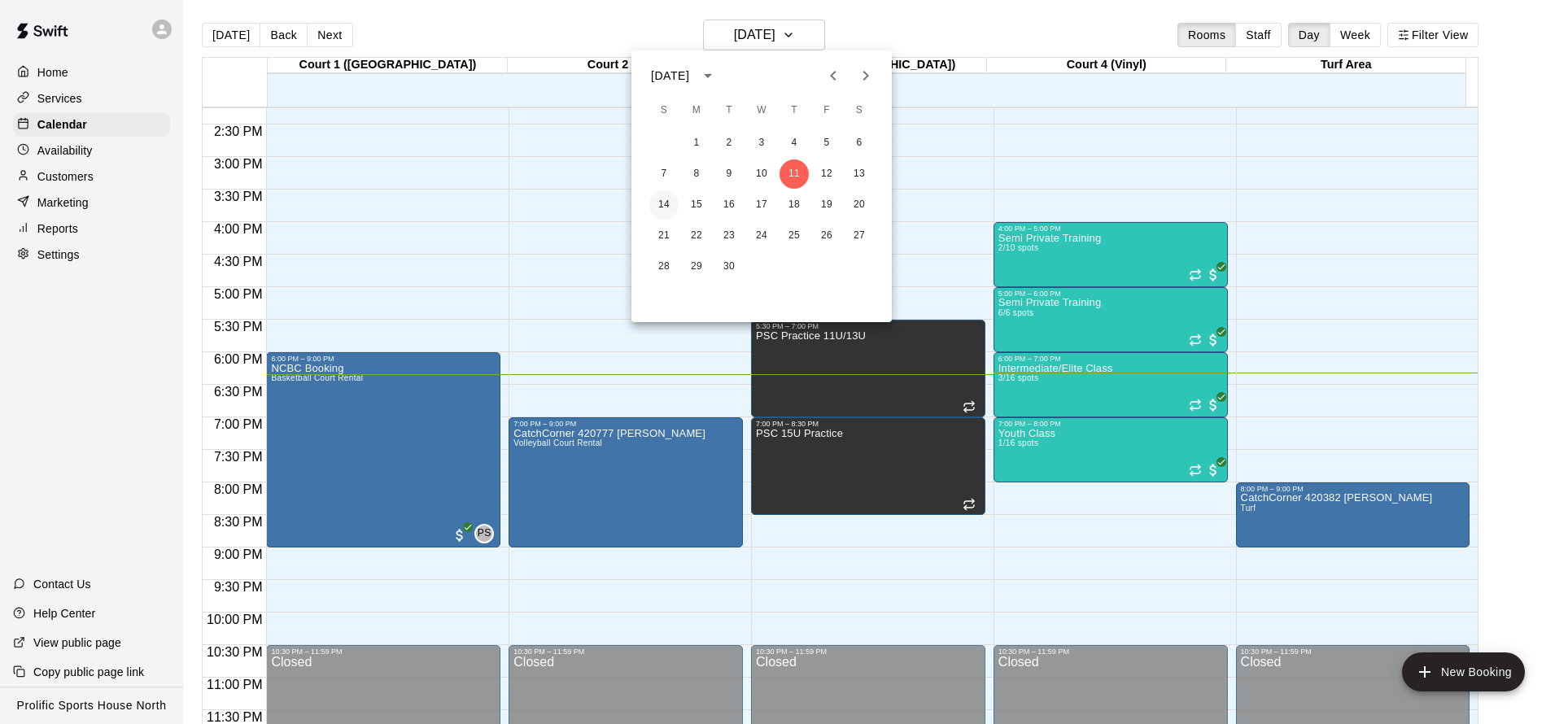
click at [662, 200] on button "14" at bounding box center [663, 204] width 29 height 29
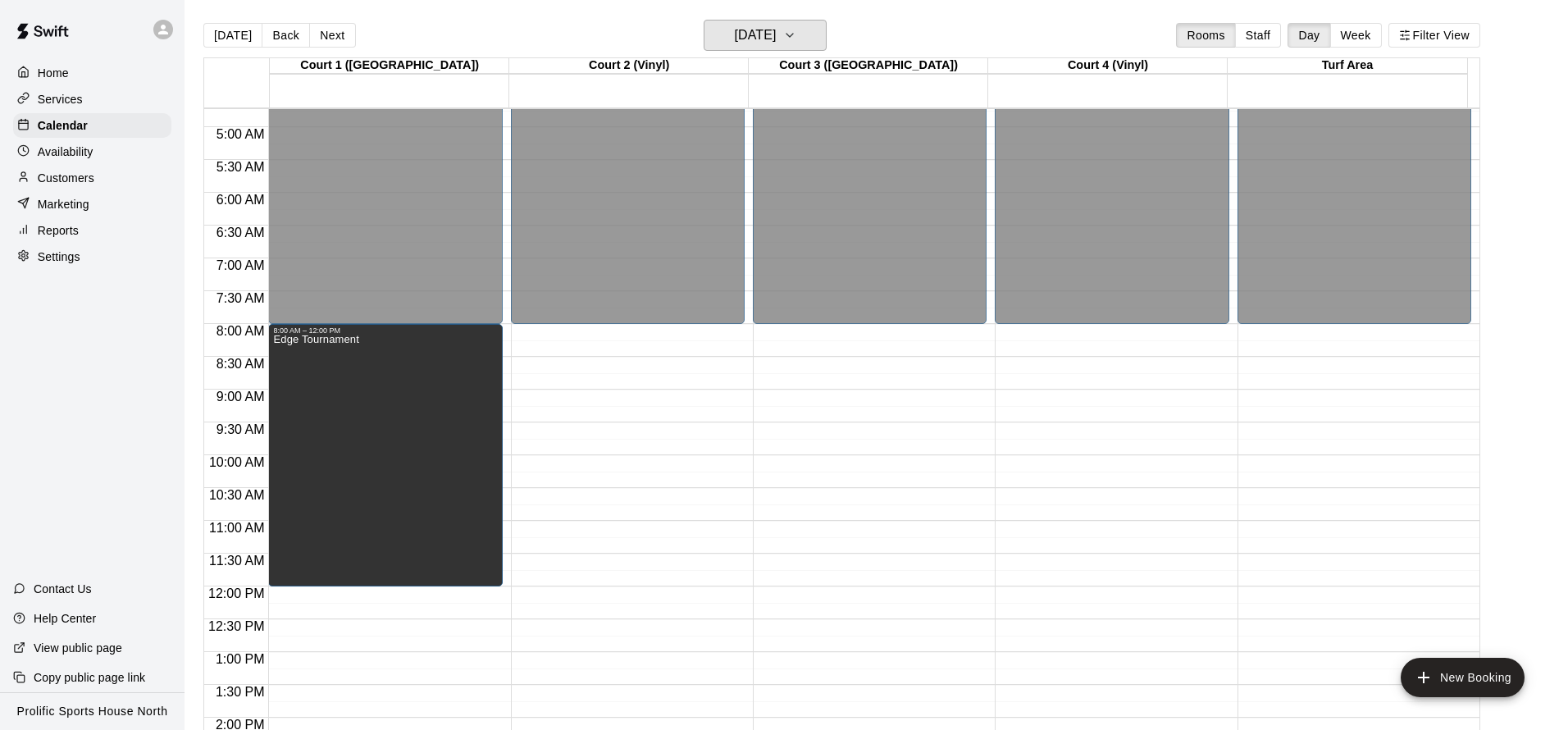
scroll to position [313, 0]
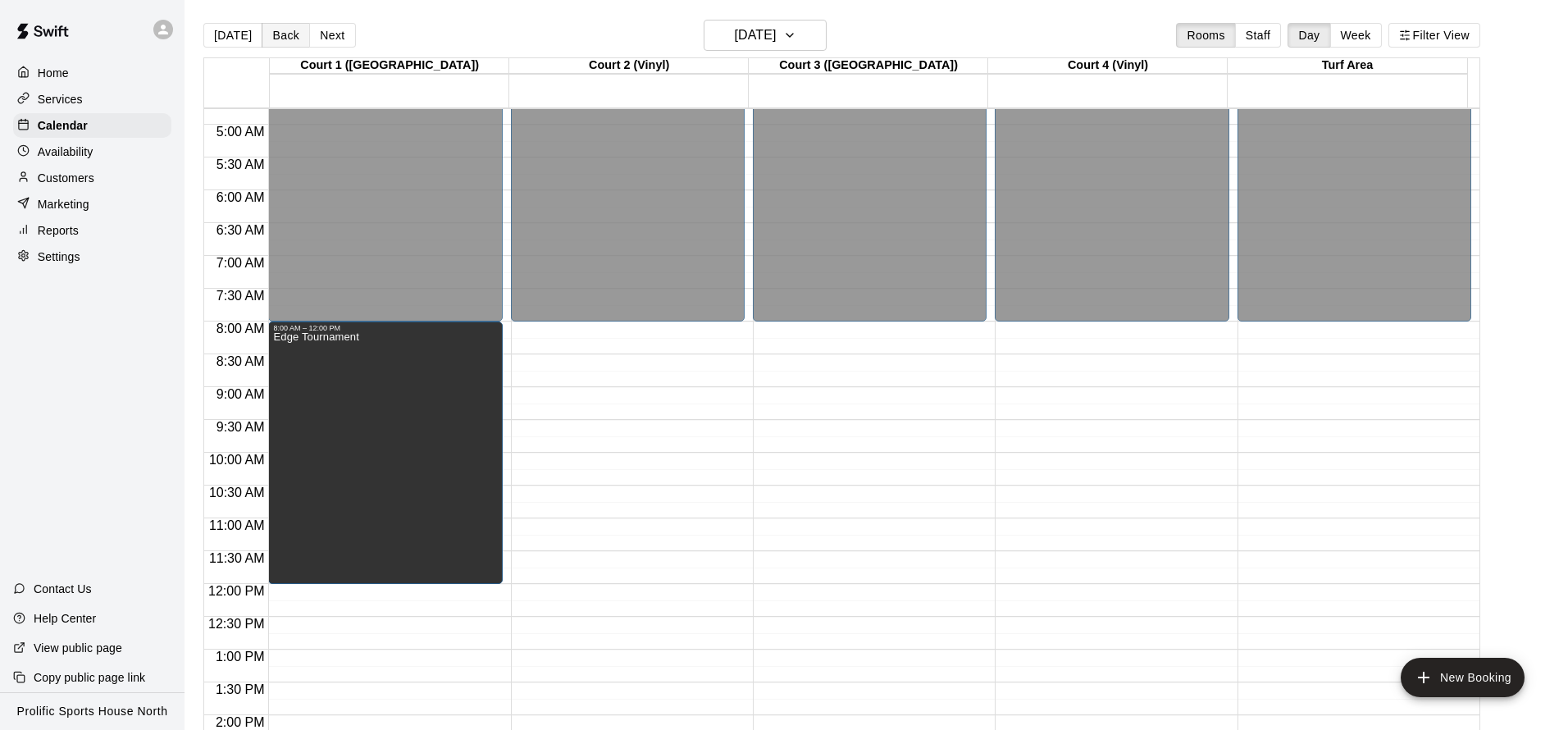
click at [283, 37] on button "Back" at bounding box center [285, 35] width 48 height 25
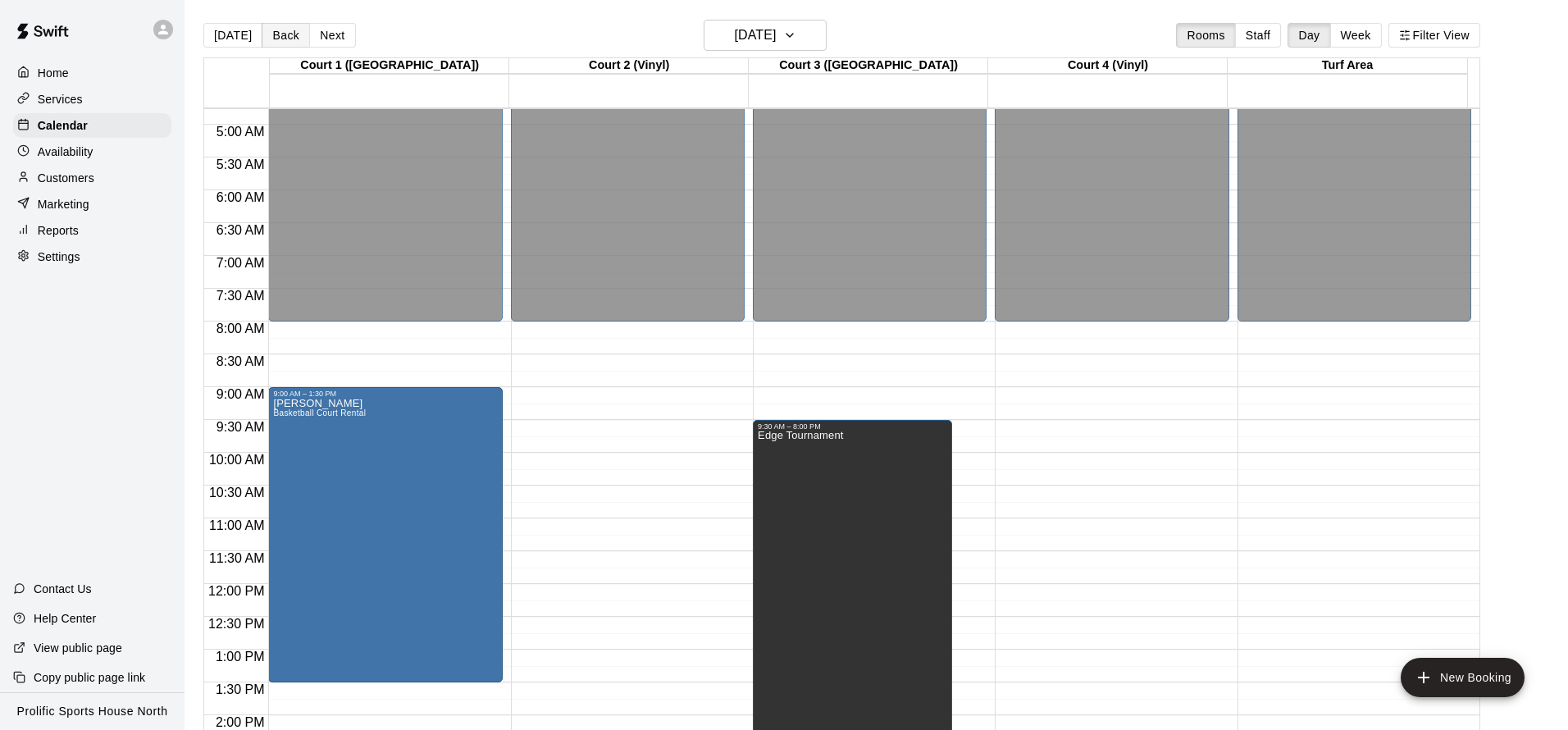
click at [283, 37] on button "Back" at bounding box center [285, 35] width 48 height 25
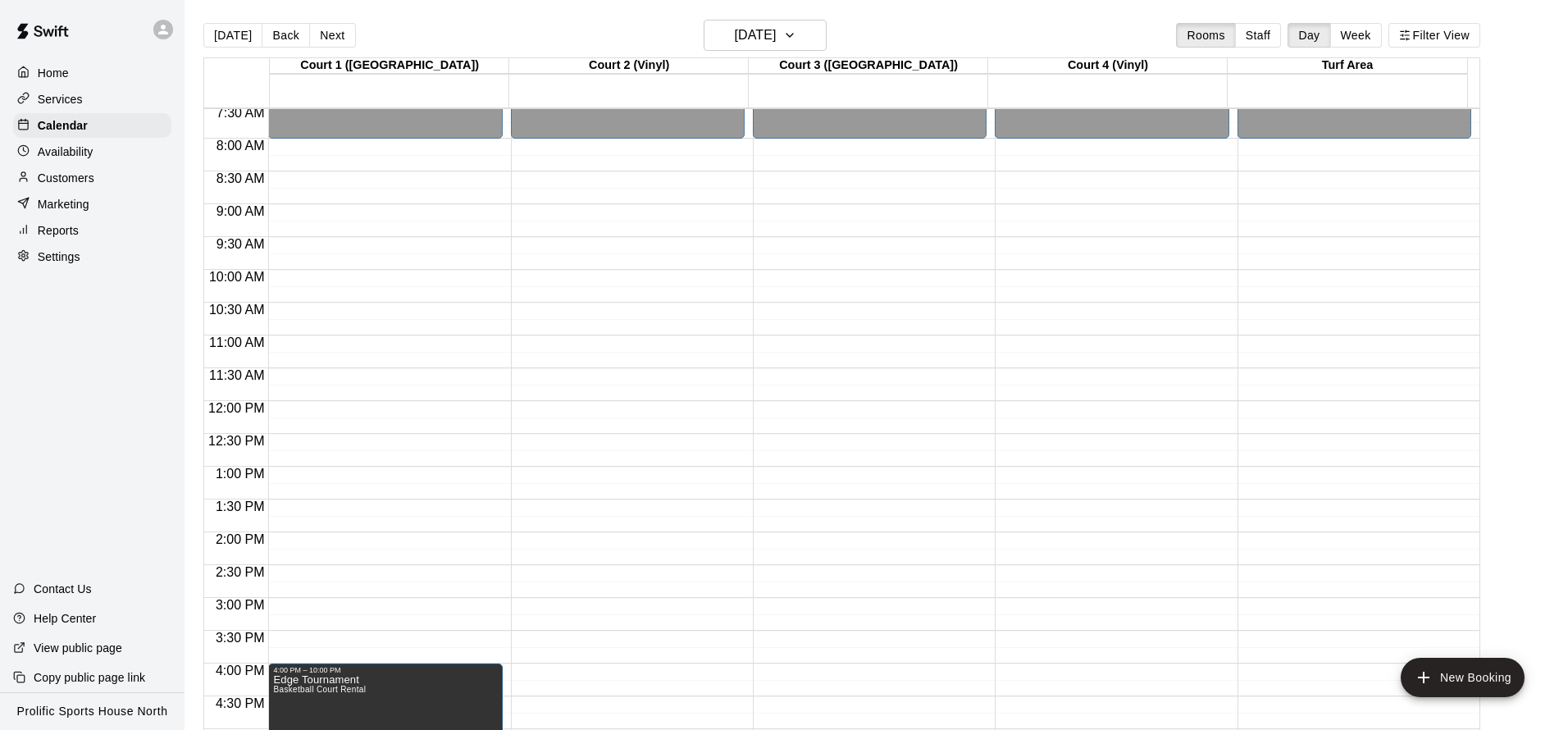
scroll to position [649, 0]
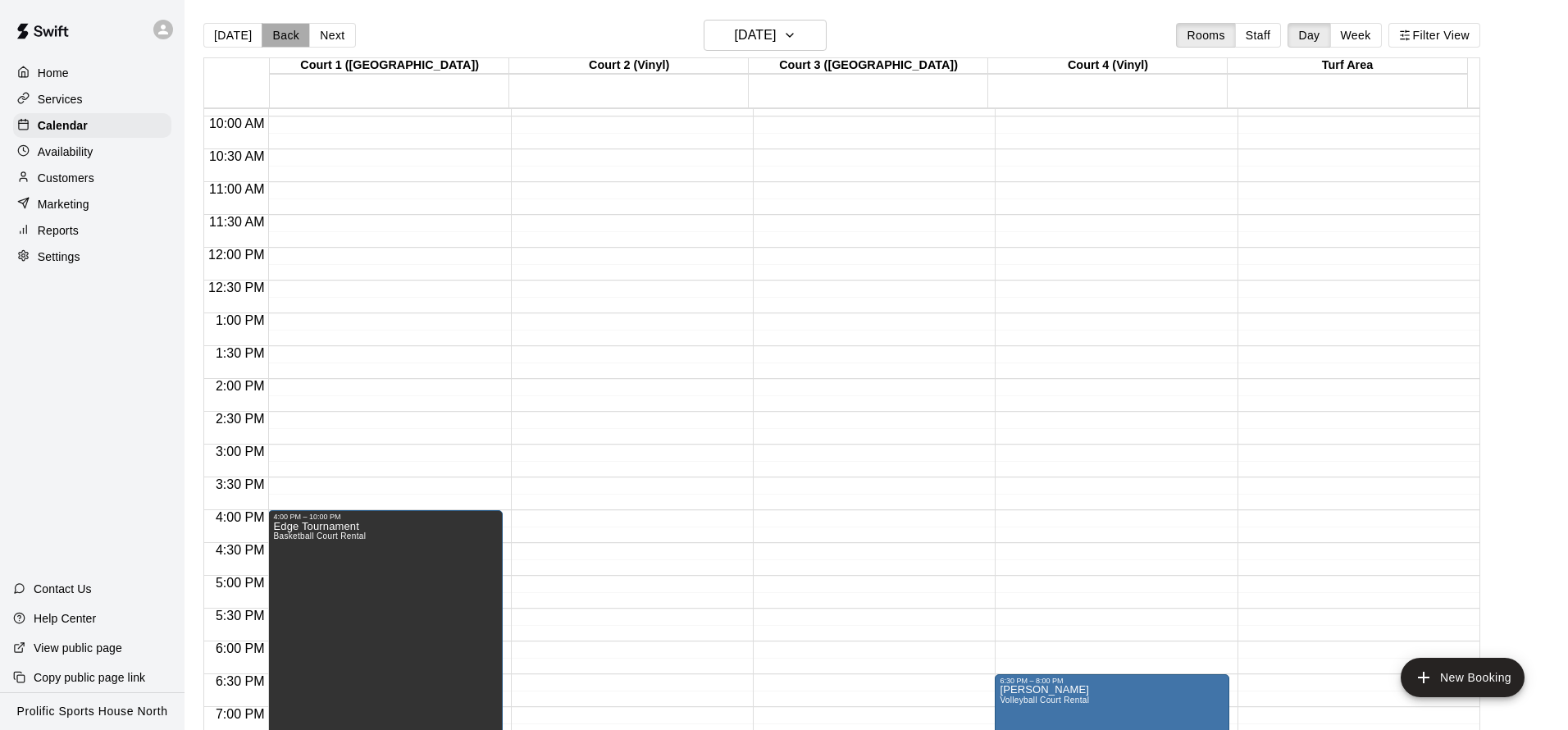
click at [285, 41] on button "Back" at bounding box center [285, 35] width 48 height 25
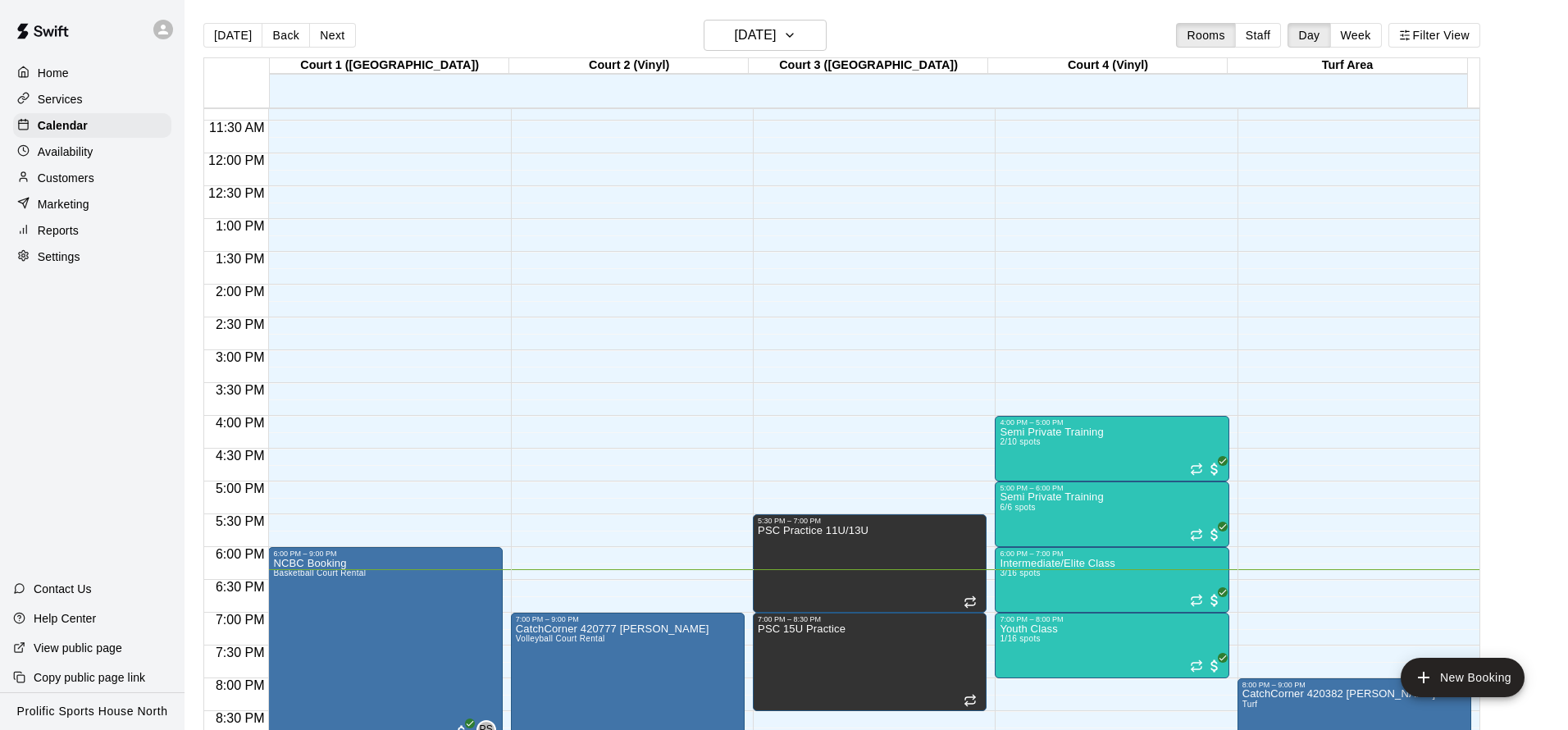
scroll to position [797, 0]
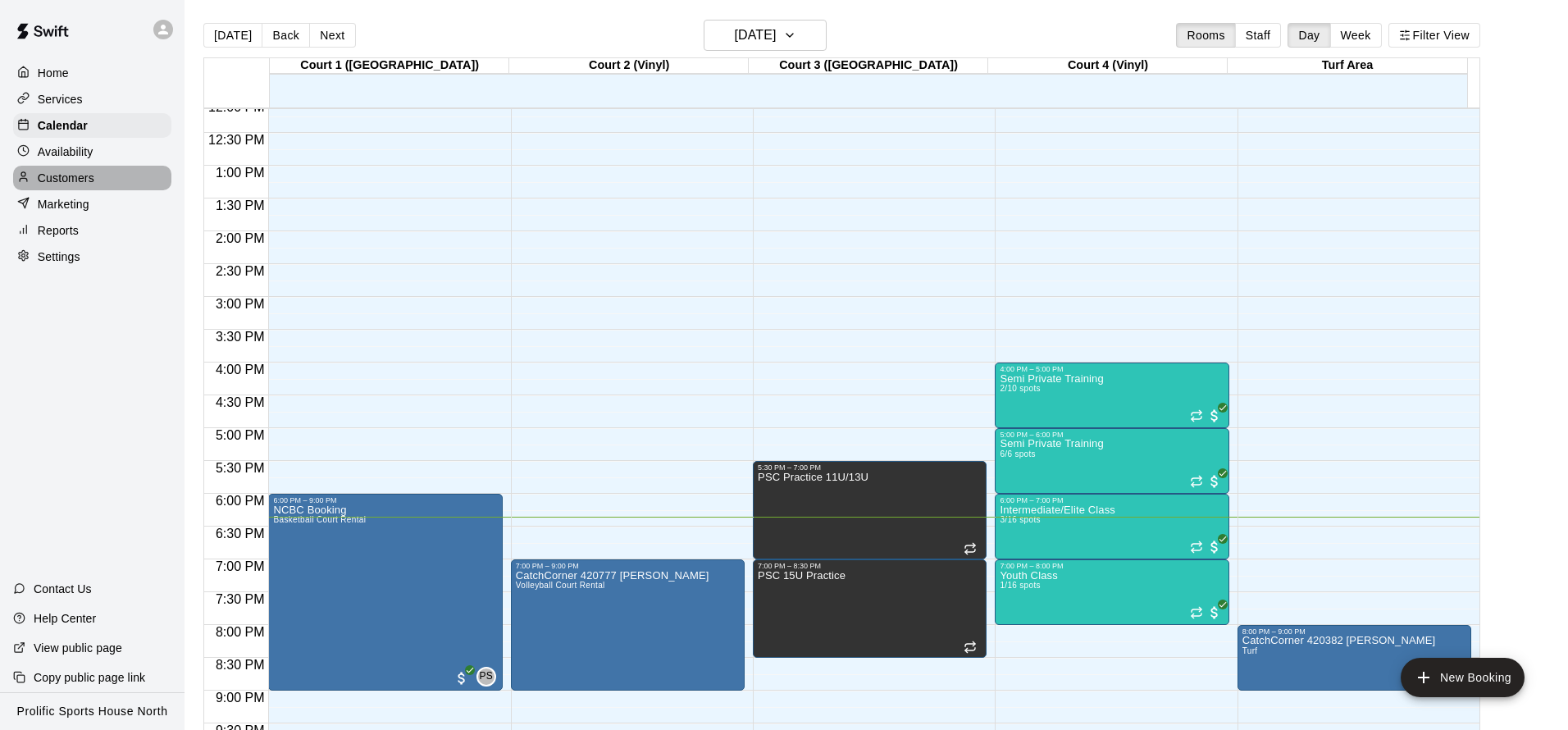
click at [139, 183] on div "Customers" at bounding box center [92, 177] width 158 height 25
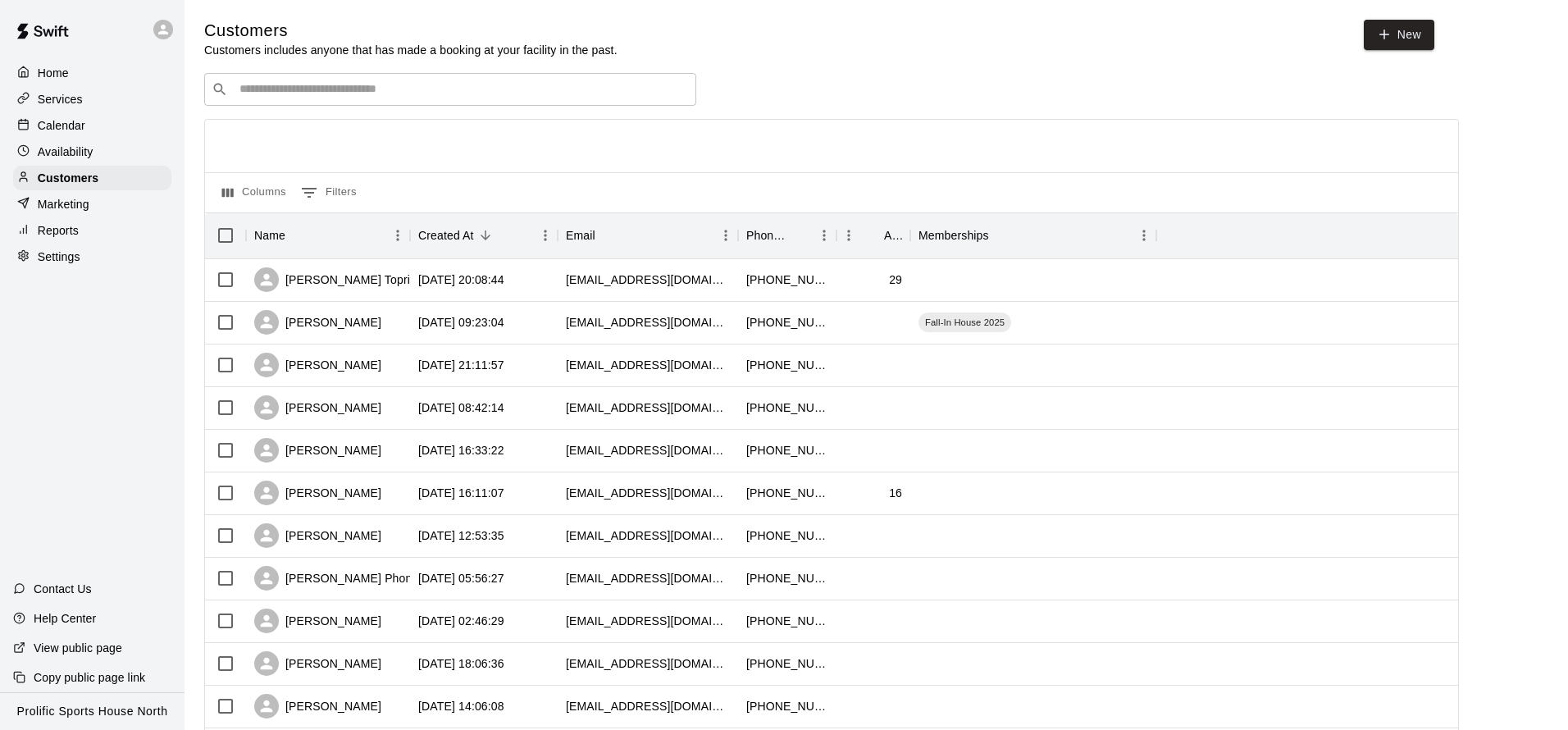
click at [328, 90] on input "Search customers by name or email" at bounding box center [462, 89] width 454 height 16
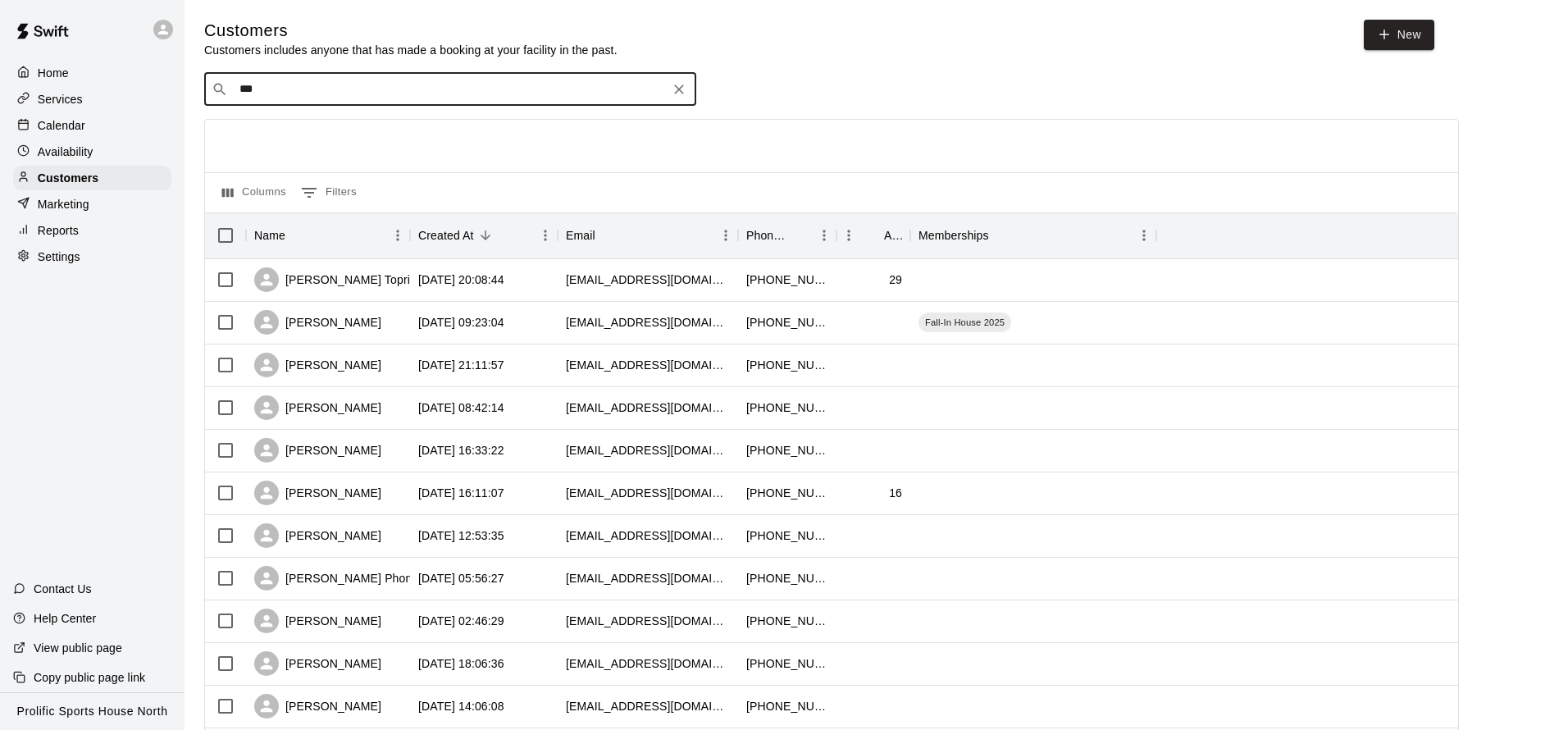
type input "****"
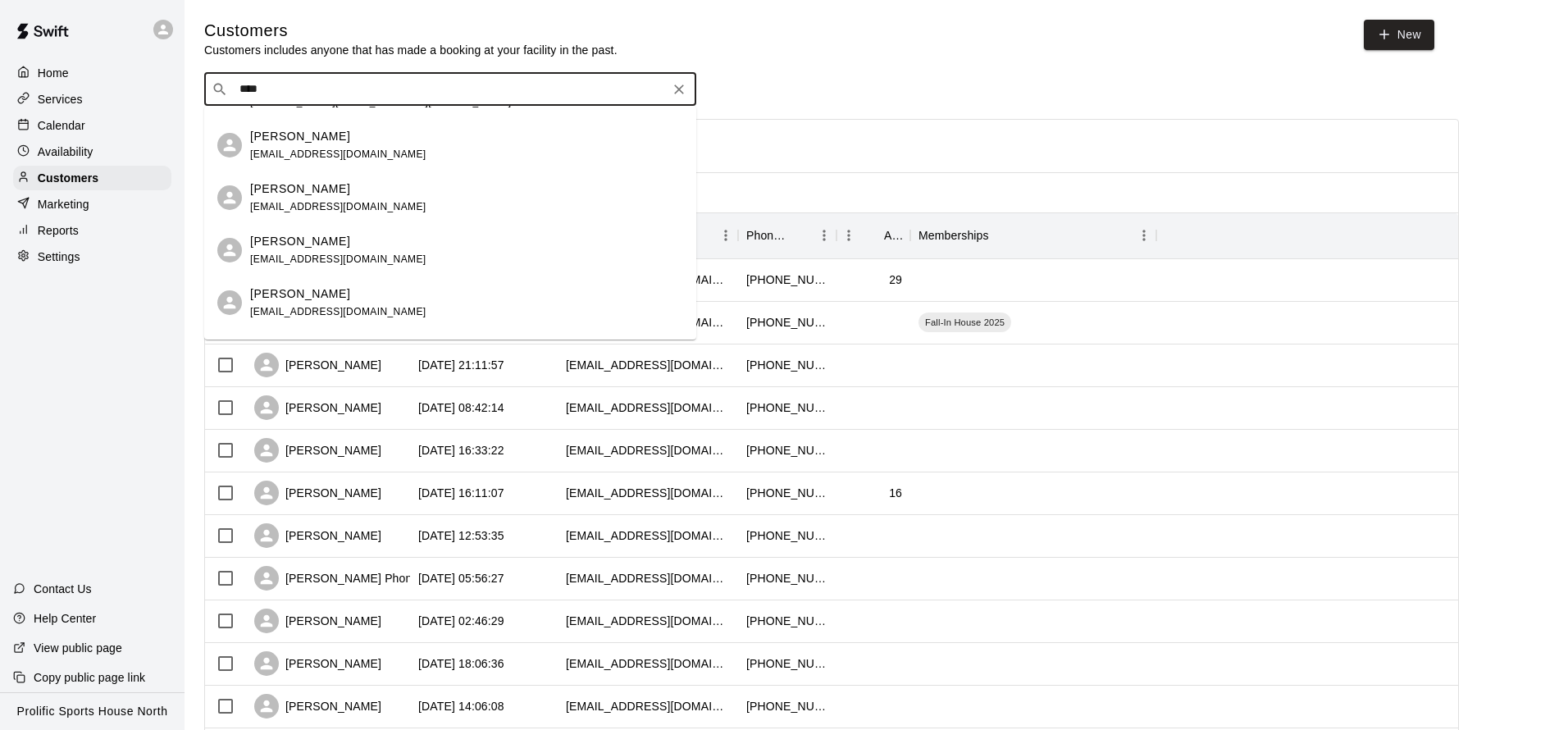
scroll to position [659, 0]
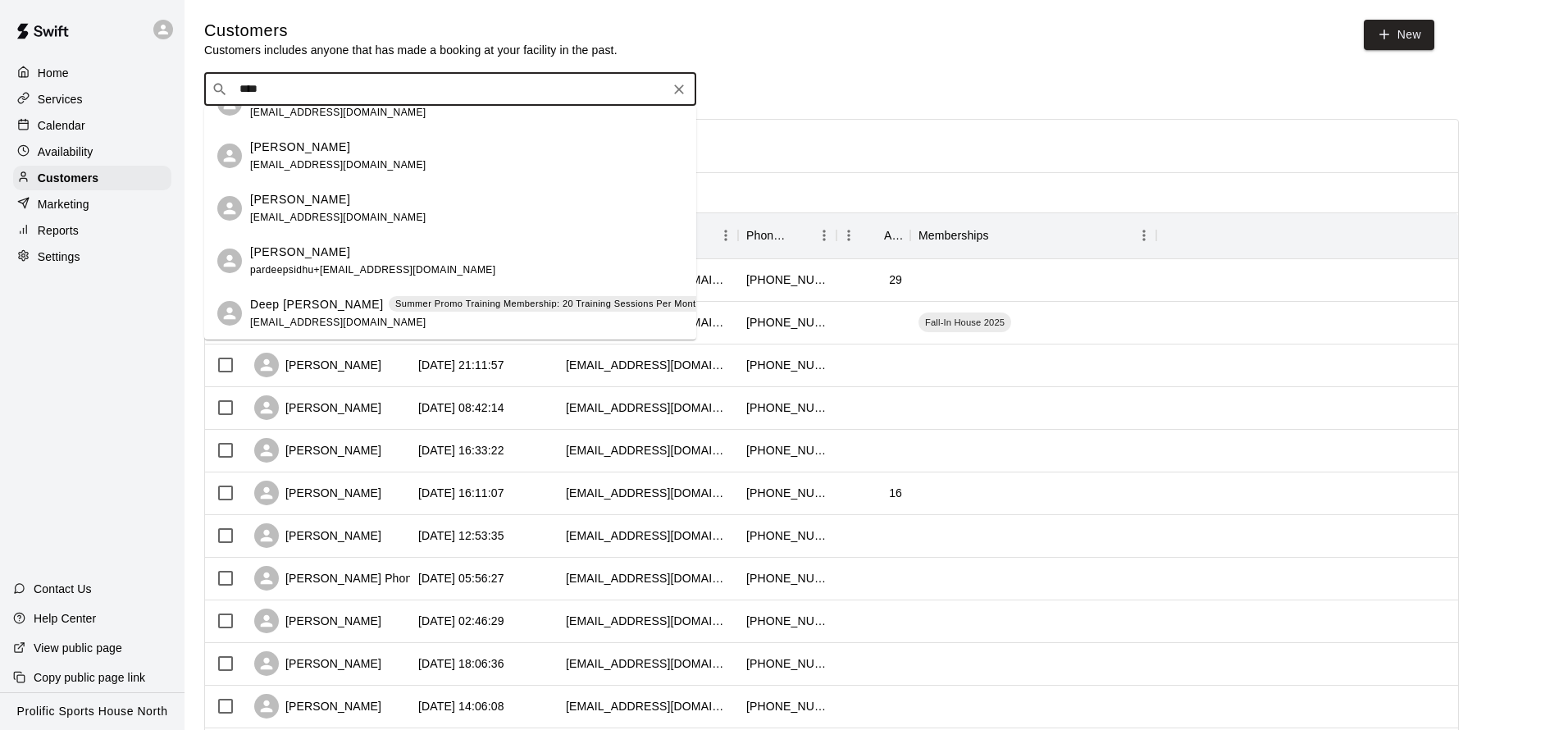
click at [395, 300] on p "Summer Promo Training Membership: 20 Training Sessions Per Month" at bounding box center [548, 304] width 306 height 14
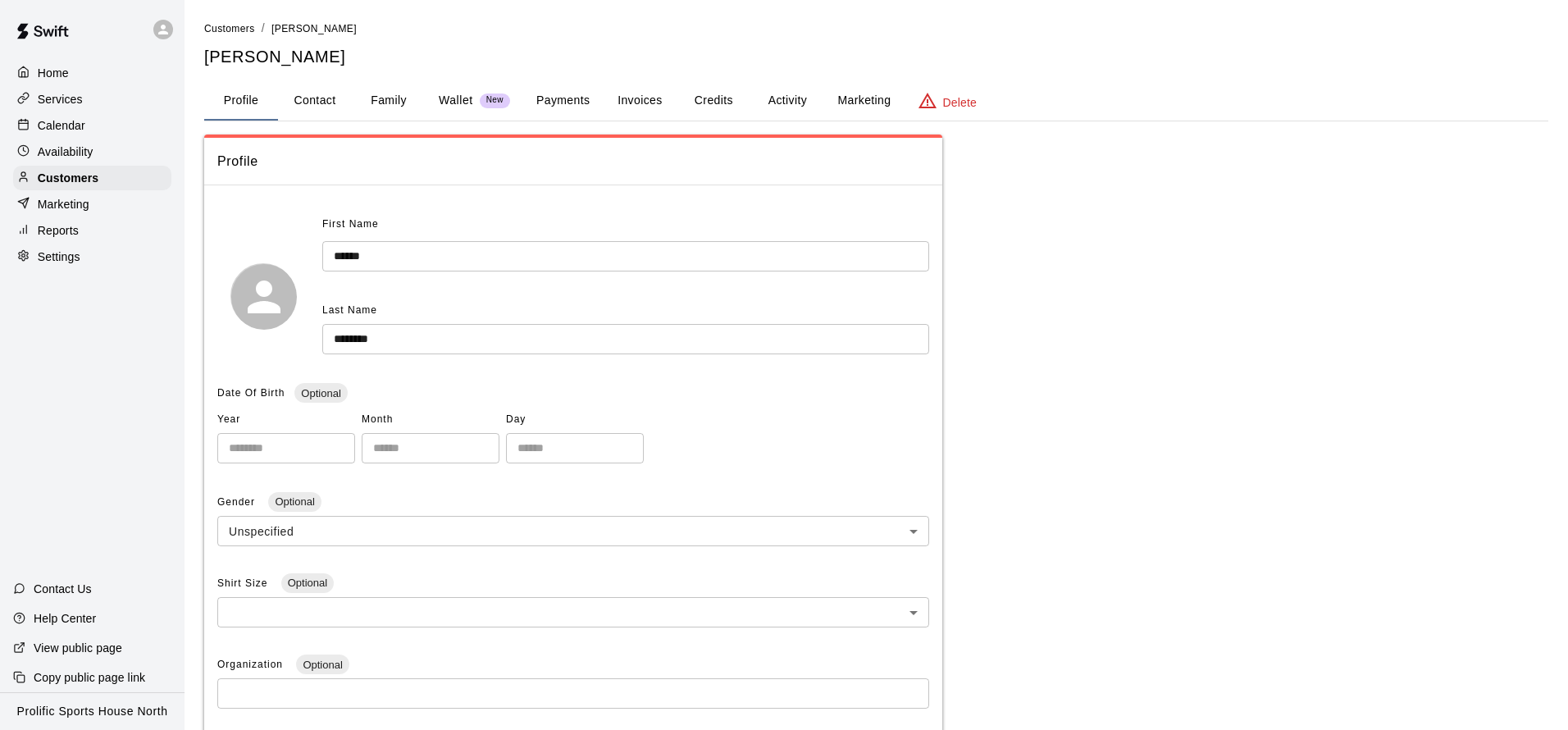
click at [727, 104] on button "Credits" at bounding box center [713, 101] width 73 height 40
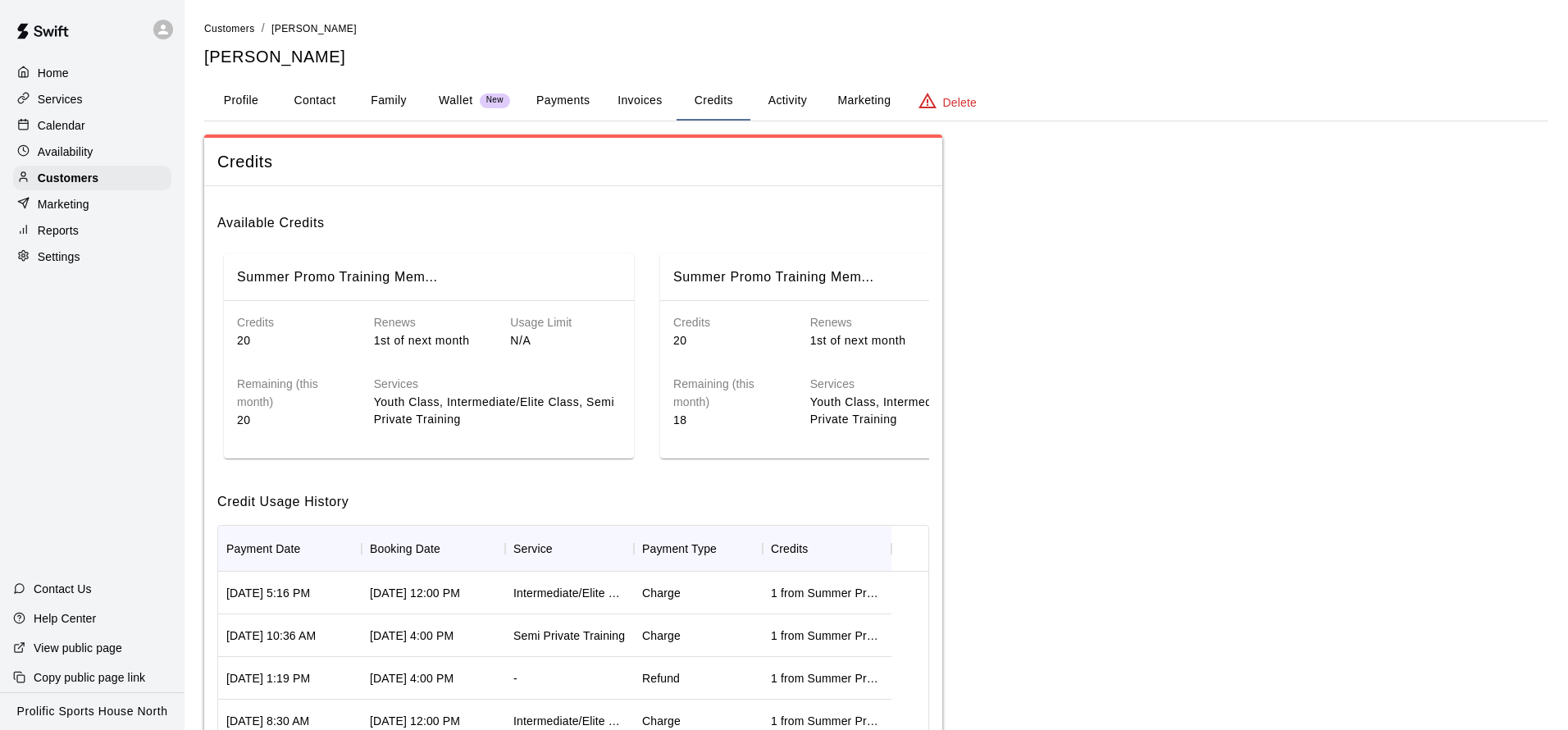
click at [84, 201] on p "Marketing" at bounding box center [63, 204] width 52 height 16
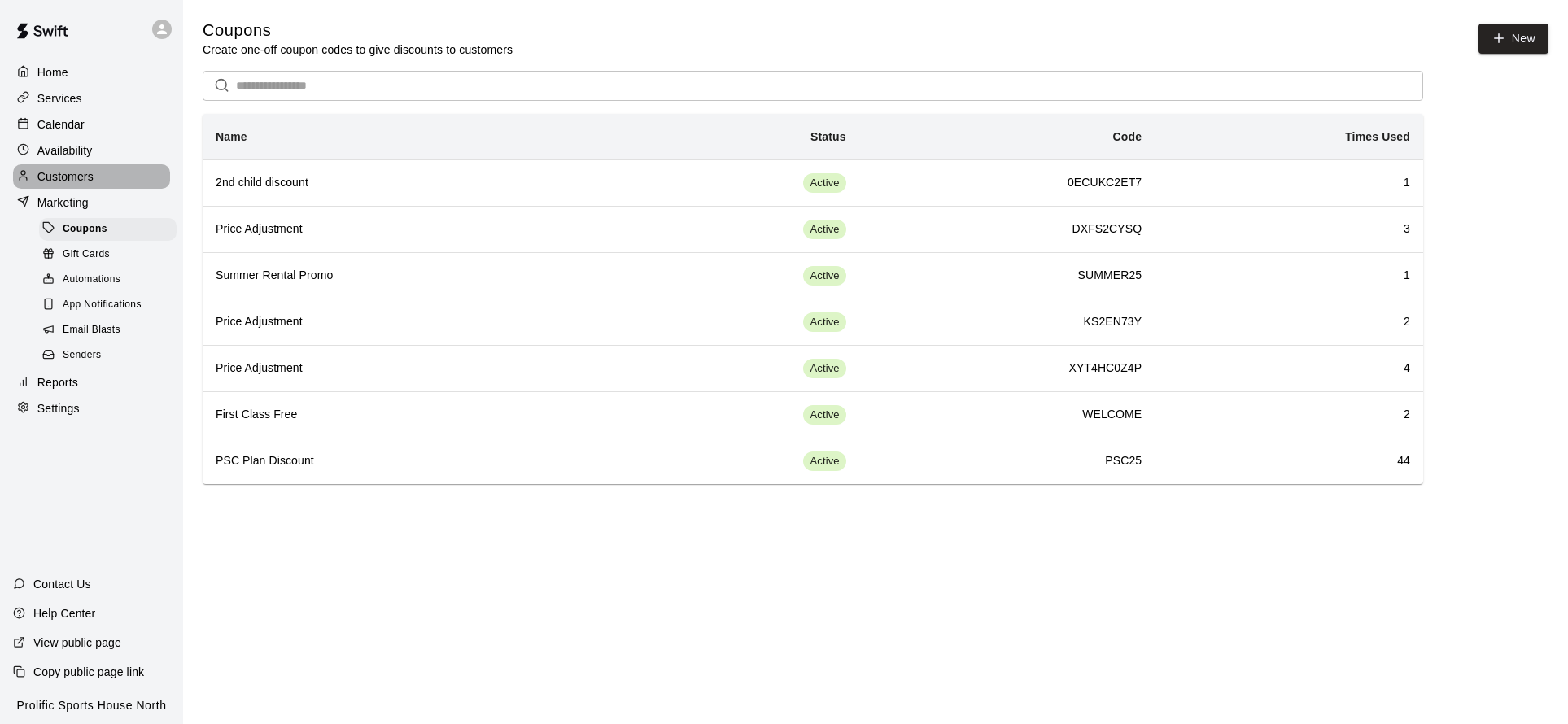
click at [112, 170] on div "Customers" at bounding box center [91, 176] width 157 height 24
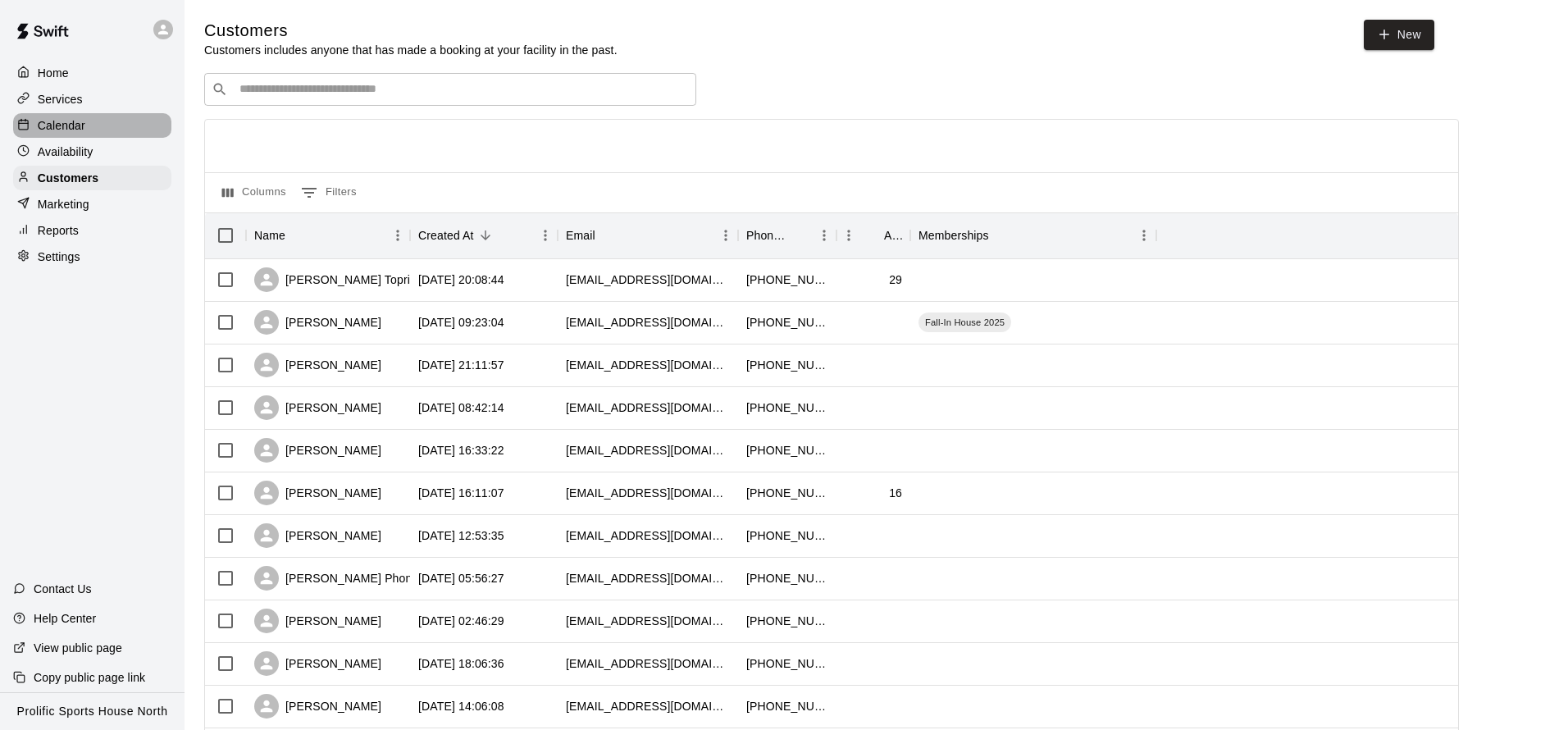
click at [99, 125] on div "Calendar" at bounding box center [92, 125] width 158 height 25
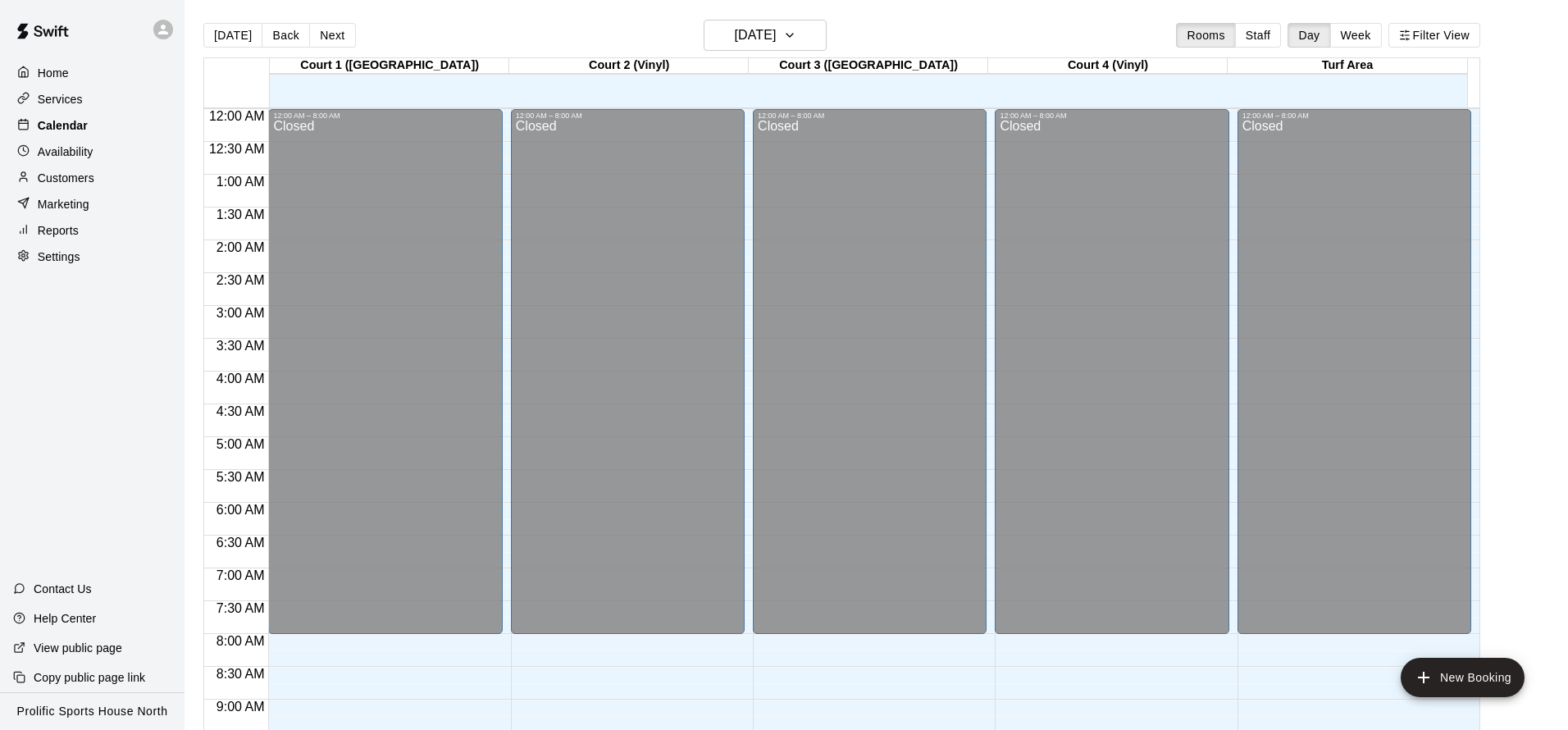
scroll to position [886, 0]
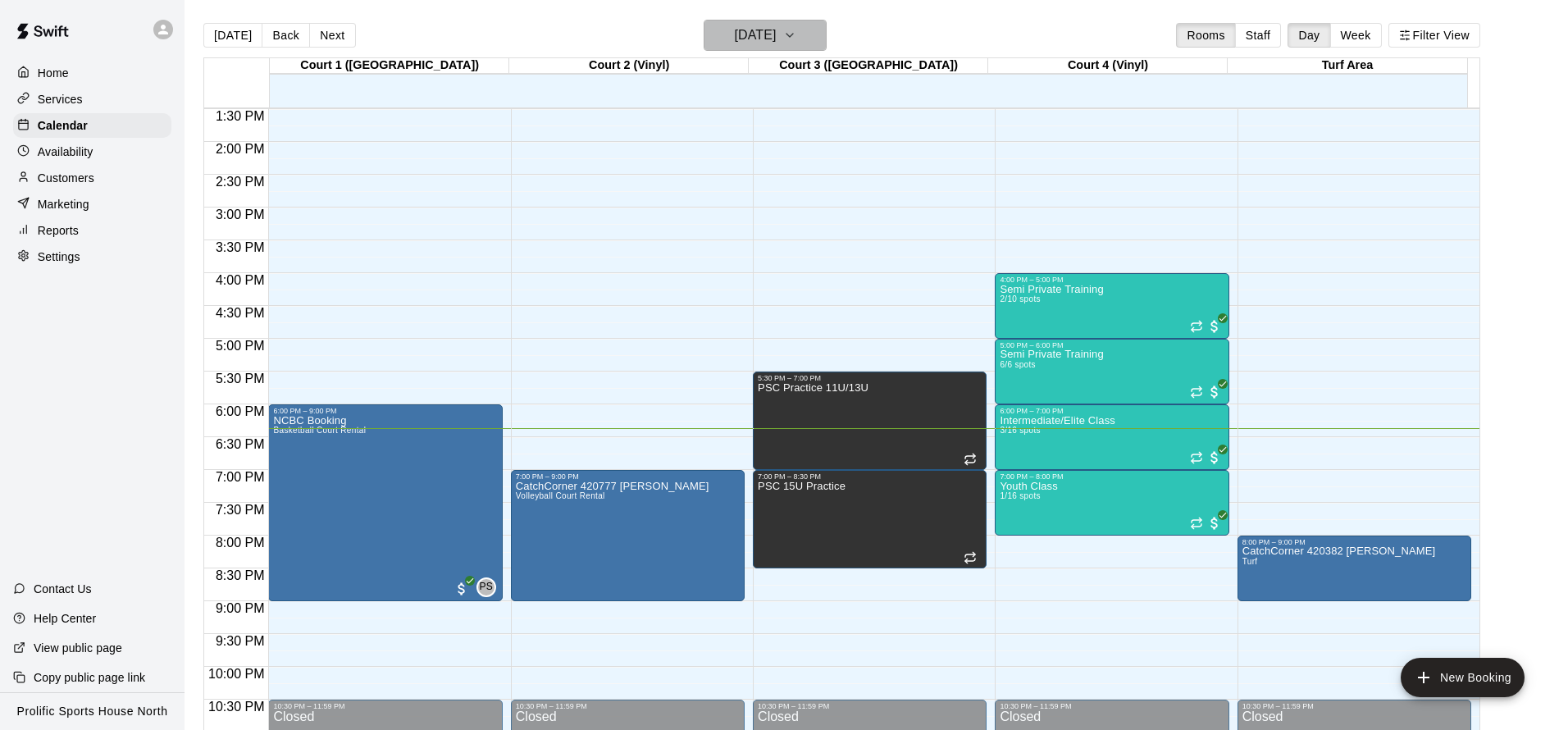
click at [810, 36] on button "[DATE]" at bounding box center [765, 35] width 123 height 31
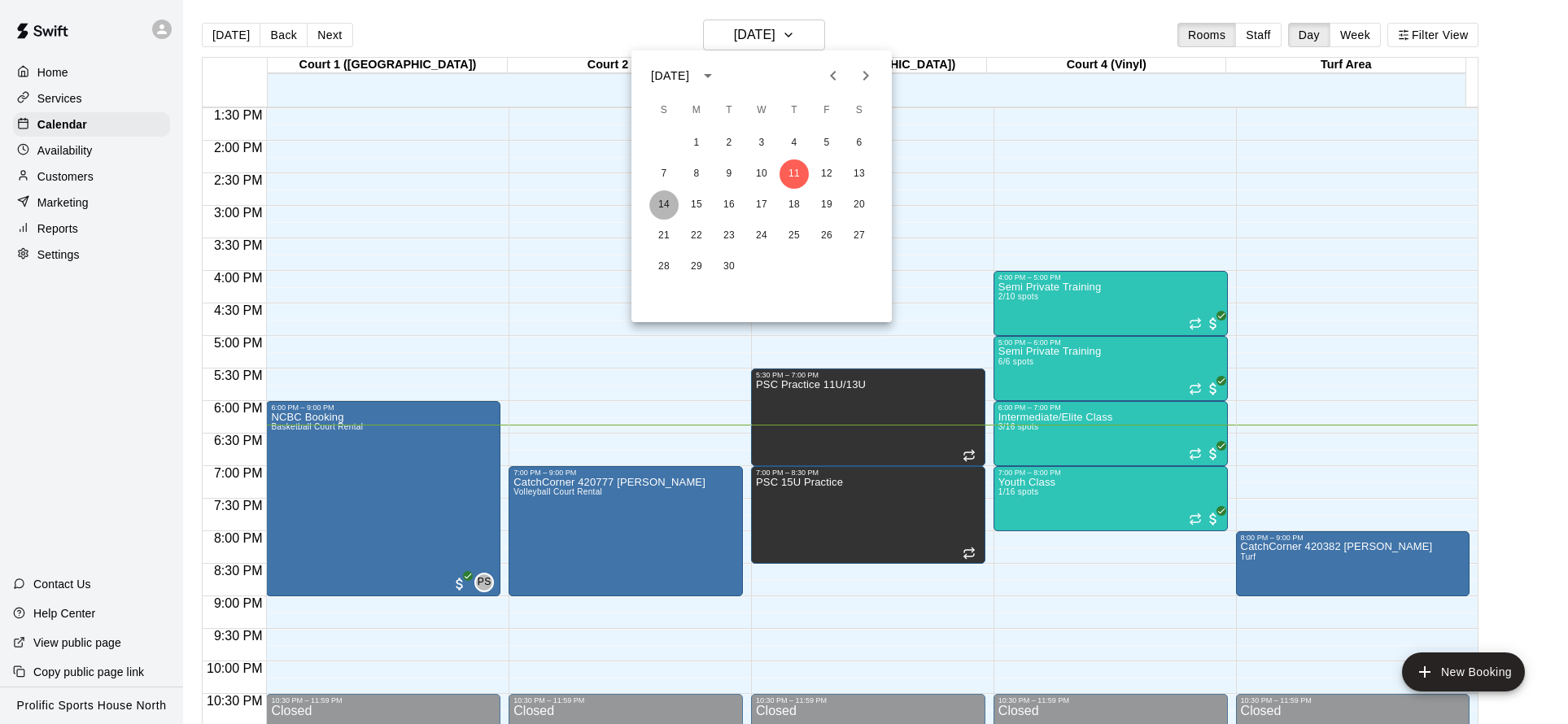
click at [663, 200] on button "14" at bounding box center [663, 204] width 29 height 29
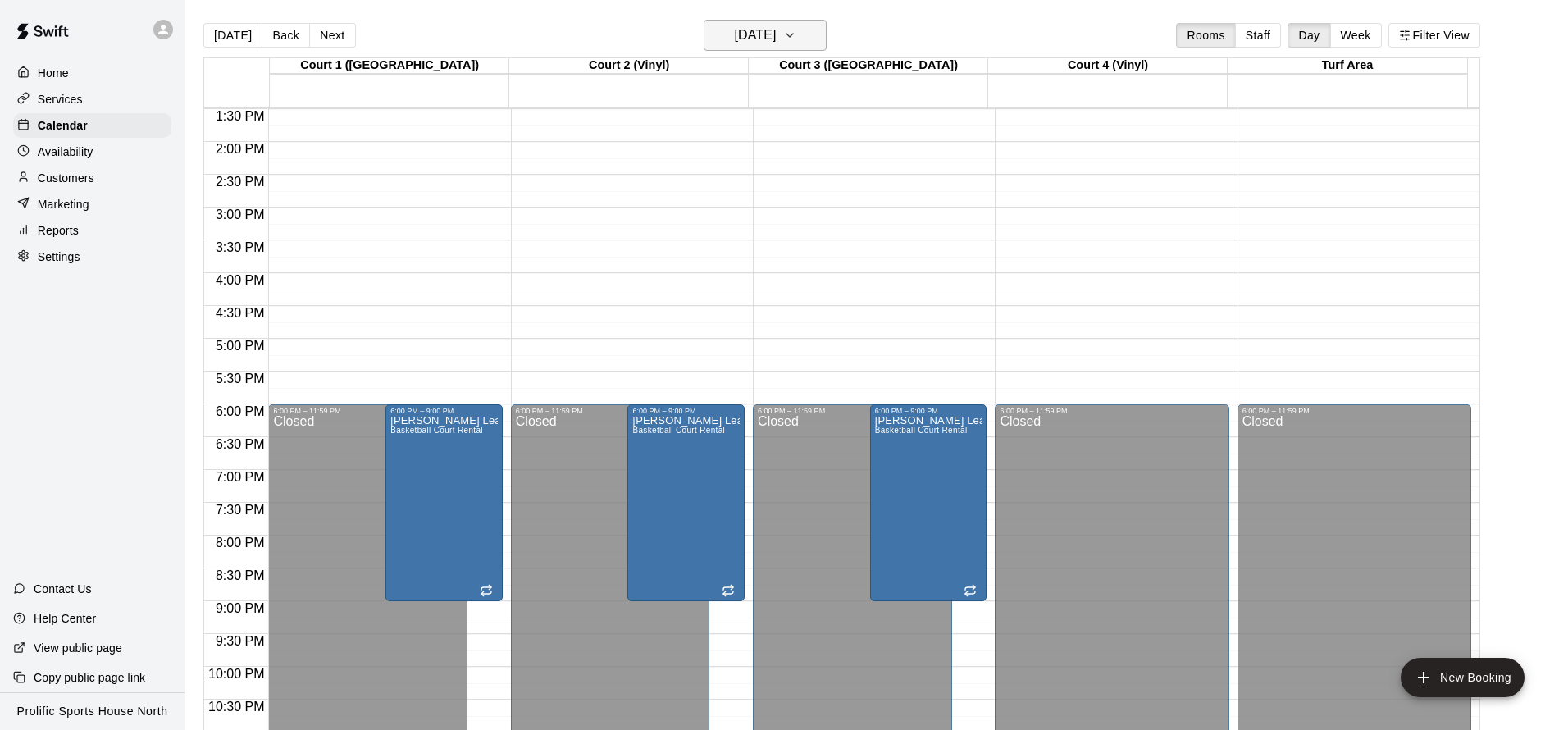
click at [762, 38] on h6 "[DATE]" at bounding box center [755, 35] width 42 height 23
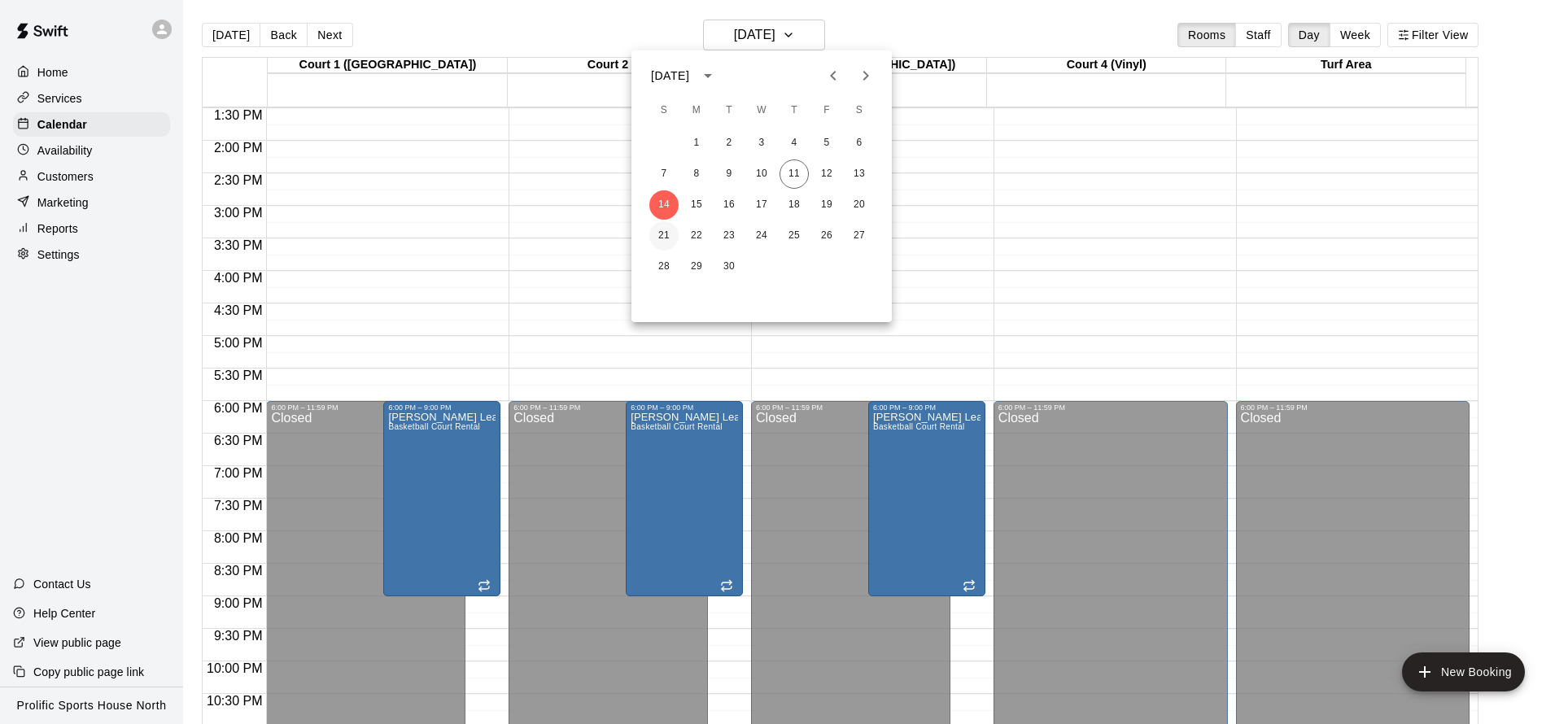
click at [666, 231] on button "21" at bounding box center [663, 235] width 29 height 29
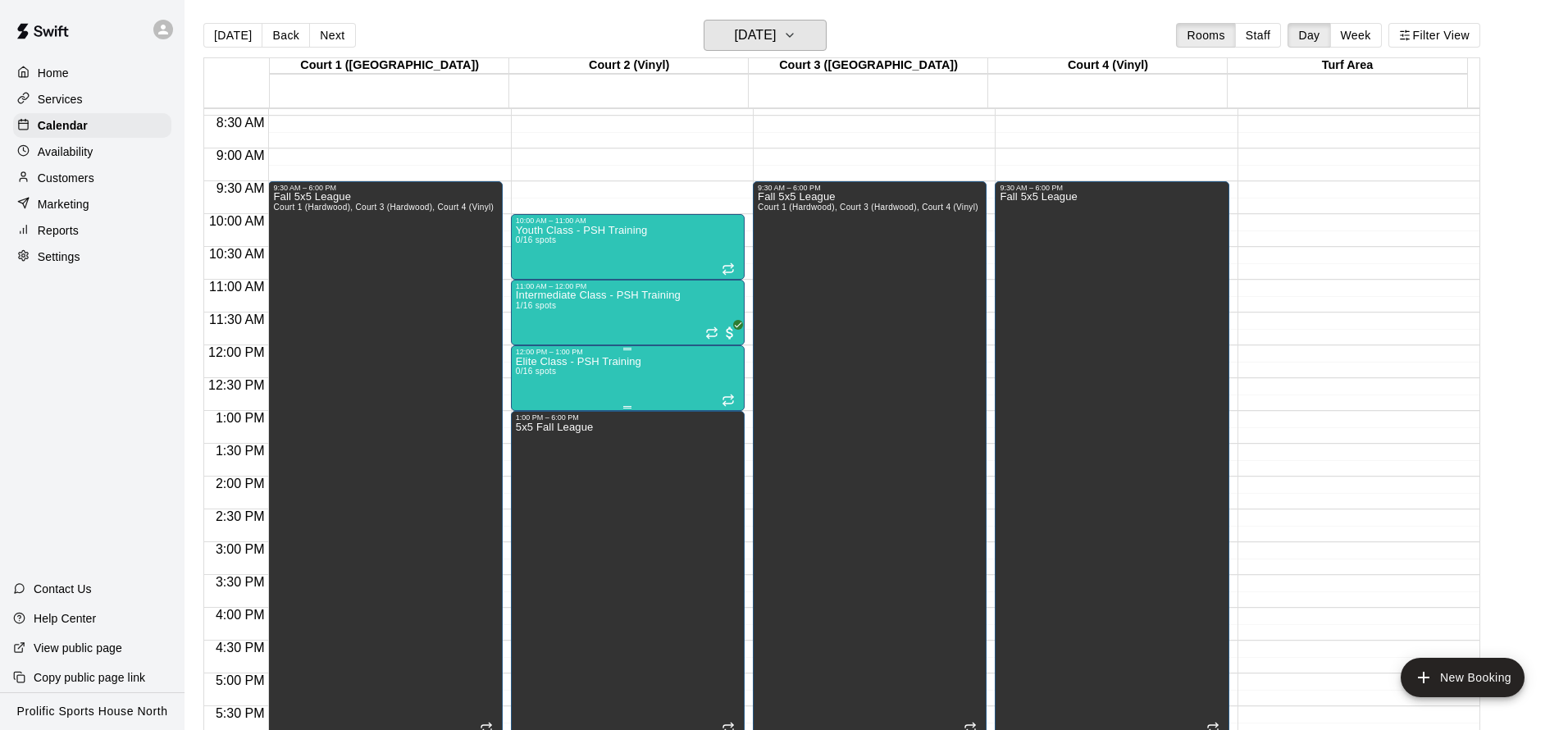
scroll to position [573, 0]
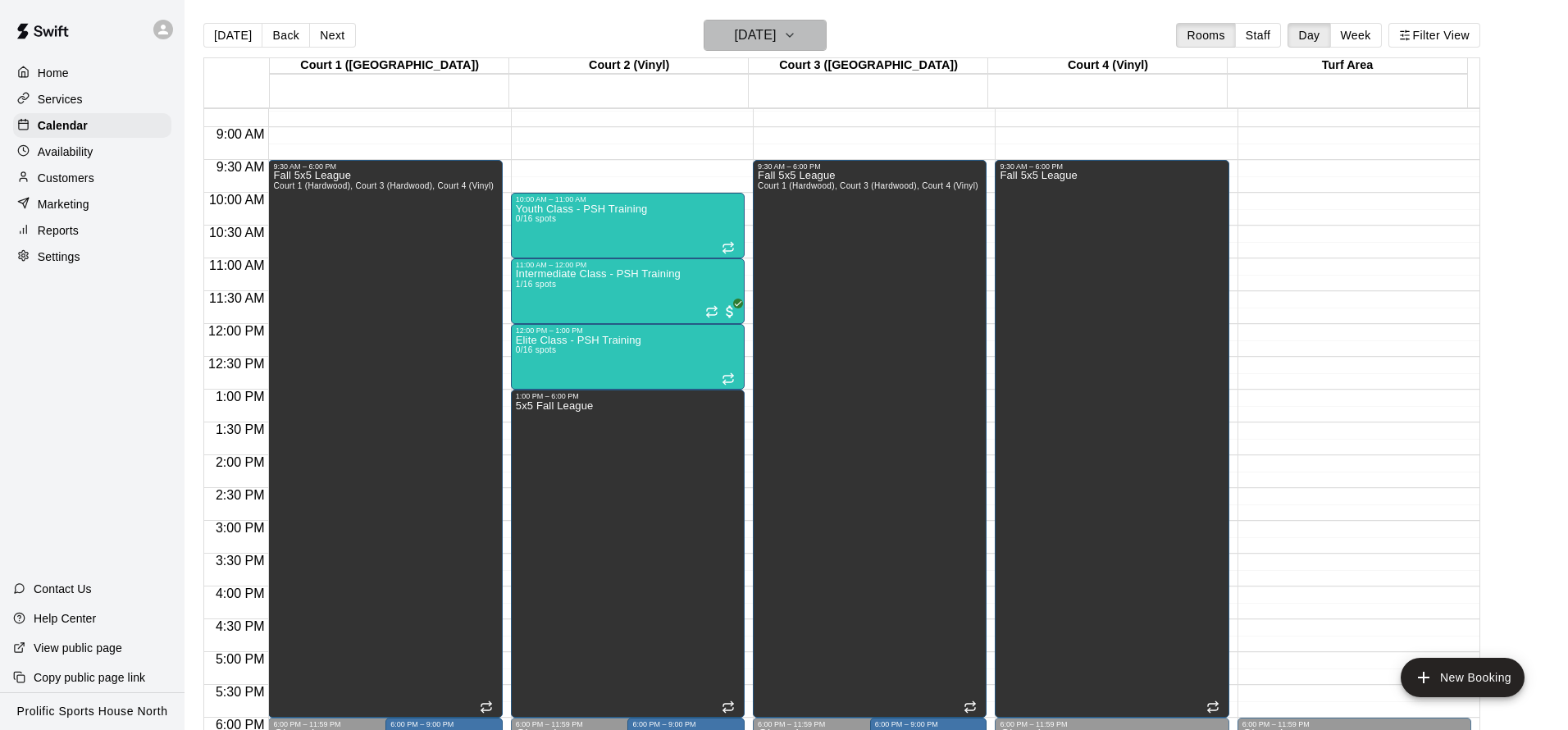
click at [769, 25] on h6 "[DATE]" at bounding box center [755, 35] width 42 height 23
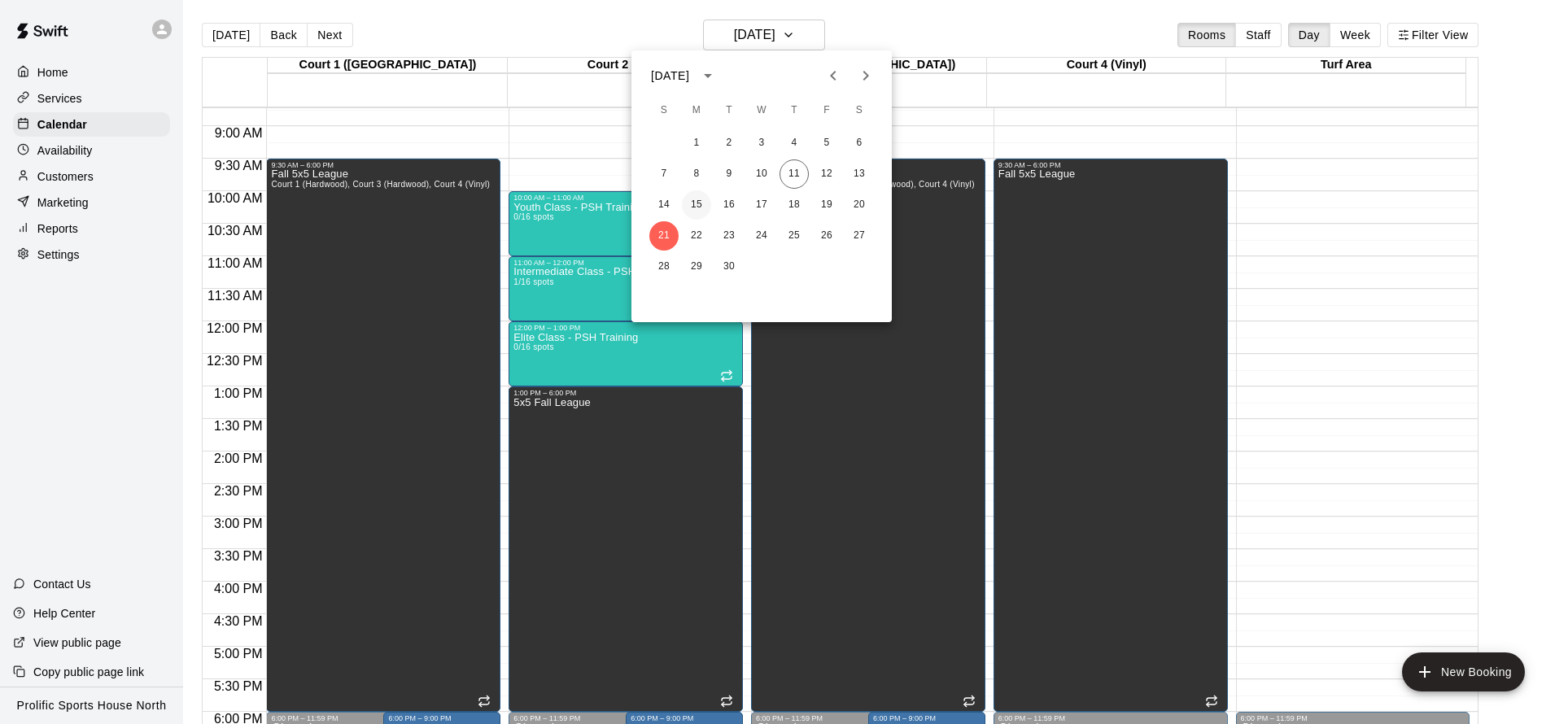
click at [694, 204] on button "15" at bounding box center [696, 204] width 29 height 29
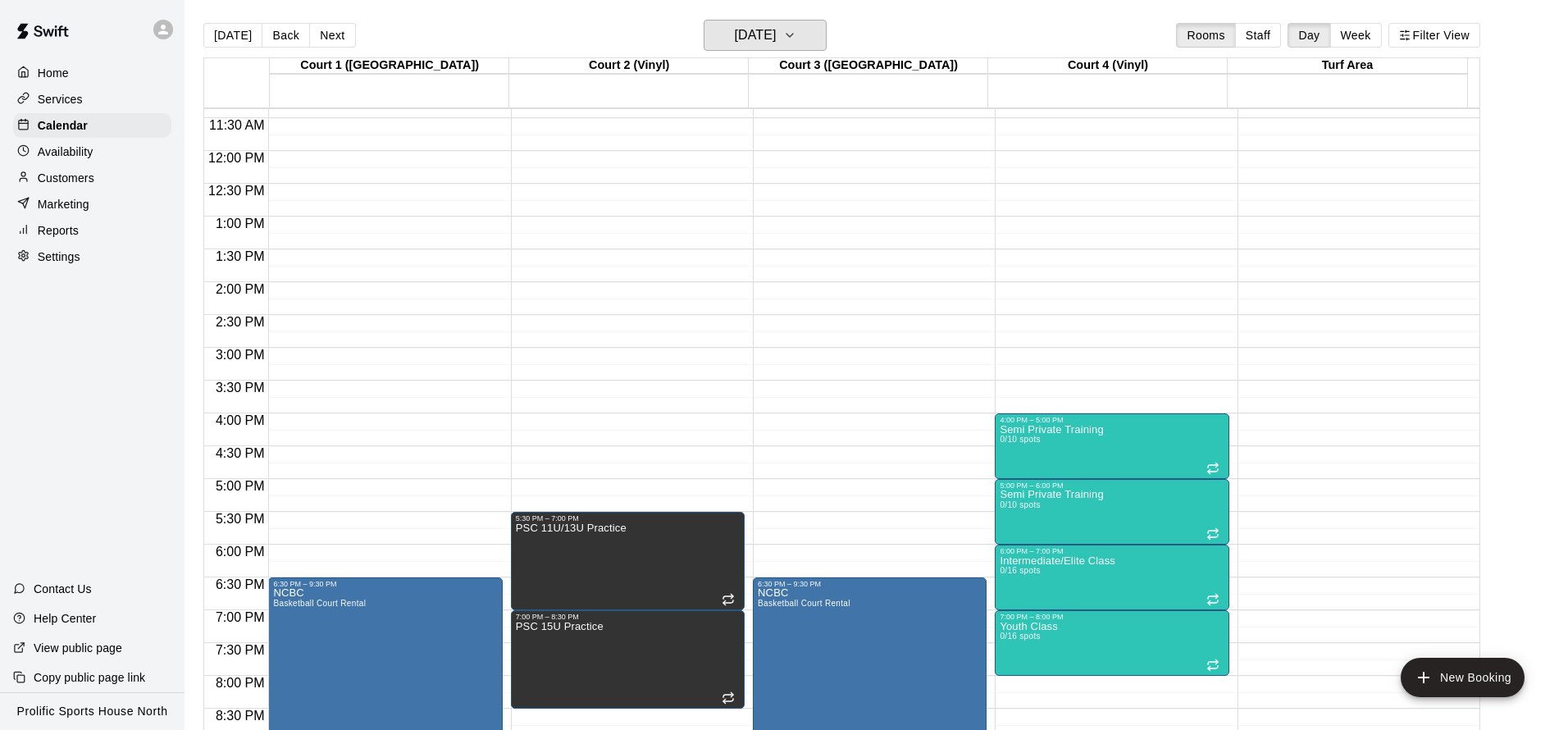
scroll to position [904, 0]
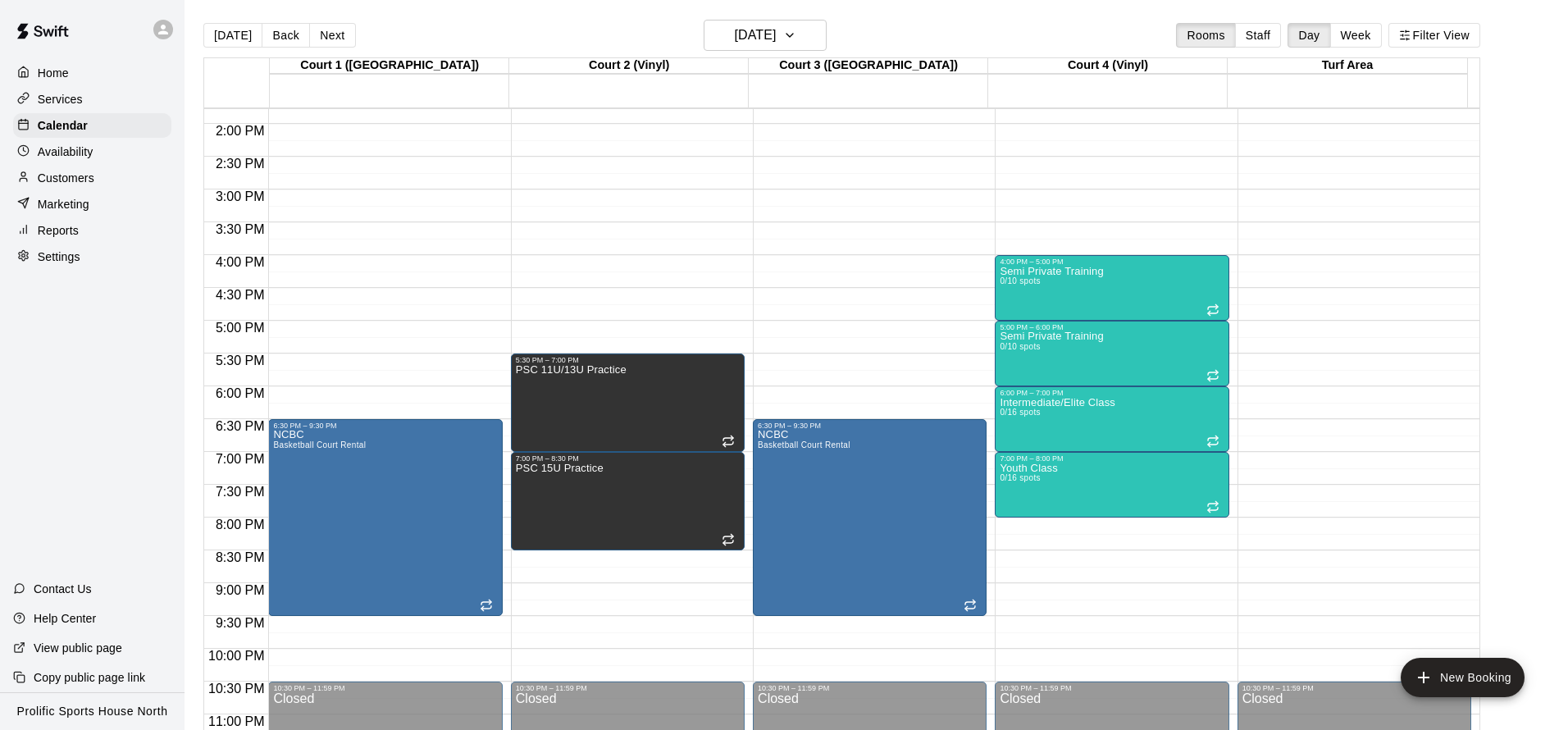
click at [111, 183] on div "Customers" at bounding box center [92, 177] width 158 height 25
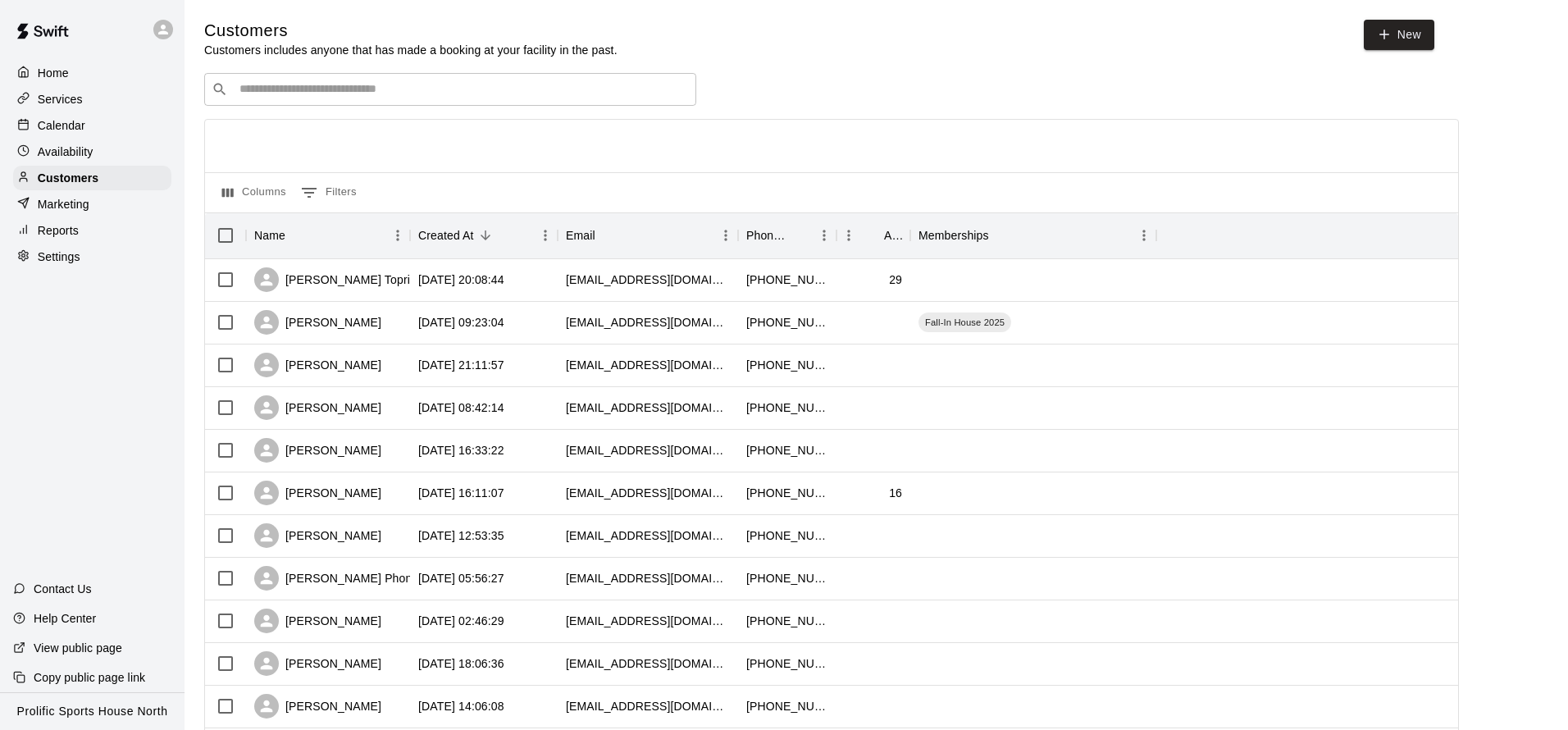
click at [595, 90] on input "Search customers by name or email" at bounding box center [462, 89] width 454 height 16
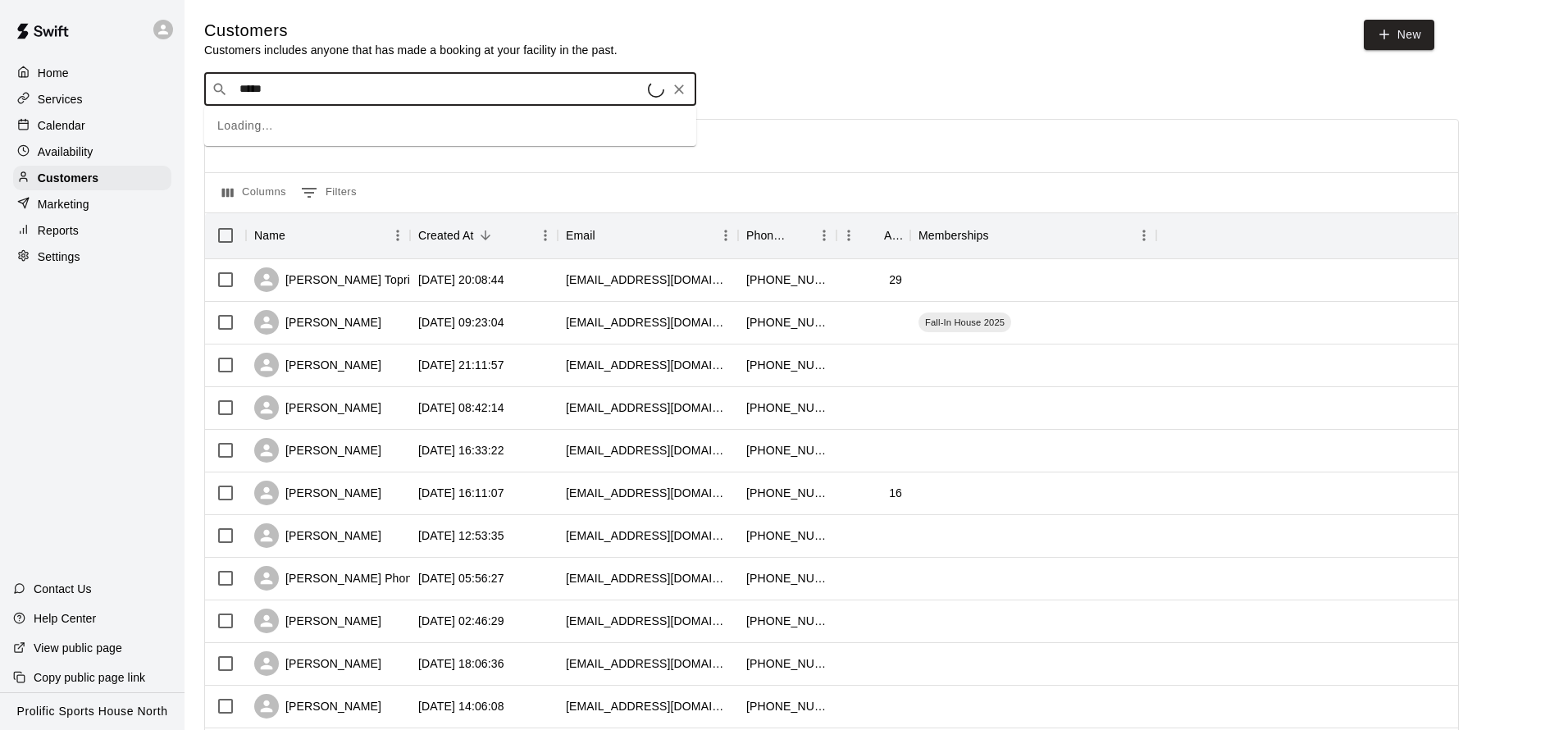
type input "******"
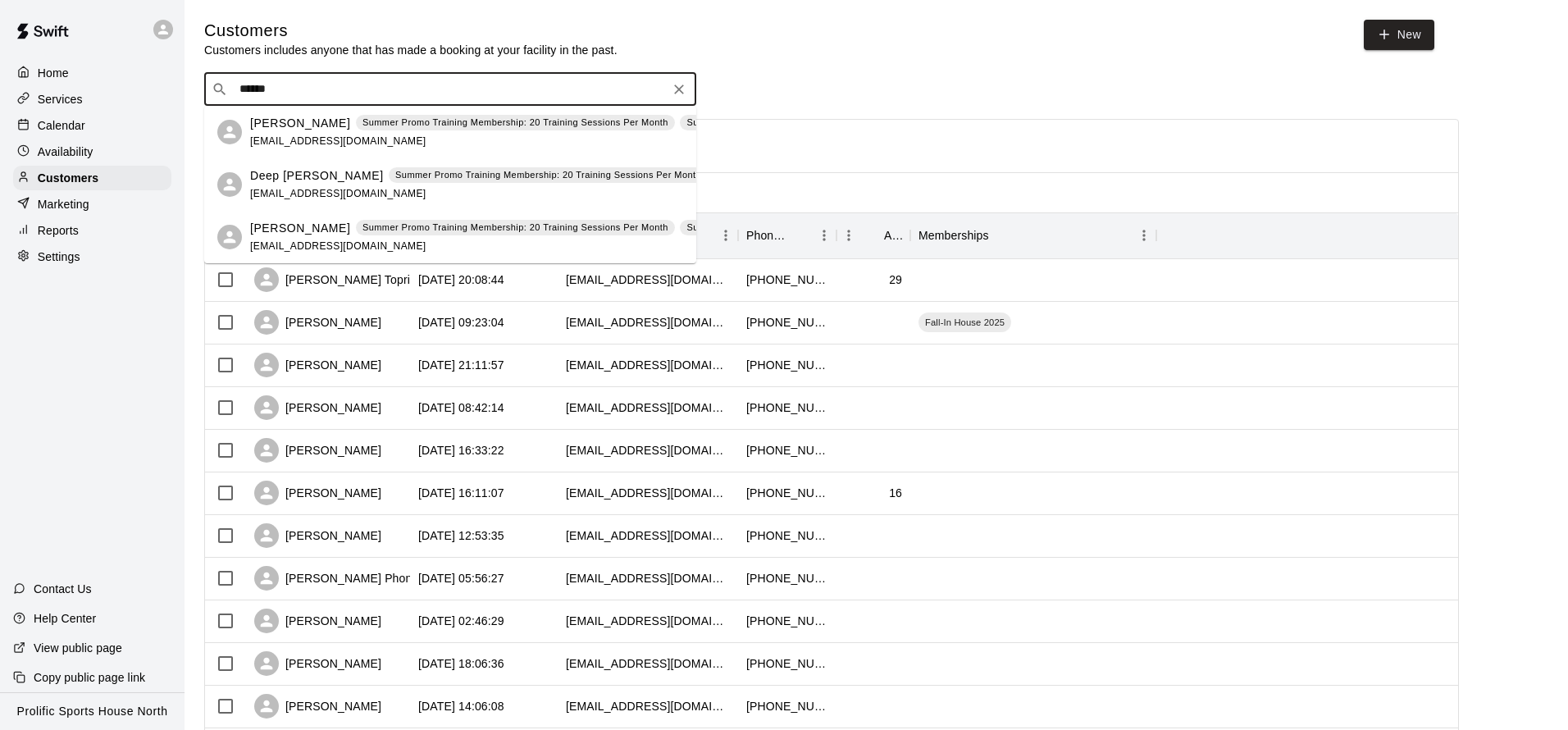
click at [337, 131] on div "[PERSON_NAME] Summer Promo Training Membership: 20 Training Sessions Per Month …" at bounding box center [786, 133] width 1073 height 35
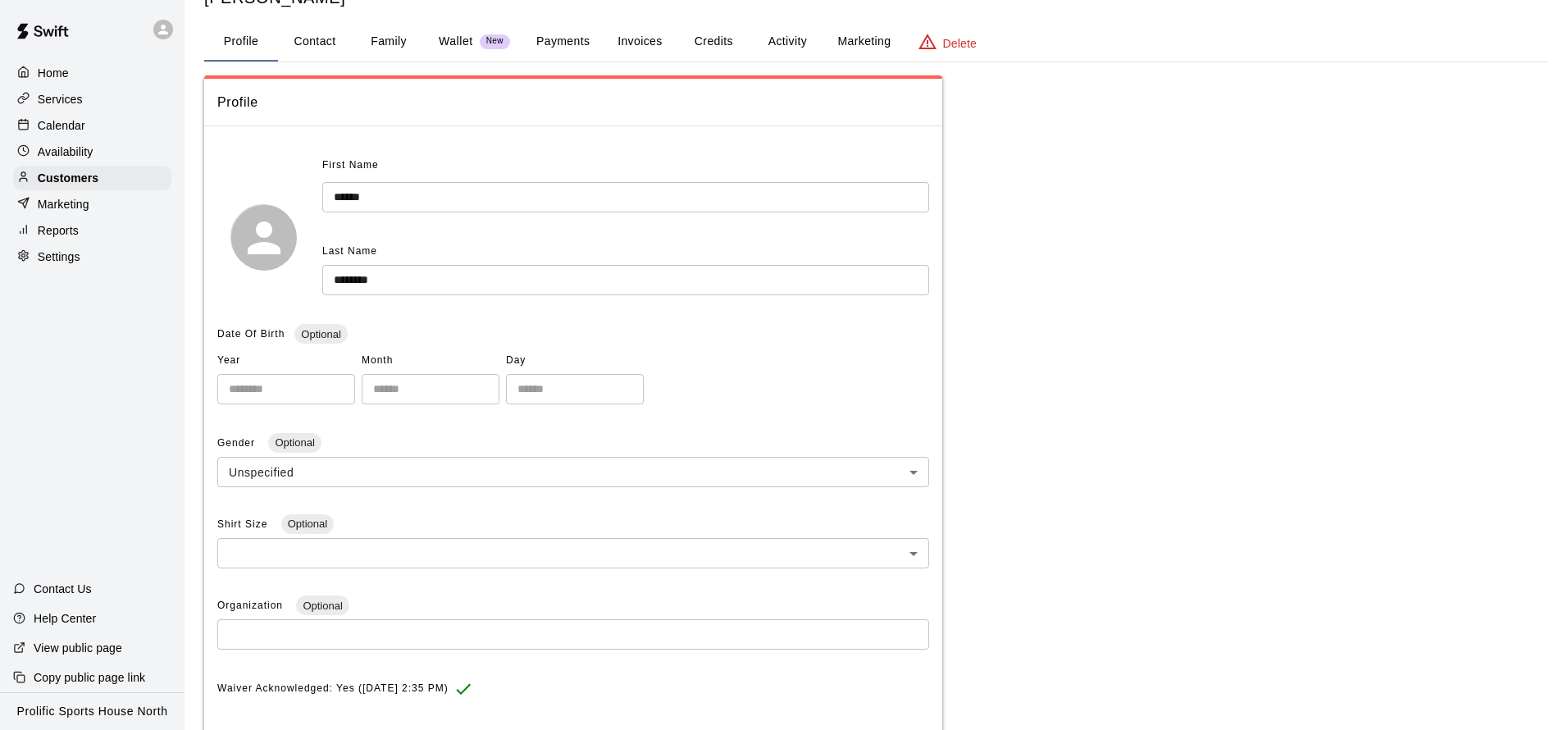
scroll to position [66, 0]
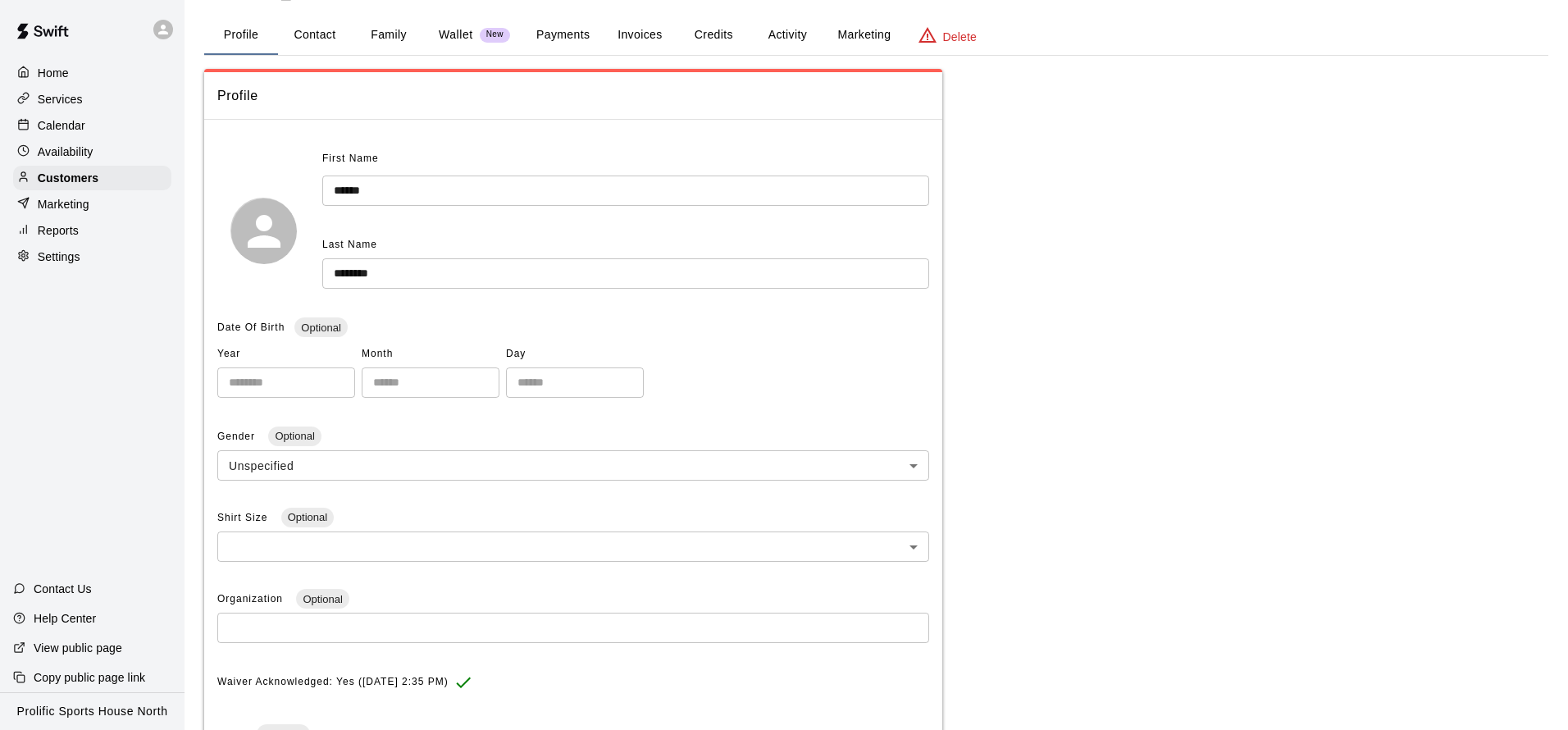
click at [307, 30] on button "Contact" at bounding box center [314, 35] width 73 height 40
select select "**"
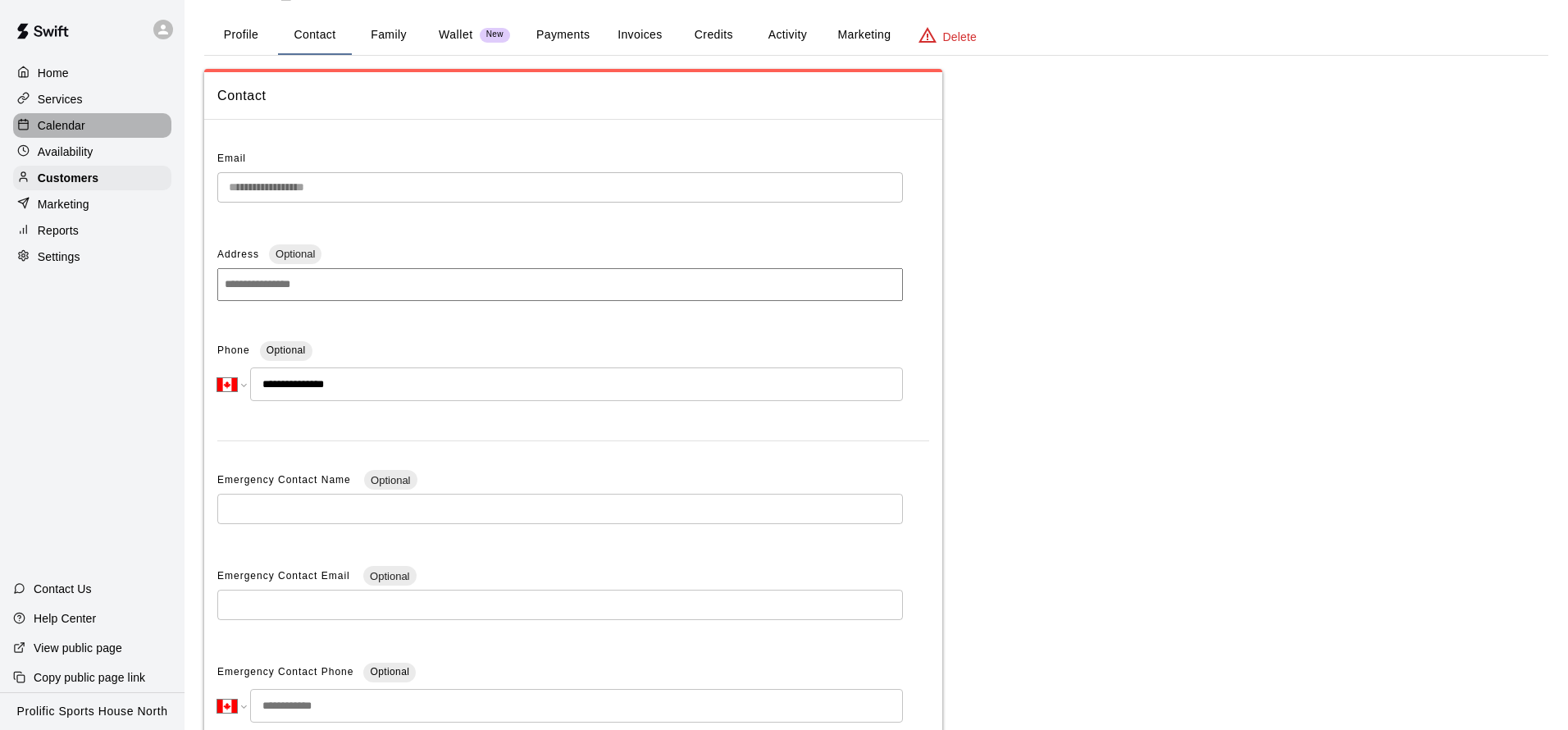
click at [87, 117] on div "Calendar" at bounding box center [92, 125] width 158 height 25
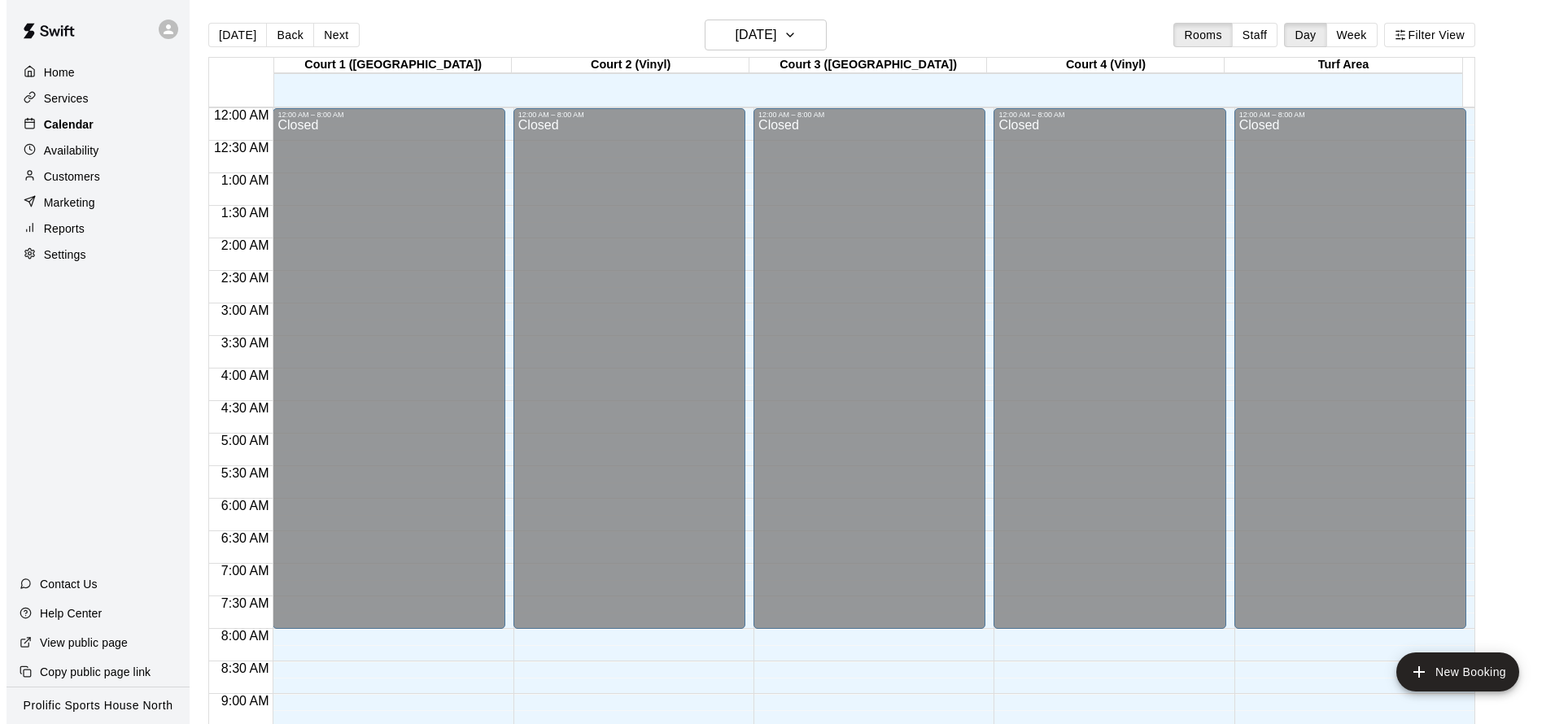
scroll to position [879, 0]
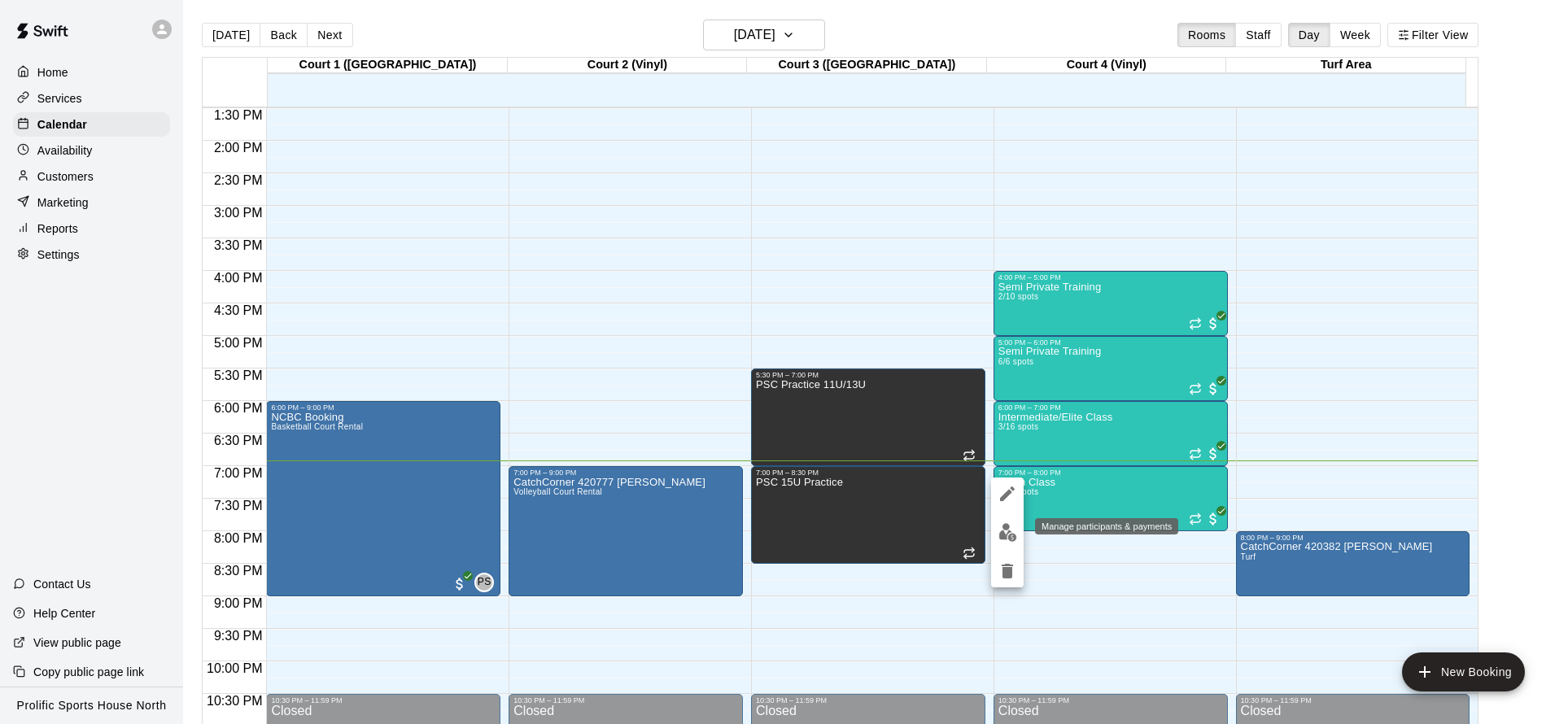
click at [1003, 542] on button "edit" at bounding box center [1007, 533] width 33 height 32
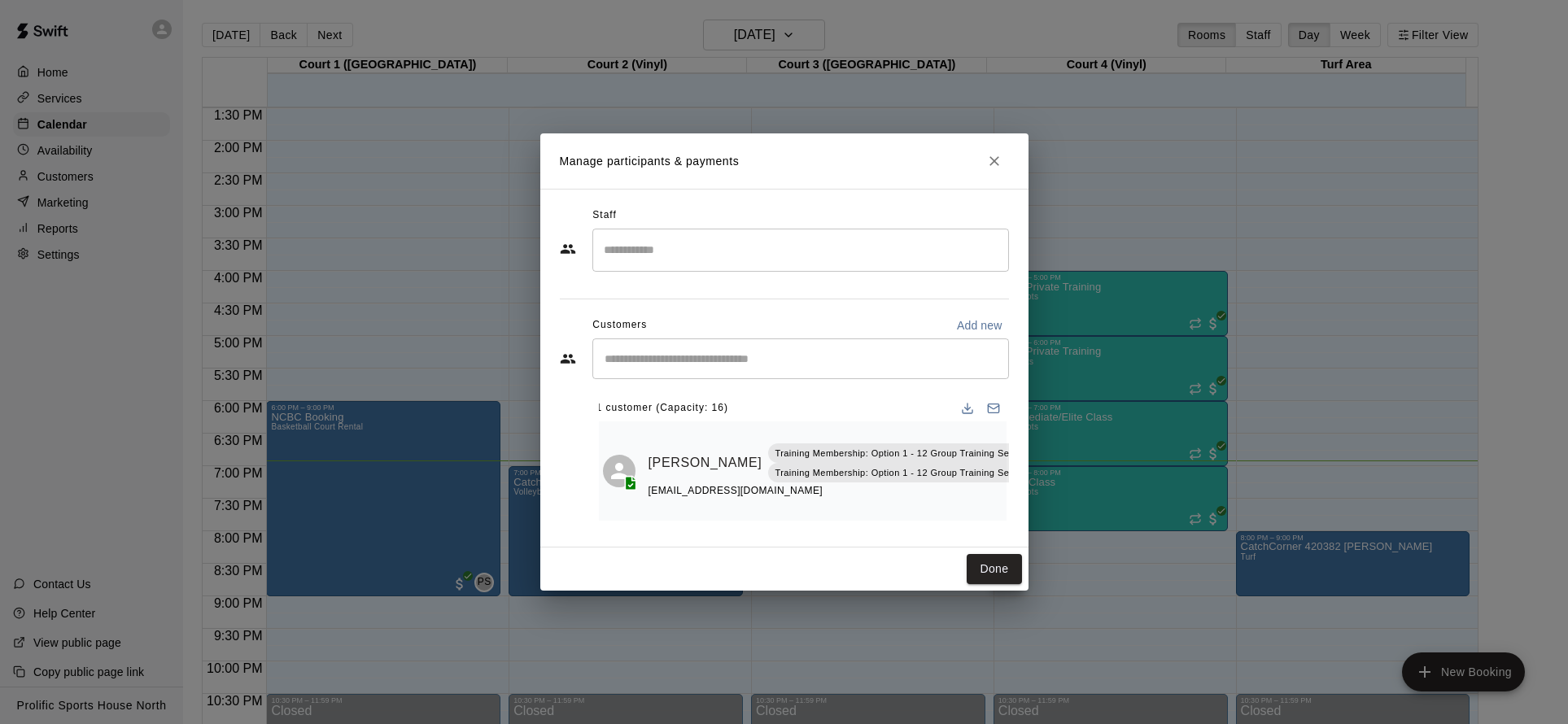
scroll to position [0, 0]
click at [988, 162] on icon "Close" at bounding box center [993, 161] width 16 height 16
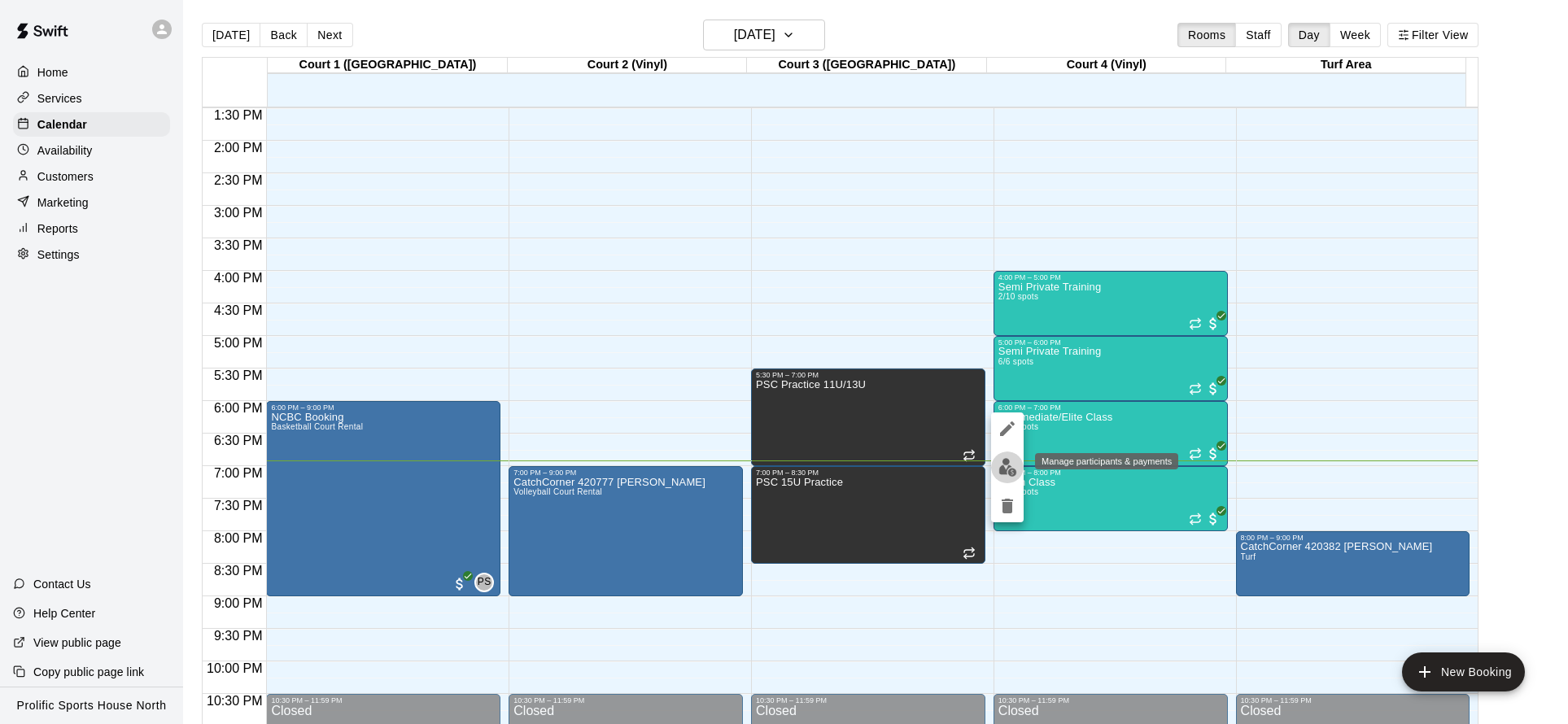
click at [1006, 469] on img "edit" at bounding box center [1008, 468] width 18 height 18
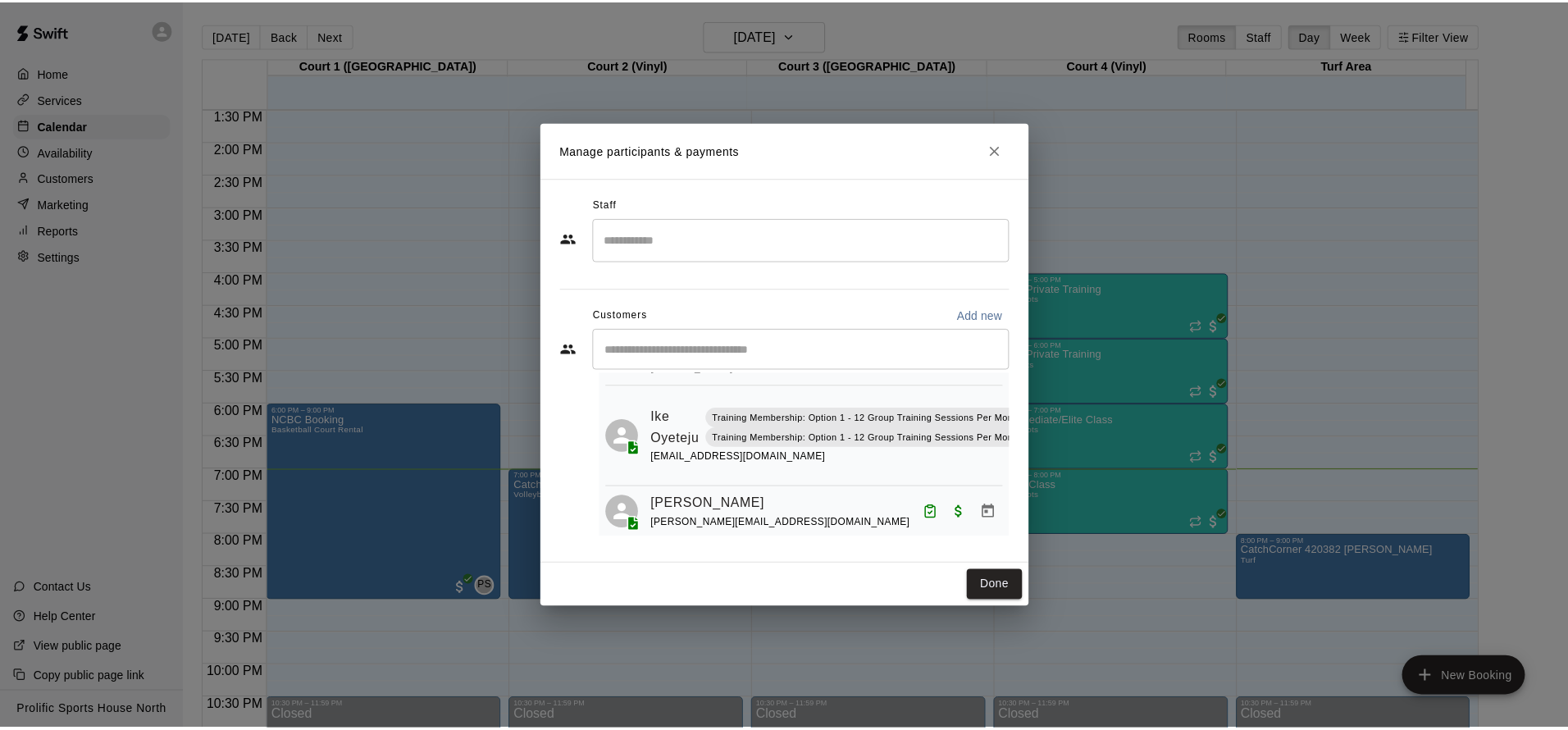
scroll to position [101, 0]
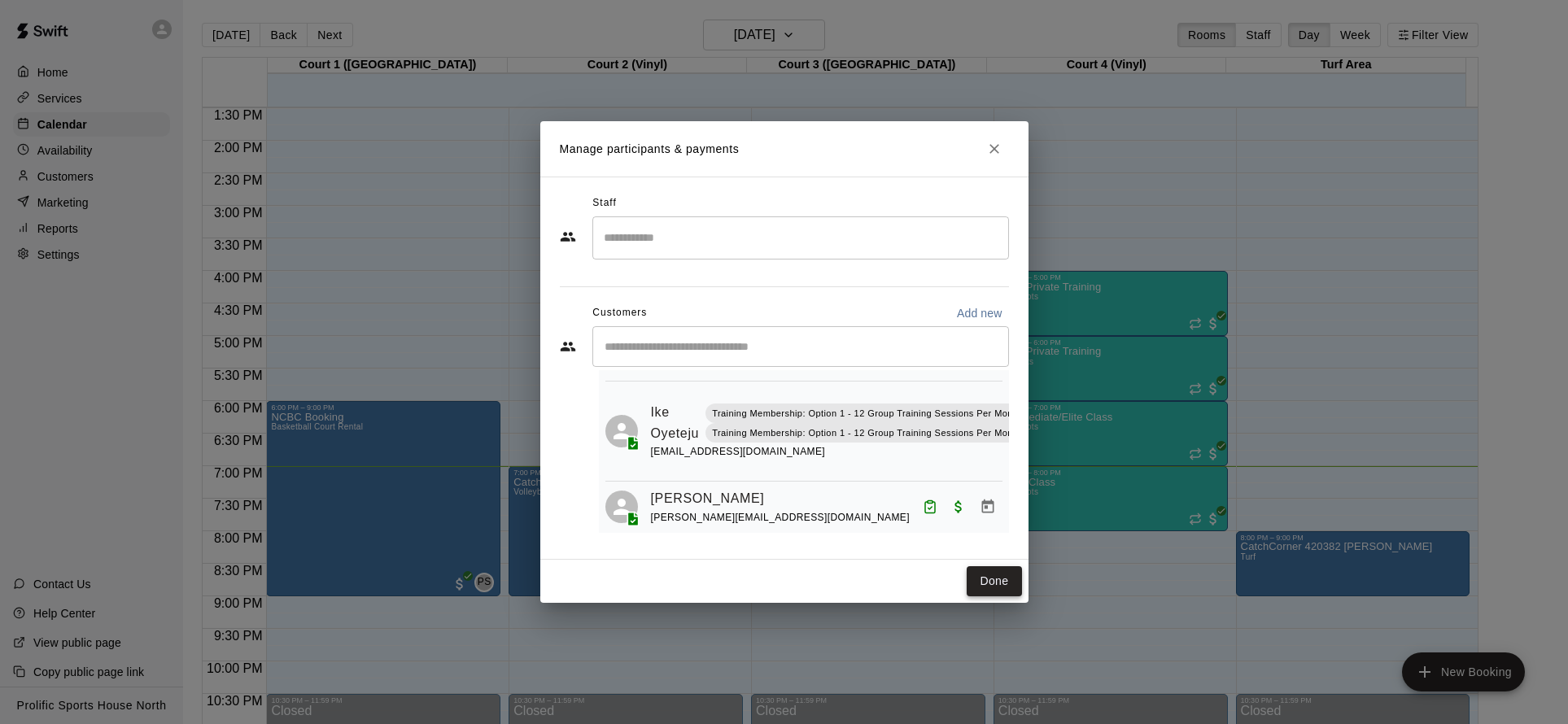
click at [1003, 587] on button "Done" at bounding box center [993, 582] width 54 height 30
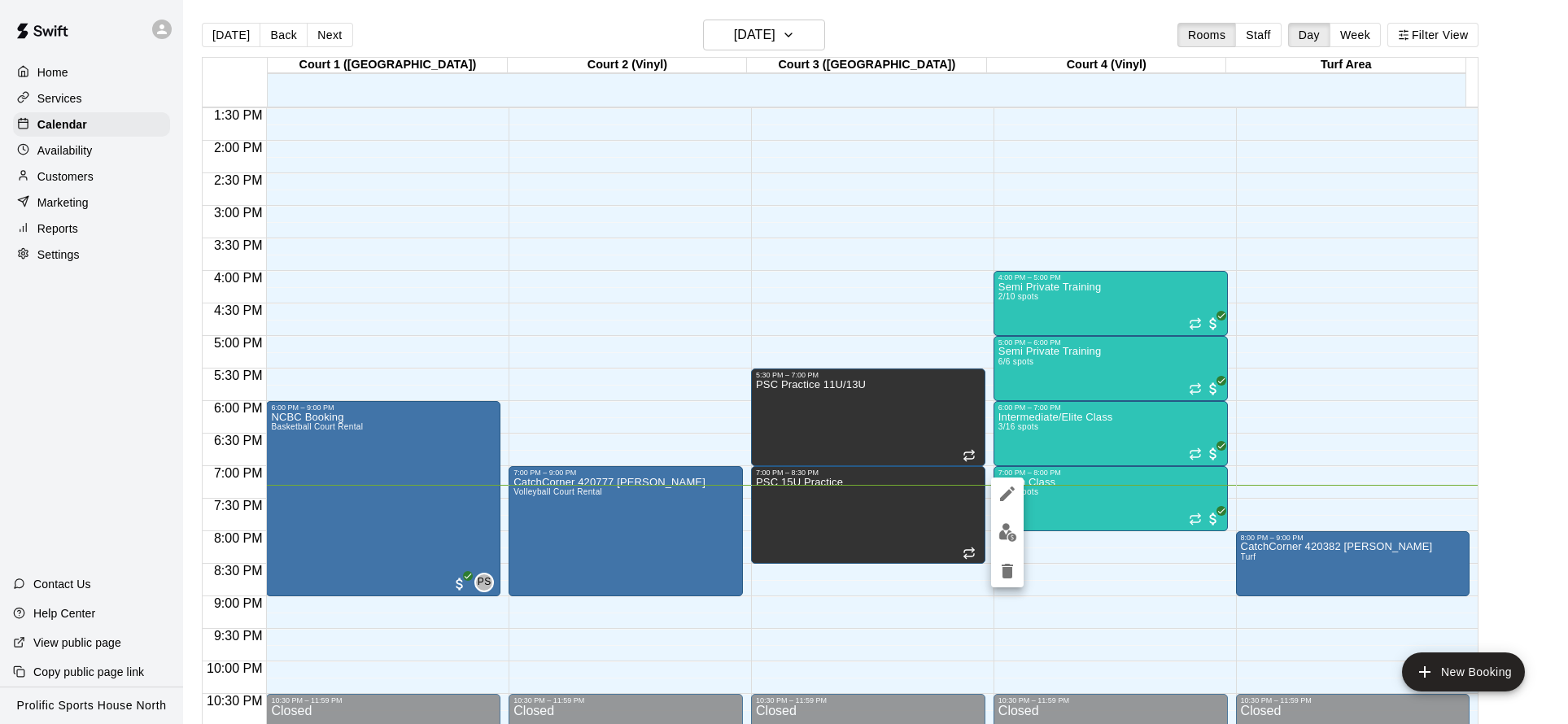
click at [797, 180] on div at bounding box center [784, 362] width 1568 height 724
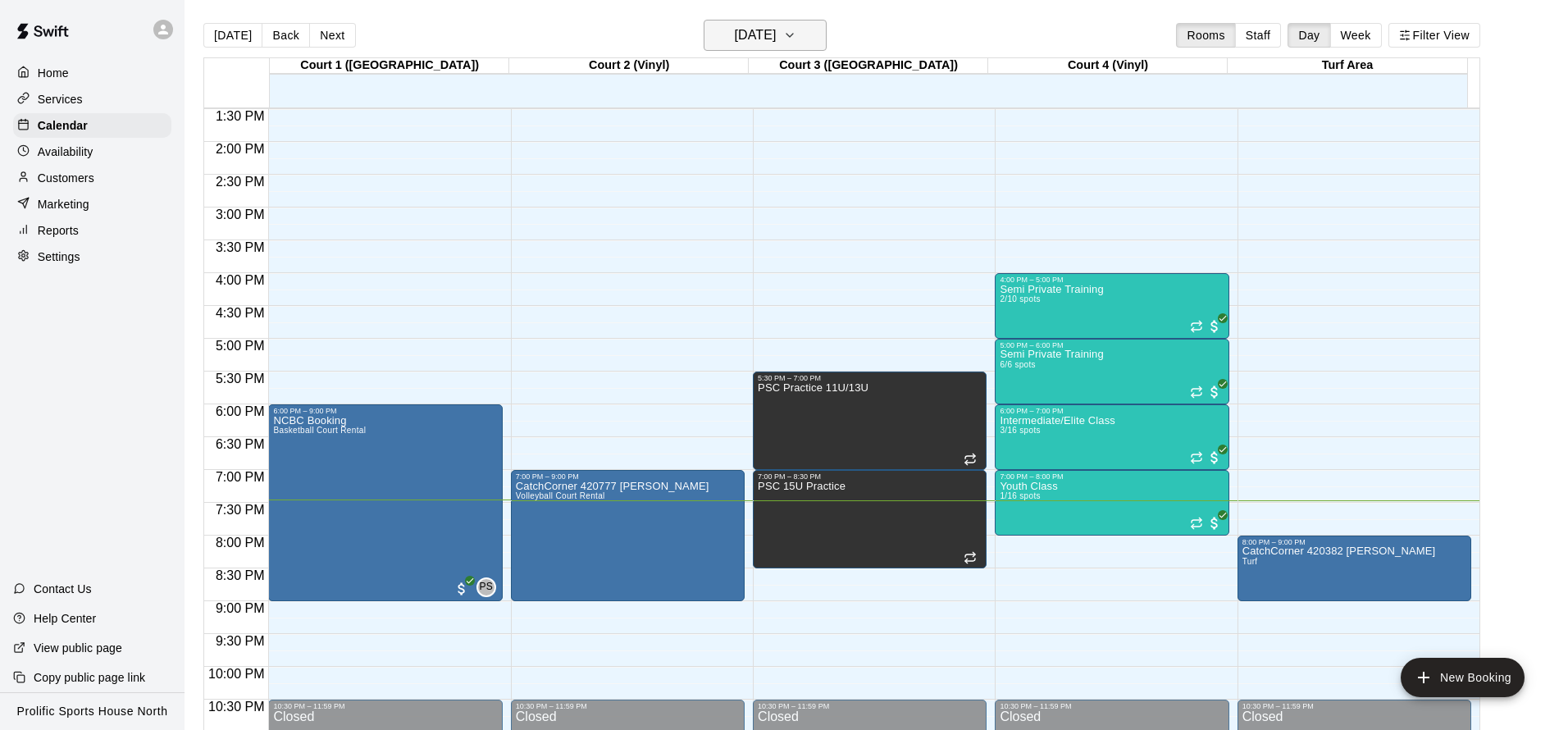
click at [827, 29] on button "[DATE]" at bounding box center [765, 35] width 123 height 31
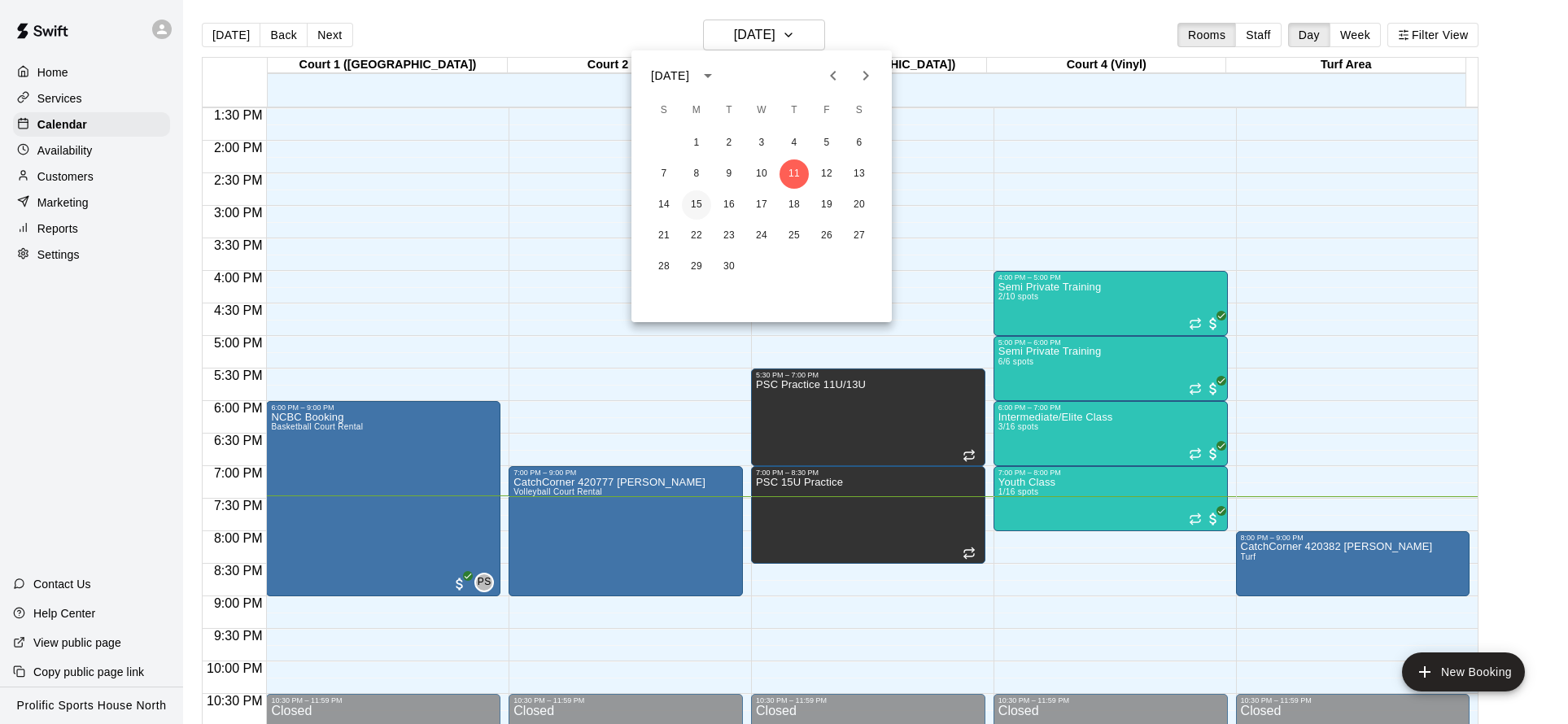
click at [697, 202] on button "15" at bounding box center [696, 204] width 29 height 29
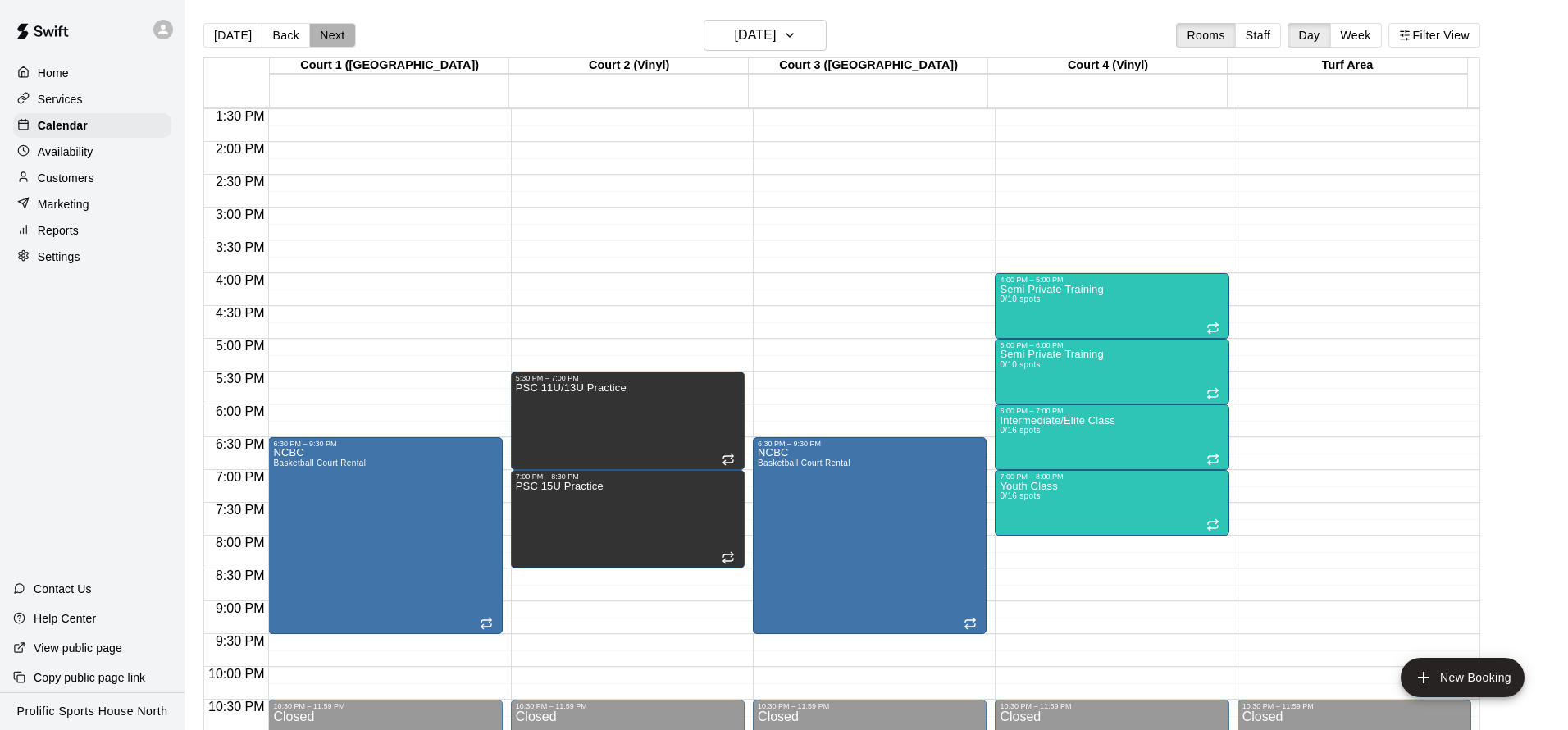
click at [328, 30] on button "Next" at bounding box center [332, 35] width 46 height 25
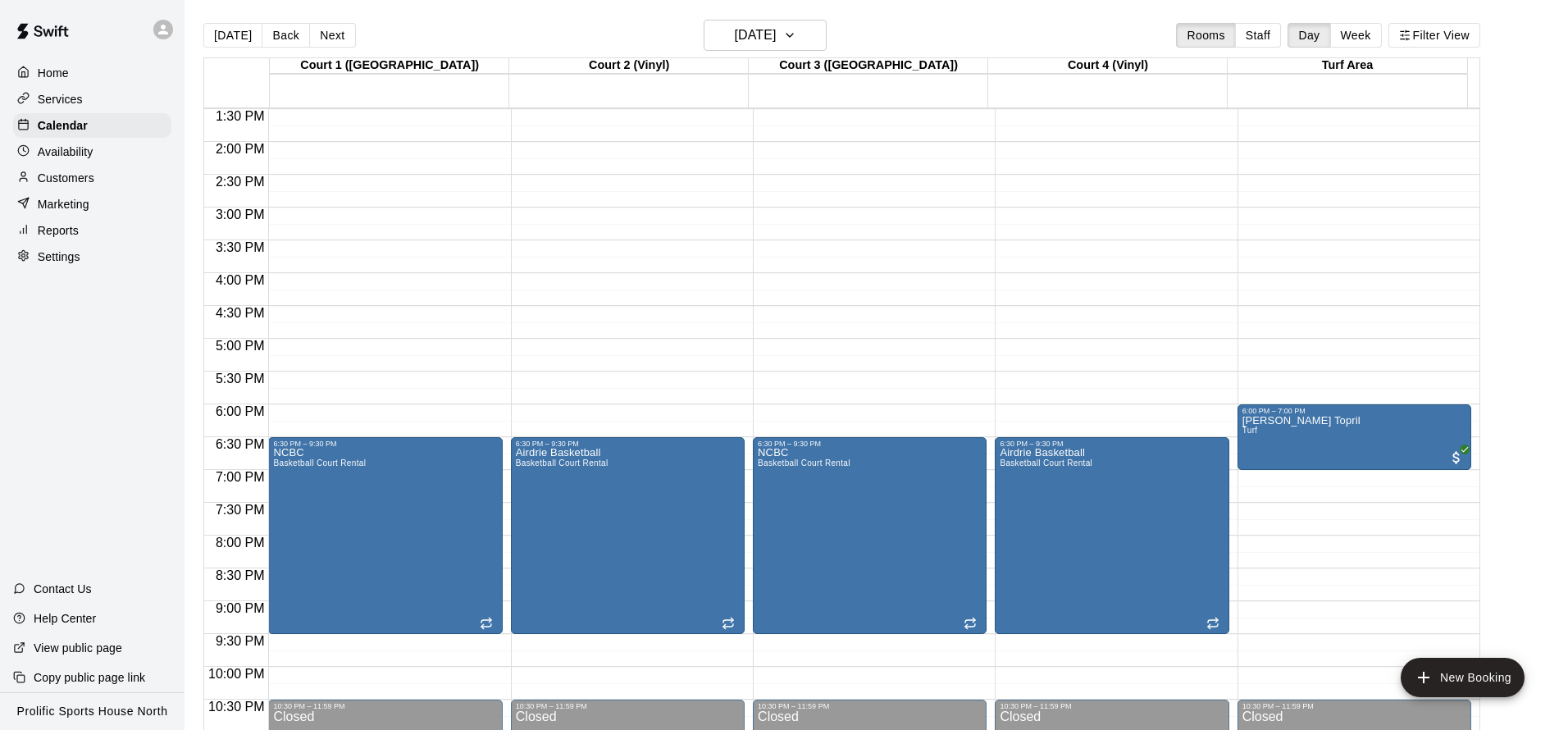
click at [231, 40] on button "[DATE]" at bounding box center [233, 35] width 59 height 25
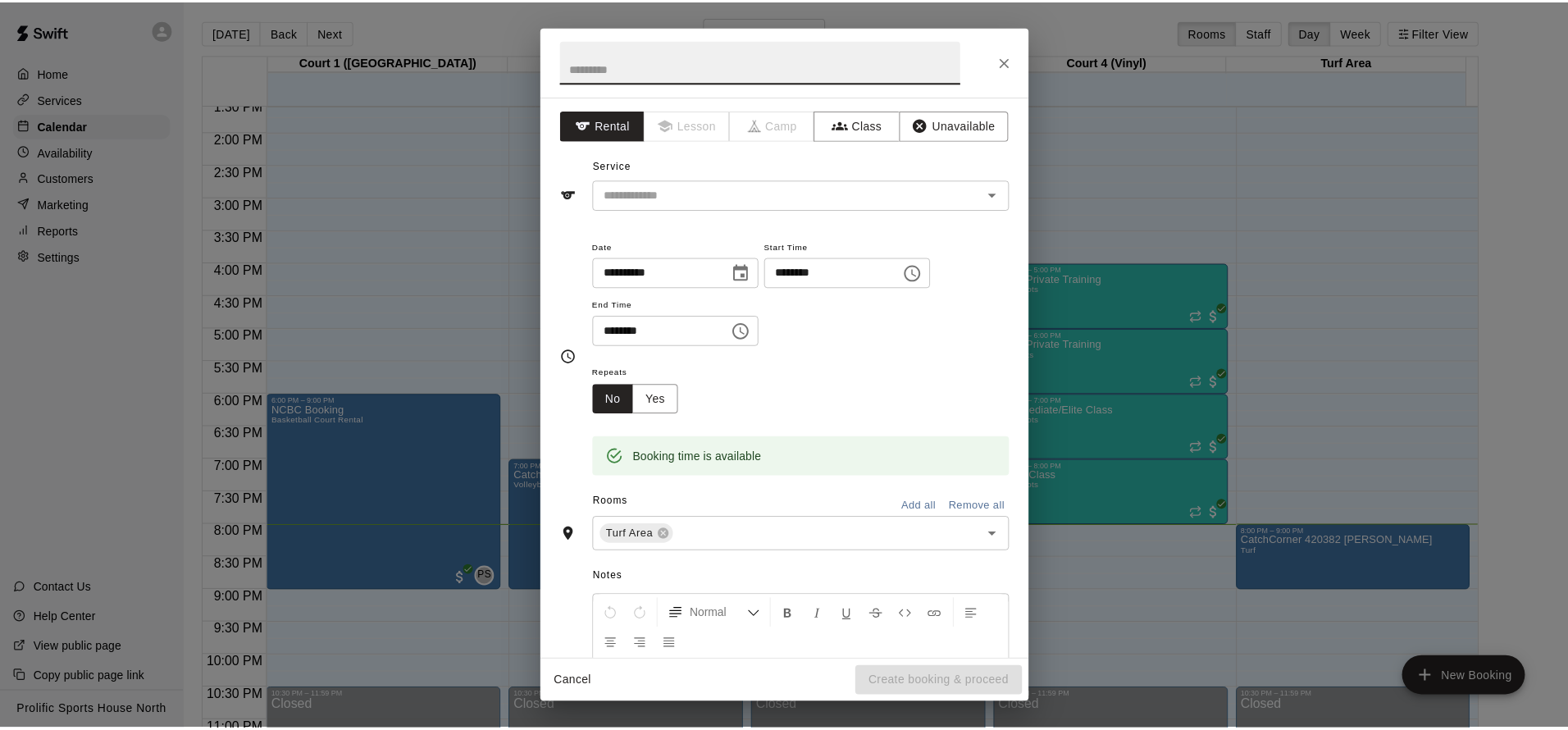
scroll to position [157, 0]
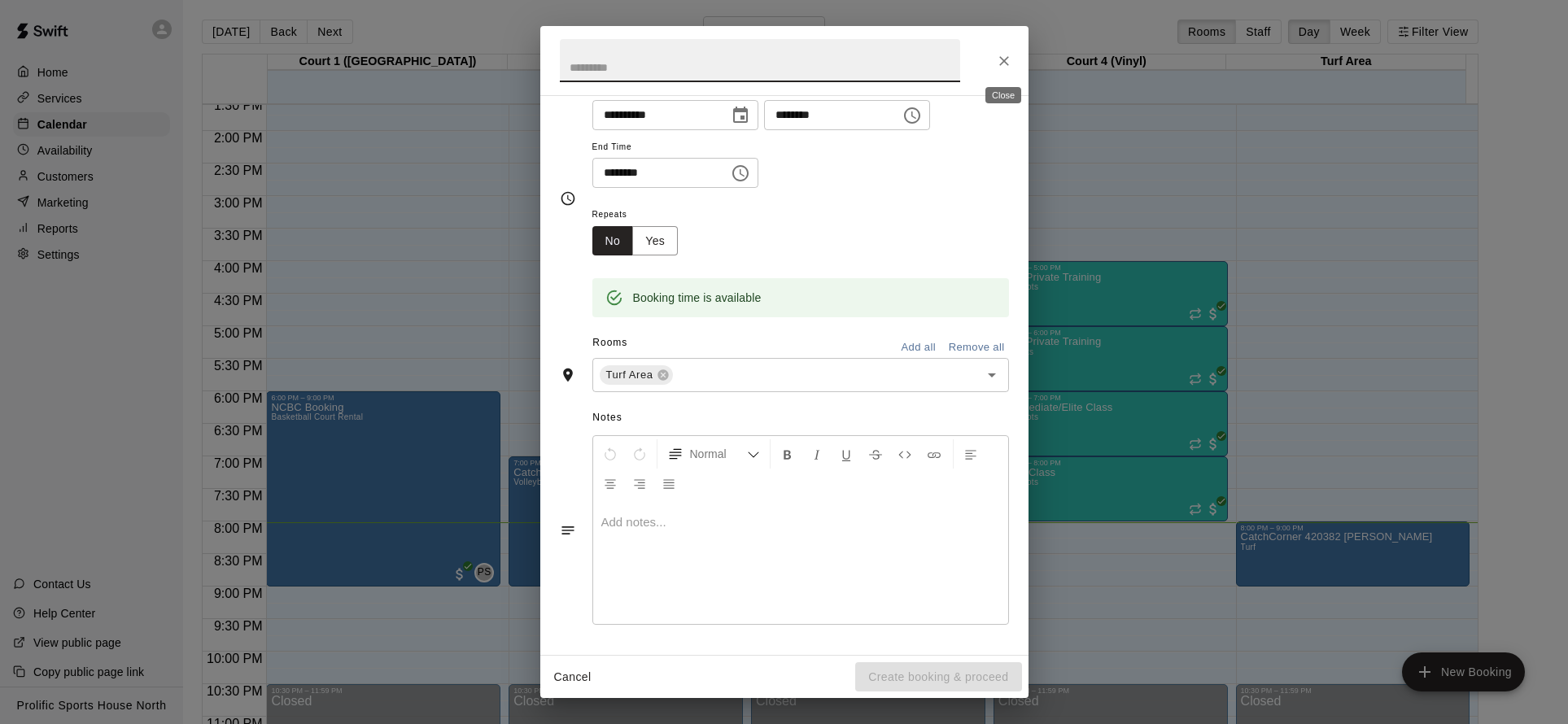
click at [1002, 54] on icon "Close" at bounding box center [1003, 60] width 16 height 16
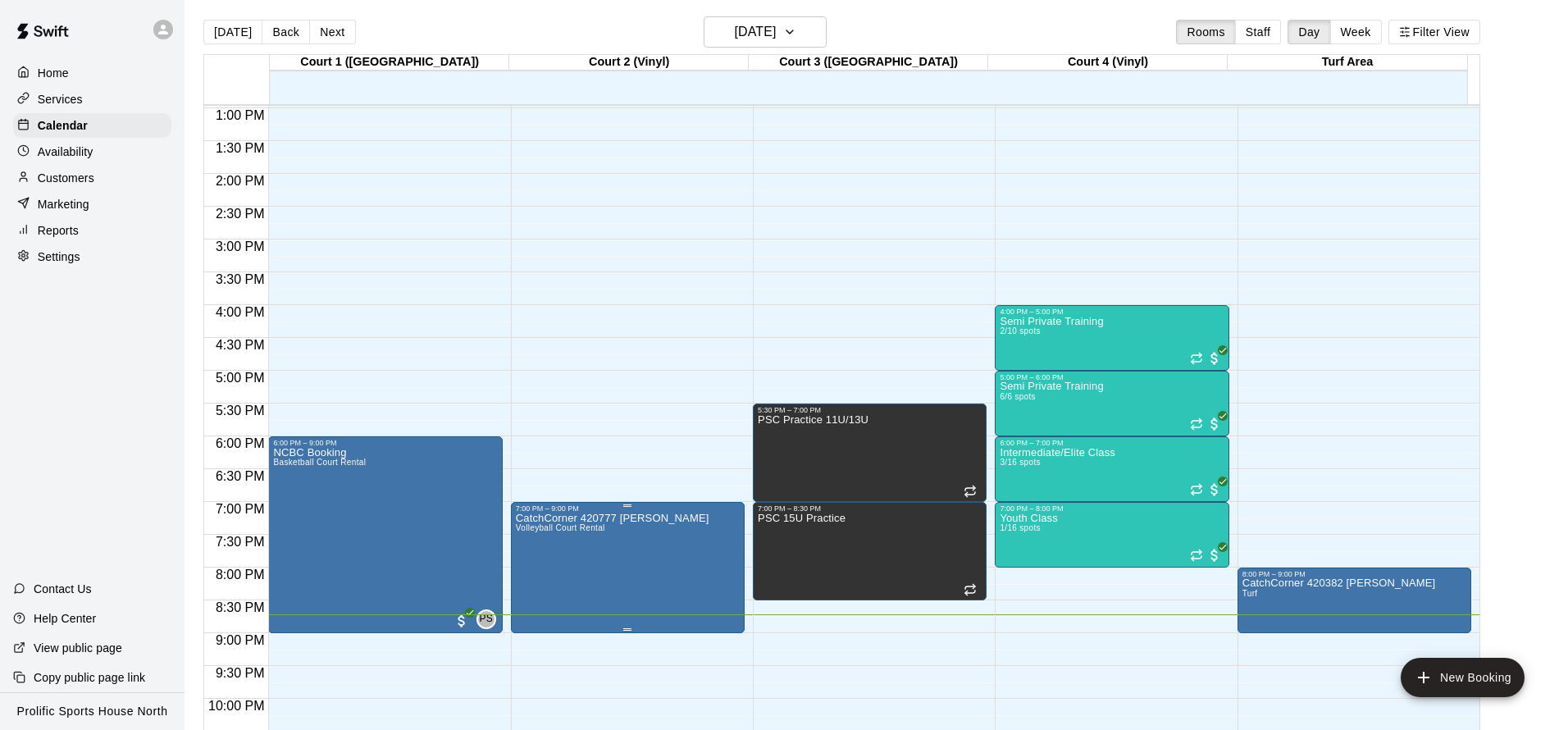
scroll to position [841, 0]
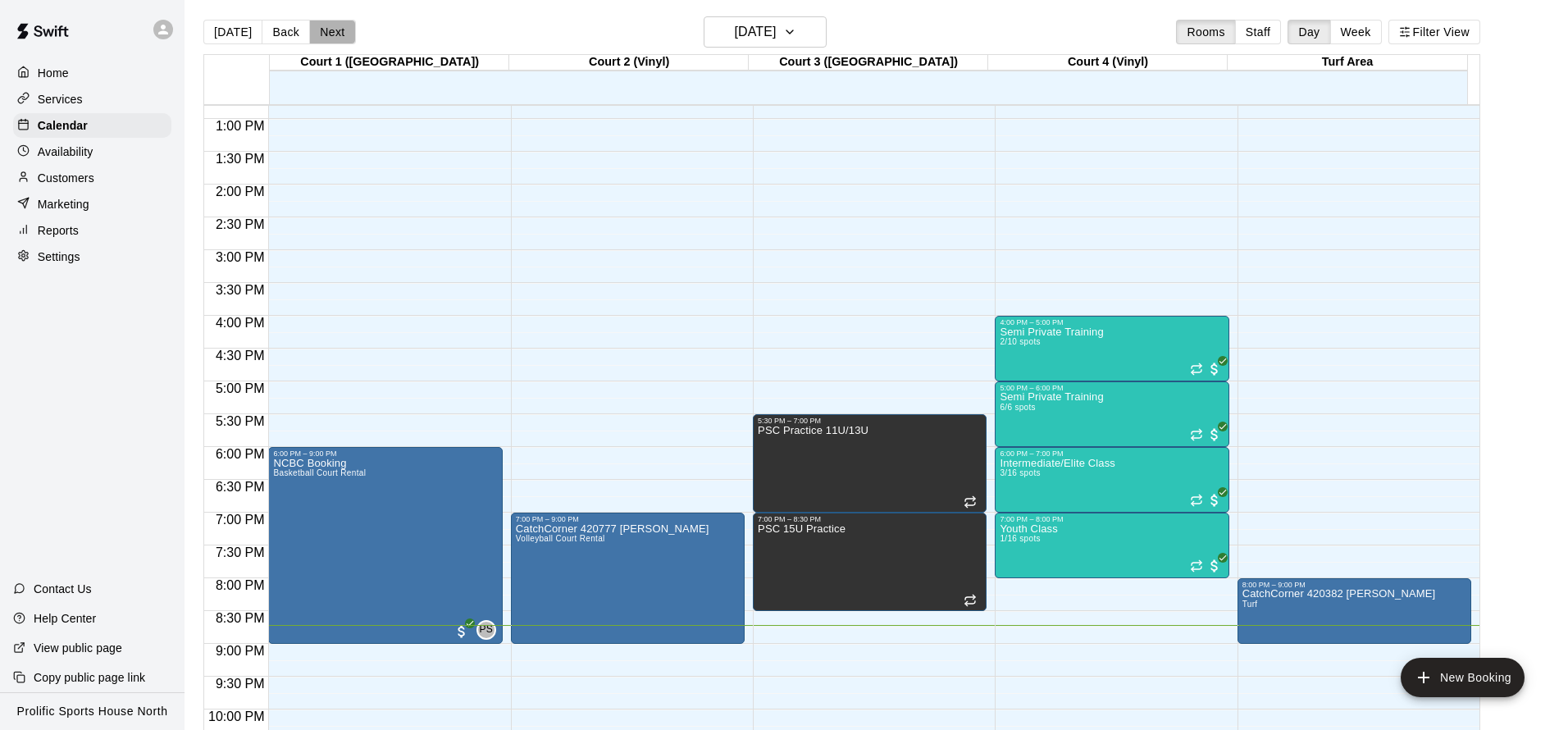
click at [334, 35] on button "Next" at bounding box center [332, 31] width 46 height 25
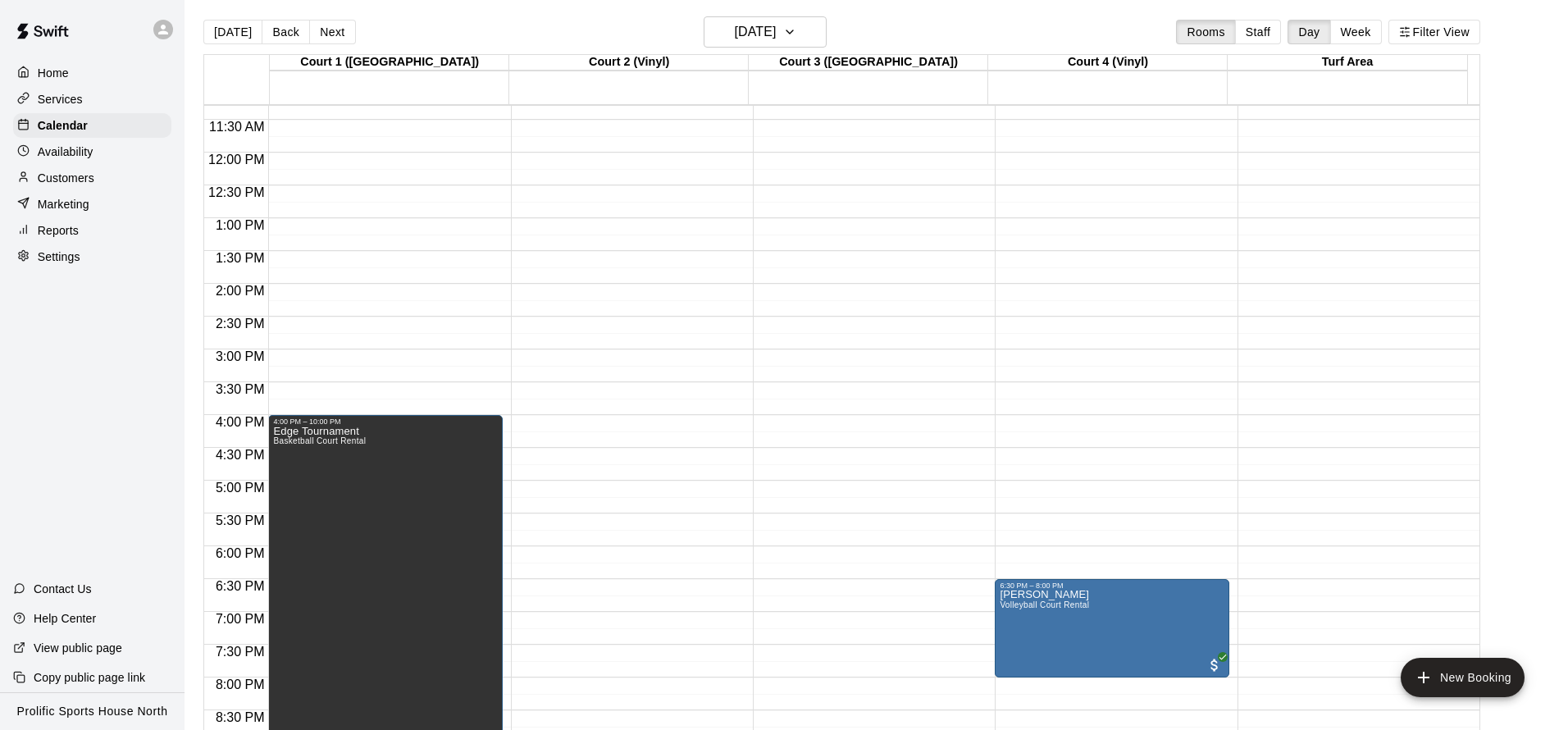
scroll to position [739, 0]
click at [235, 27] on button "[DATE]" at bounding box center [233, 31] width 59 height 25
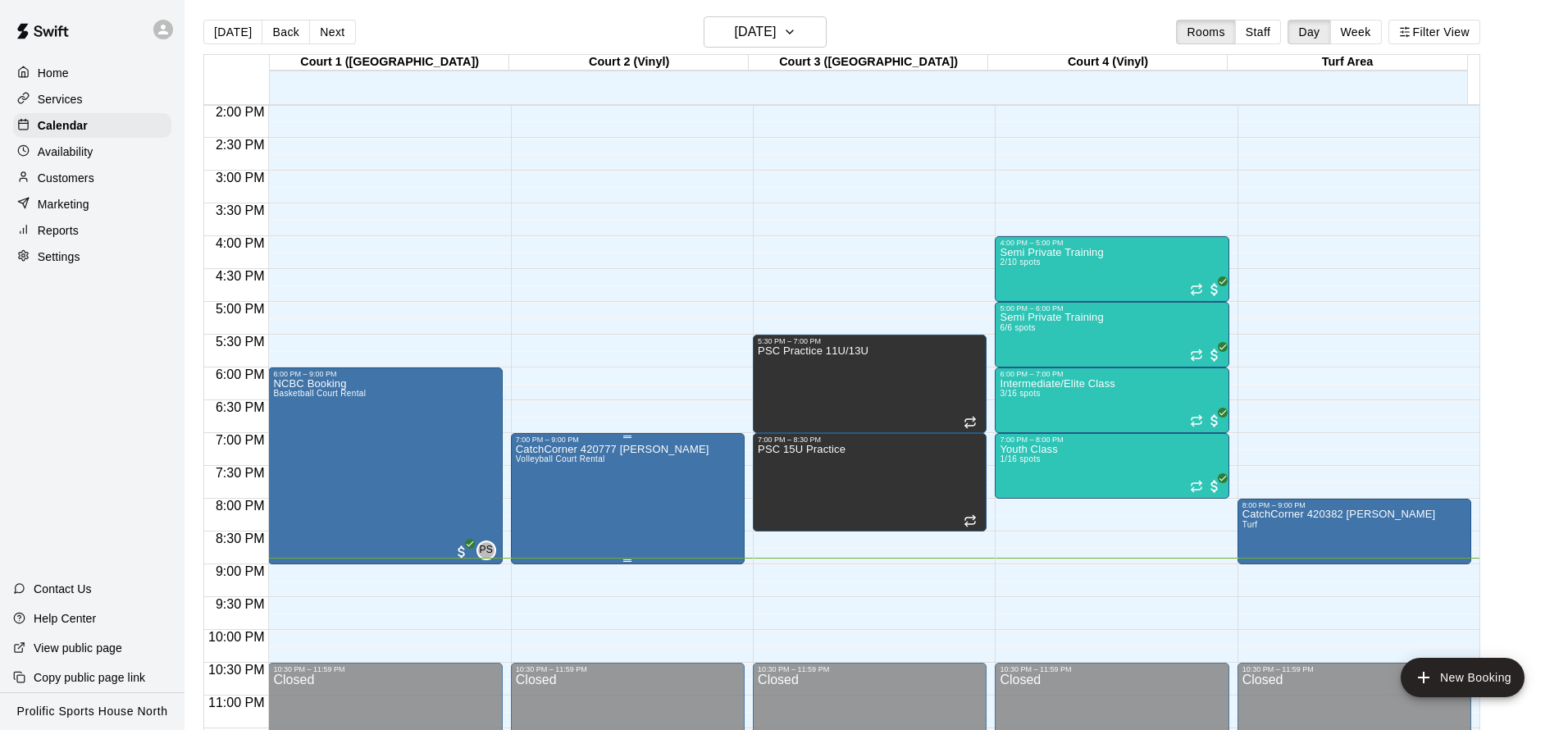
scroll to position [919, 0]
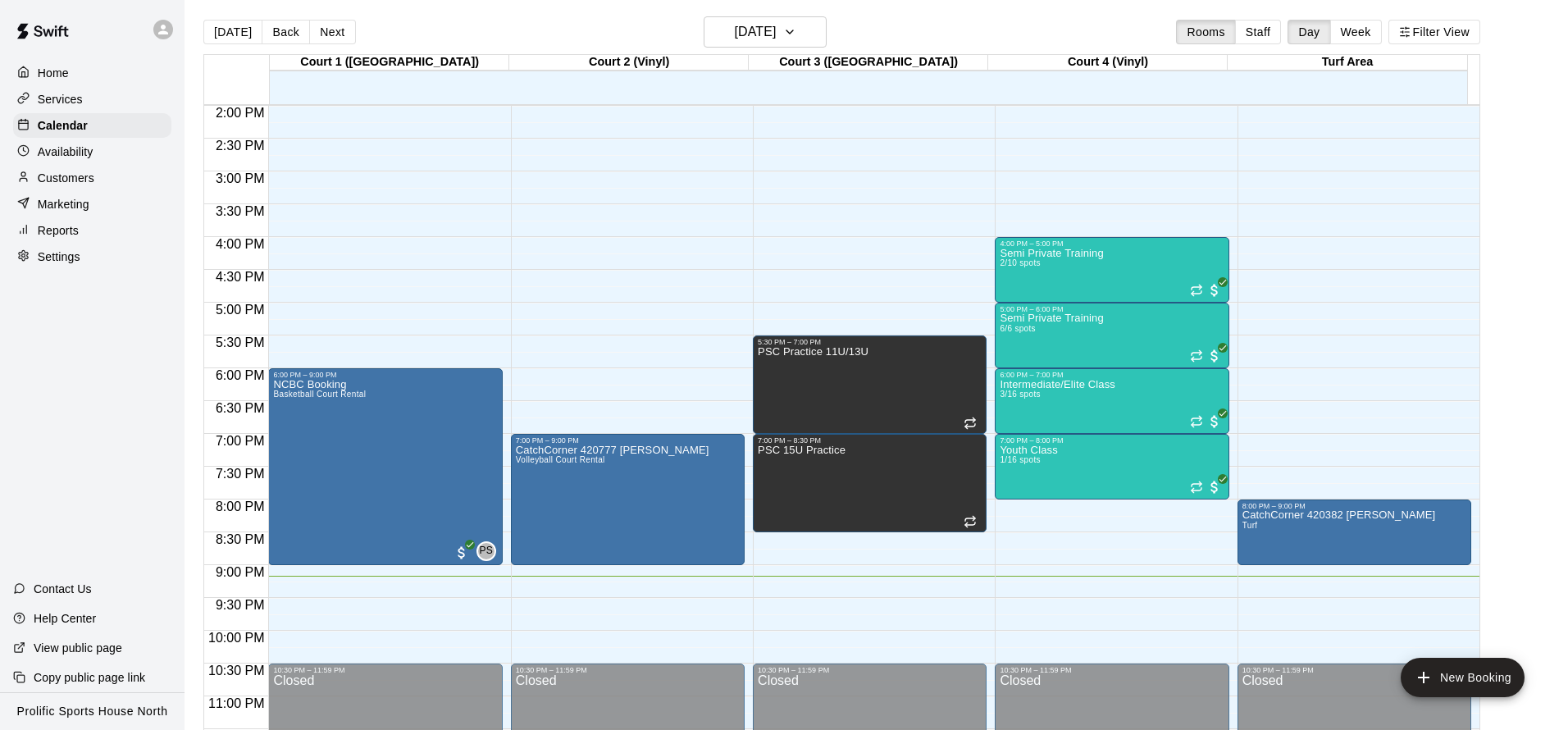
click at [349, 43] on div "[DATE] Back [DATE][DATE] Rooms Staff Day Week Filter View" at bounding box center [842, 35] width 1277 height 38
click at [341, 38] on button "Next" at bounding box center [332, 31] width 46 height 25
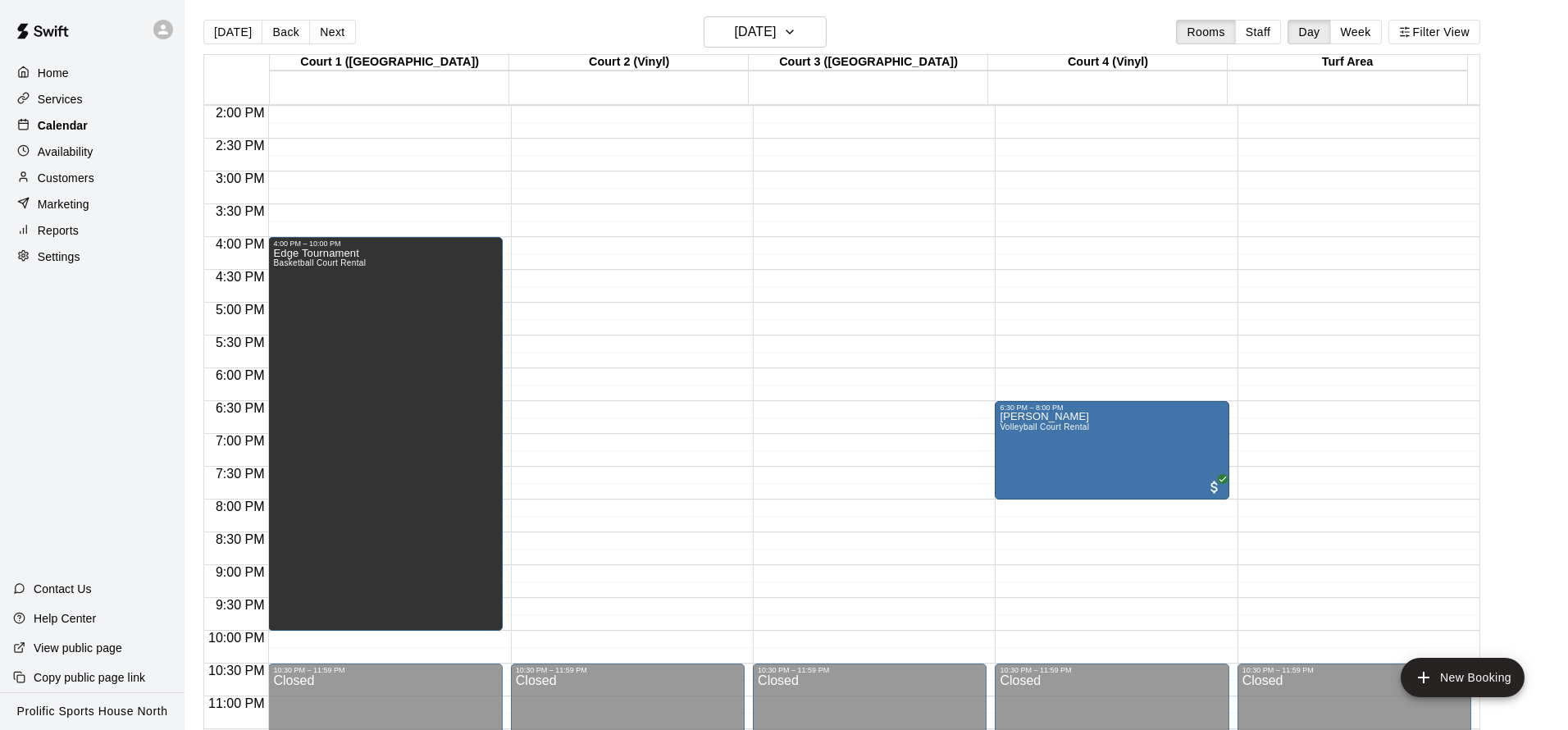
click at [89, 121] on div "Calendar" at bounding box center [92, 125] width 158 height 25
